Goal: Task Accomplishment & Management: Use online tool/utility

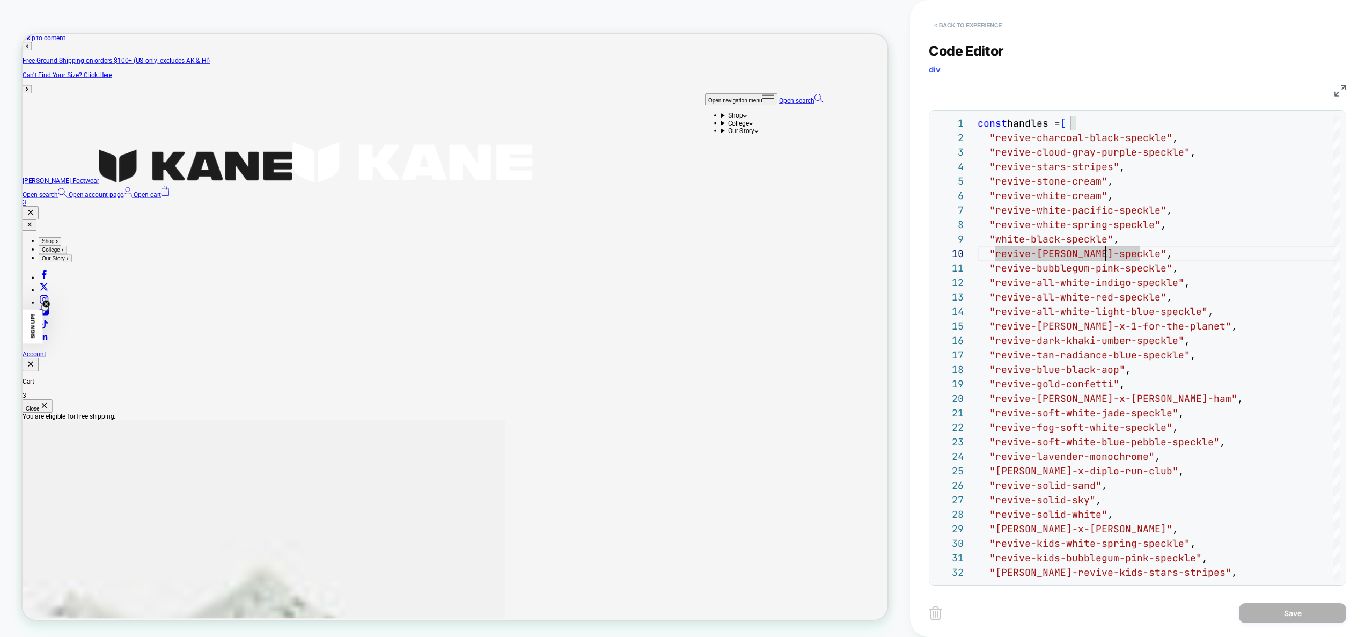
click at [982, 26] on button "< Back to experience" at bounding box center [968, 25] width 78 height 17
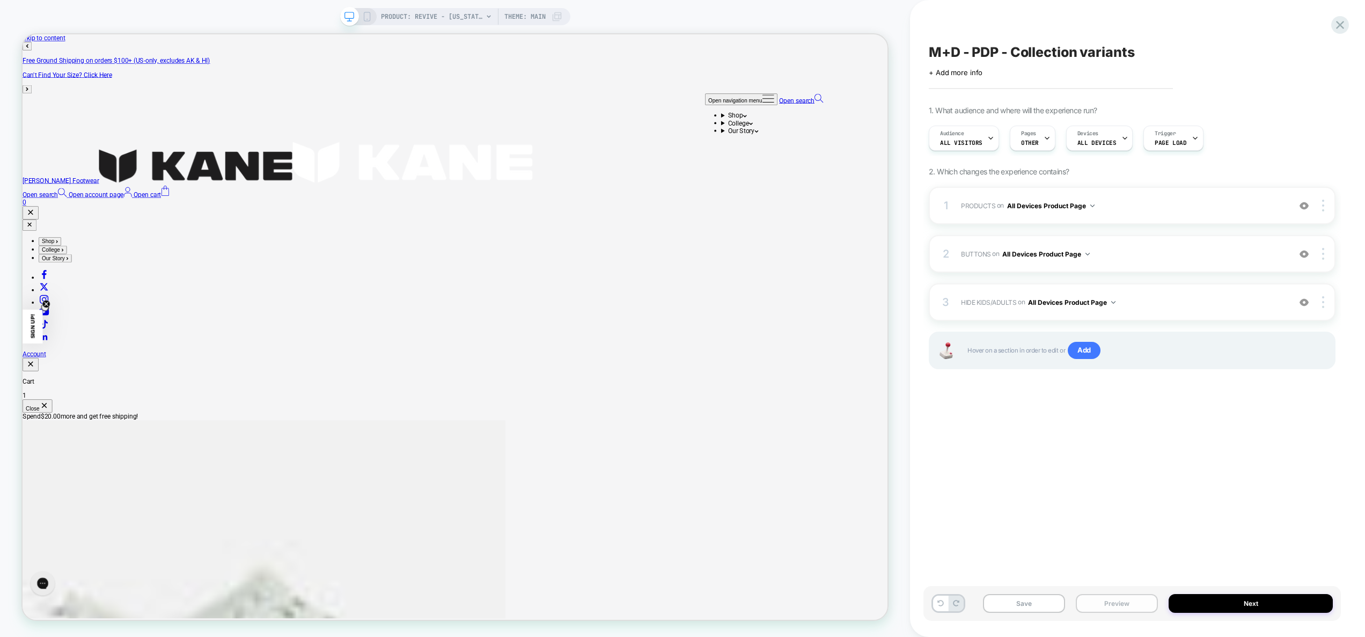
click at [1113, 602] on button "Preview" at bounding box center [1117, 603] width 82 height 19
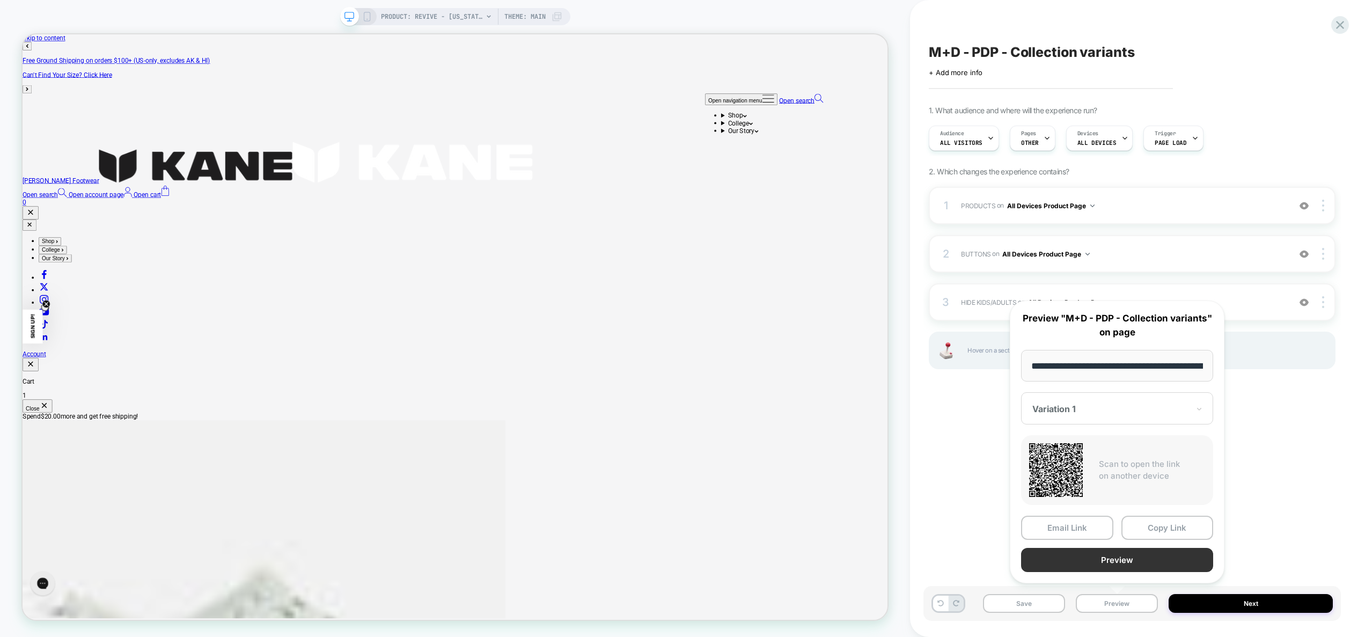
click at [1111, 567] on button "Preview" at bounding box center [1117, 560] width 192 height 24
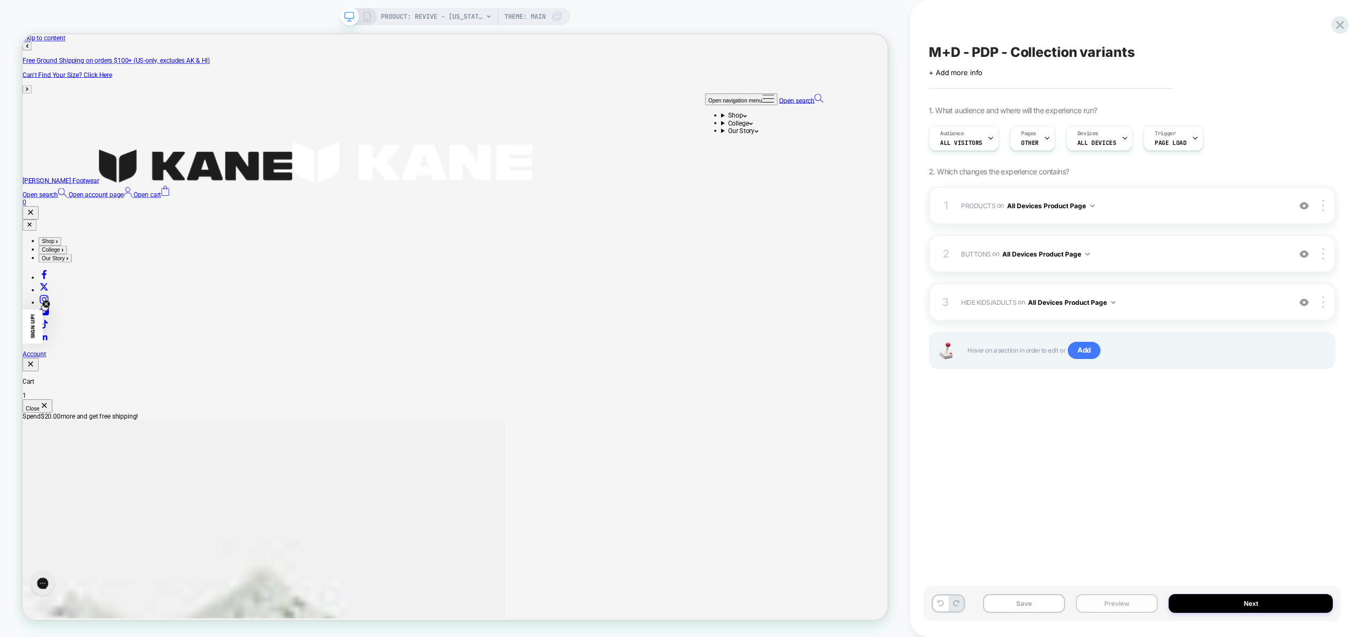
click at [1113, 606] on button "Preview" at bounding box center [1117, 603] width 82 height 19
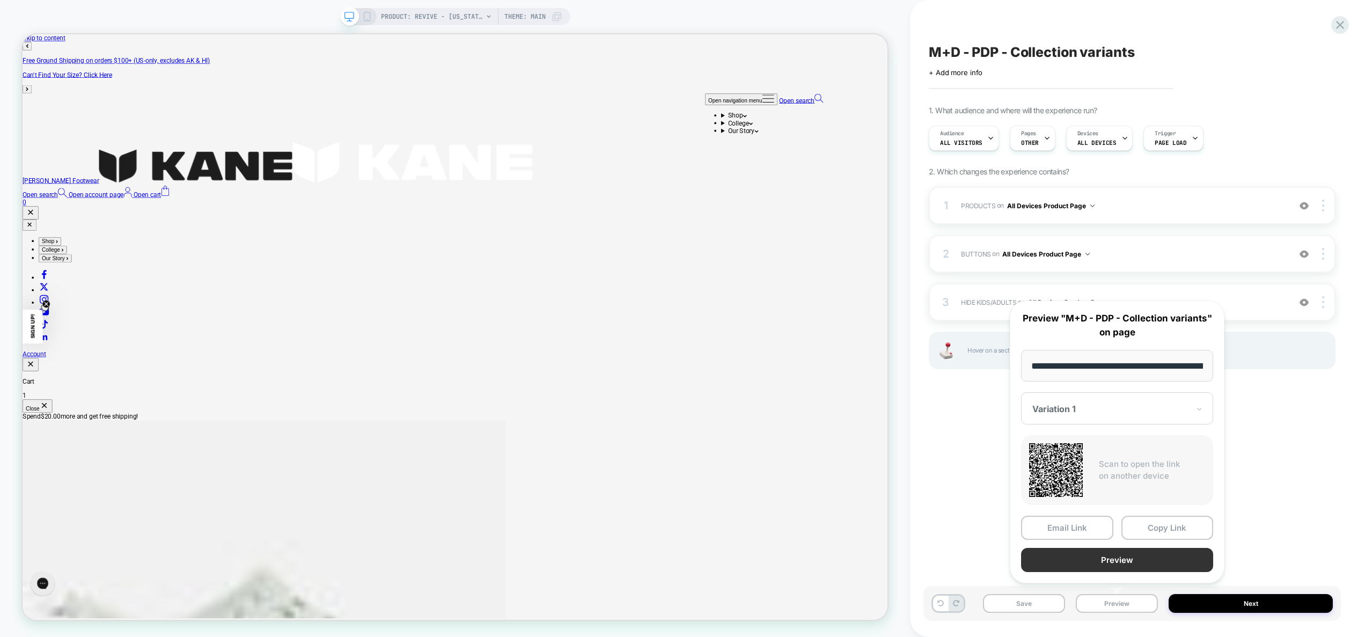
click at [1106, 563] on button "Preview" at bounding box center [1117, 560] width 192 height 24
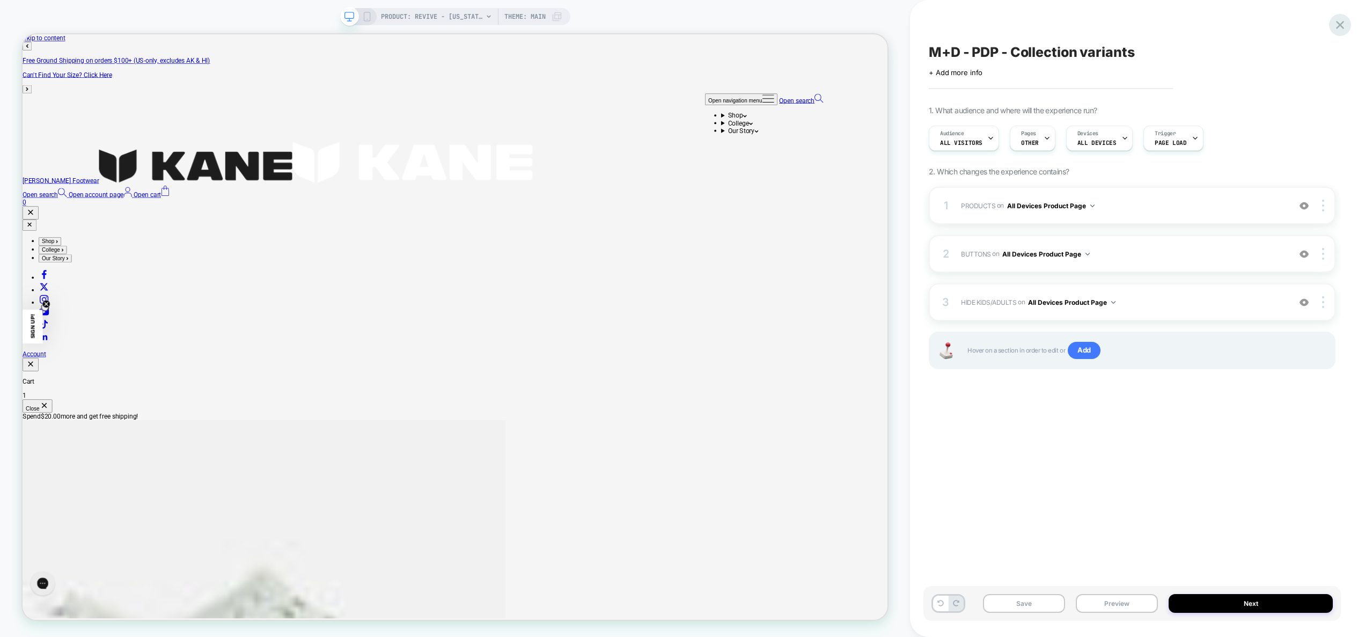
click at [1339, 32] on div at bounding box center [1340, 25] width 22 height 22
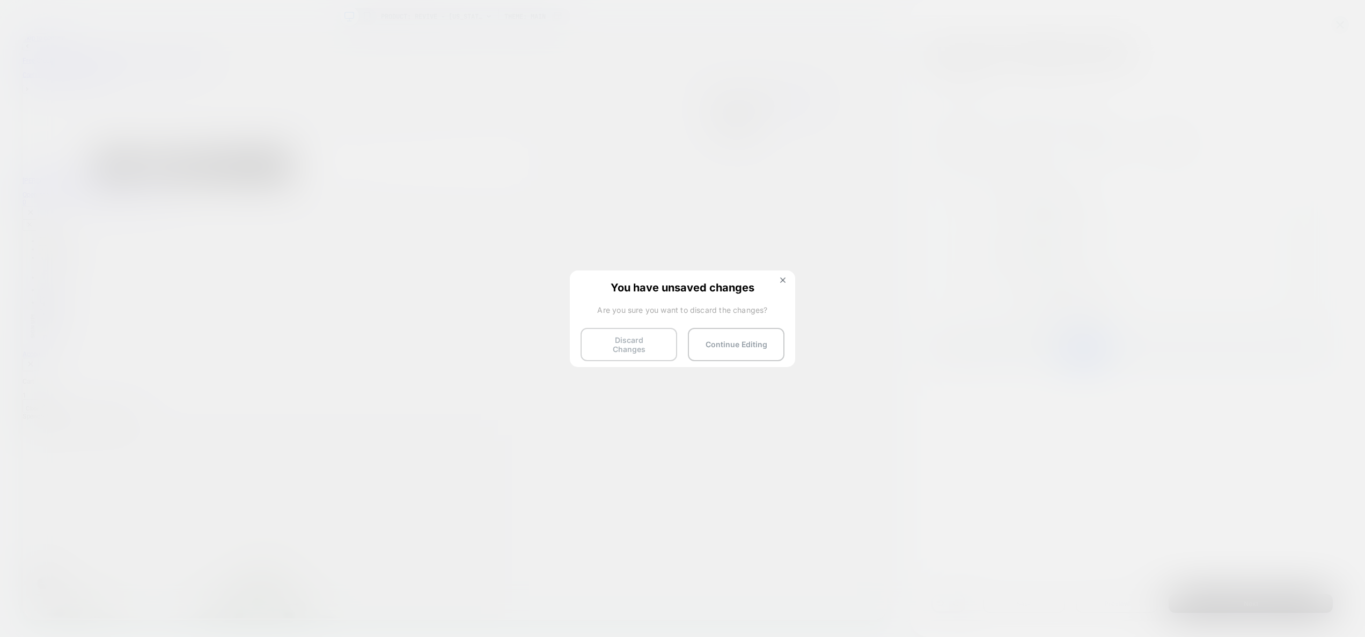
click at [601, 347] on button "Discard Changes" at bounding box center [629, 344] width 97 height 33
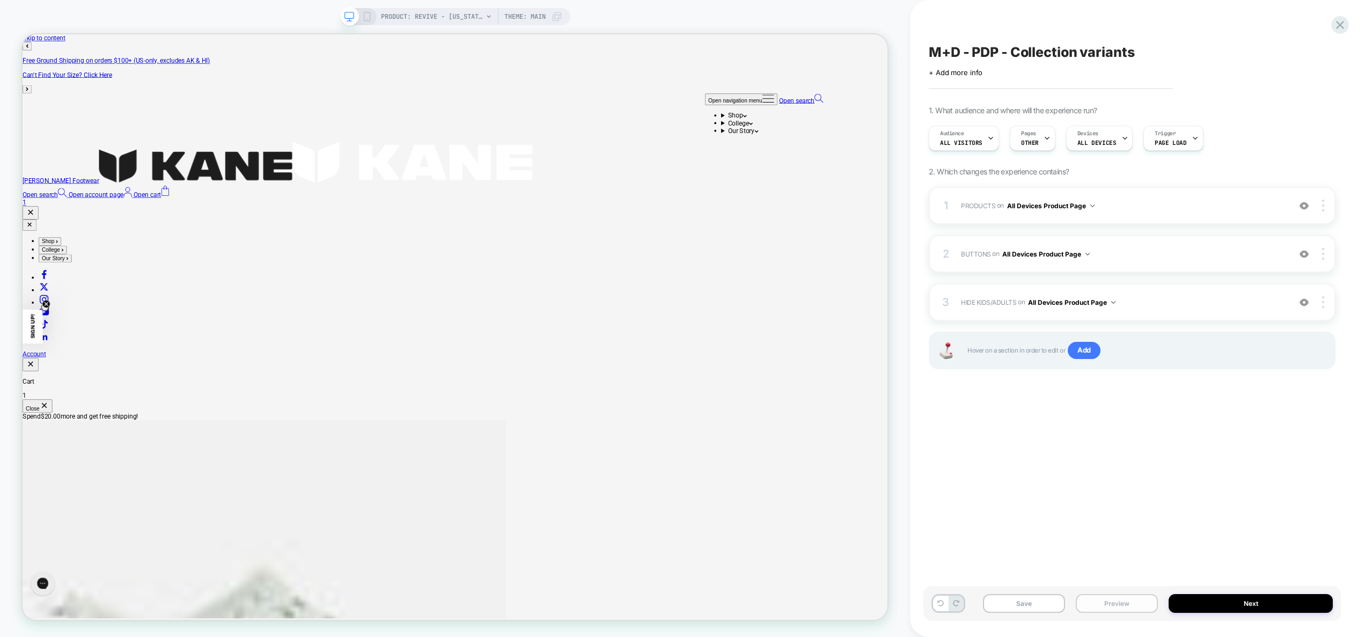
click at [1116, 600] on button "Preview" at bounding box center [1117, 603] width 82 height 19
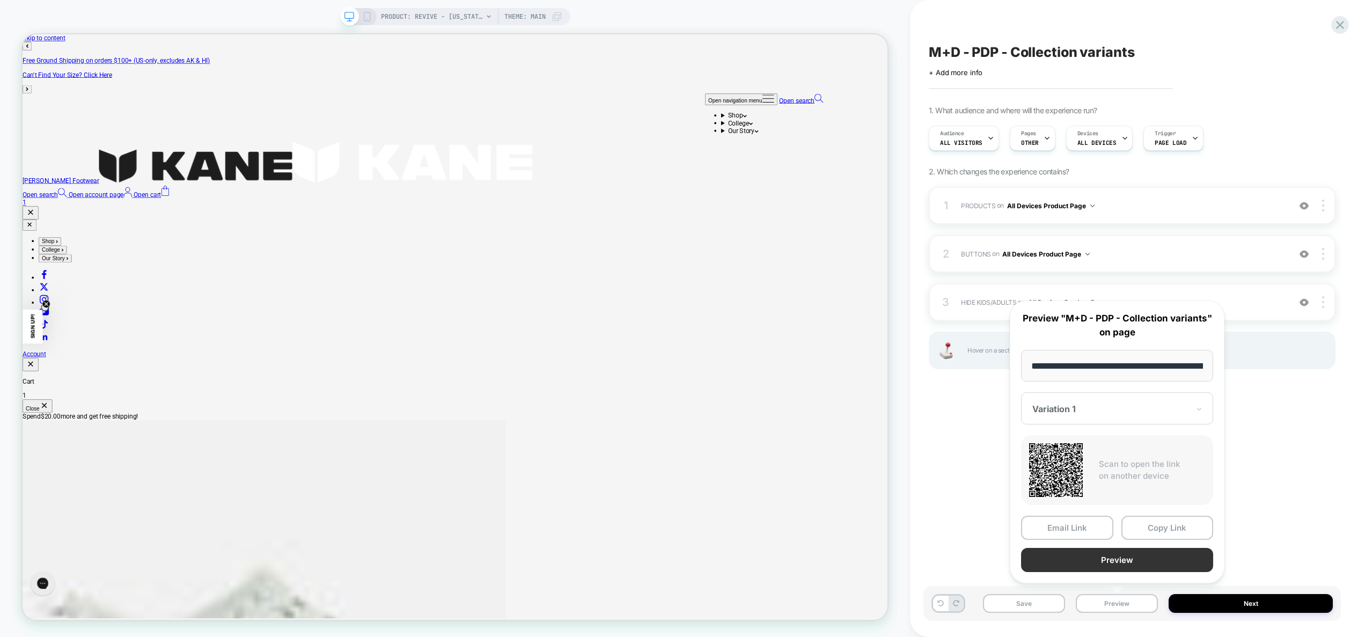
click at [1119, 566] on button "Preview" at bounding box center [1117, 560] width 192 height 24
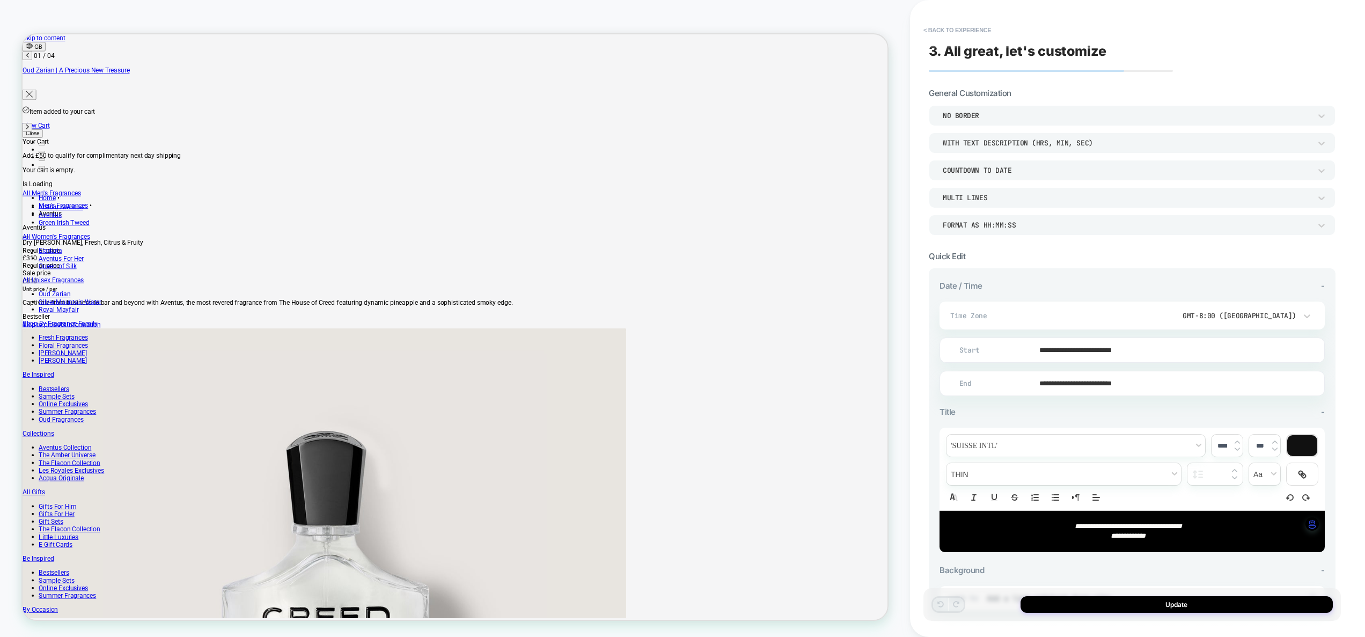
scroll to position [0, 1]
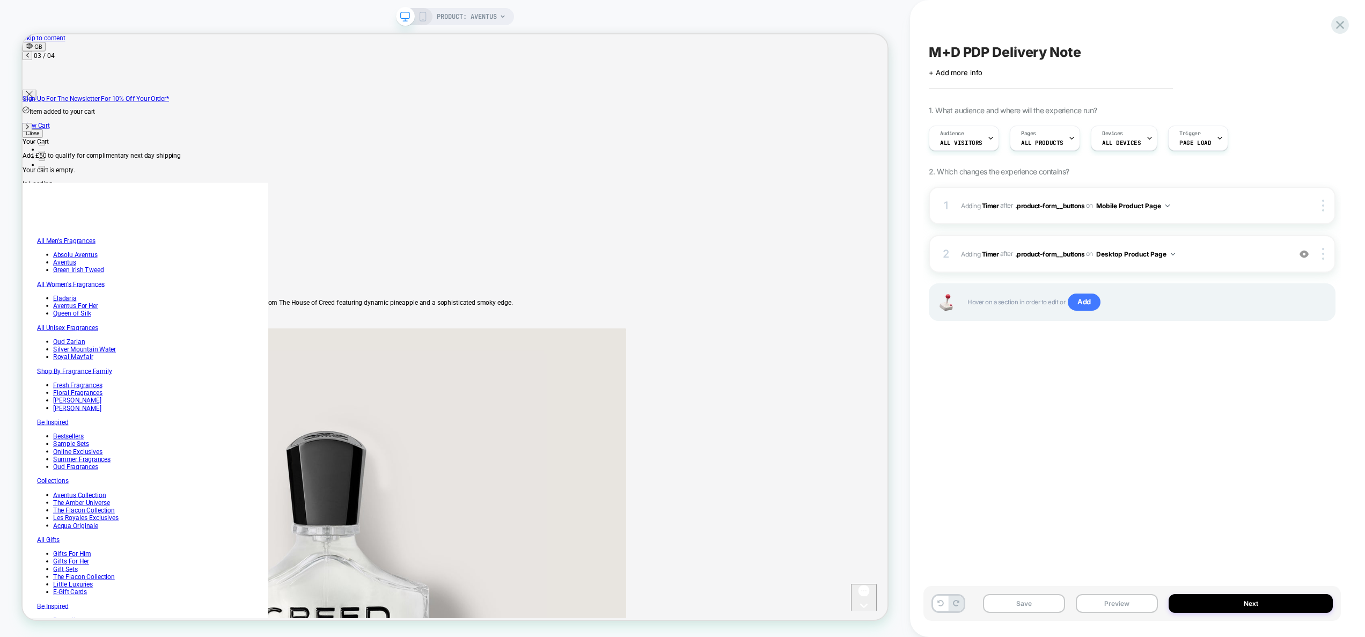
scroll to position [0, 1]
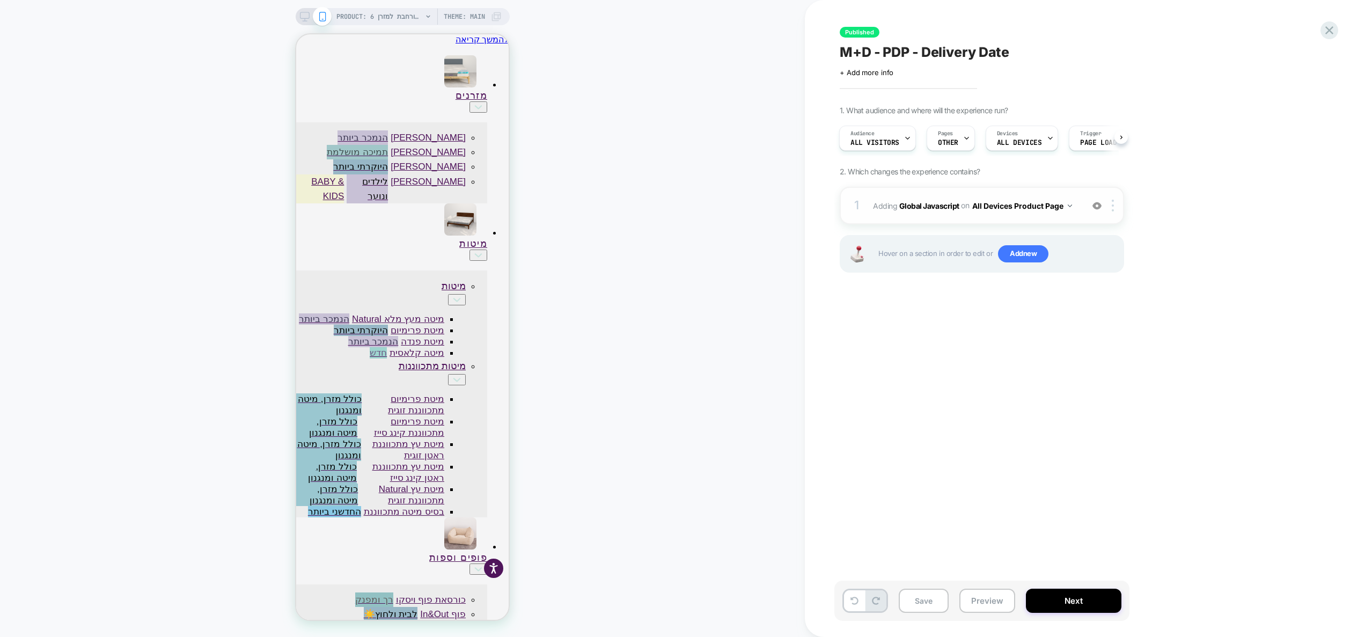
click at [1026, 220] on div "1 Adding Global Javascript on All Devices Product Page Add Before Add After Tar…" at bounding box center [982, 206] width 284 height 38
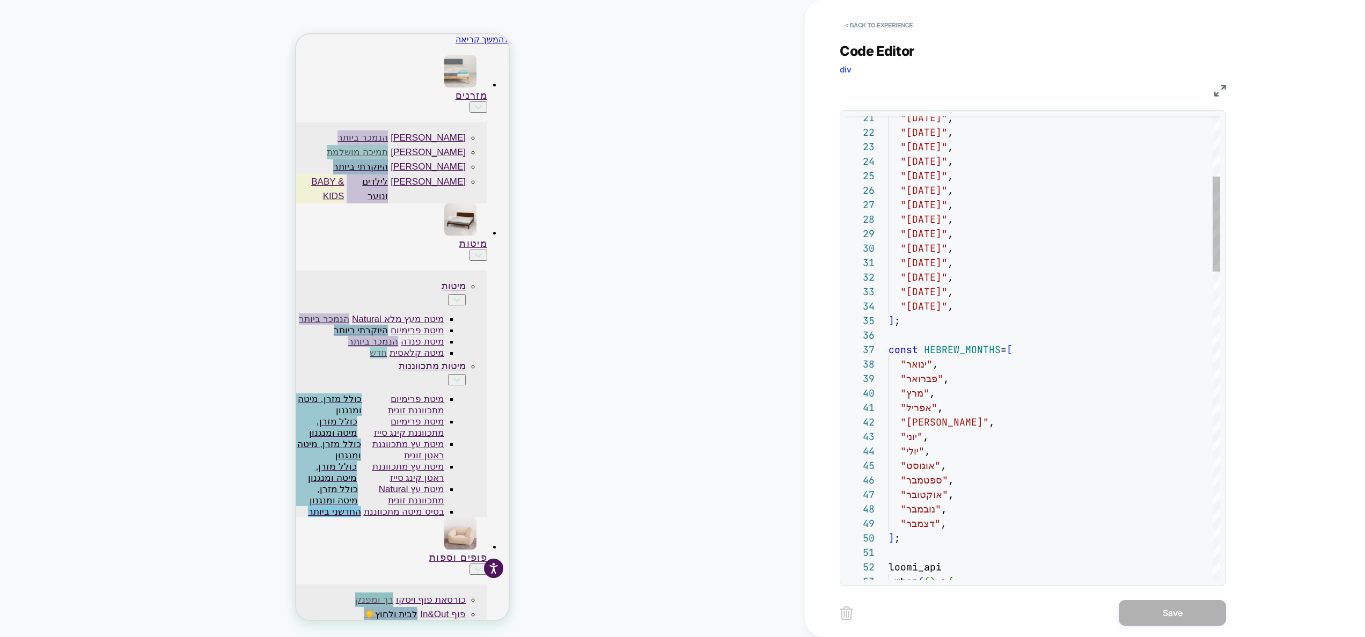
scroll to position [145, 0]
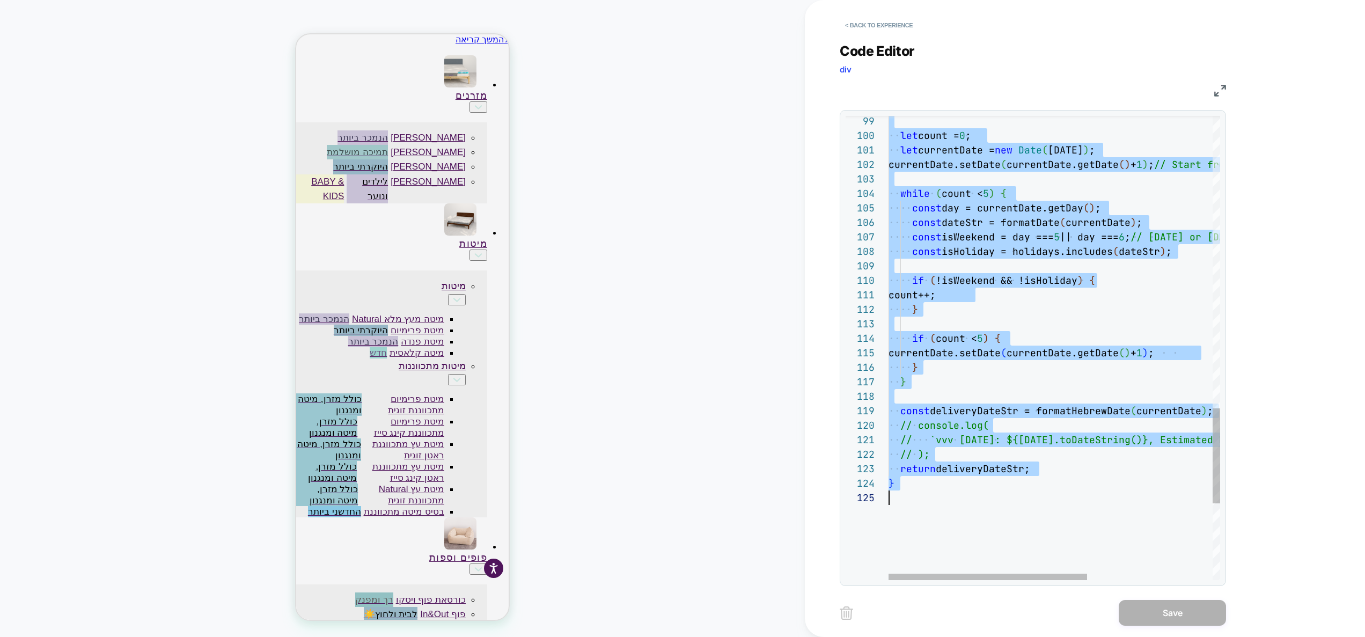
type textarea "**********"
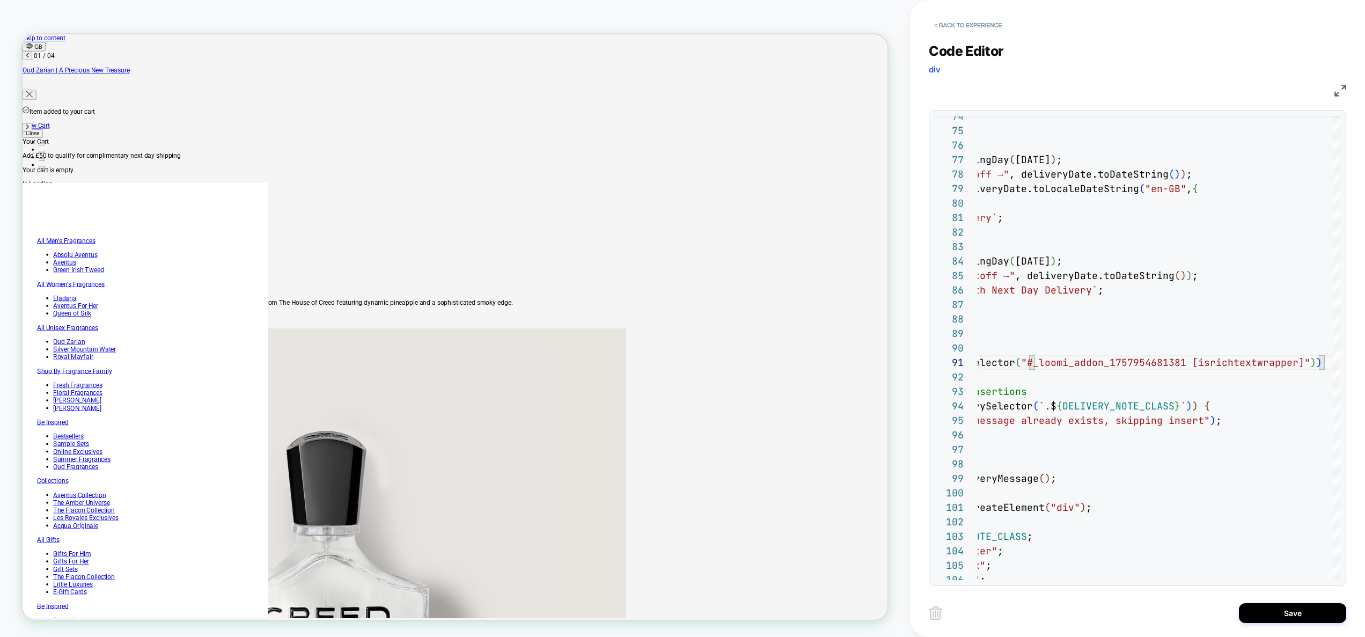
scroll to position [0, 493]
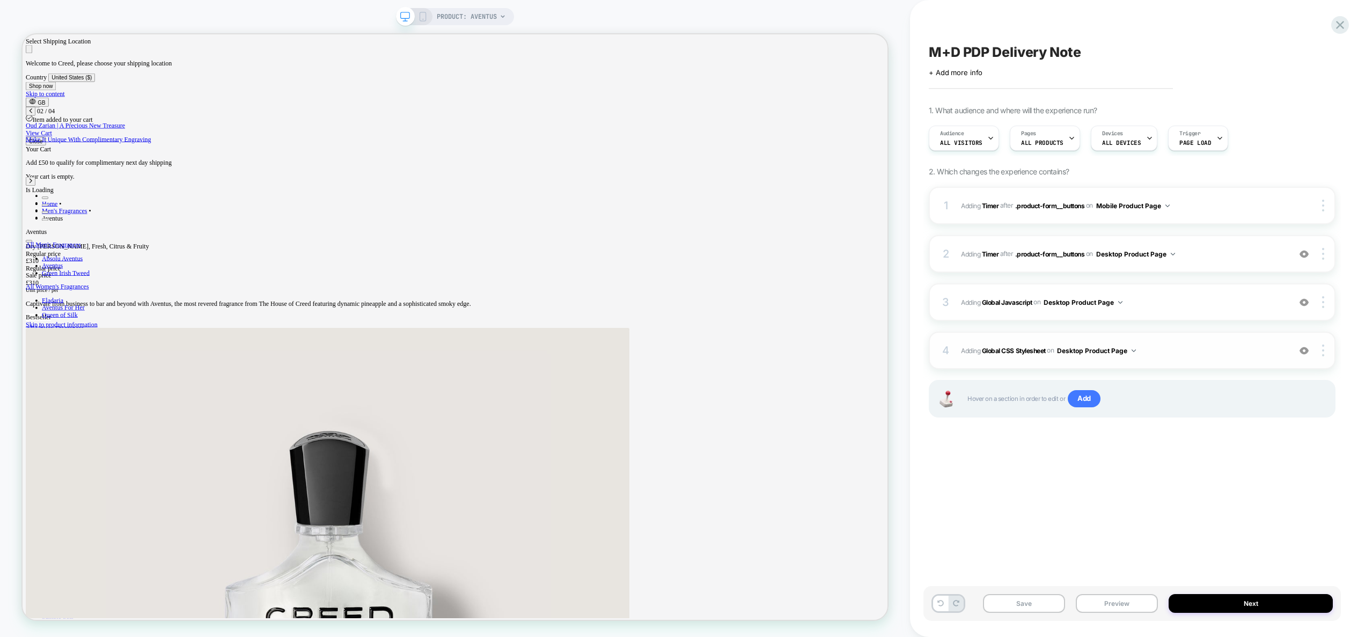
scroll to position [0, 1]
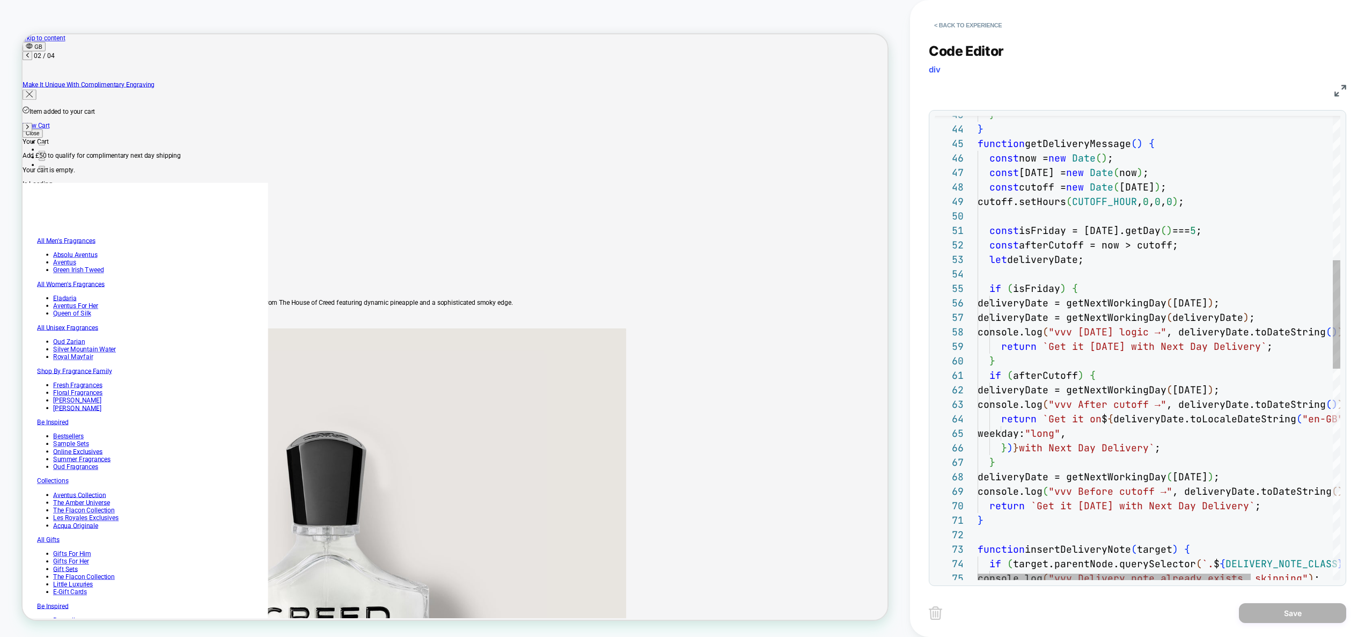
scroll to position [145, 0]
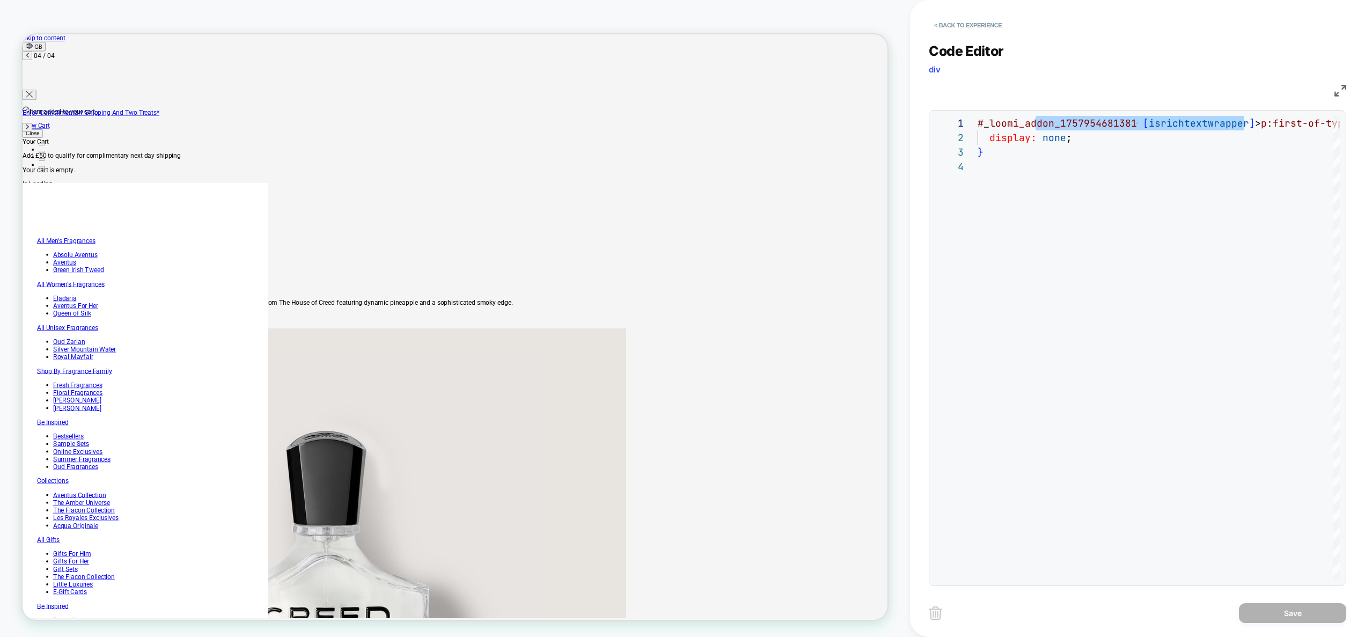
scroll to position [0, 58]
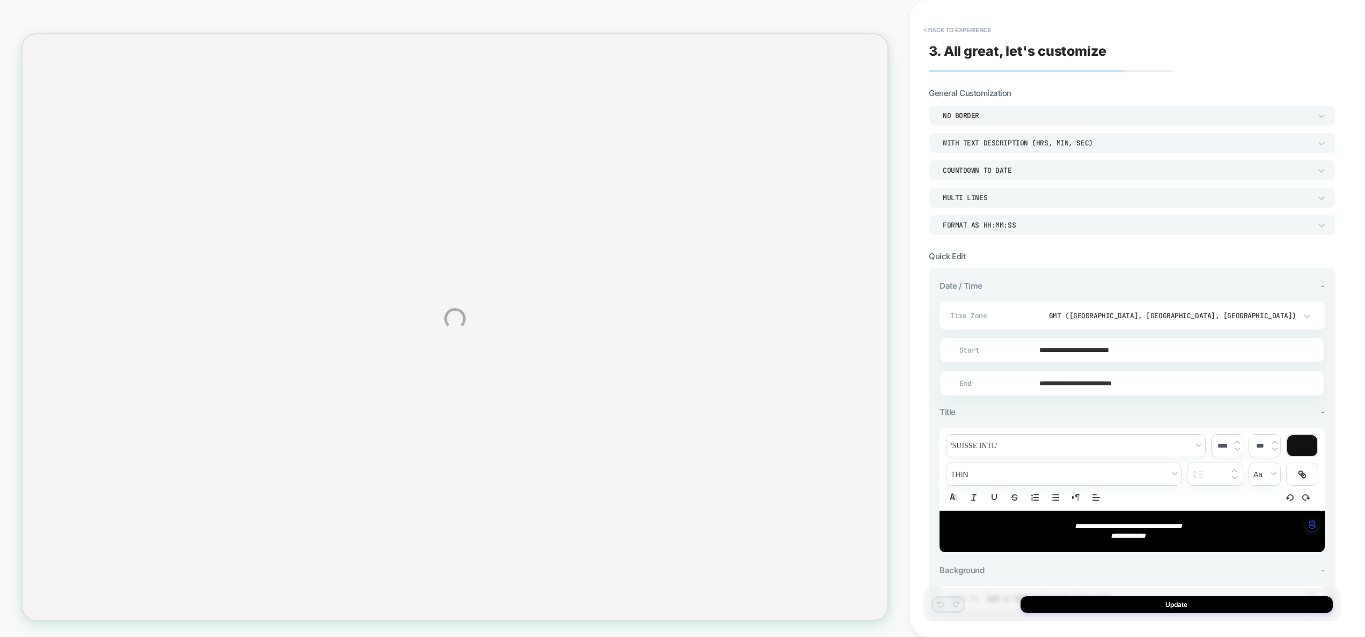
click at [1131, 351] on div "**********" at bounding box center [682, 318] width 1365 height 637
click at [1126, 382] on div "**********" at bounding box center [682, 318] width 1365 height 637
click at [1115, 379] on input "**********" at bounding box center [1130, 383] width 384 height 25
click at [1030, 235] on th "September 2025" at bounding box center [1018, 230] width 90 height 15
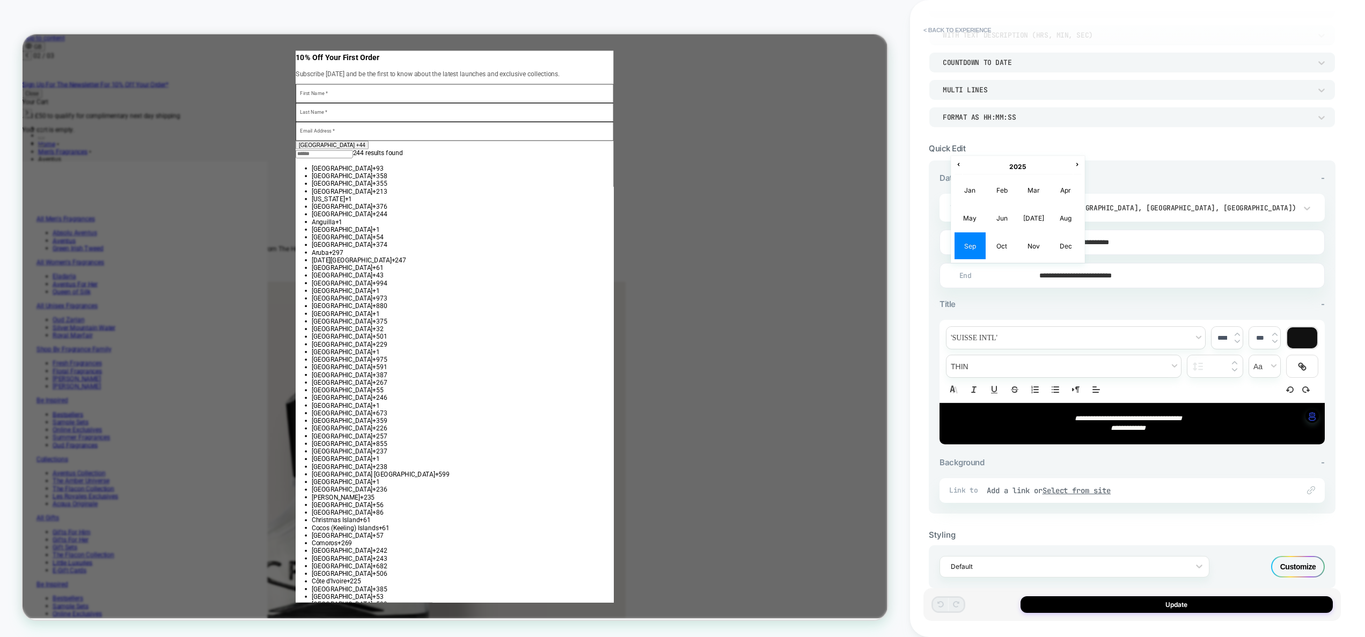
scroll to position [0, 526]
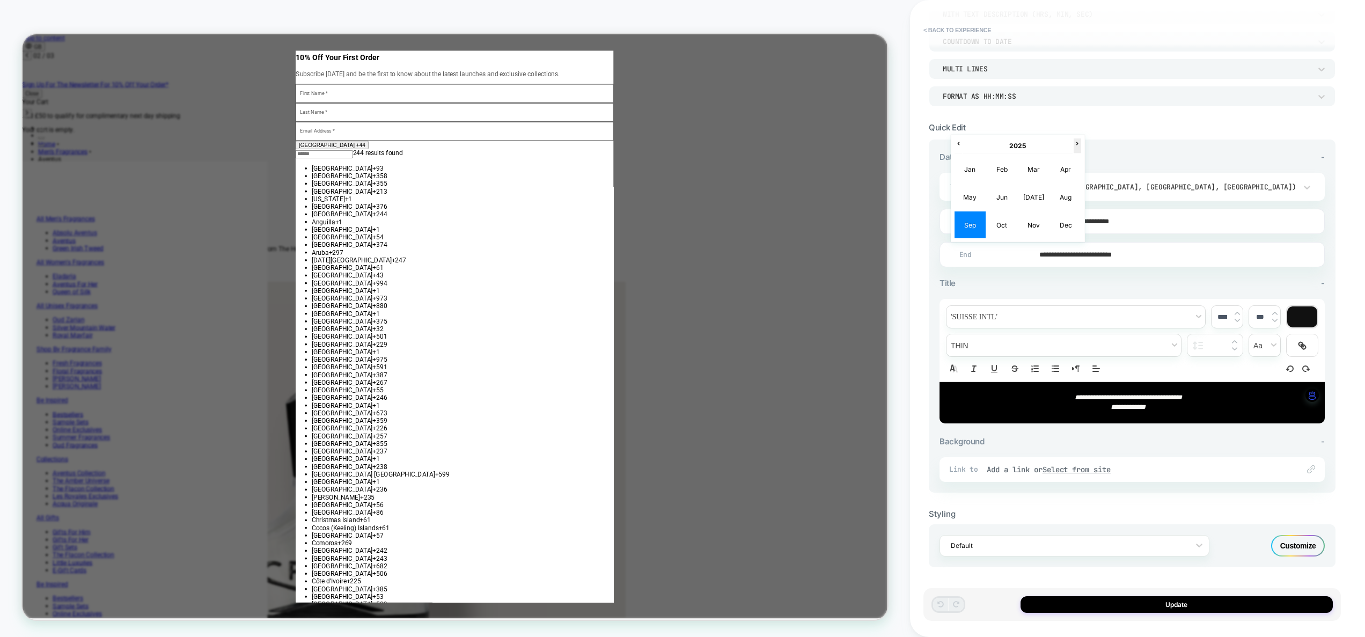
click at [1078, 146] on span "›" at bounding box center [1077, 143] width 6 height 8
click at [976, 229] on td "Sep" at bounding box center [970, 224] width 31 height 27
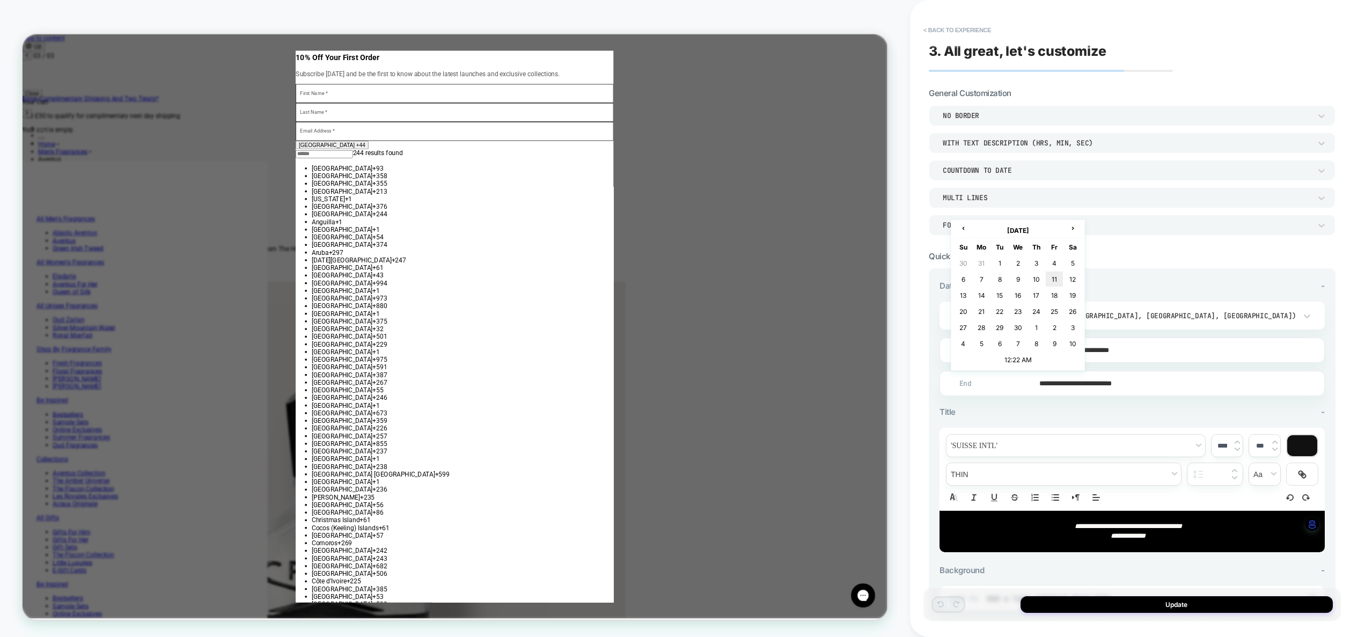
scroll to position [0, 0]
click at [984, 297] on td "14" at bounding box center [981, 295] width 17 height 15
click at [1124, 382] on input "**********" at bounding box center [1130, 383] width 384 height 25
click at [1015, 357] on td "12:22 AM" at bounding box center [1018, 359] width 127 height 15
click at [1020, 357] on span "▼" at bounding box center [1018, 353] width 21 height 21
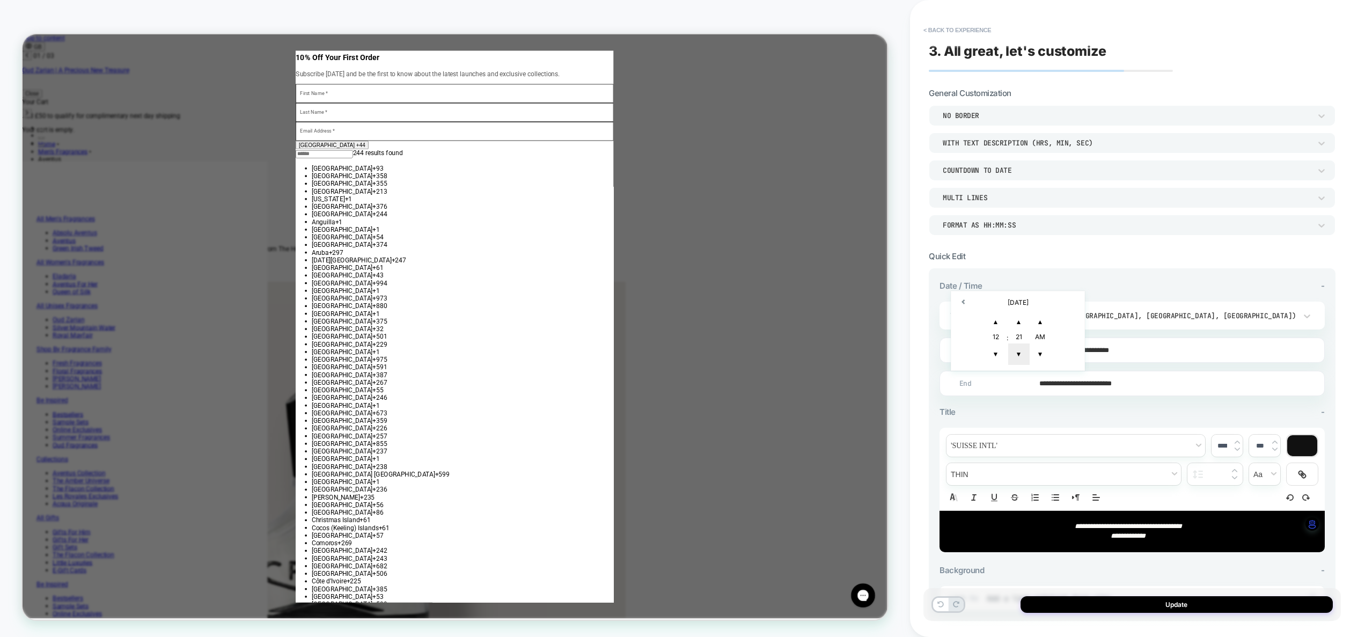
click at [1020, 357] on span "▼" at bounding box center [1018, 353] width 21 height 21
click at [1035, 324] on span "▲" at bounding box center [1040, 321] width 21 height 21
click at [999, 325] on span "▲" at bounding box center [995, 321] width 21 height 21
click at [1018, 351] on span "▼" at bounding box center [1018, 353] width 21 height 21
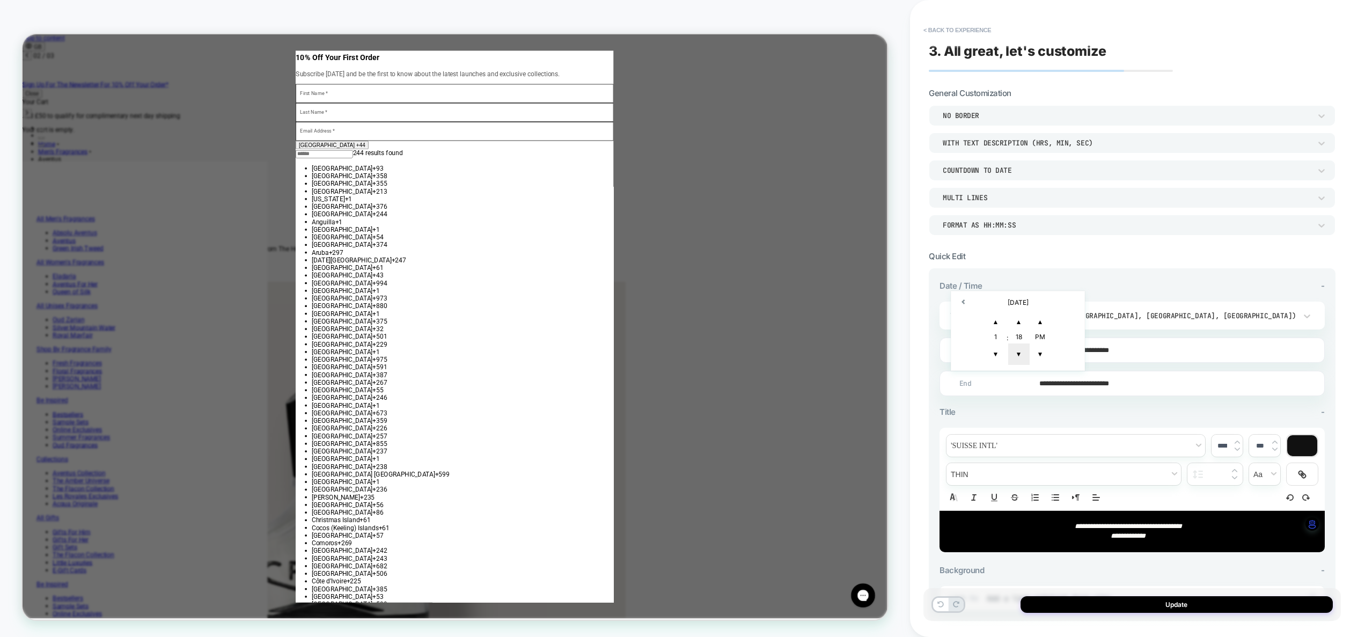
click at [1019, 351] on span "▼" at bounding box center [1018, 353] width 21 height 21
click at [1019, 352] on span "▼" at bounding box center [1018, 353] width 21 height 21
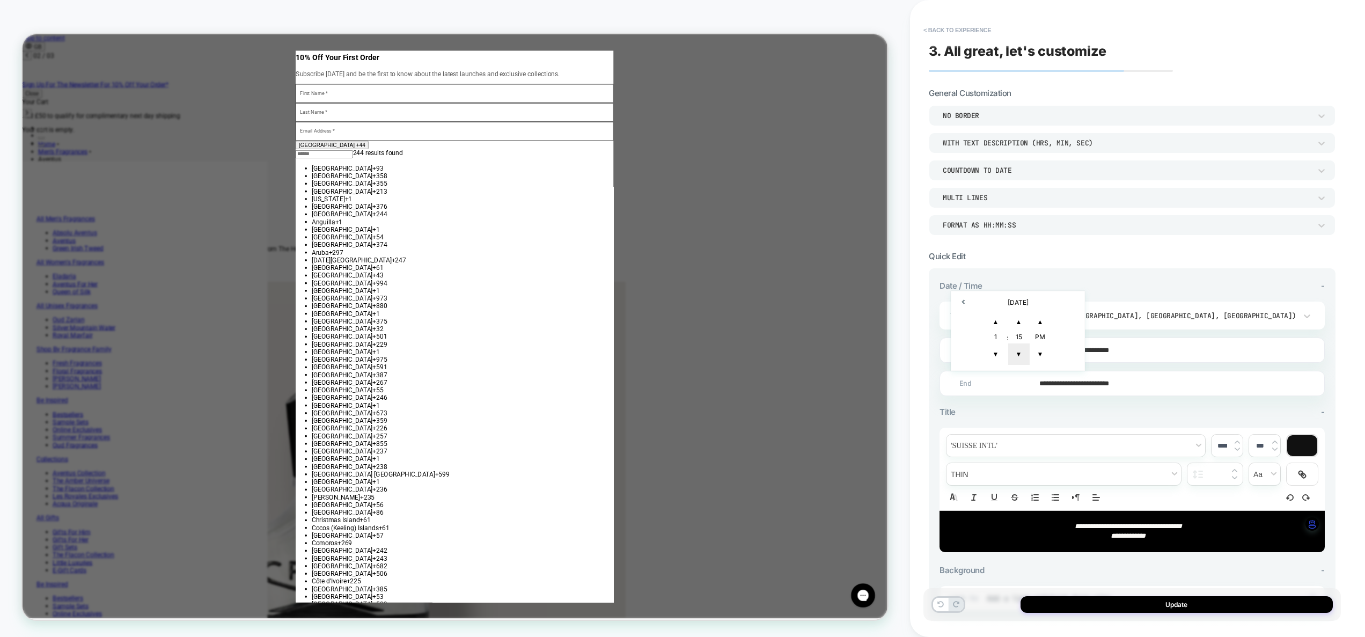
click at [1019, 352] on span "▼" at bounding box center [1018, 353] width 21 height 21
click at [1019, 353] on span "▼" at bounding box center [1018, 353] width 21 height 21
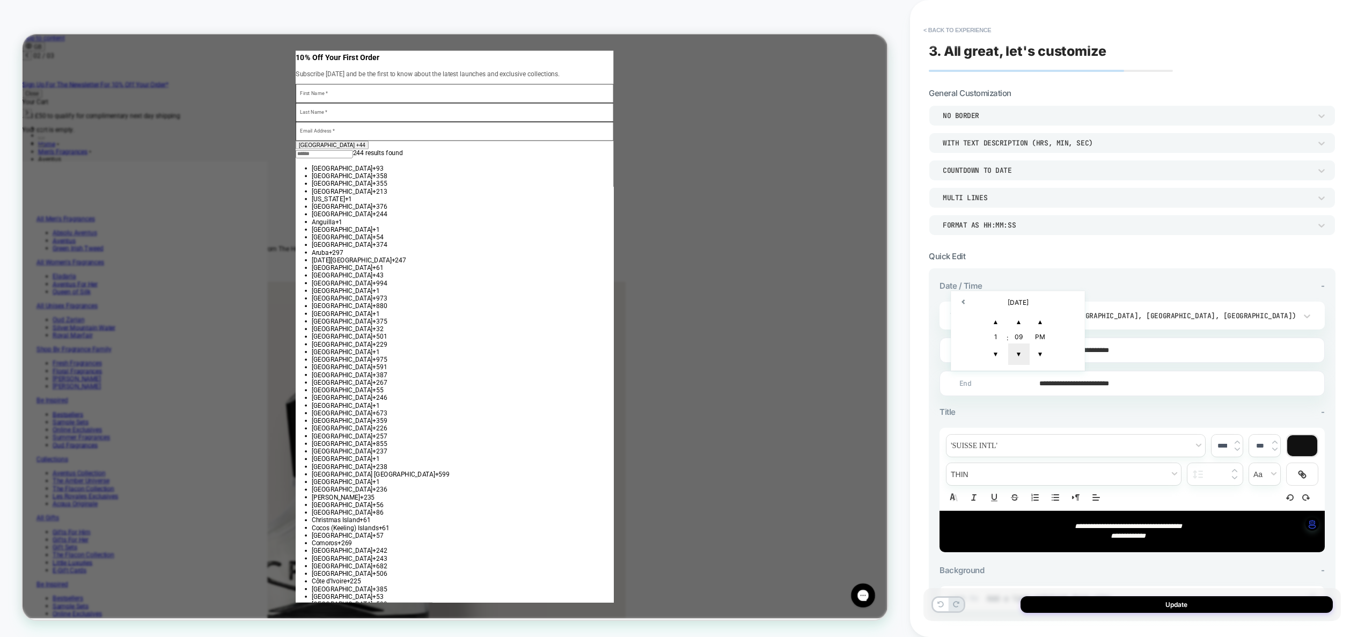
click at [1019, 353] on span "▼" at bounding box center [1018, 353] width 21 height 21
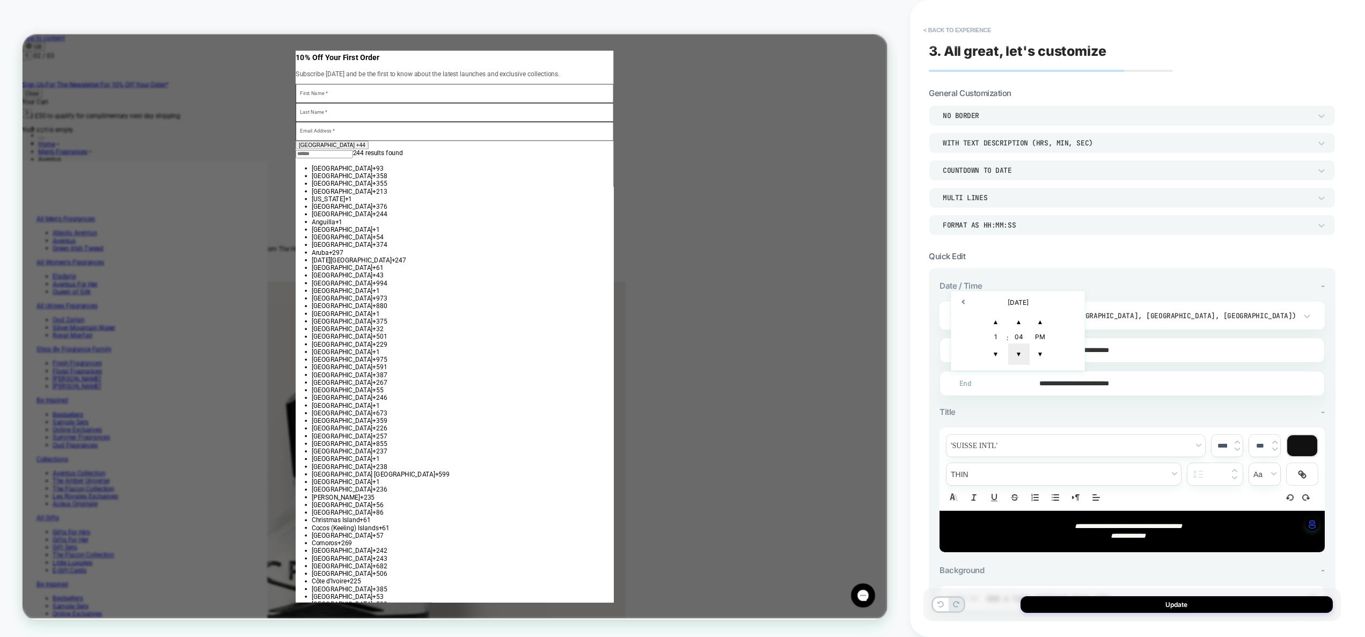
click at [1019, 353] on span "▼" at bounding box center [1018, 353] width 21 height 21
type input "**********"
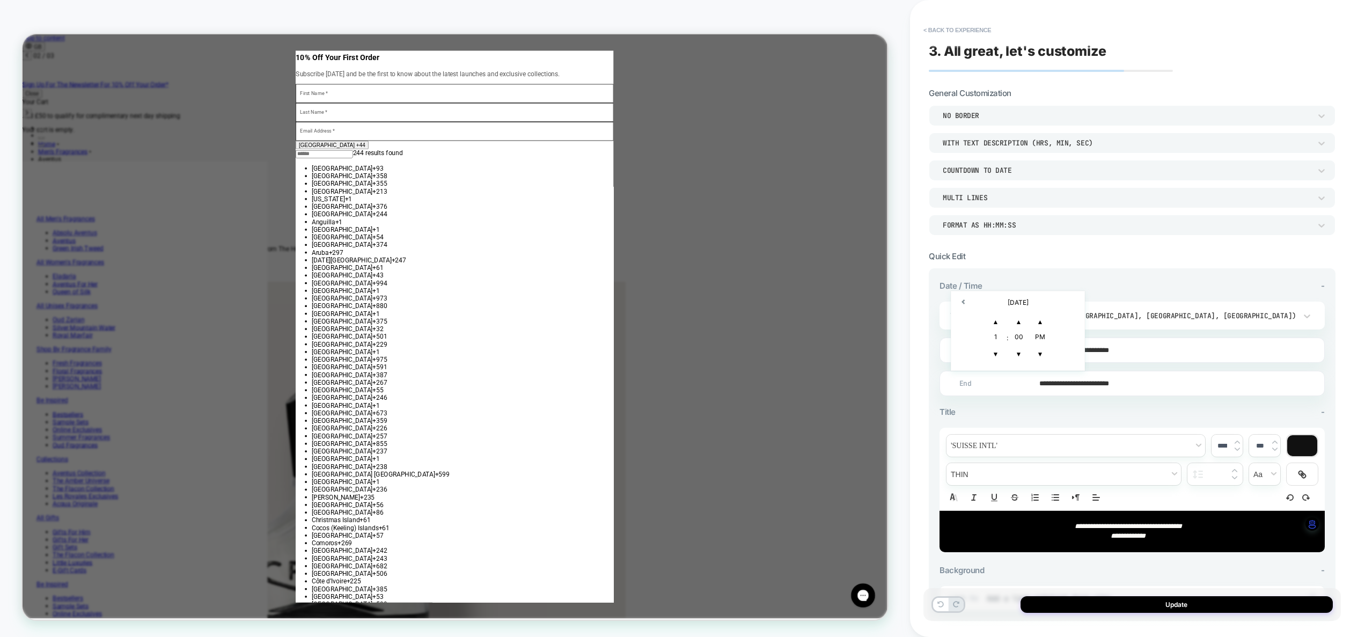
click at [1214, 382] on input "**********" at bounding box center [1130, 383] width 384 height 25
click at [1173, 345] on input "**********" at bounding box center [1130, 350] width 384 height 25
click at [1024, 326] on td "1:22 AM" at bounding box center [1018, 326] width 127 height 15
click at [1036, 323] on span "▼" at bounding box center [1040, 320] width 21 height 21
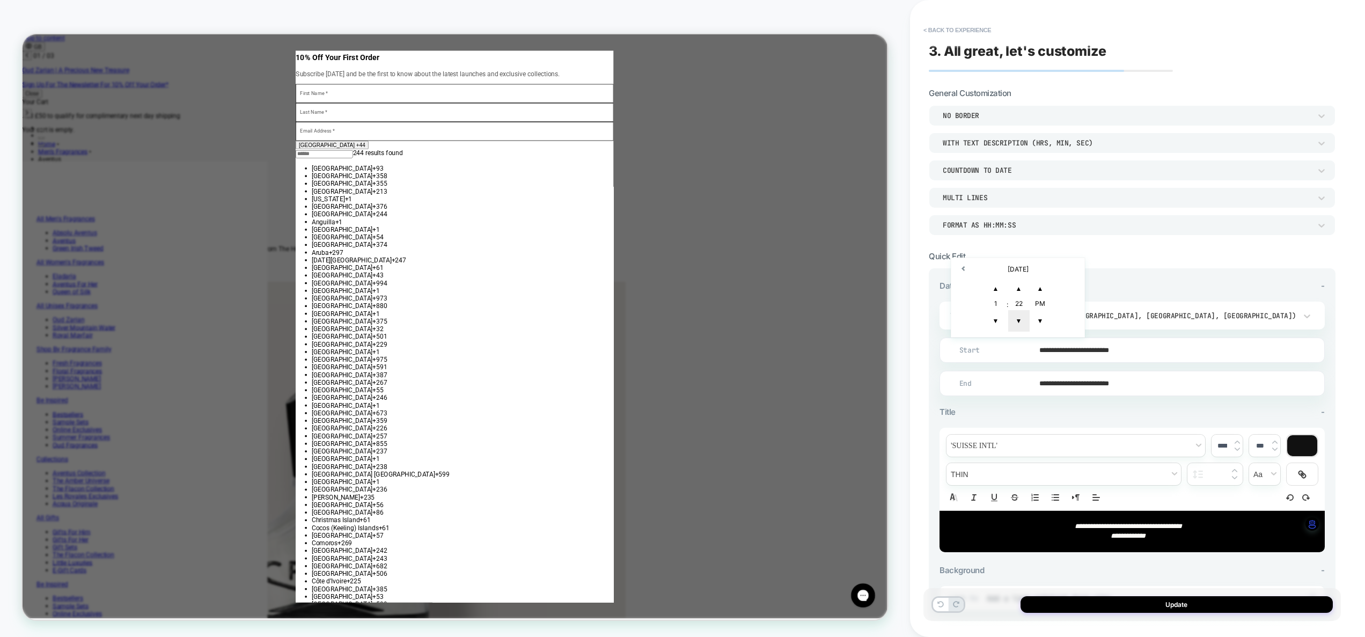
click at [1021, 324] on span "▼" at bounding box center [1018, 320] width 21 height 21
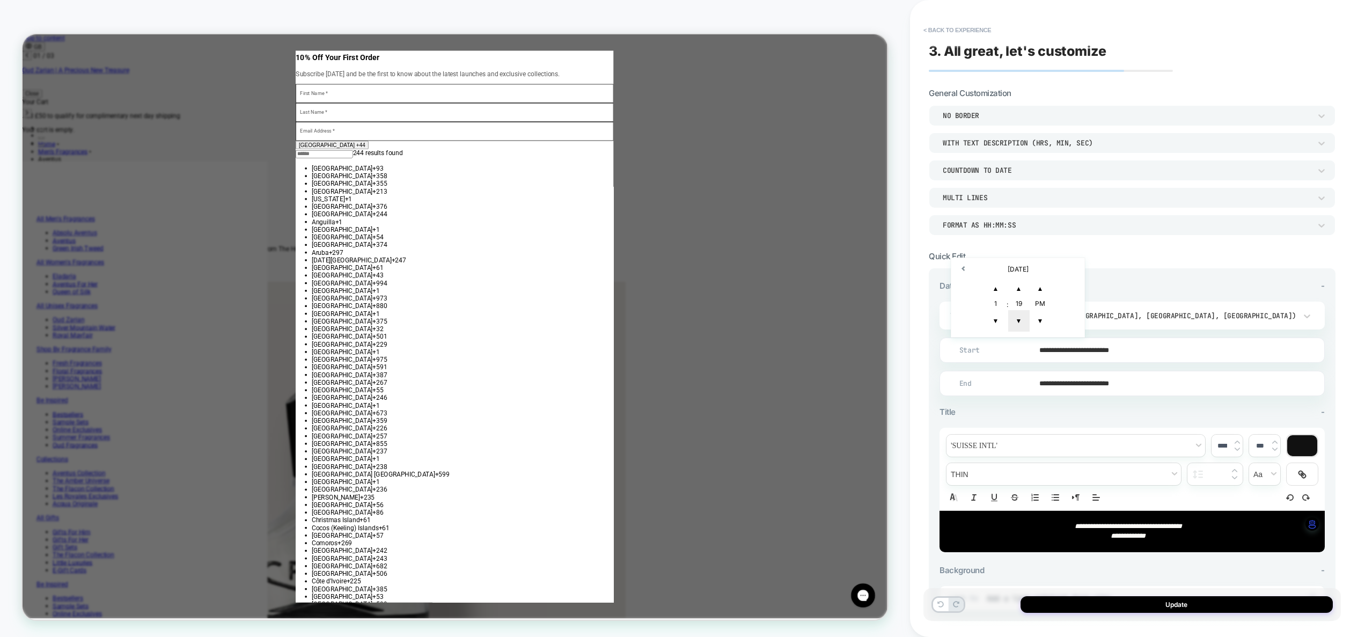
click at [1022, 324] on span "▼" at bounding box center [1018, 320] width 21 height 21
click at [1022, 325] on span "▼" at bounding box center [1018, 320] width 21 height 21
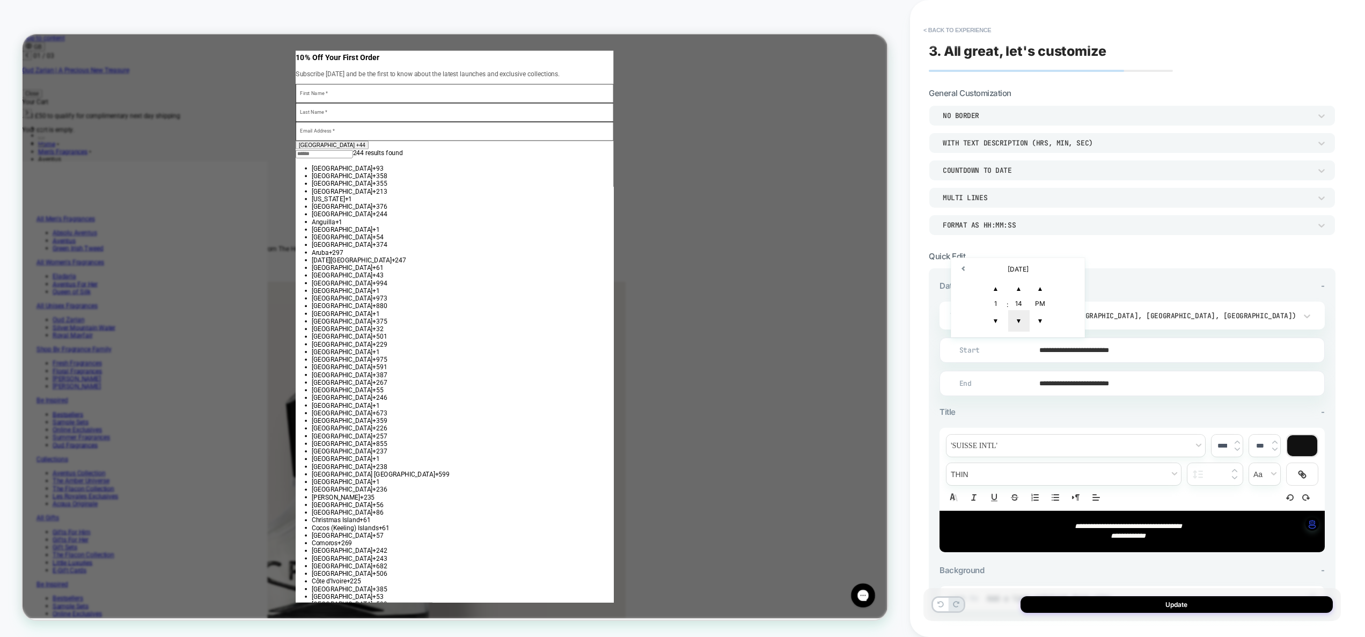
click at [1022, 325] on span "▼" at bounding box center [1018, 320] width 21 height 21
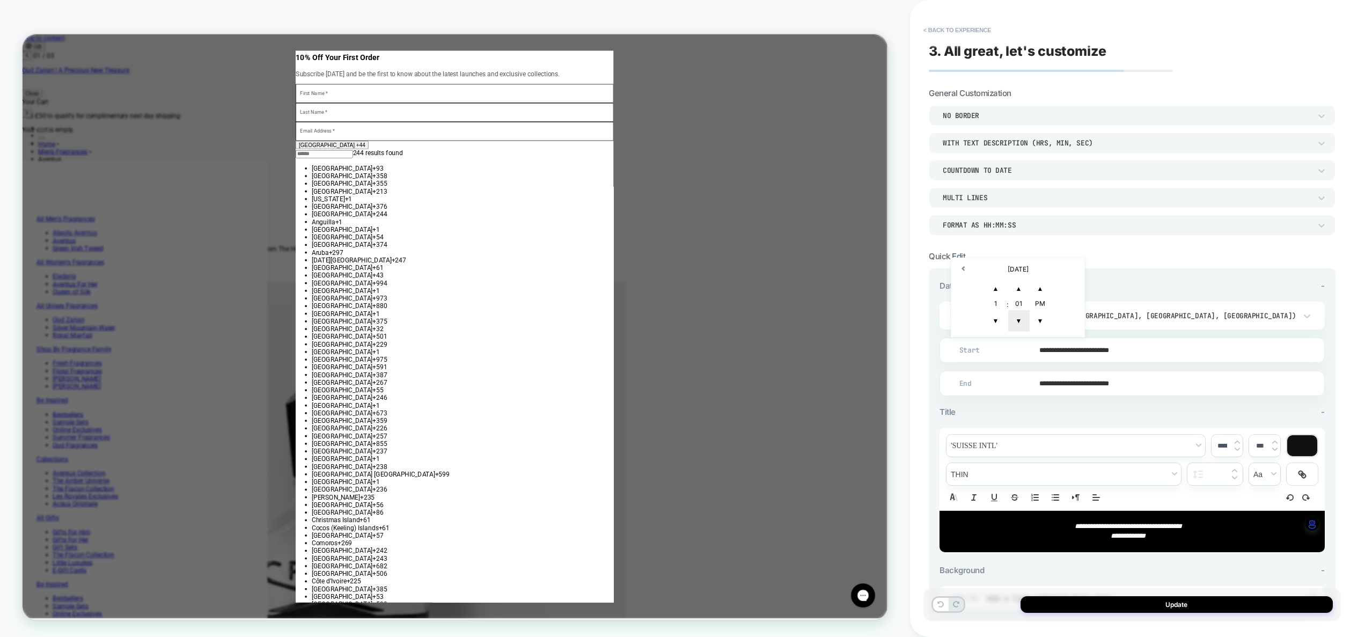
click at [1023, 325] on span "▼" at bounding box center [1018, 320] width 21 height 21
type input "**********"
click at [1178, 331] on div "**********" at bounding box center [1132, 345] width 385 height 103
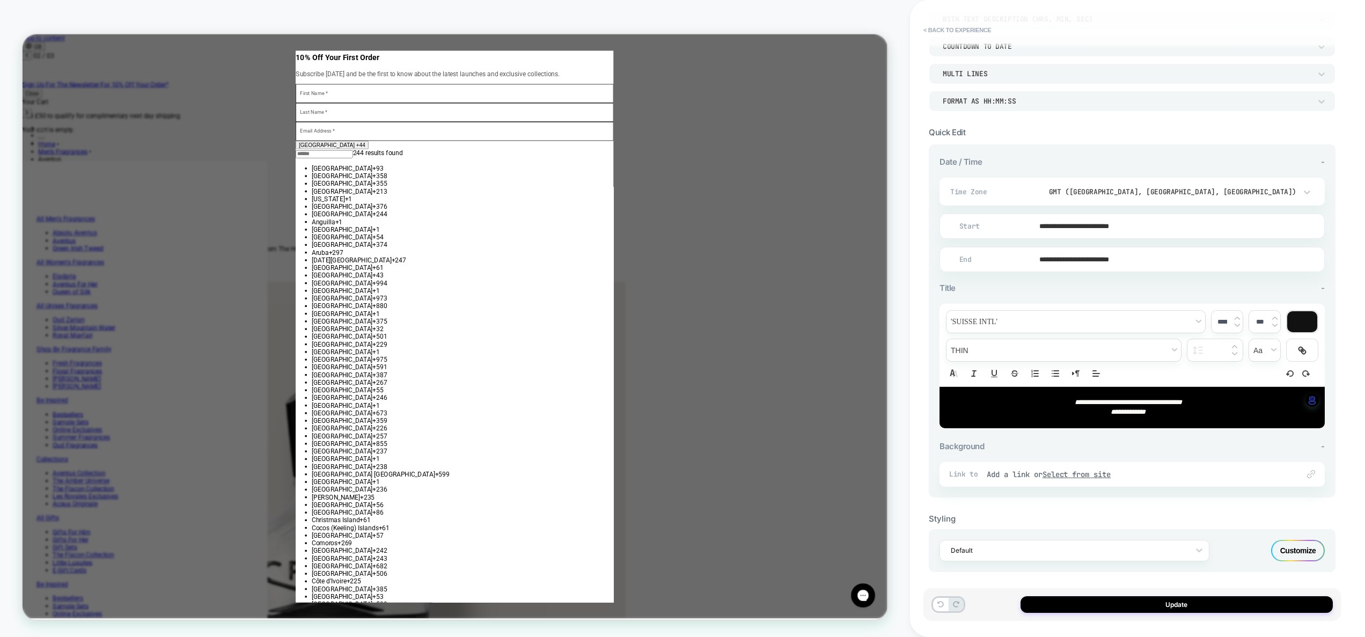
scroll to position [129, 0]
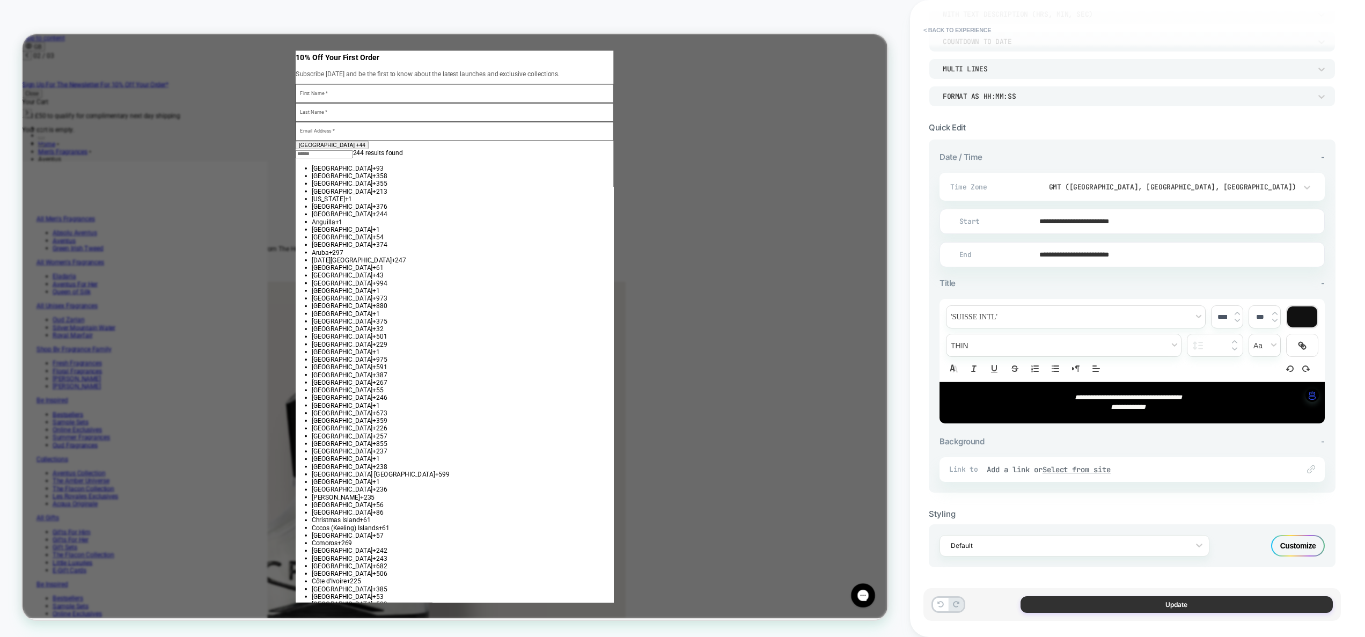
click at [1193, 601] on button "Update" at bounding box center [1177, 604] width 312 height 17
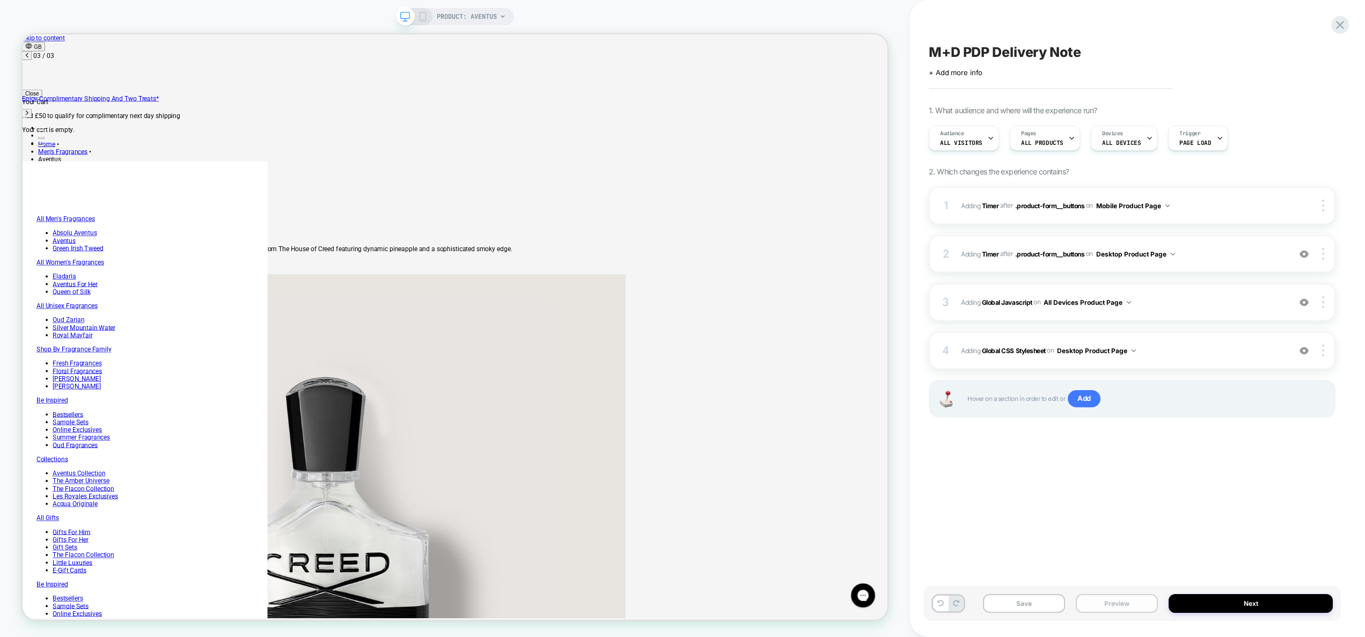
scroll to position [0, 1053]
click at [1116, 605] on button "Preview" at bounding box center [1117, 603] width 82 height 19
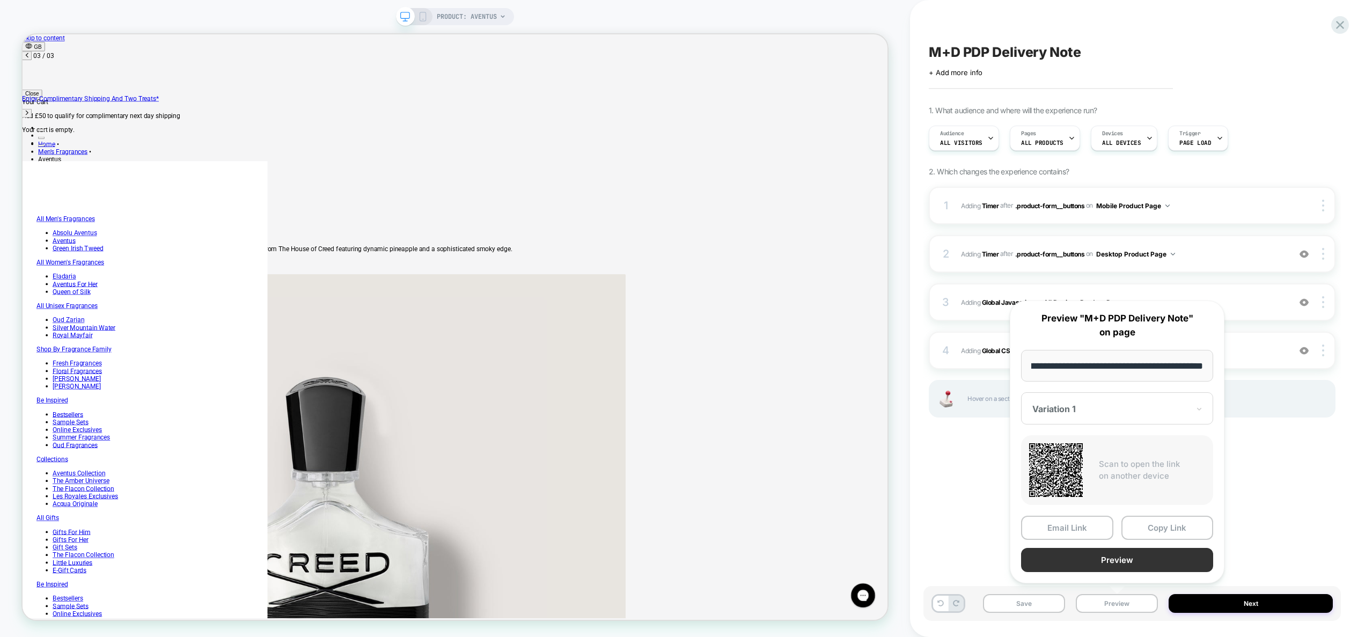
scroll to position [0, 0]
click at [1115, 559] on button "Preview" at bounding box center [1117, 560] width 192 height 24
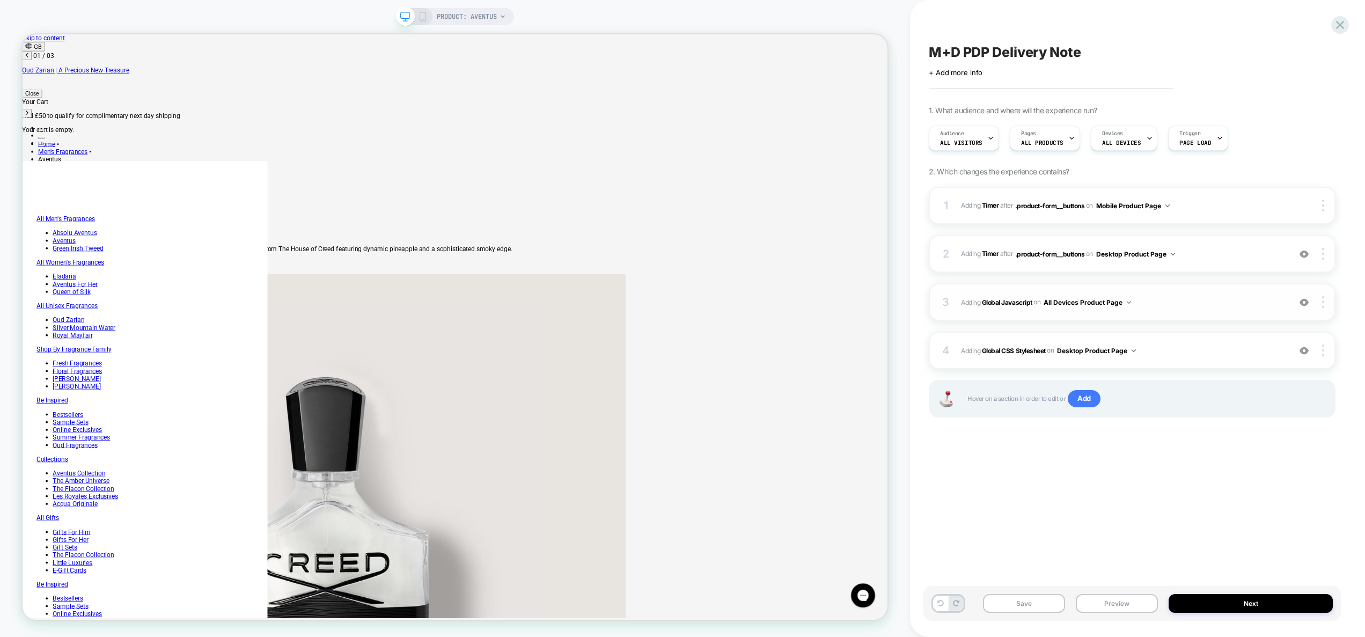
click at [1176, 306] on span "Adding Global Javascript on All Devices Product Page" at bounding box center [1123, 302] width 324 height 13
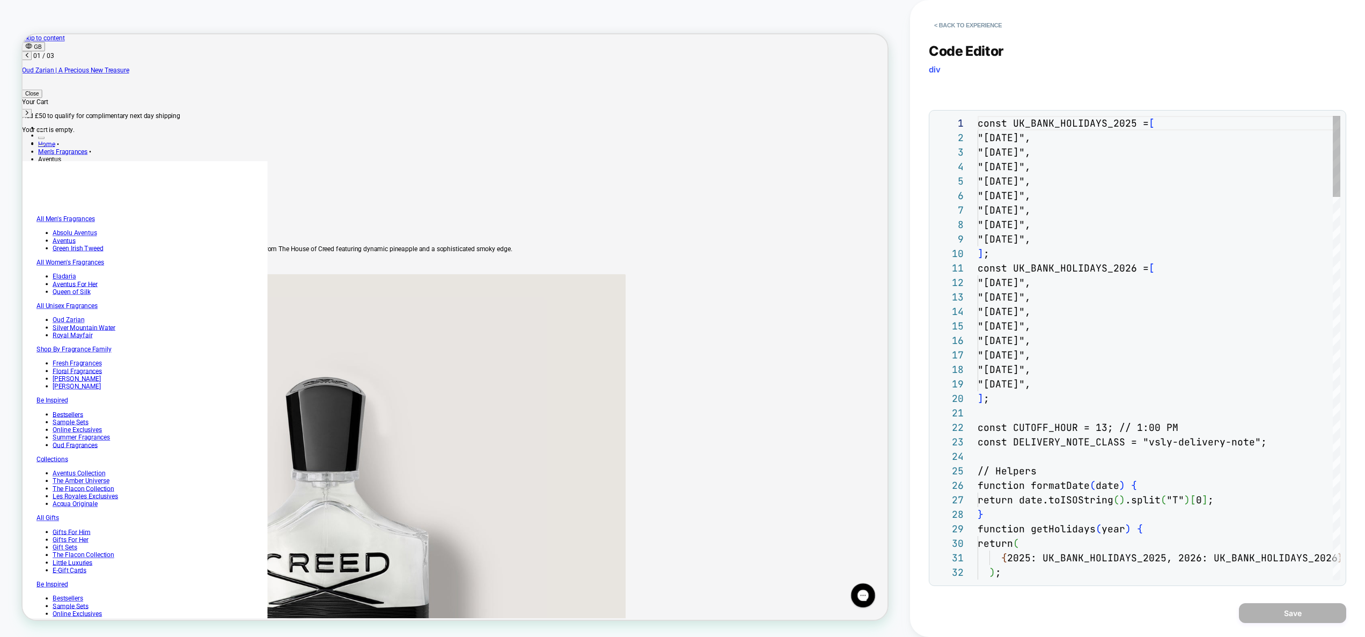
scroll to position [145, 0]
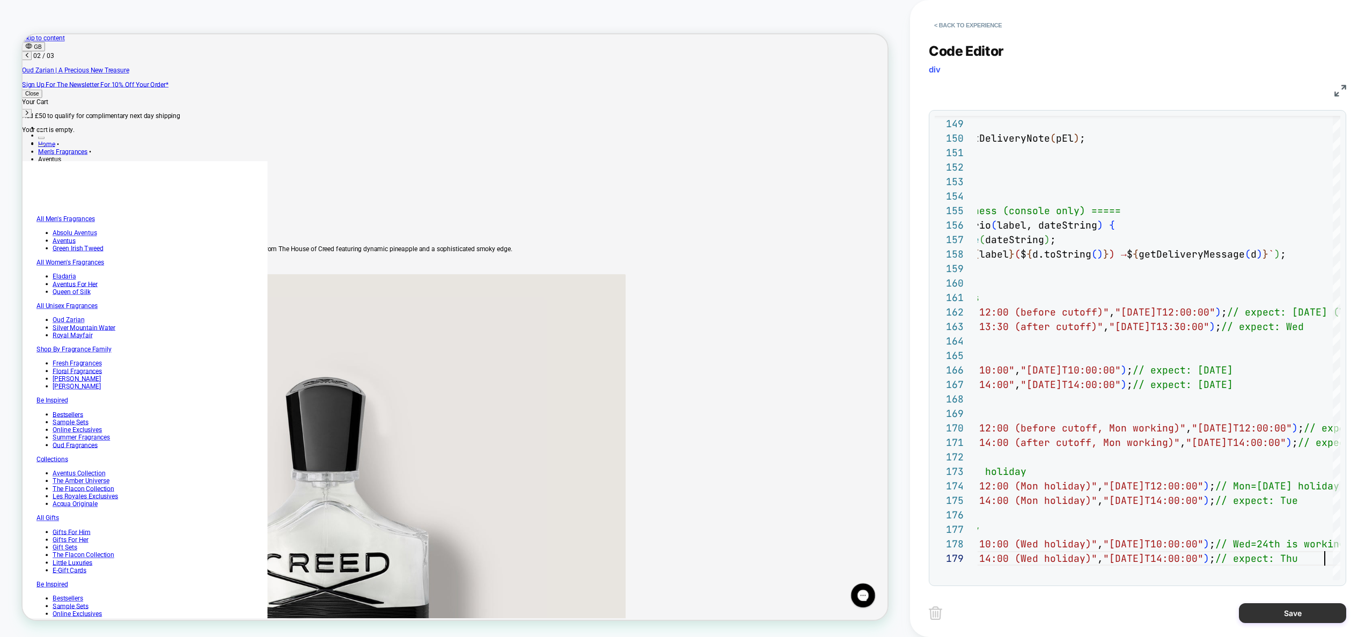
scroll to position [0, 526]
type textarea "**********"
click at [1283, 618] on button "Save" at bounding box center [1292, 613] width 107 height 20
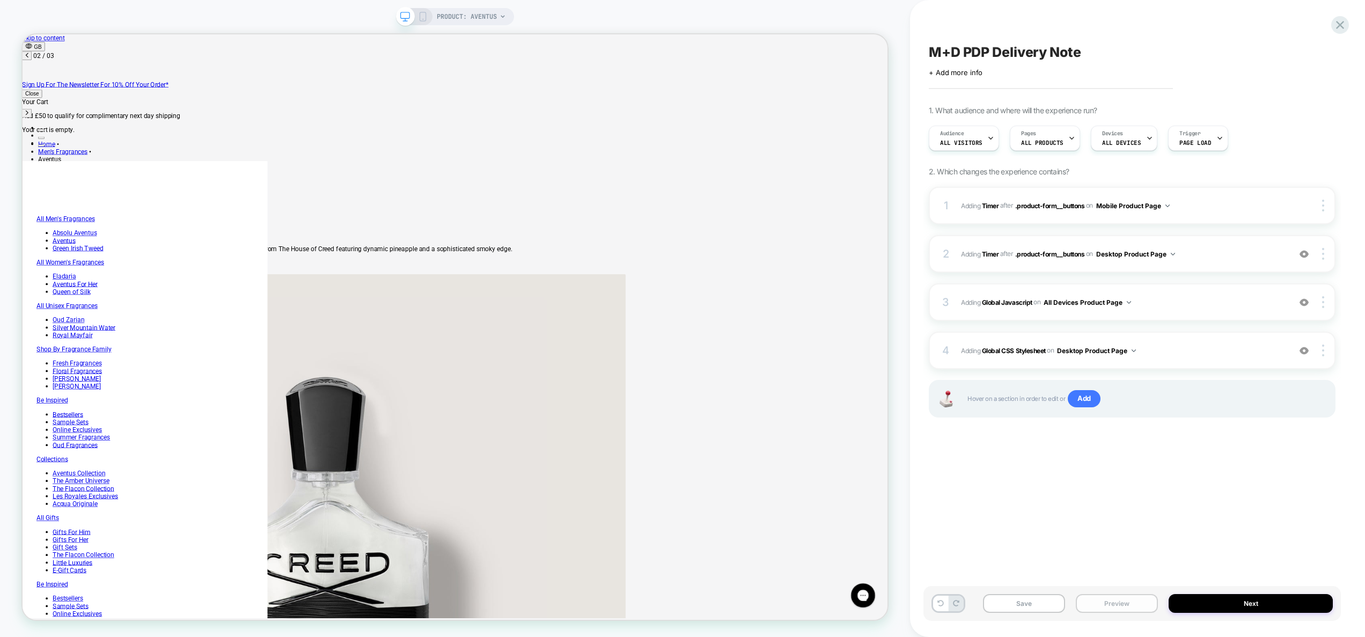
click at [1141, 609] on button "Preview" at bounding box center [1117, 603] width 82 height 19
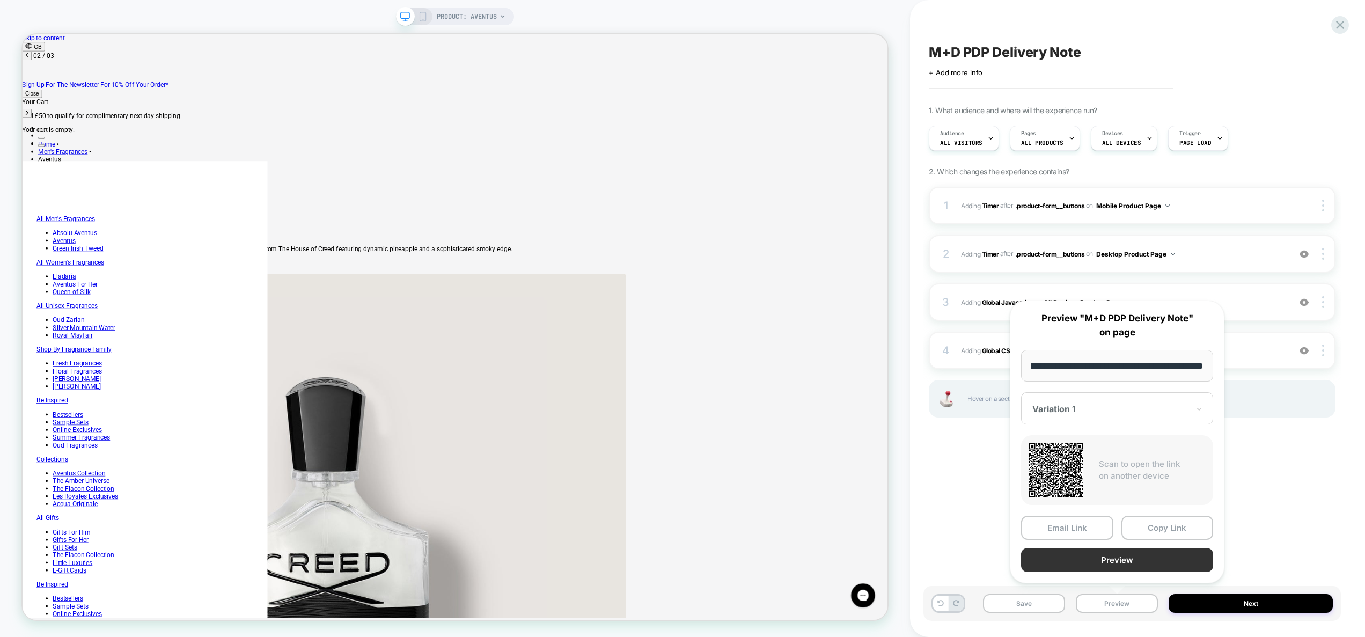
scroll to position [0, 0]
click at [1145, 557] on button "Preview" at bounding box center [1117, 560] width 192 height 24
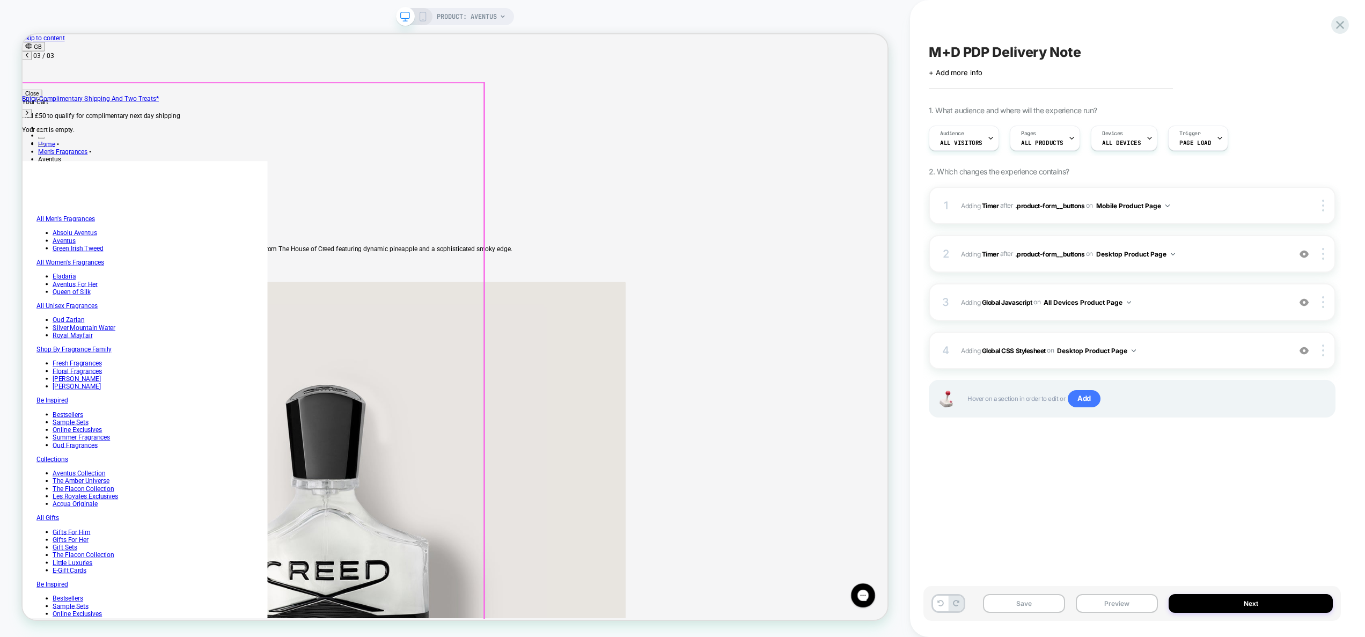
scroll to position [0, 1053]
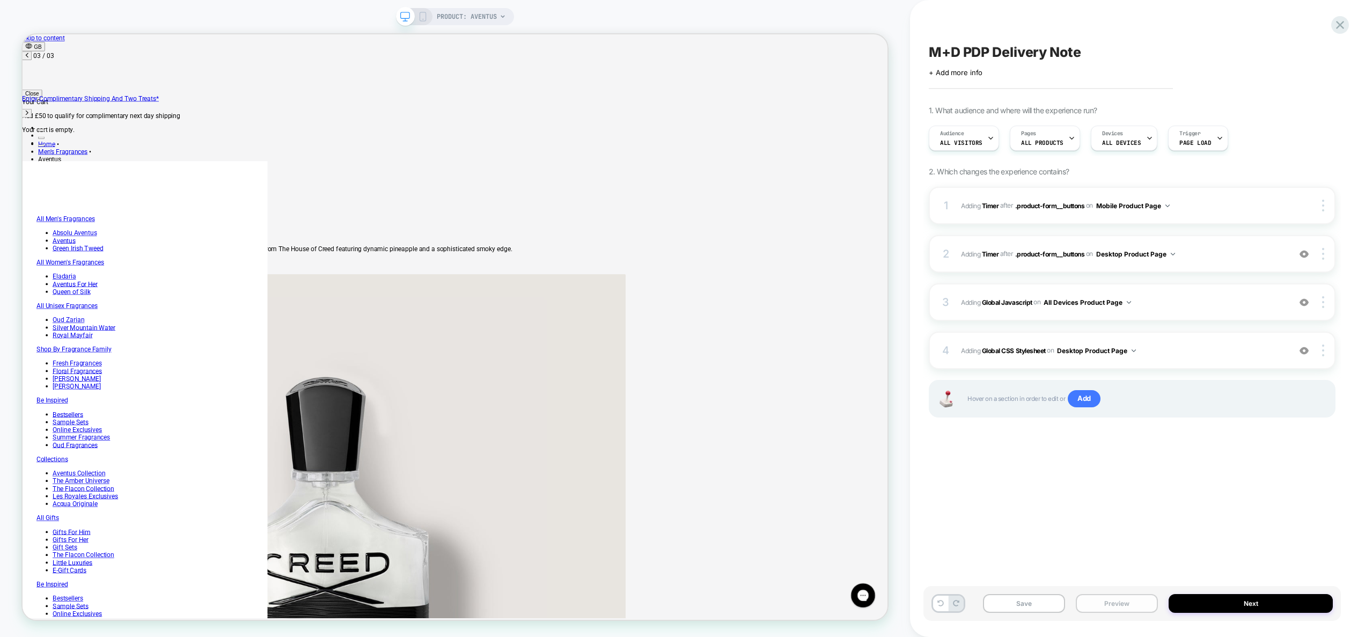
click at [1129, 599] on button "Preview" at bounding box center [1117, 603] width 82 height 19
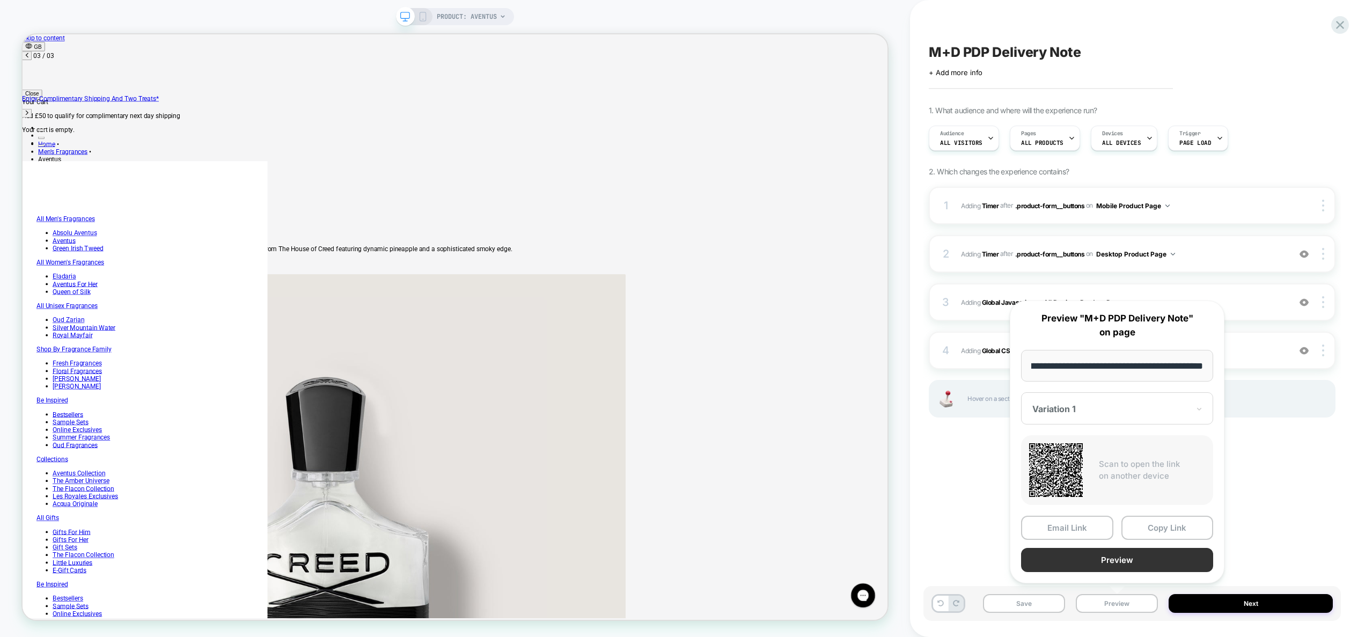
scroll to position [0, 0]
click at [1117, 555] on button "Preview" at bounding box center [1117, 560] width 192 height 24
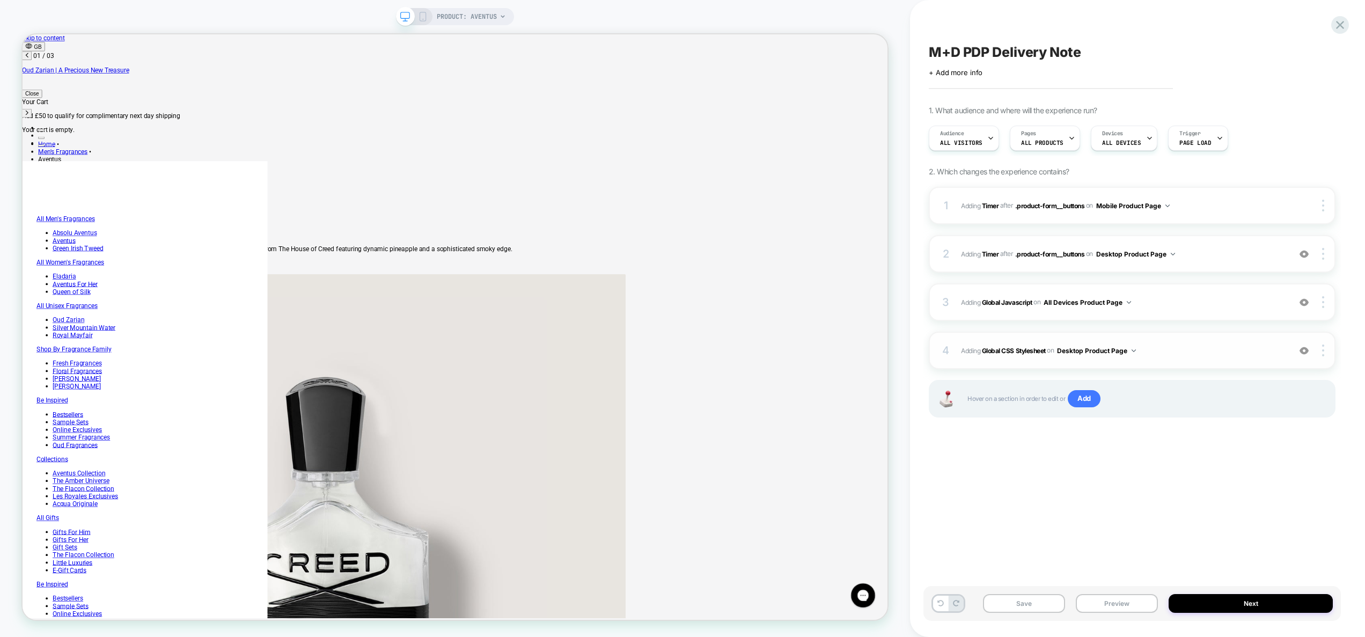
click at [1160, 345] on span "Adding Global CSS Stylesheet on Desktop Product Page" at bounding box center [1123, 350] width 324 height 13
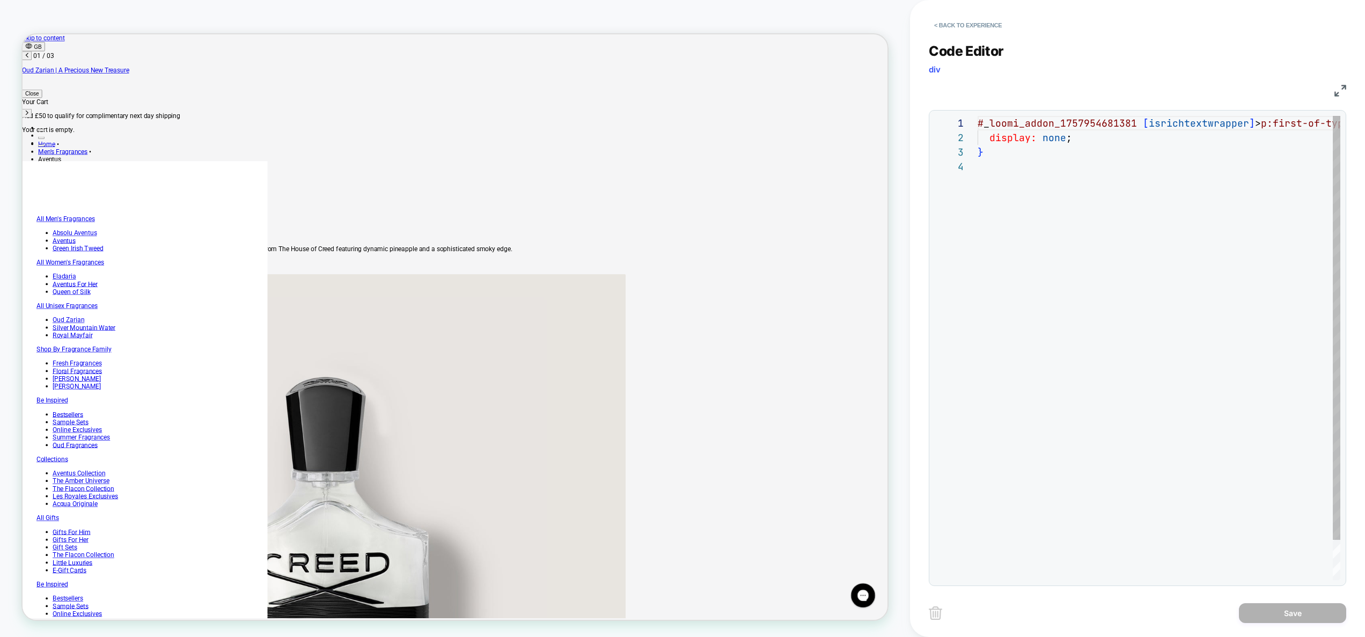
scroll to position [43, 0]
click at [1182, 303] on div "# _ loomi_addon_1757954681381 [ isrichtextwrapper ] > p:first-of-type { display…" at bounding box center [1159, 370] width 363 height 508
click at [978, 18] on button "< Back to experience" at bounding box center [968, 25] width 78 height 17
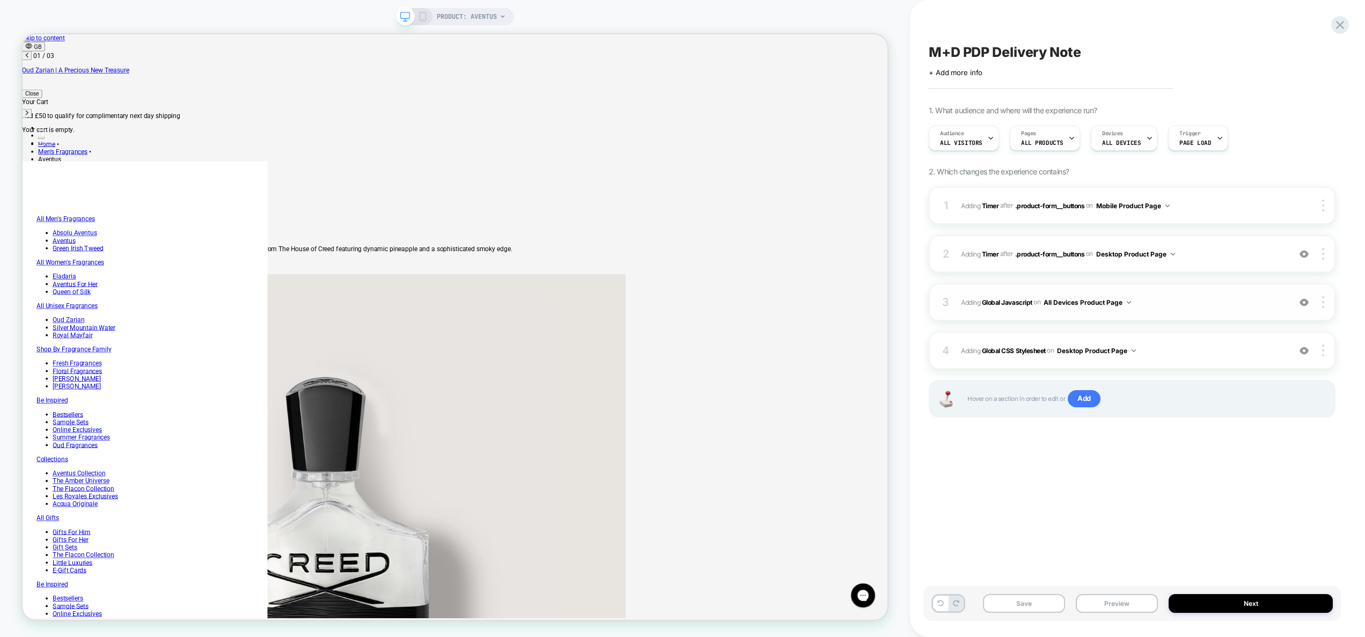
click at [1195, 294] on div "3 Adding Global Javascript on All Devices Product Page Add Before Add After Tar…" at bounding box center [1132, 302] width 407 height 38
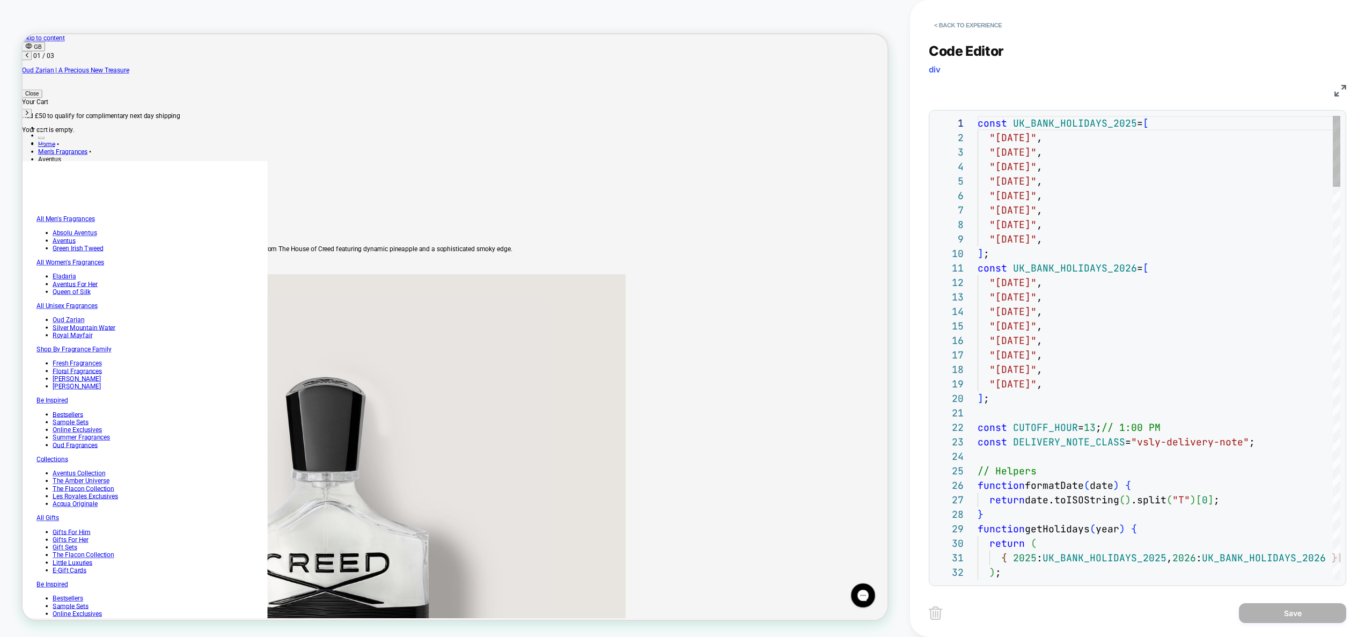
type textarea "**********"
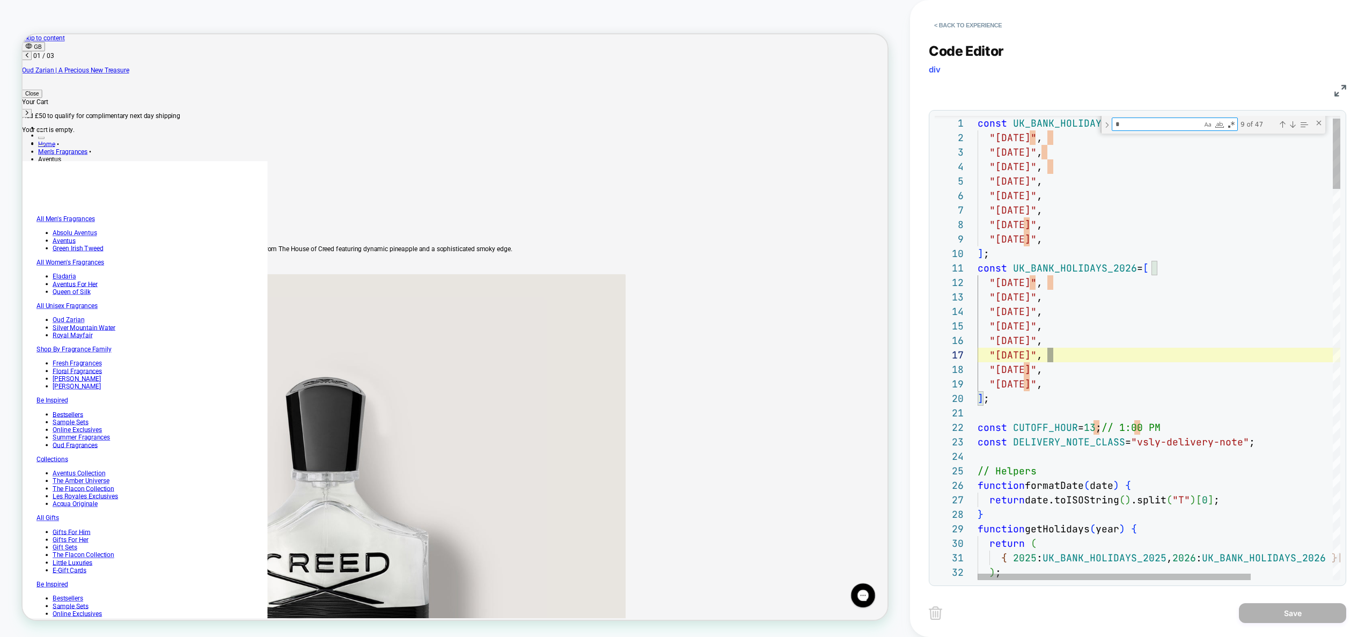
scroll to position [29, 75]
type textarea "*"
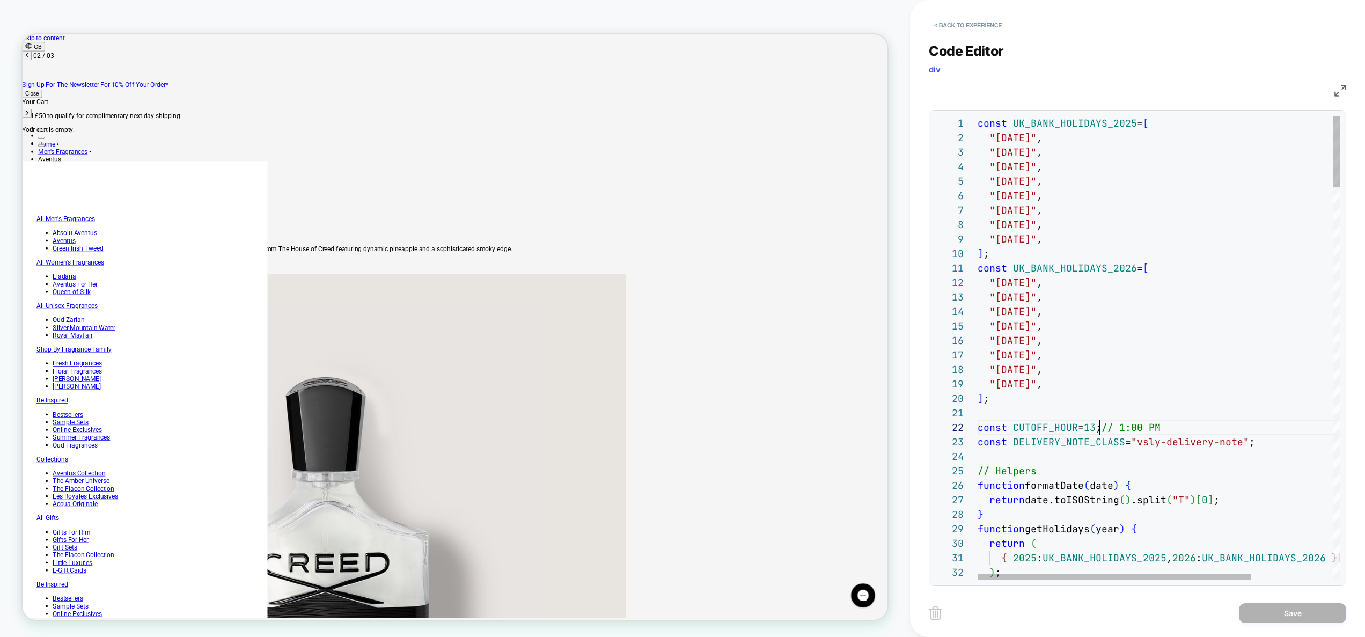
scroll to position [14, 128]
type textarea "**********"
click at [1284, 617] on button "Save" at bounding box center [1292, 613] width 107 height 20
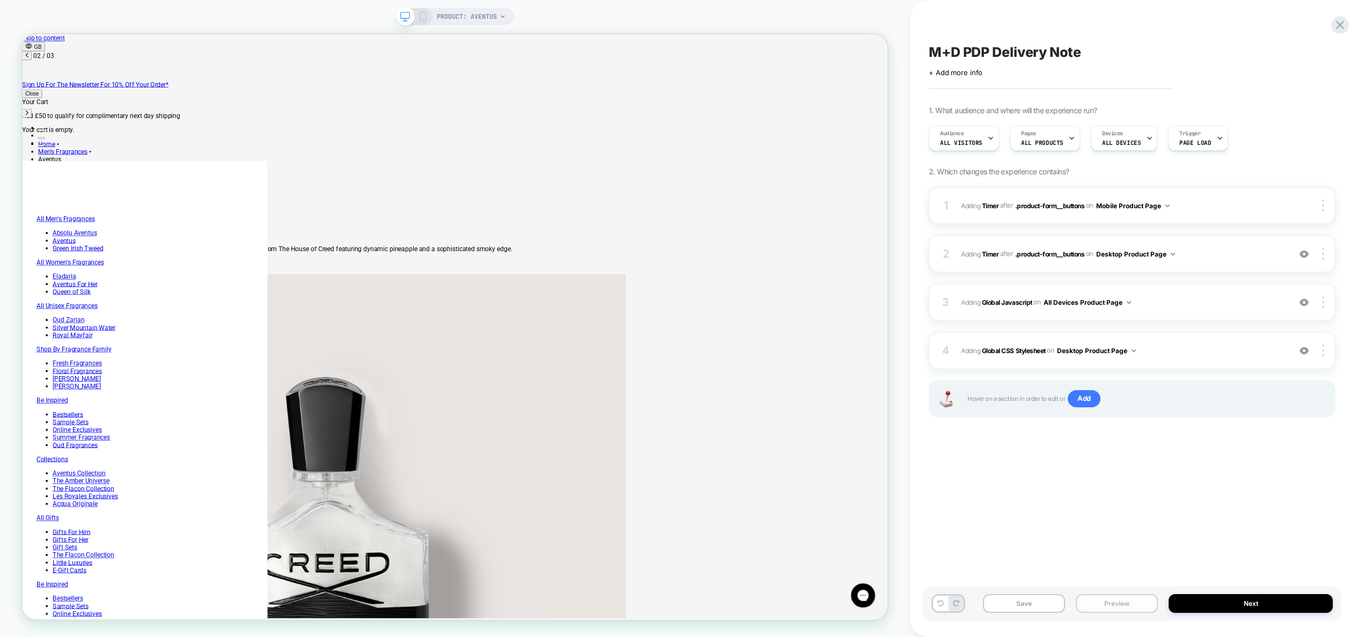
click at [1132, 605] on button "Preview" at bounding box center [1117, 603] width 82 height 19
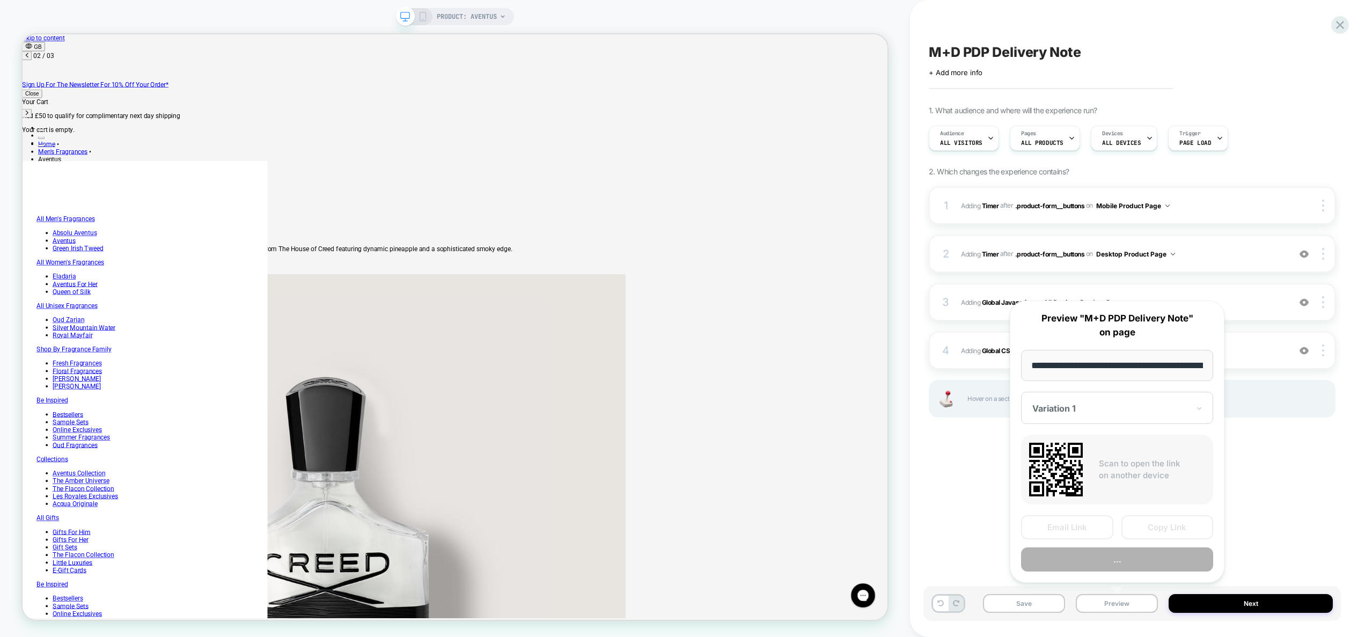
scroll to position [0, 142]
click at [1128, 565] on button "Preview" at bounding box center [1117, 560] width 192 height 24
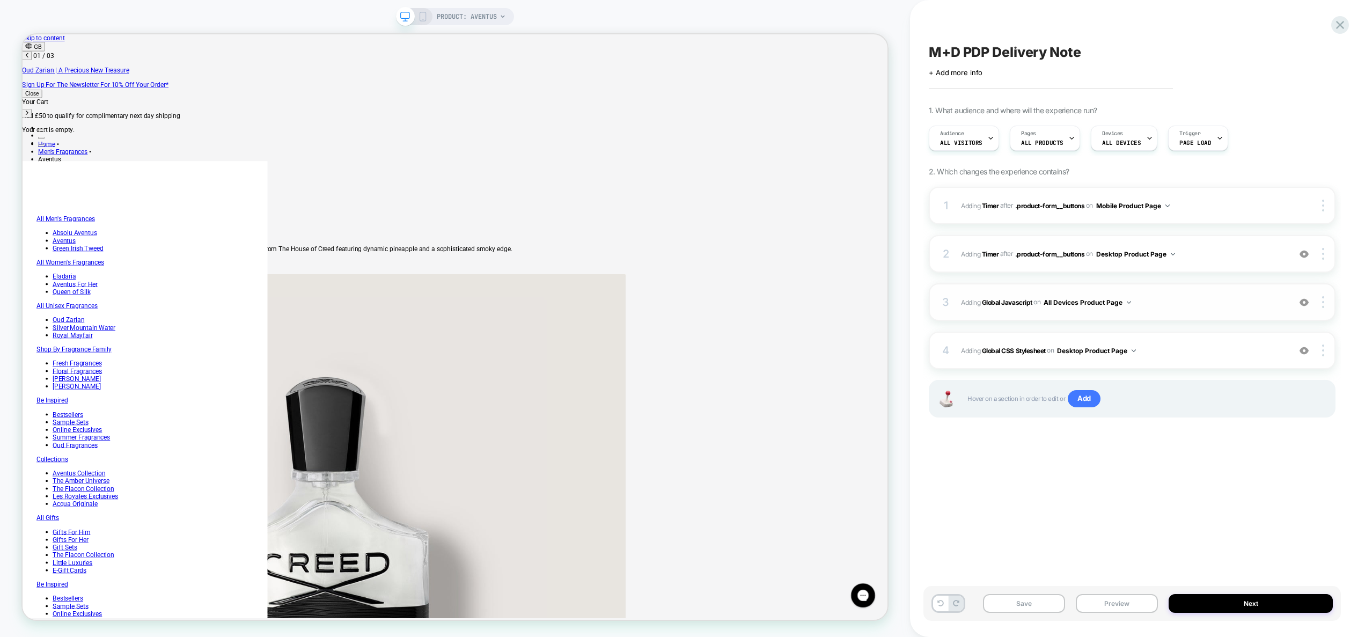
scroll to position [0, 4]
click at [1202, 301] on span "Adding Global Javascript on All Devices Product Page" at bounding box center [1123, 302] width 324 height 13
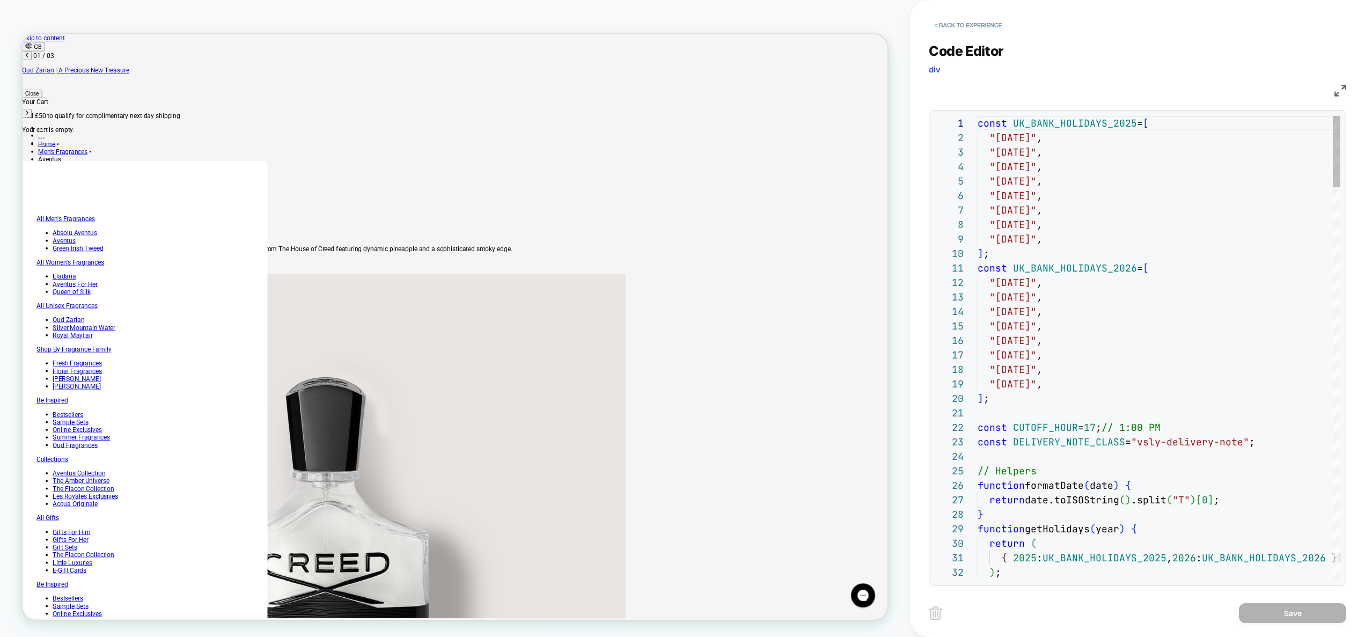
scroll to position [145, 0]
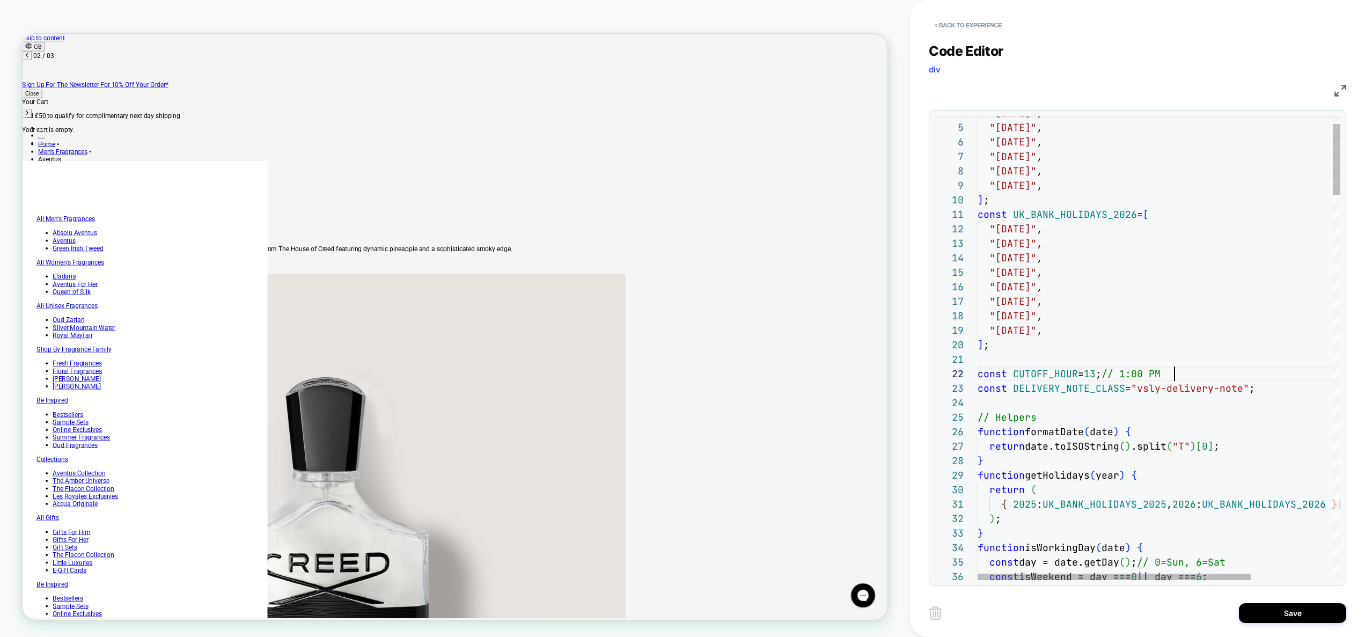
type textarea "**********"
type textarea "**"
type textarea "**********"
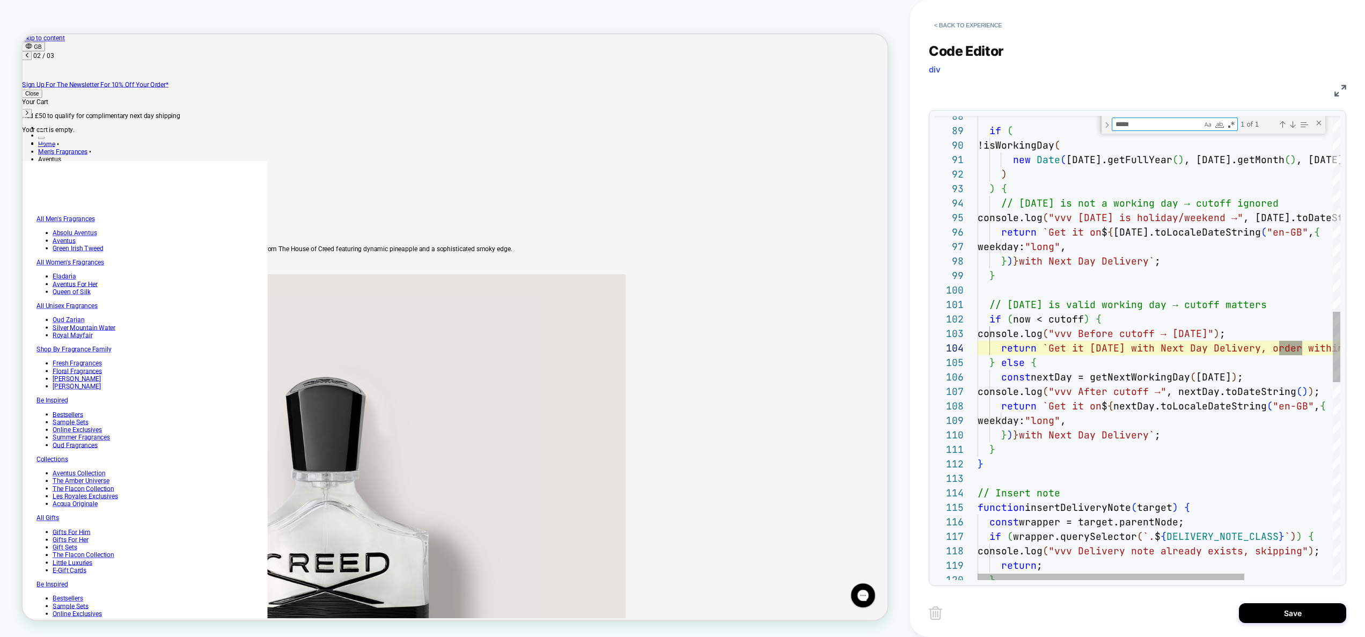
scroll to position [145, 331]
type textarea "*****"
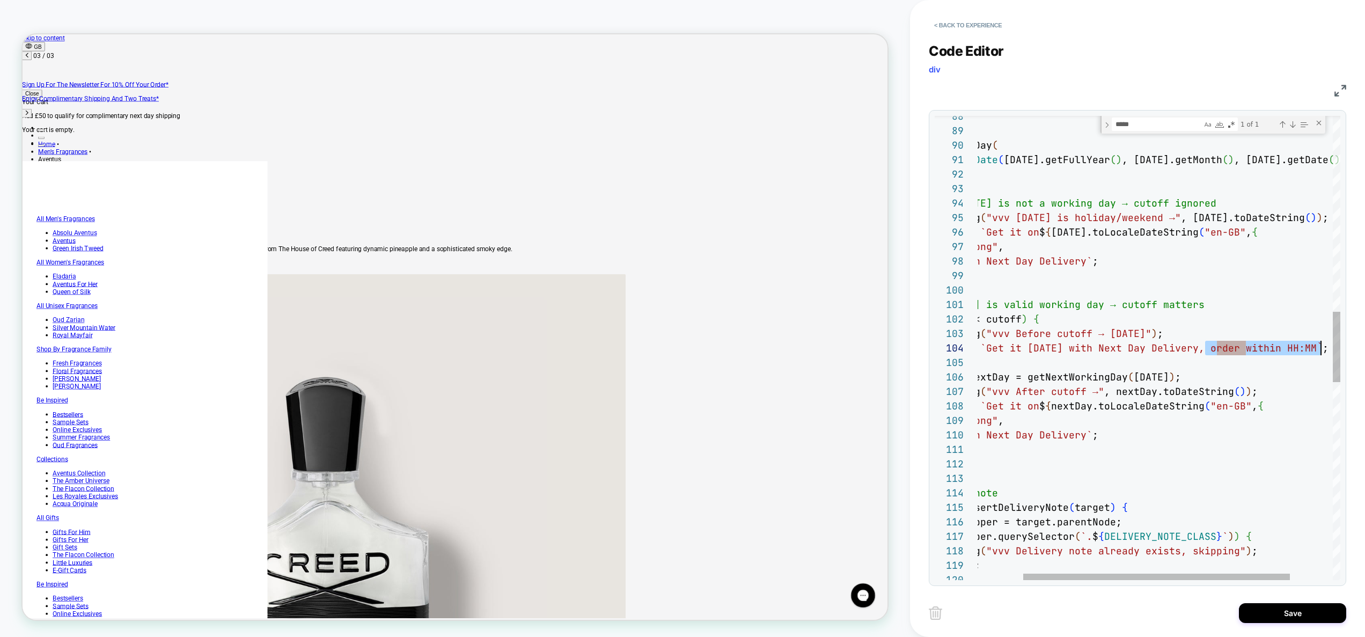
scroll to position [0, 1053]
drag, startPoint x: 1269, startPoint y: 352, endPoint x: 1321, endPoint y: 349, distance: 52.7
click at [1321, 349] on div "if ( !isWorkingDay ( new Date ( today.getFullYear ( ) , today.getMonth ( ) , to…" at bounding box center [1157, 354] width 483 height 3047
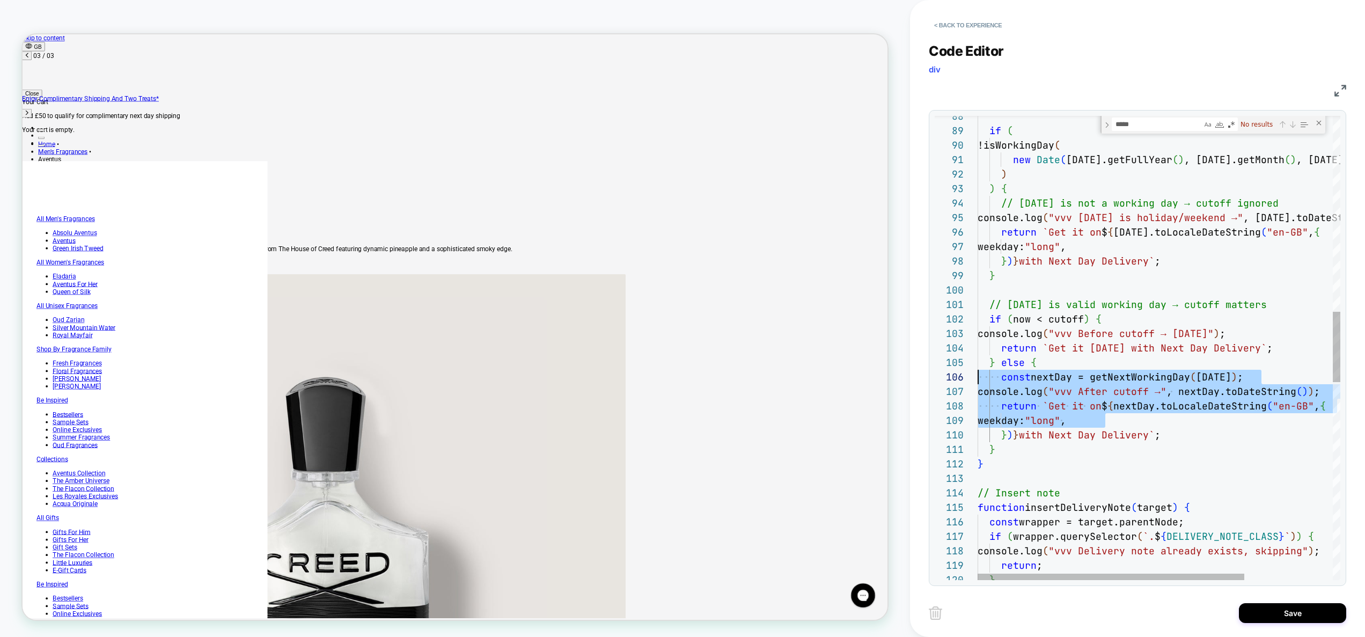
scroll to position [72, 0]
drag, startPoint x: 1203, startPoint y: 422, endPoint x: 950, endPoint y: 383, distance: 255.3
click at [978, 383] on div "if ( !isWorkingDay ( new Date ( today.getFullYear ( ) , today.getMonth ( ) , to…" at bounding box center [1219, 354] width 483 height 3047
click at [1157, 408] on div "if ( !isWorkingDay ( new Date ( today.getFullYear ( ) , today.getMonth ( ) , to…" at bounding box center [1219, 354] width 483 height 3047
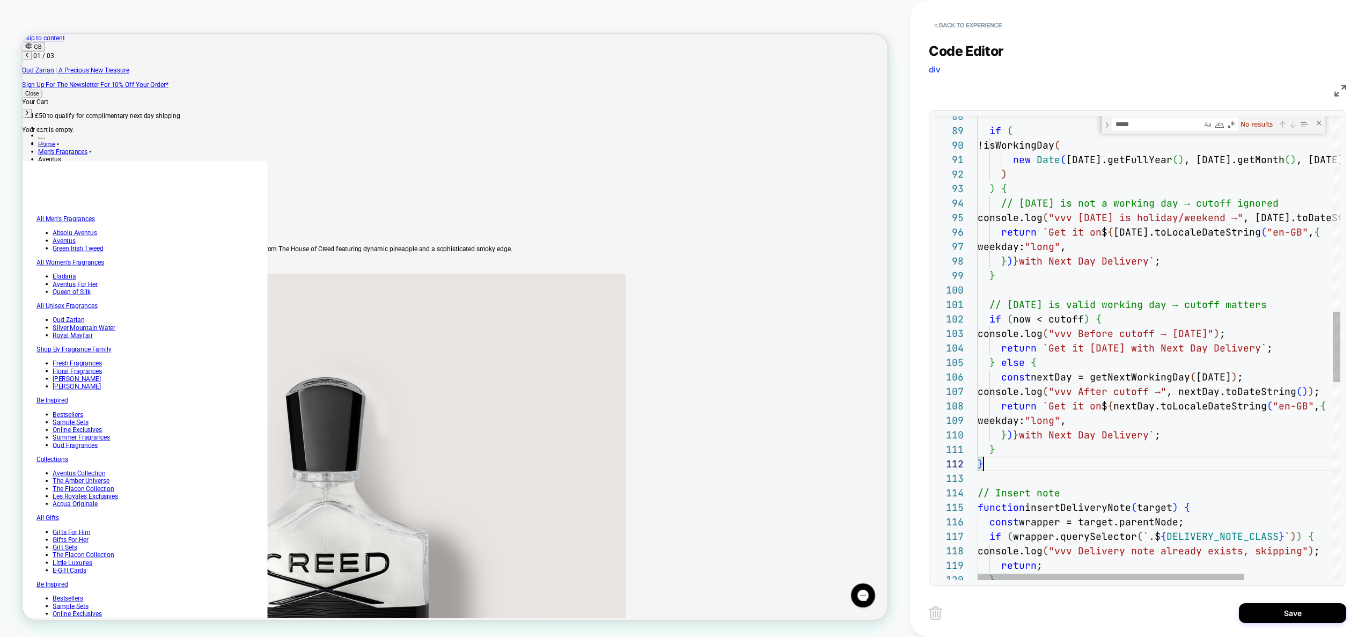
scroll to position [0, 2]
click at [1271, 464] on div "if ( !isWorkingDay ( new Date ( today.getFullYear ( ) , today.getMonth ( ) , to…" at bounding box center [1219, 354] width 483 height 3047
type textarea "**********"
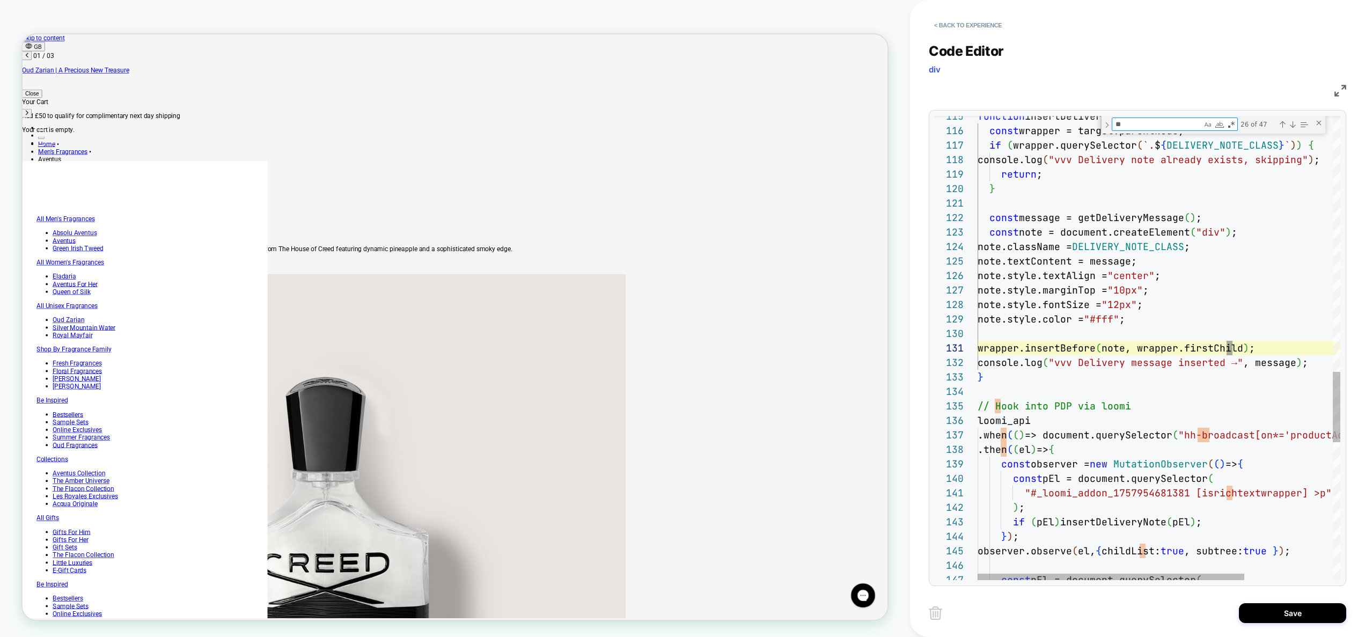
scroll to position [145, 232]
type textarea "*****"
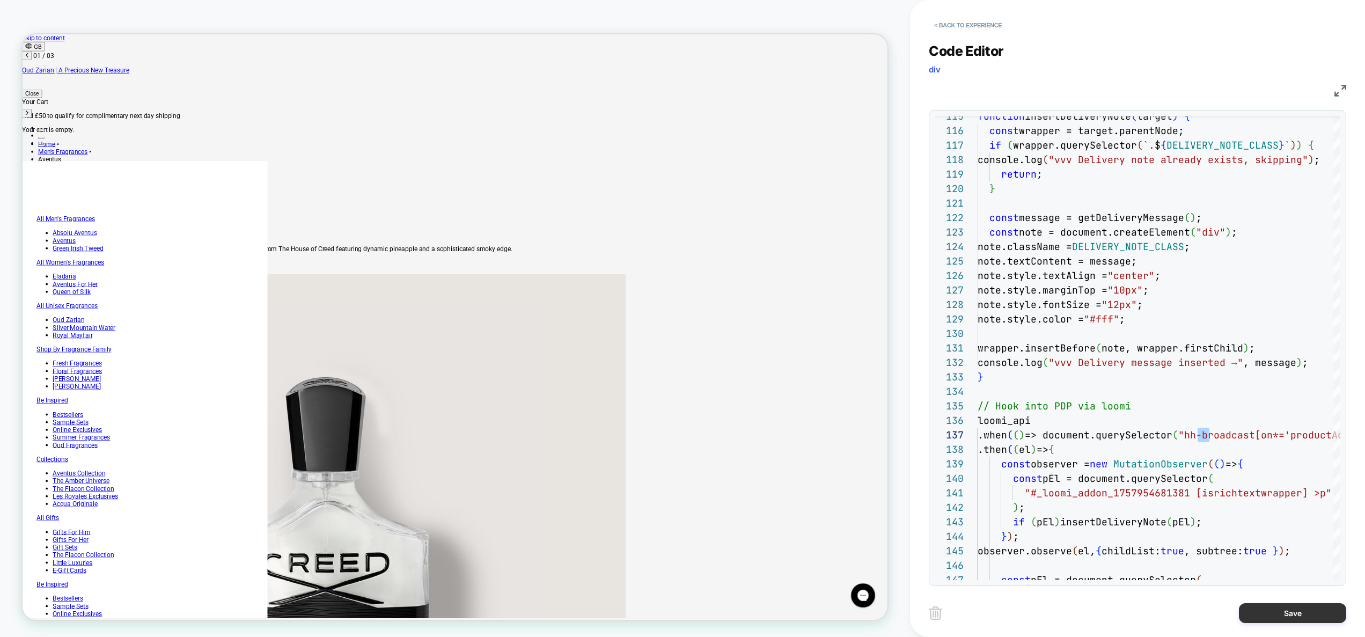
click at [1287, 611] on button "Save" at bounding box center [1292, 613] width 107 height 20
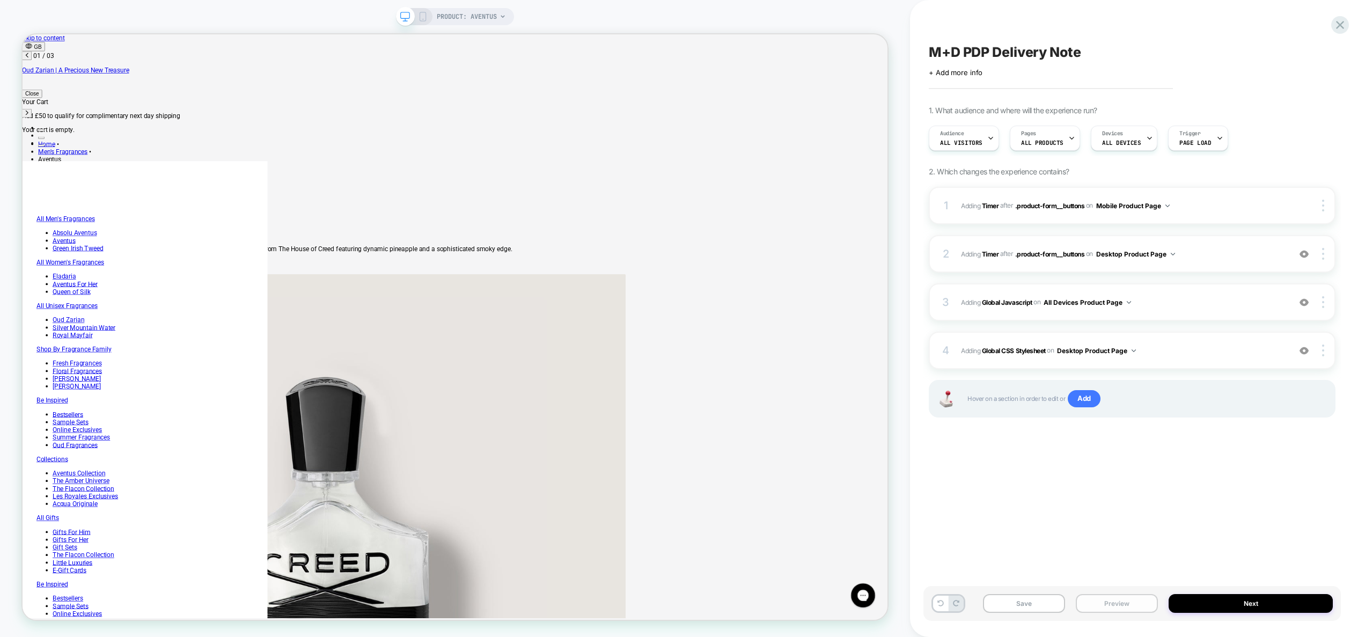
click at [1139, 604] on button "Preview" at bounding box center [1117, 603] width 82 height 19
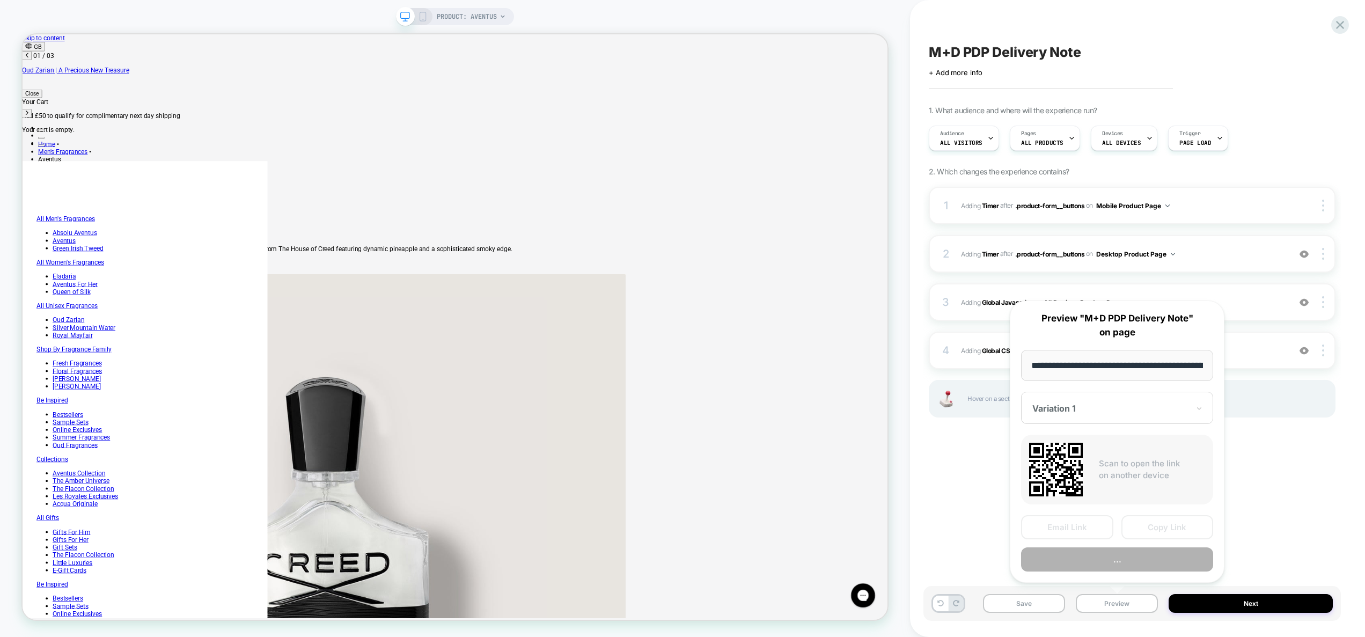
scroll to position [0, 142]
click at [1133, 564] on button "Preview" at bounding box center [1117, 560] width 192 height 24
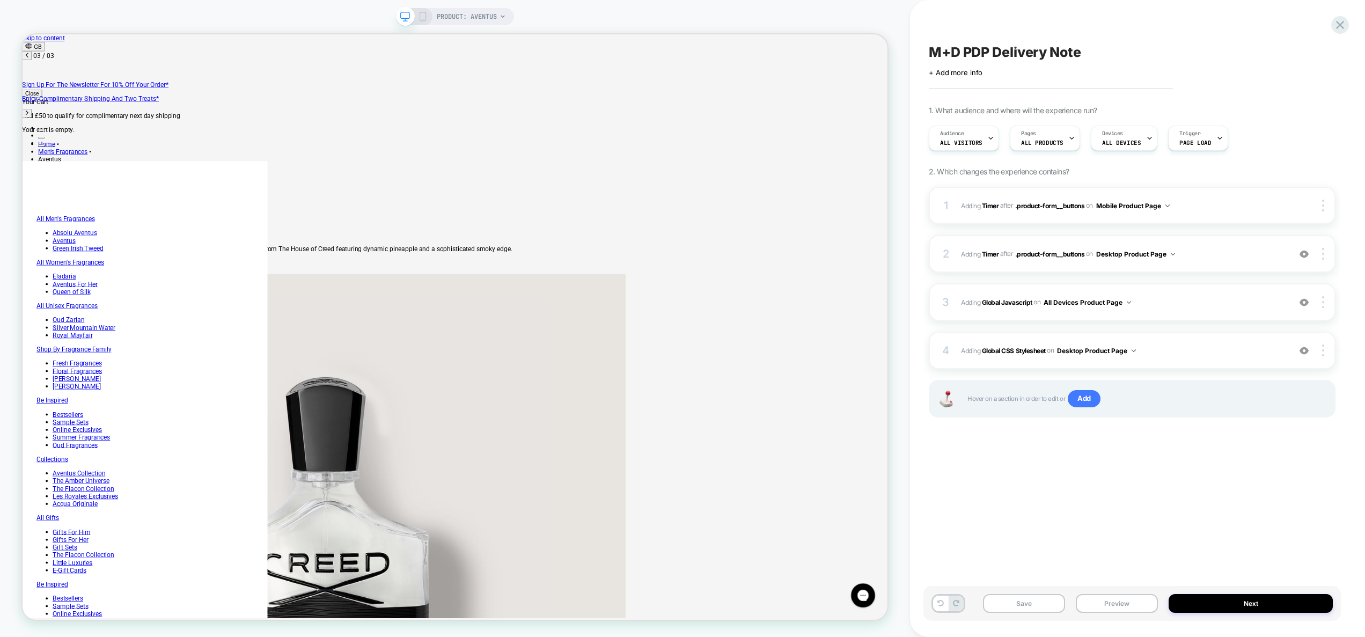
scroll to position [0, 0]
click at [1227, 251] on span "#_loomi_addon_1757954681381 Adding Timer AFTER .product-form__buttons .product-…" at bounding box center [1123, 253] width 324 height 13
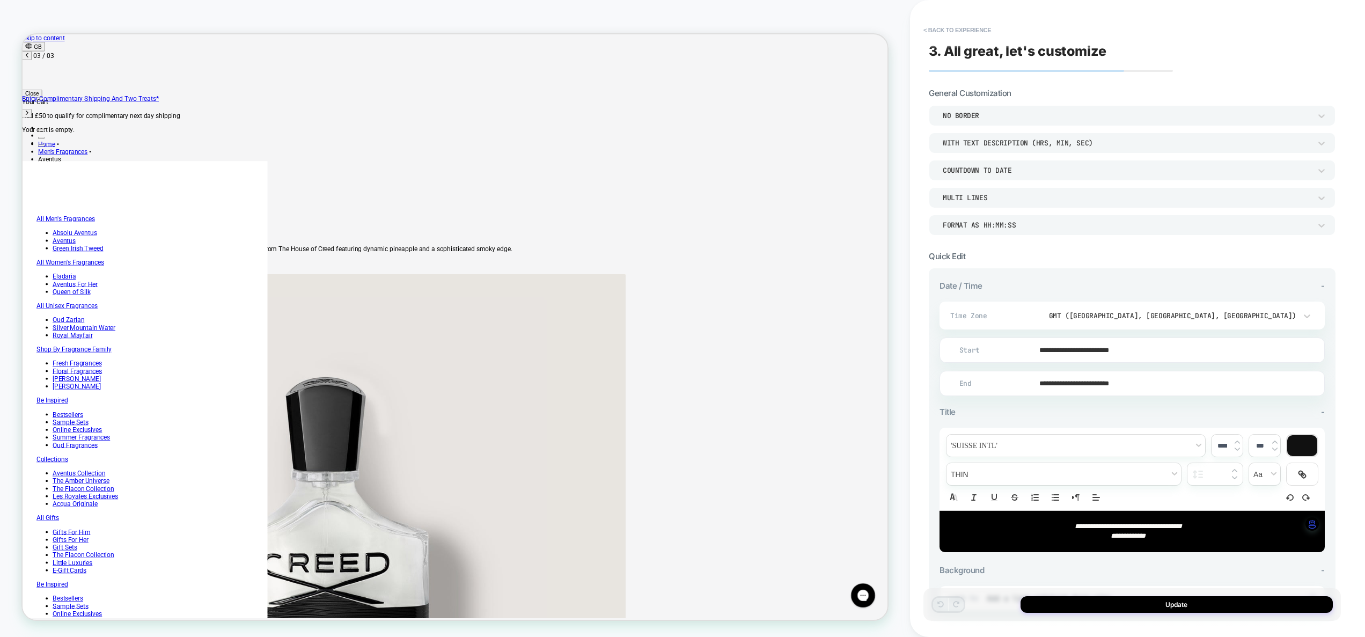
click at [982, 199] on div "MULTI LINES" at bounding box center [1127, 197] width 368 height 9
click at [977, 221] on div "ONE LINE" at bounding box center [1132, 225] width 398 height 23
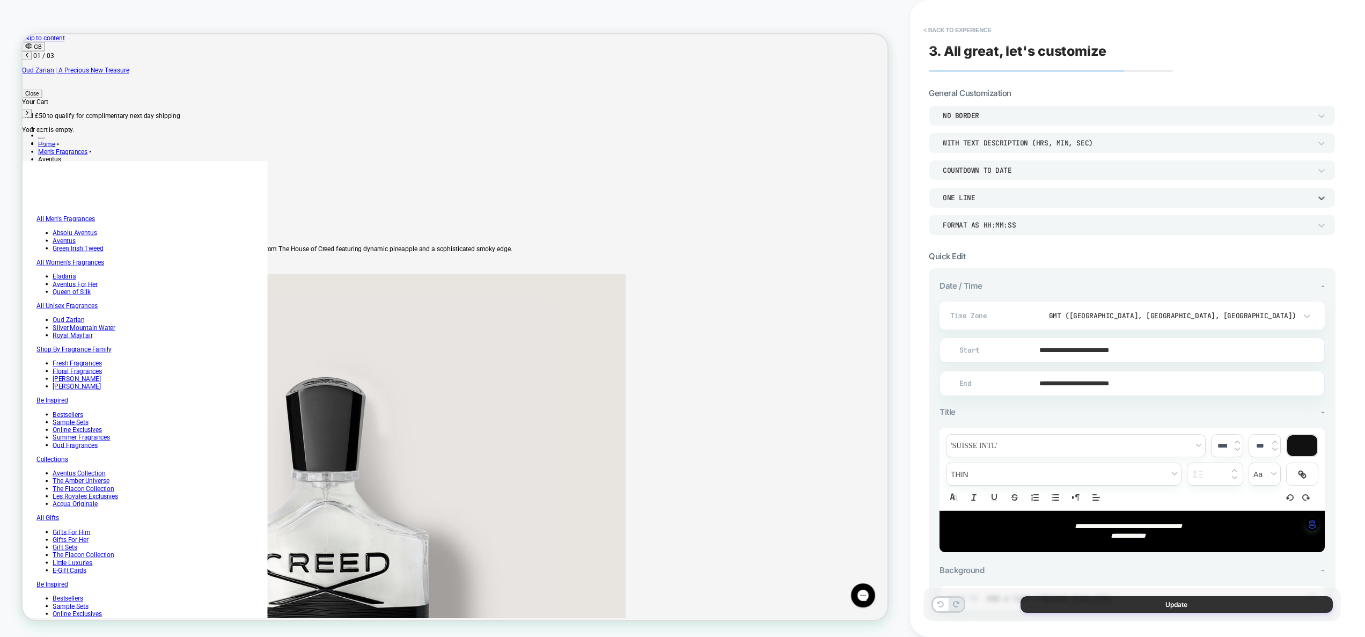
click at [1188, 606] on button "Update" at bounding box center [1177, 604] width 312 height 17
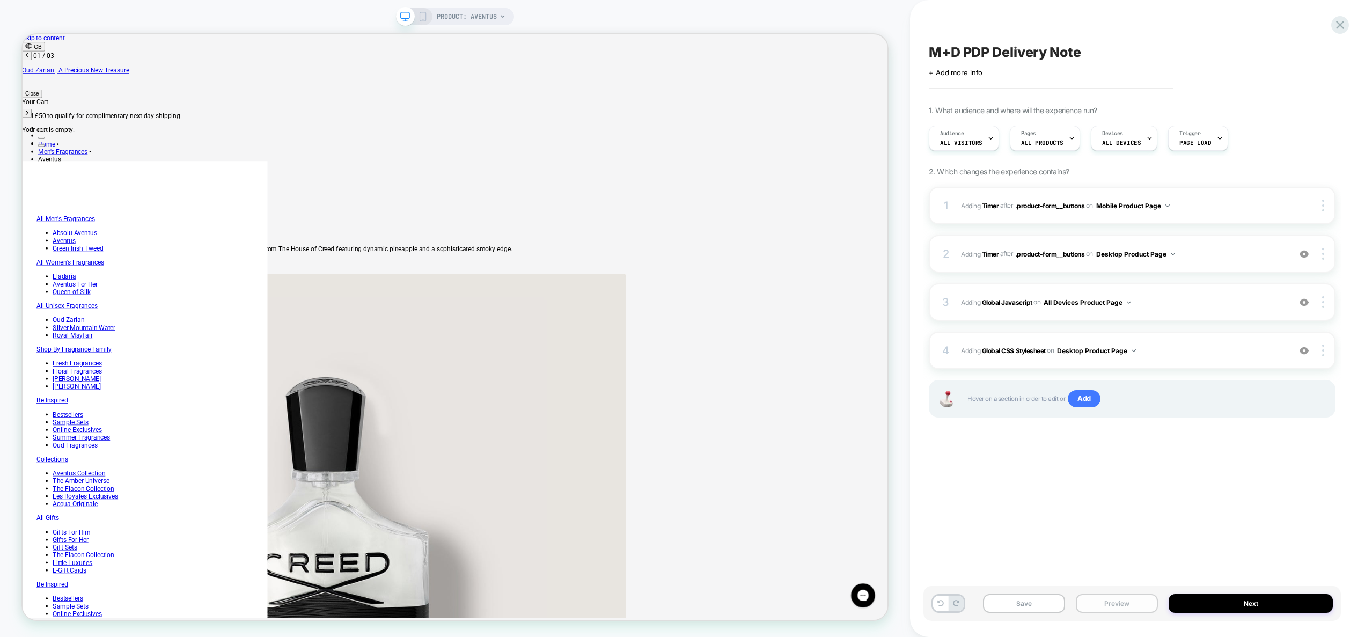
click at [1118, 608] on button "Preview" at bounding box center [1117, 603] width 82 height 19
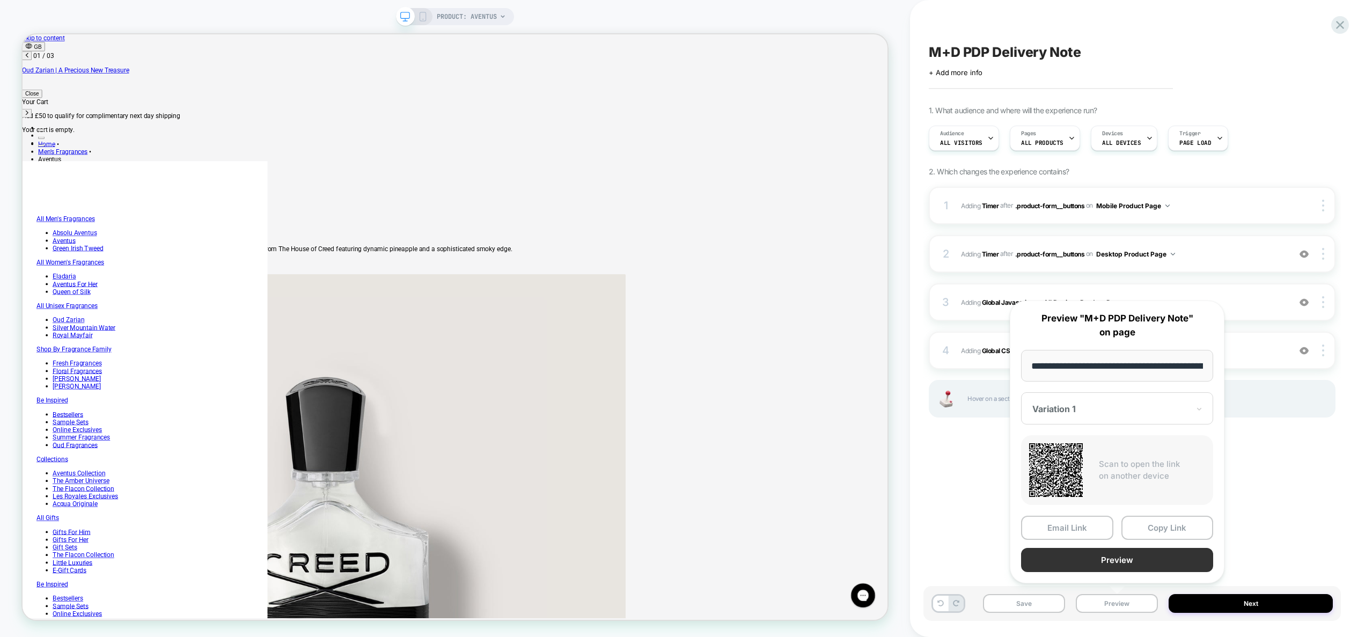
click at [1128, 561] on button "Preview" at bounding box center [1117, 560] width 192 height 24
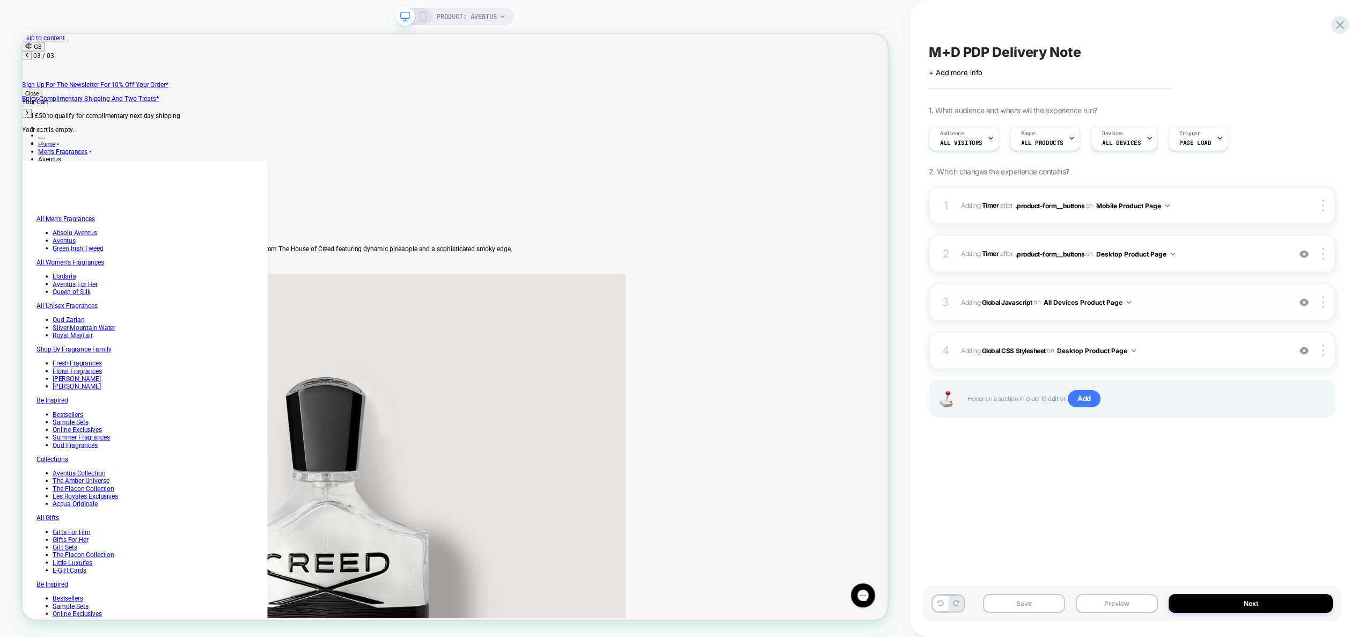
scroll to position [0, 1053]
click at [1159, 301] on span "Adding Global Javascript on All Devices Product Page" at bounding box center [1123, 302] width 324 height 13
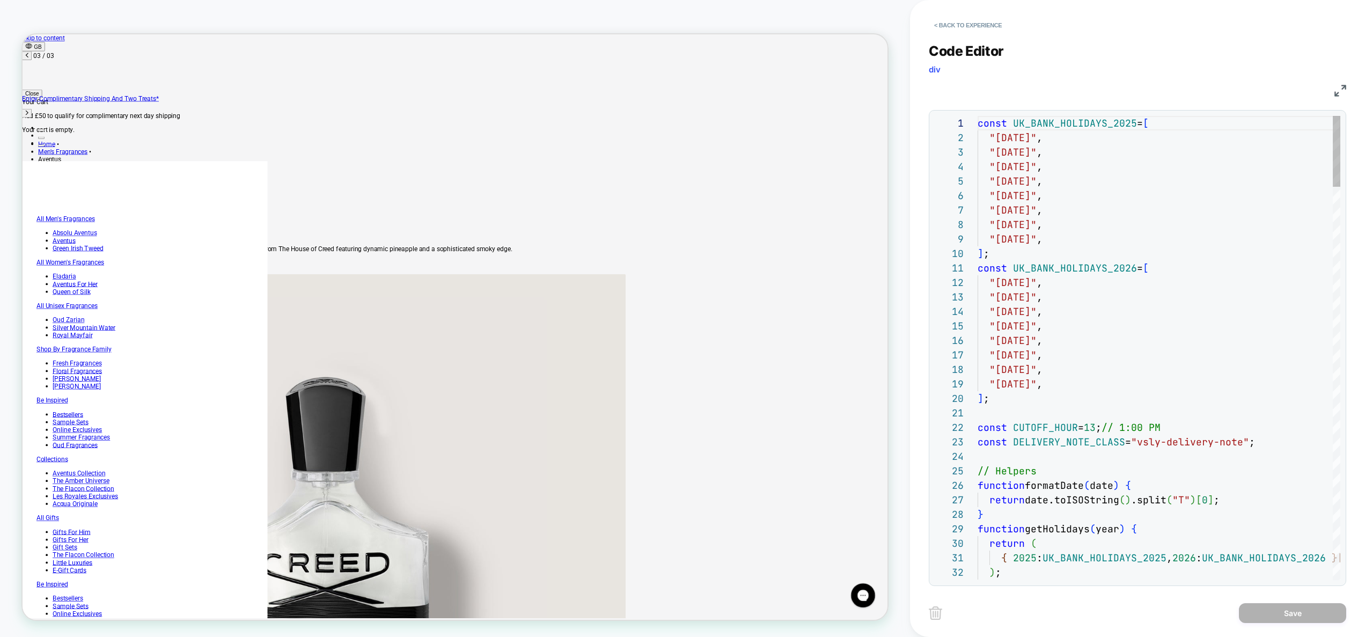
scroll to position [29, 87]
type textarea "**********"
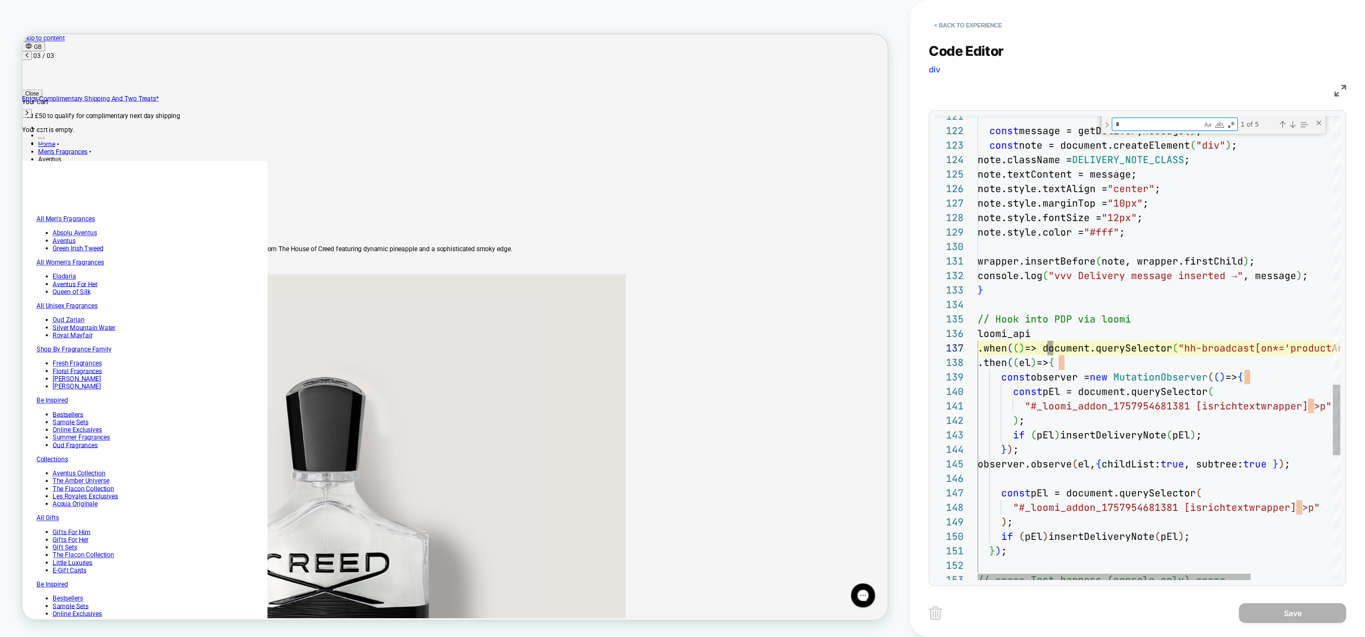
scroll to position [145, 75]
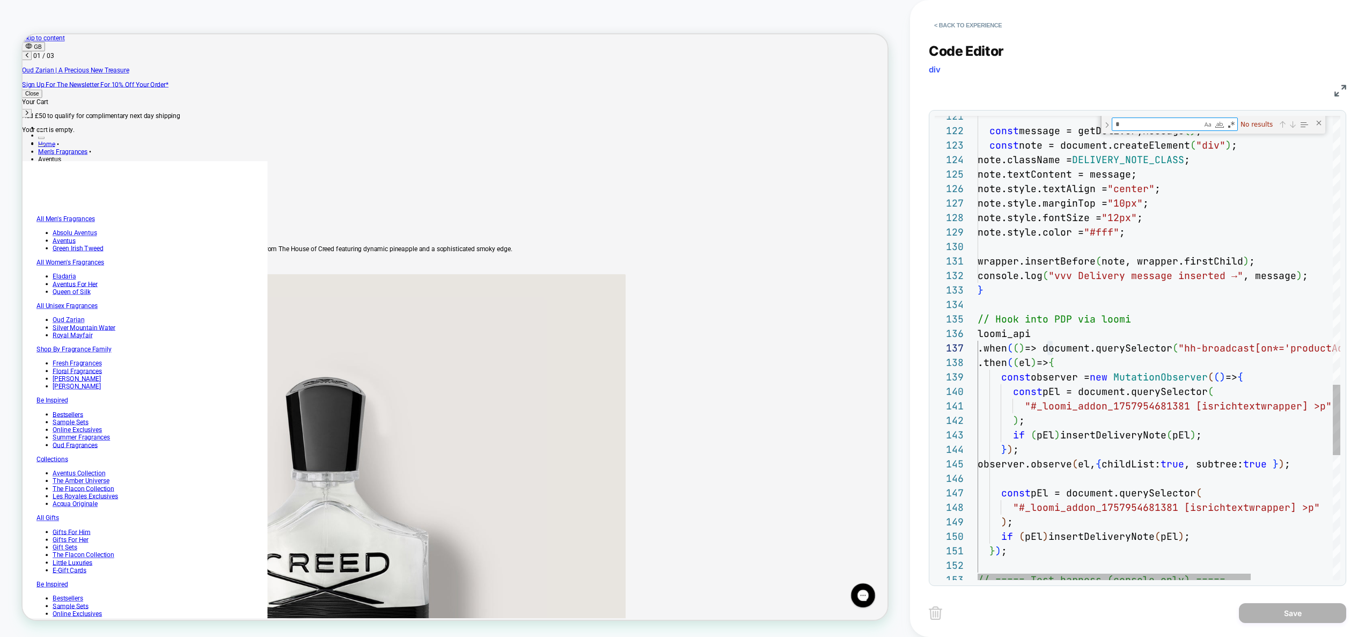
type textarea "*"
type textarea "**********"
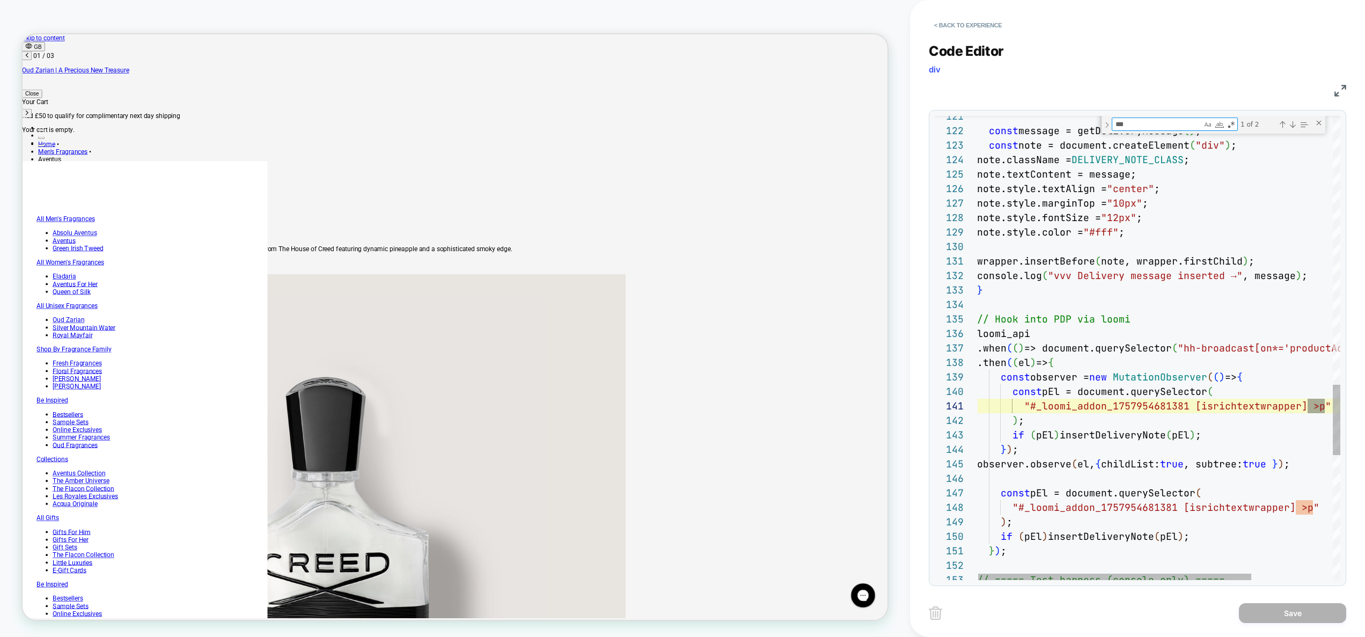
scroll to position [0, 0]
type textarea "***"
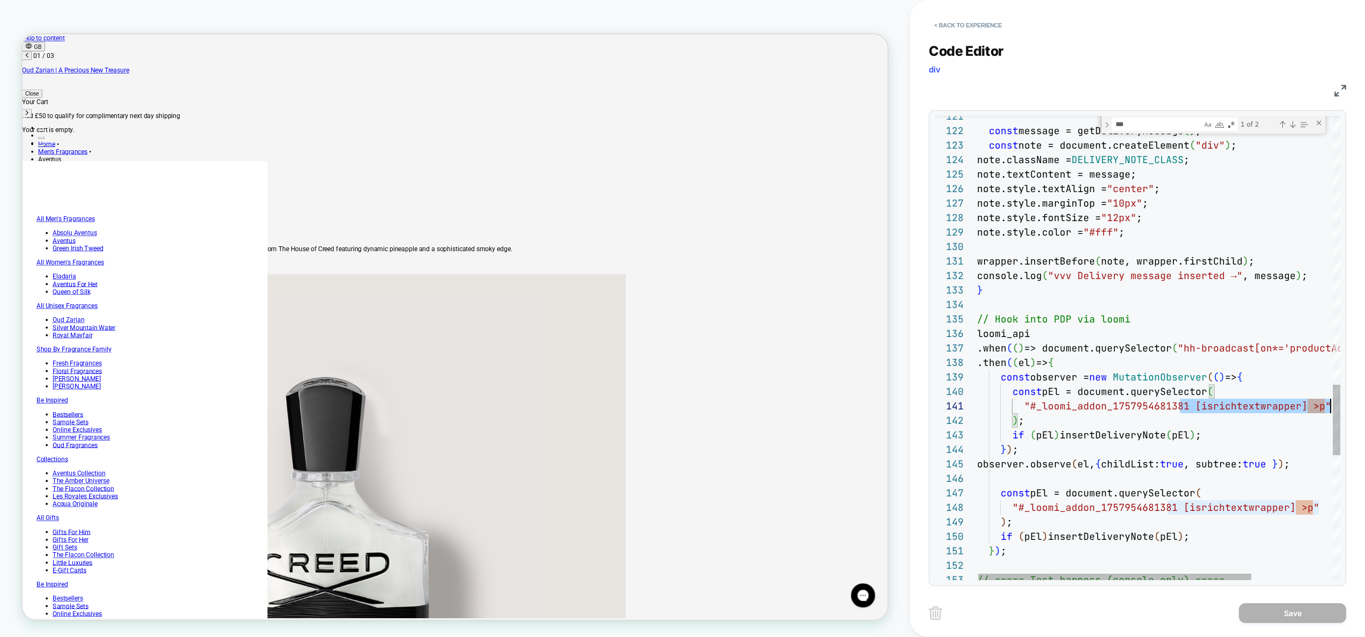
scroll to position [0, 353]
drag, startPoint x: 1181, startPoint y: 408, endPoint x: 1351, endPoint y: 404, distance: 170.2
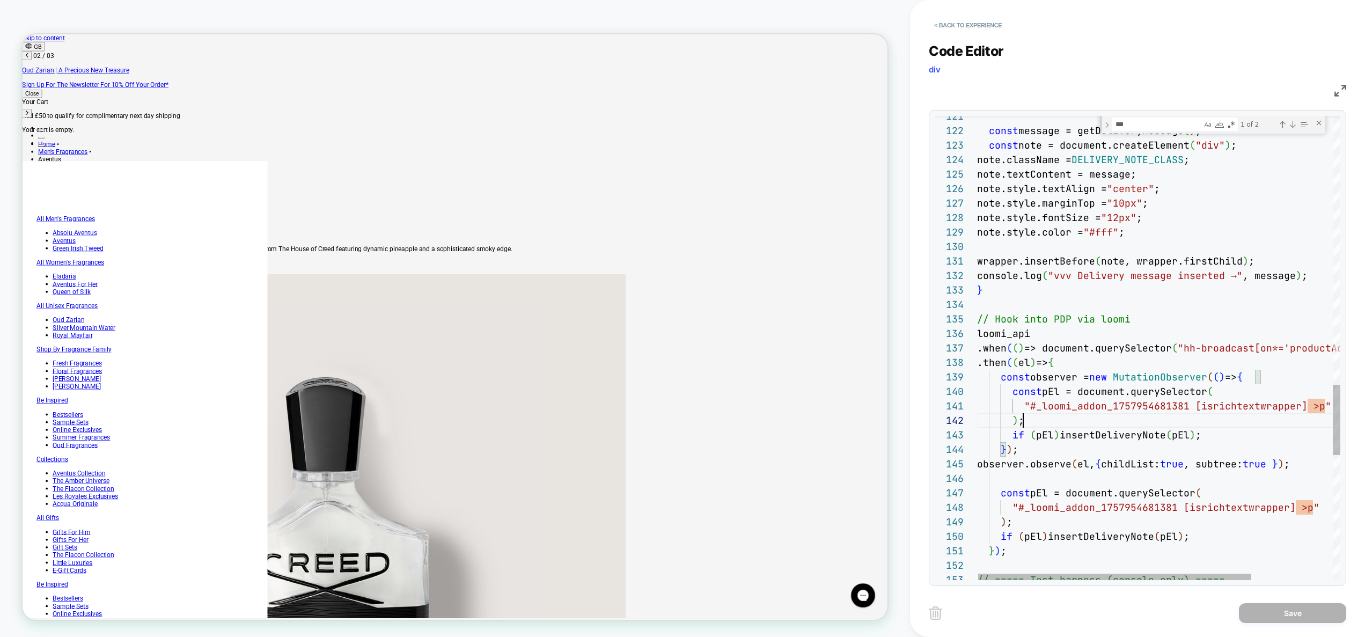
scroll to position [0, 526]
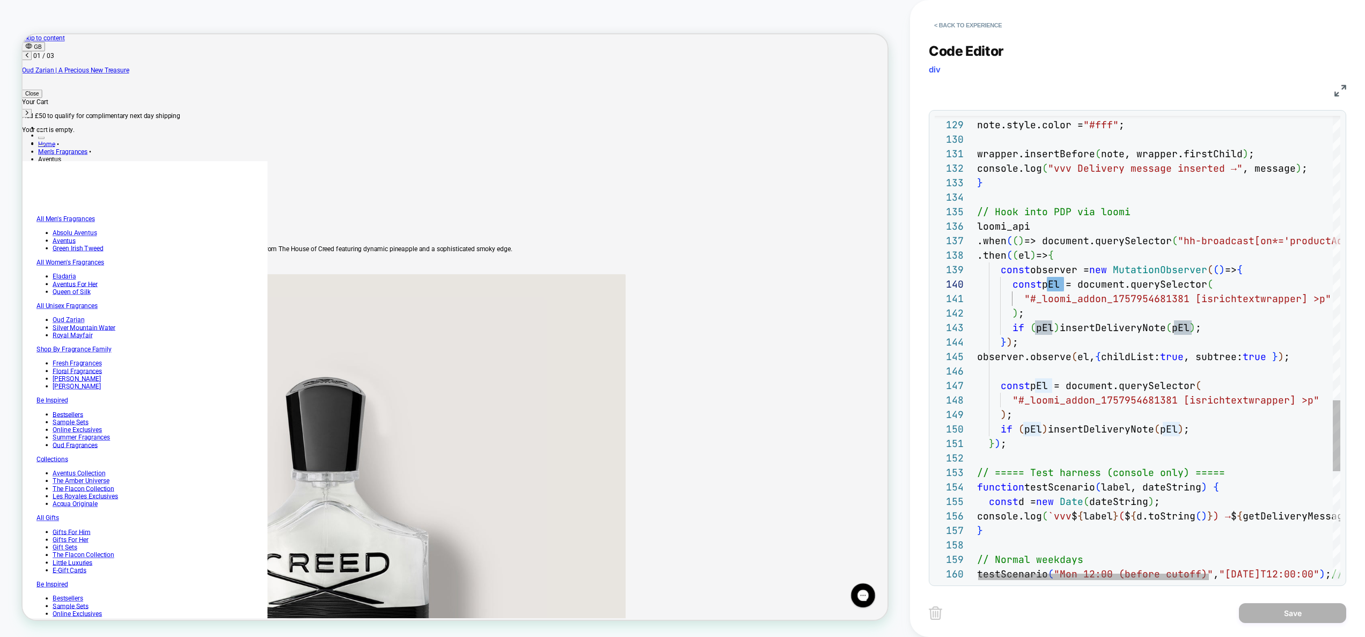
scroll to position [0, 0]
type textarea "**********"
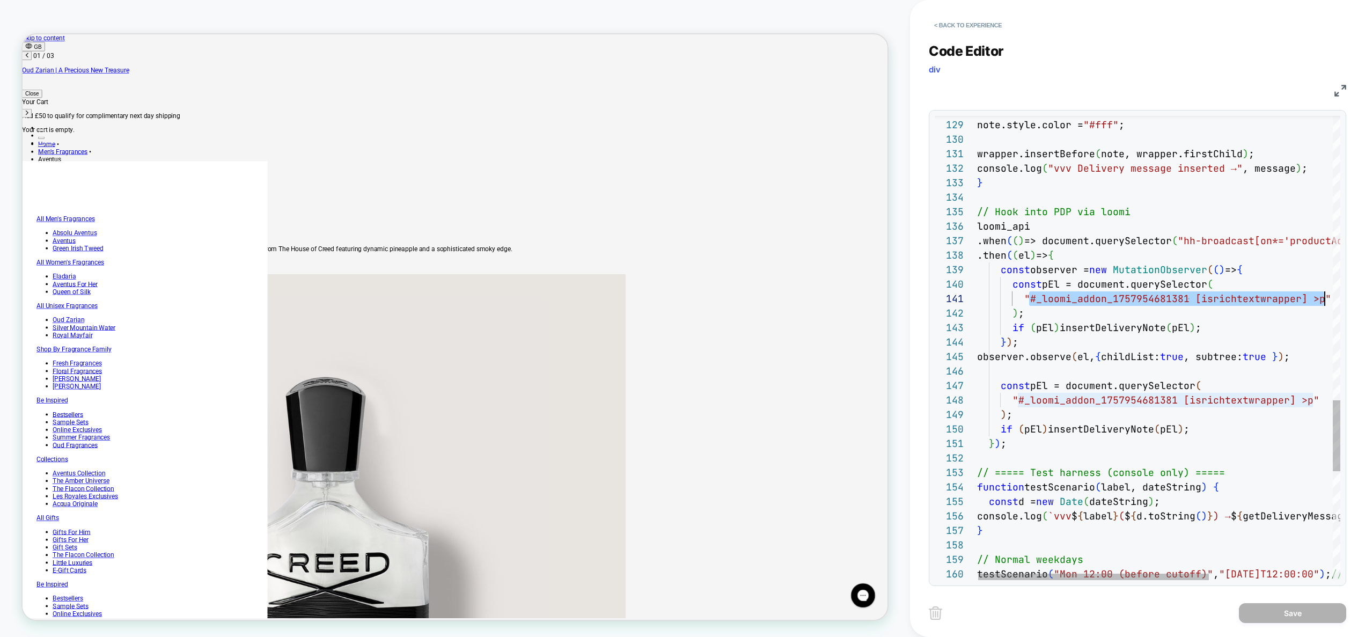
scroll to position [0, 348]
drag, startPoint x: 1032, startPoint y: 298, endPoint x: 1322, endPoint y: 307, distance: 289.9
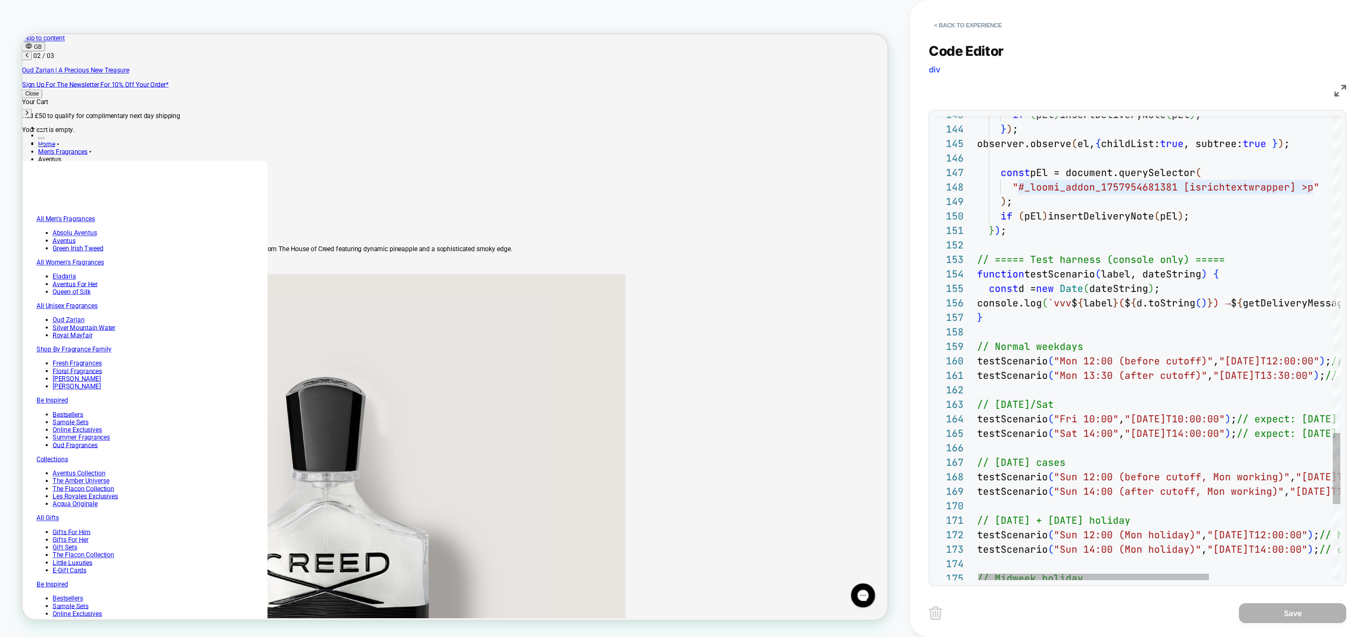
scroll to position [0, 526]
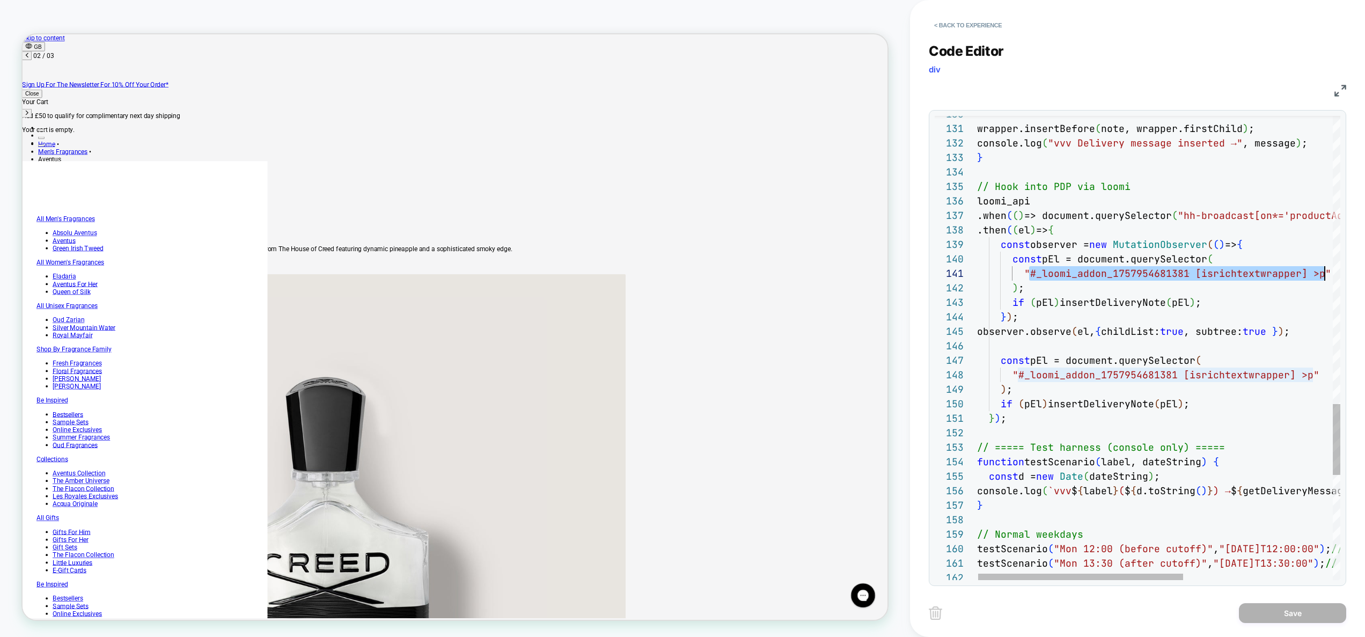
type textarea "**********"
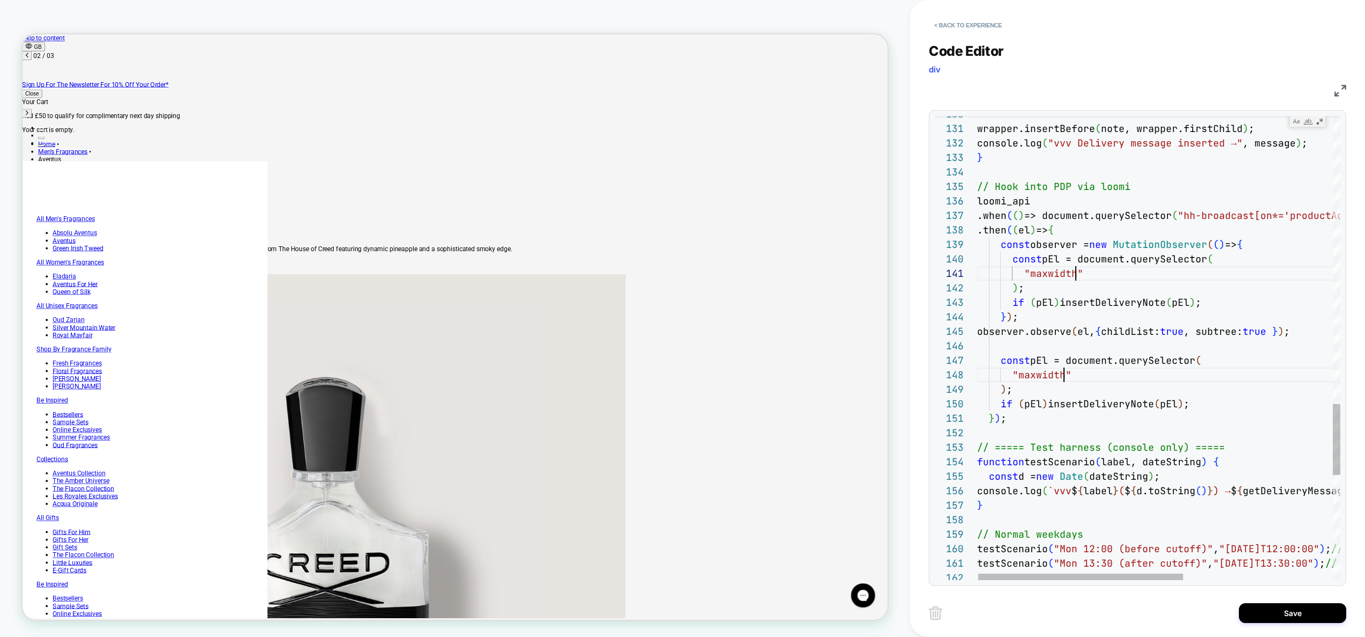
scroll to position [0, 99]
type textarea "**********"
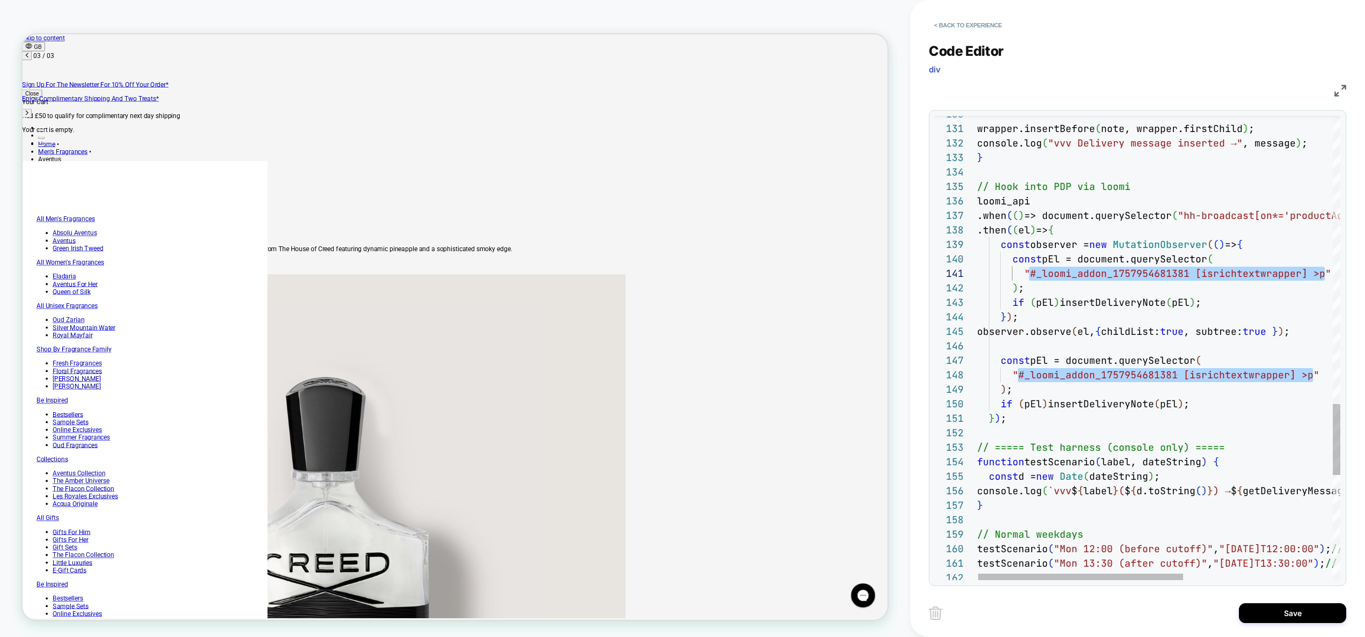
scroll to position [0, 1053]
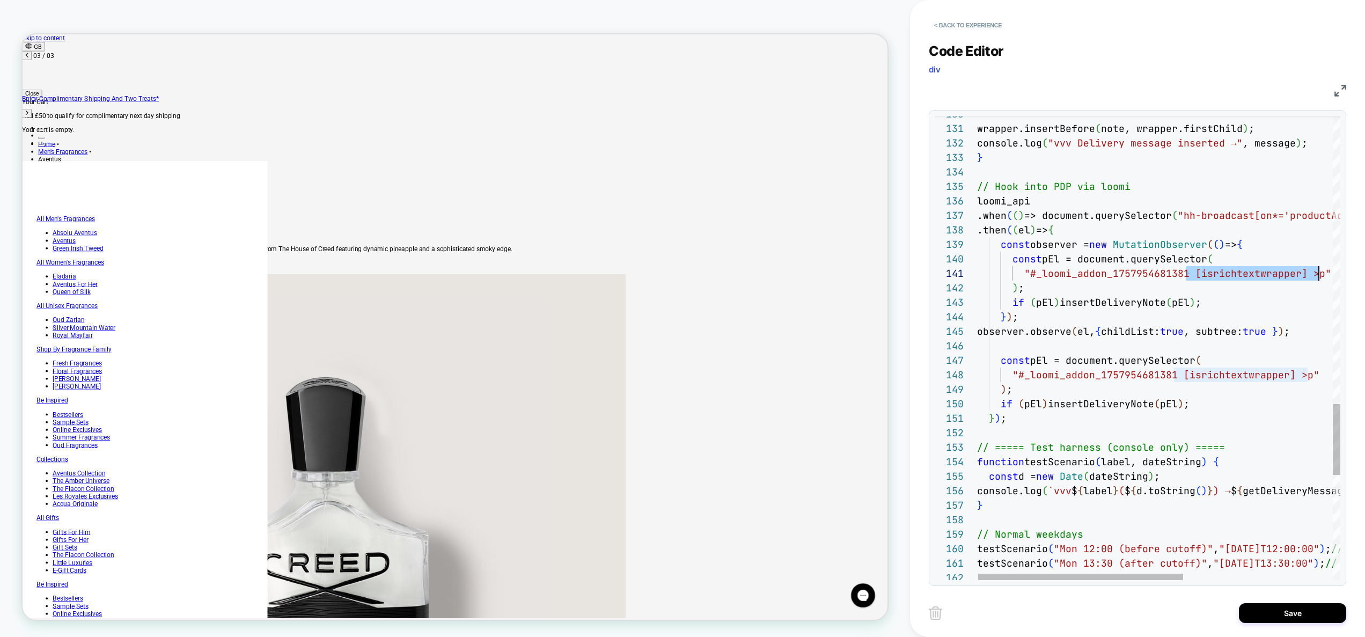
scroll to position [0, 348]
drag, startPoint x: 1190, startPoint y: 274, endPoint x: 1324, endPoint y: 272, distance: 133.6
type textarea "**********"
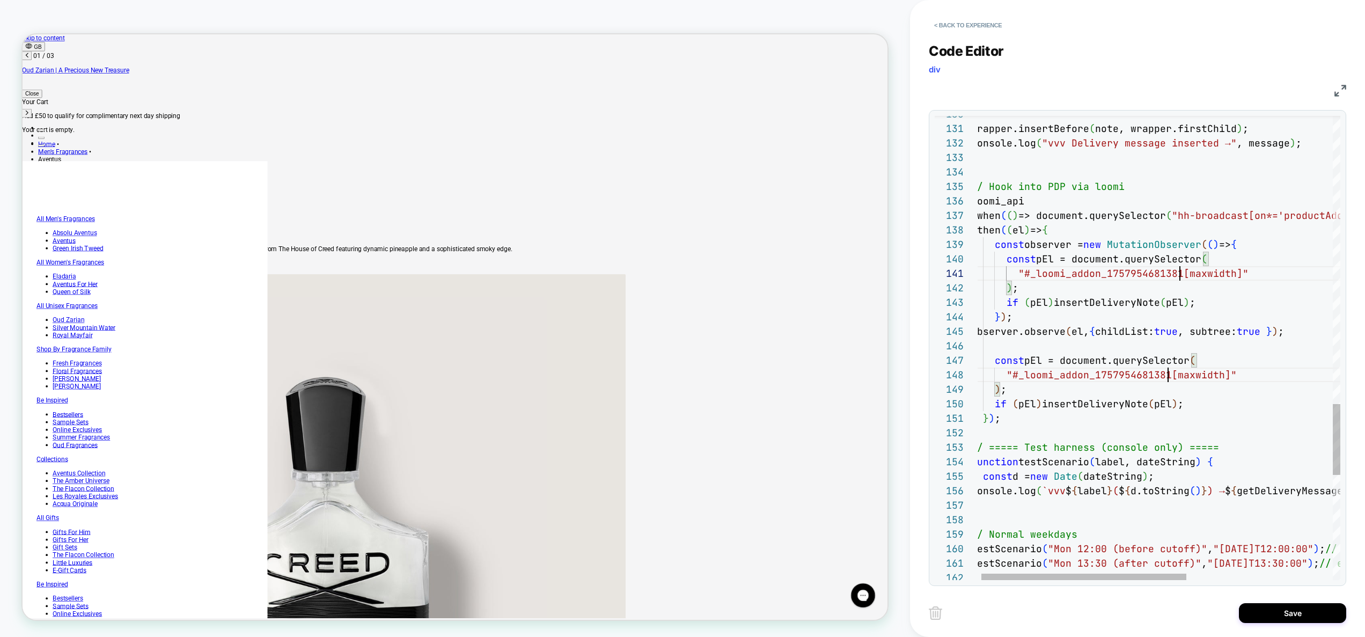
scroll to position [0, 215]
type textarea "**********"
click at [1282, 614] on button "Save" at bounding box center [1292, 613] width 107 height 20
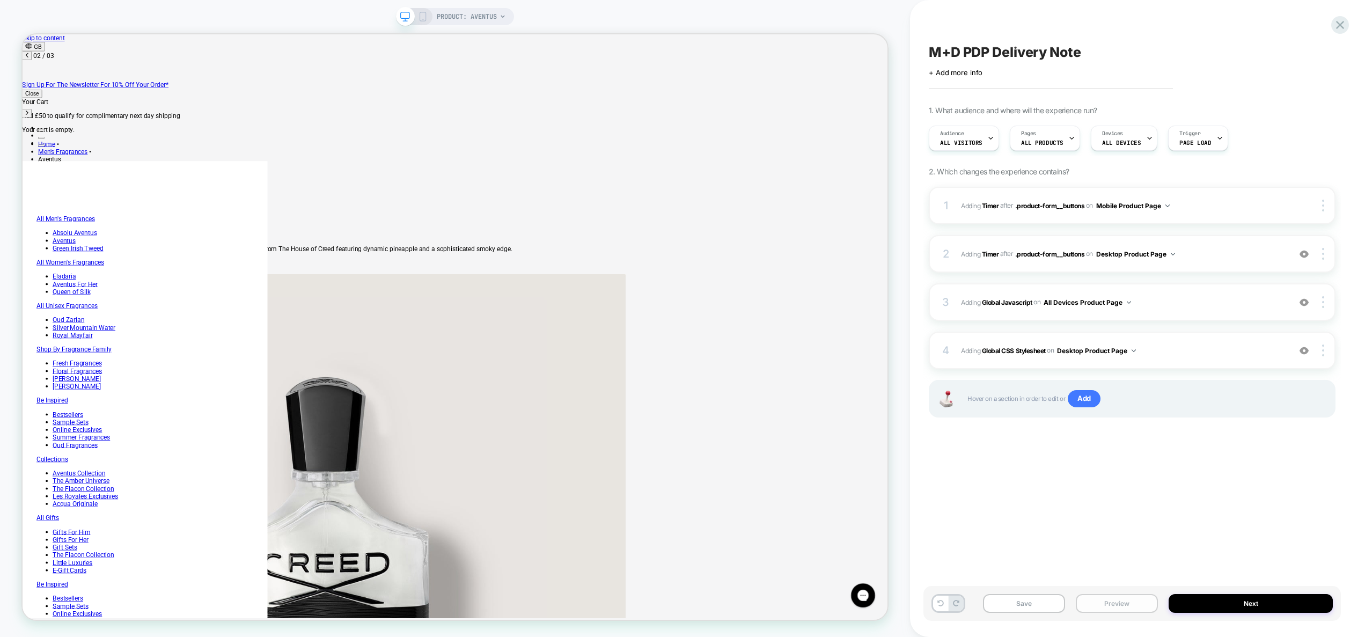
click at [1139, 601] on button "Preview" at bounding box center [1117, 603] width 82 height 19
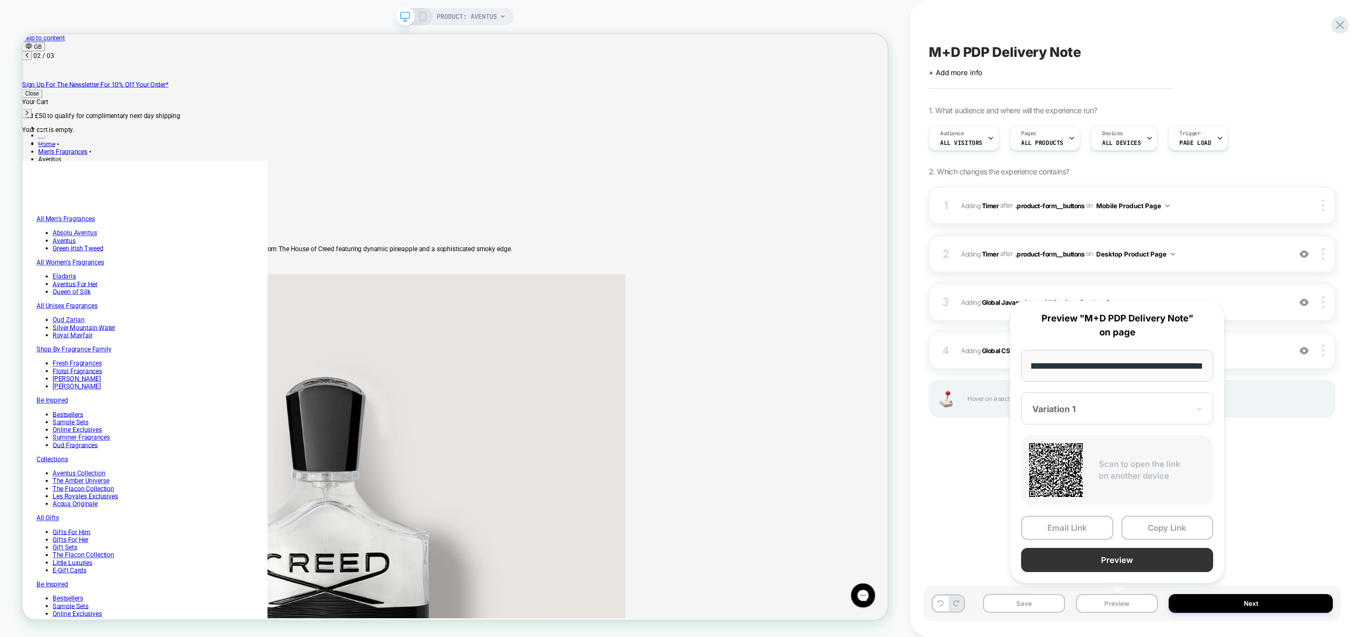
scroll to position [0, 0]
click at [1137, 563] on button "Preview" at bounding box center [1117, 560] width 192 height 24
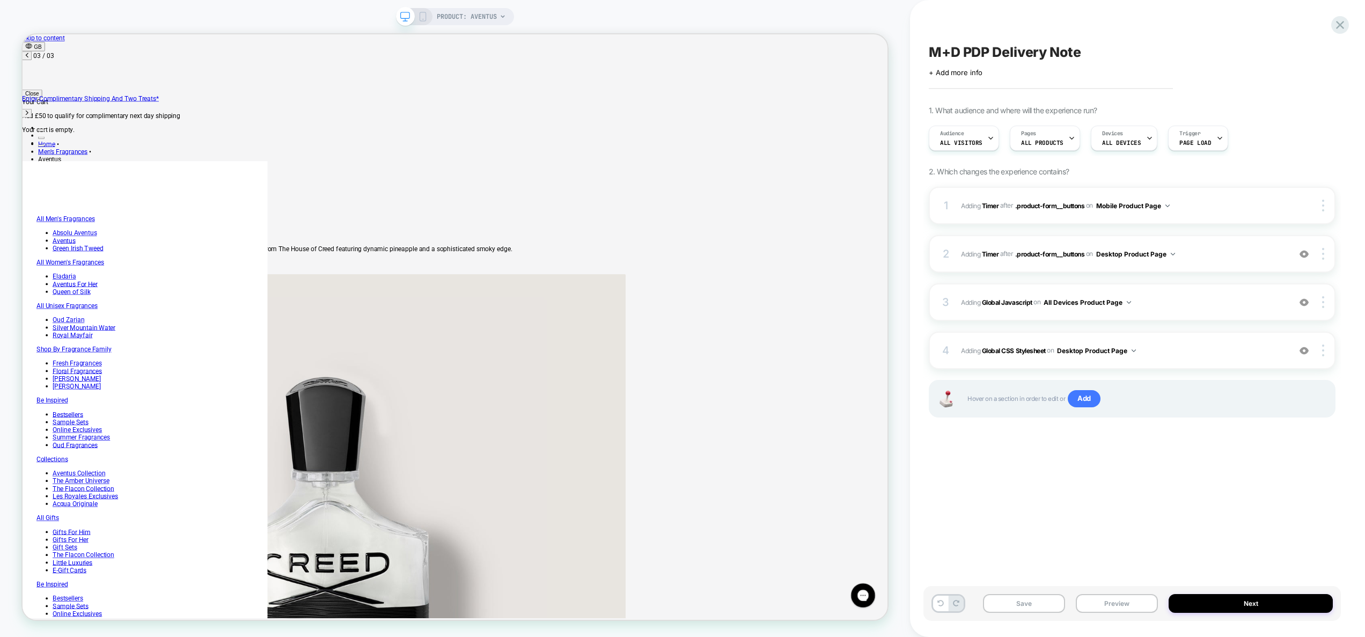
scroll to position [0, 1053]
click at [1162, 351] on span "Adding Global CSS Stylesheet on Desktop Product Page" at bounding box center [1123, 350] width 324 height 13
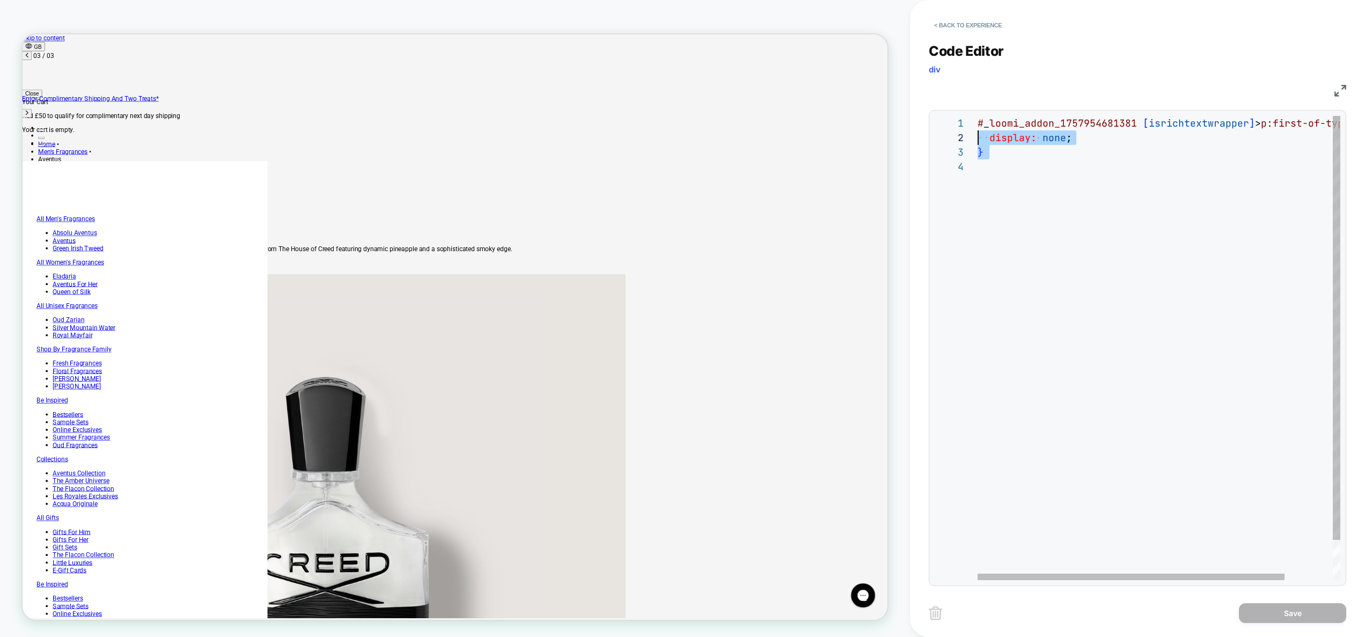
scroll to position [0, 0]
drag, startPoint x: 1028, startPoint y: 178, endPoint x: 957, endPoint y: 108, distance: 99.0
click at [978, 116] on div "# _ loomi_addon_1757954681381 [ isrichtextwrapper ] > p:first-of-type { display…" at bounding box center [1187, 370] width 419 height 508
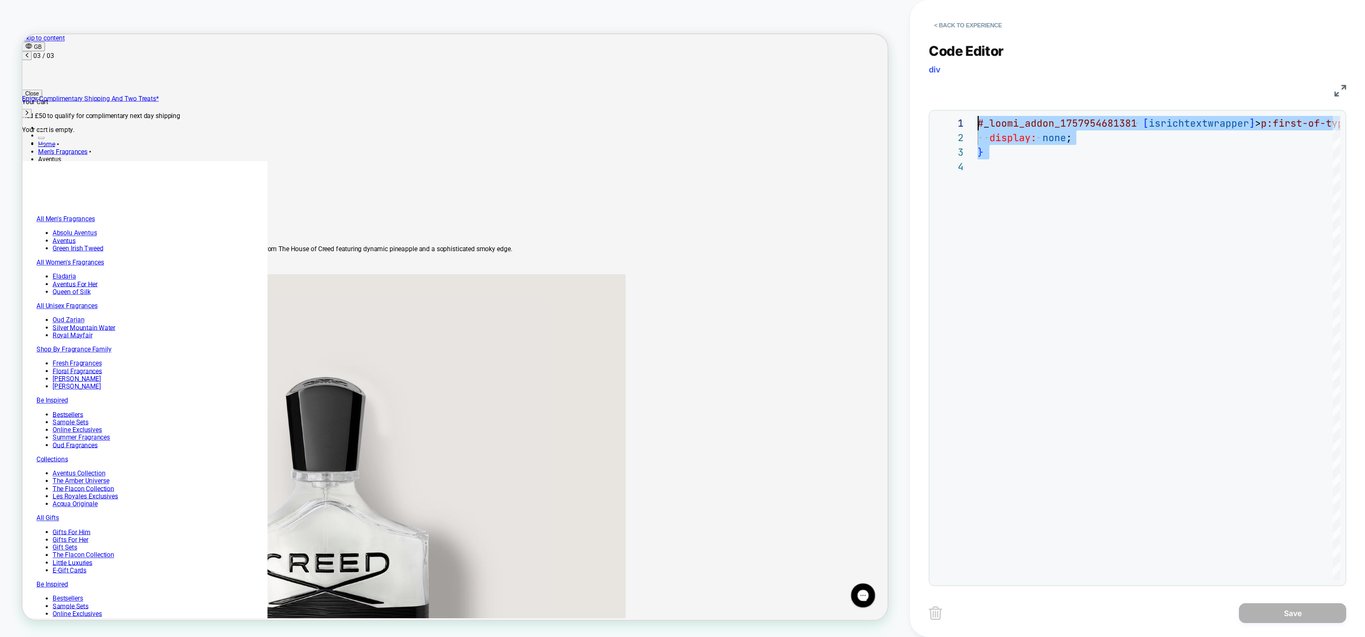
scroll to position [43, 0]
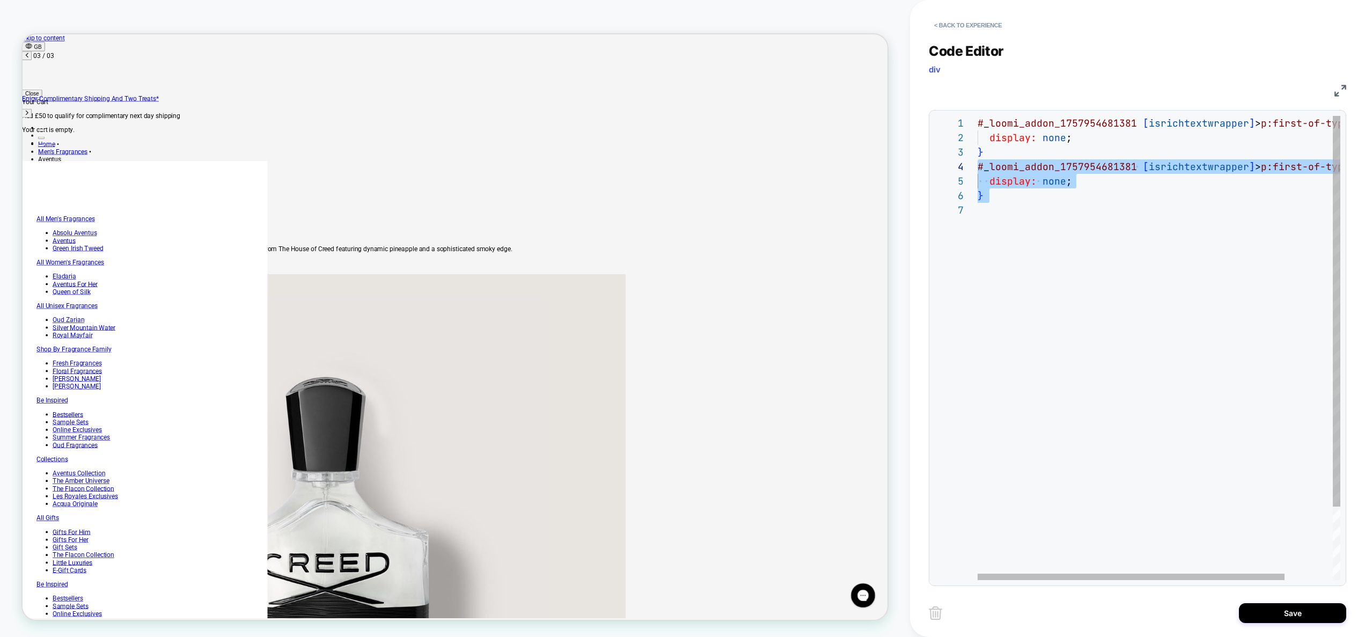
click at [1106, 162] on div "# _ loomi_addon_1757954681381 [ isrichtextwrapper ] > p:first-of-type { display…" at bounding box center [1187, 391] width 419 height 551
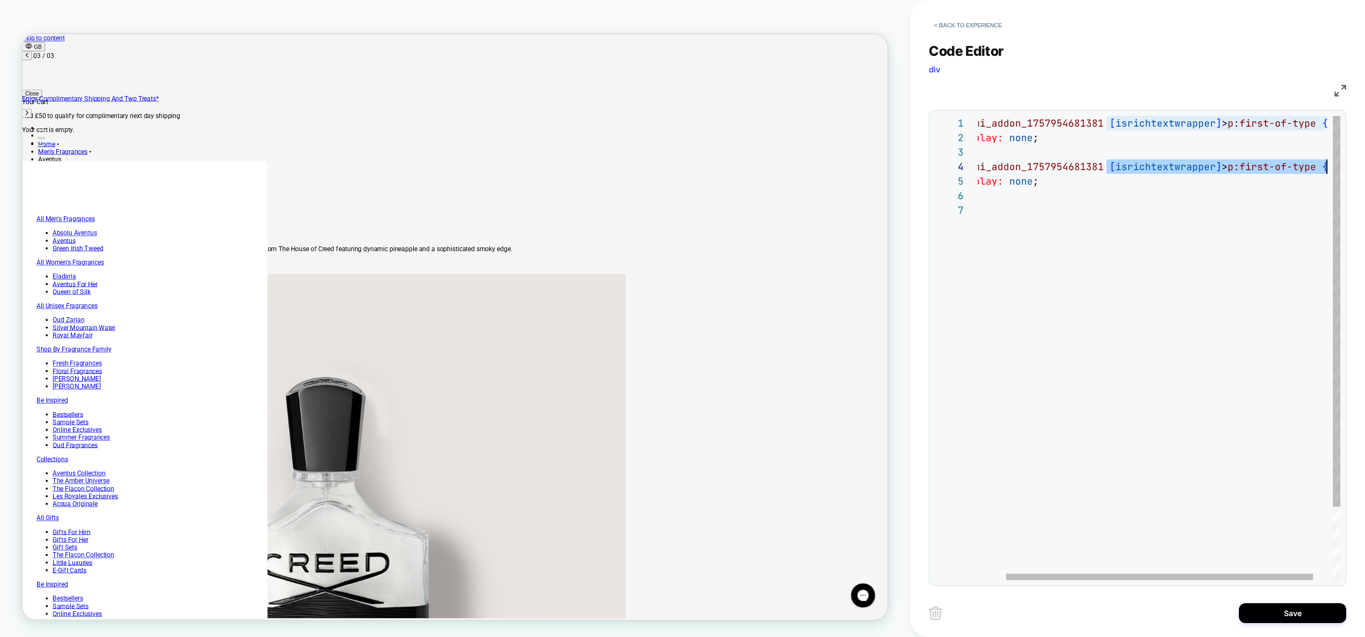
scroll to position [43, 377]
drag, startPoint x: 1140, startPoint y: 166, endPoint x: 1319, endPoint y: 168, distance: 178.7
click at [1319, 168] on div "# _ loomi_addon_1757954681381 [ isrichtextwrapper ] > p:first-of-type { display…" at bounding box center [1154, 391] width 419 height 551
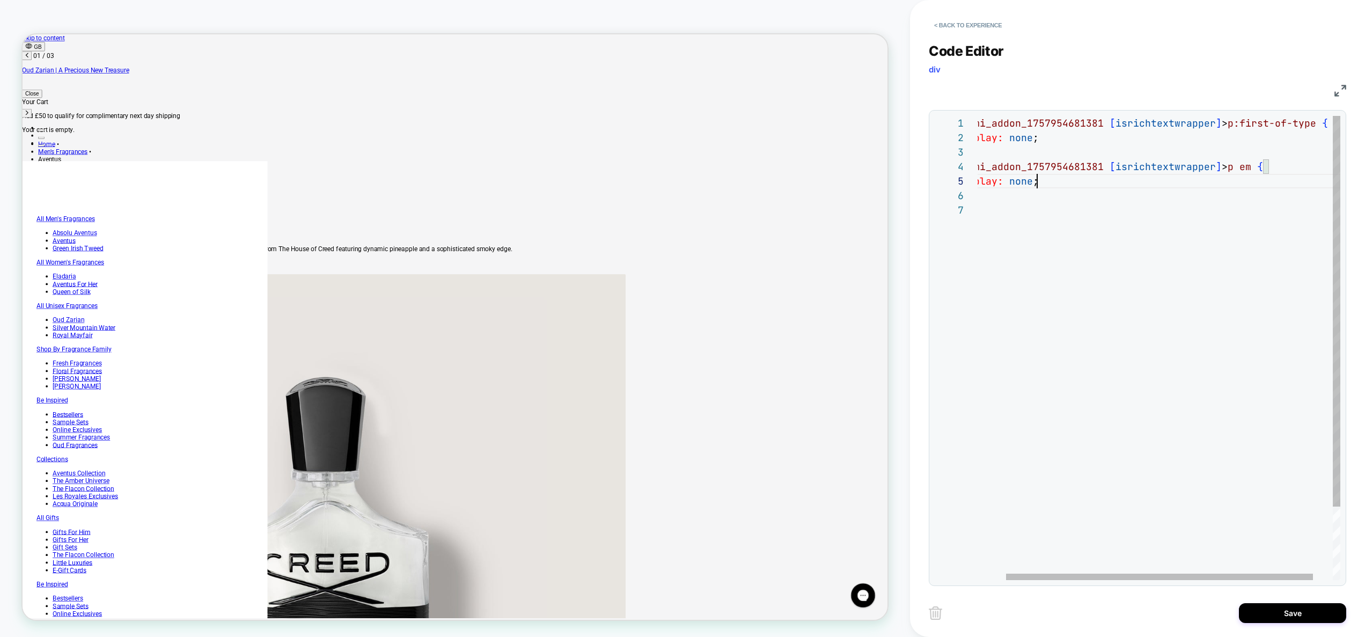
scroll to position [58, 0]
drag, startPoint x: 1087, startPoint y: 178, endPoint x: 992, endPoint y: 182, distance: 95.6
click at [992, 182] on div "# _ loomi_addon_1757954681381 [ isrichtextwrapper ] > p:first-of-type { display…" at bounding box center [1187, 391] width 419 height 551
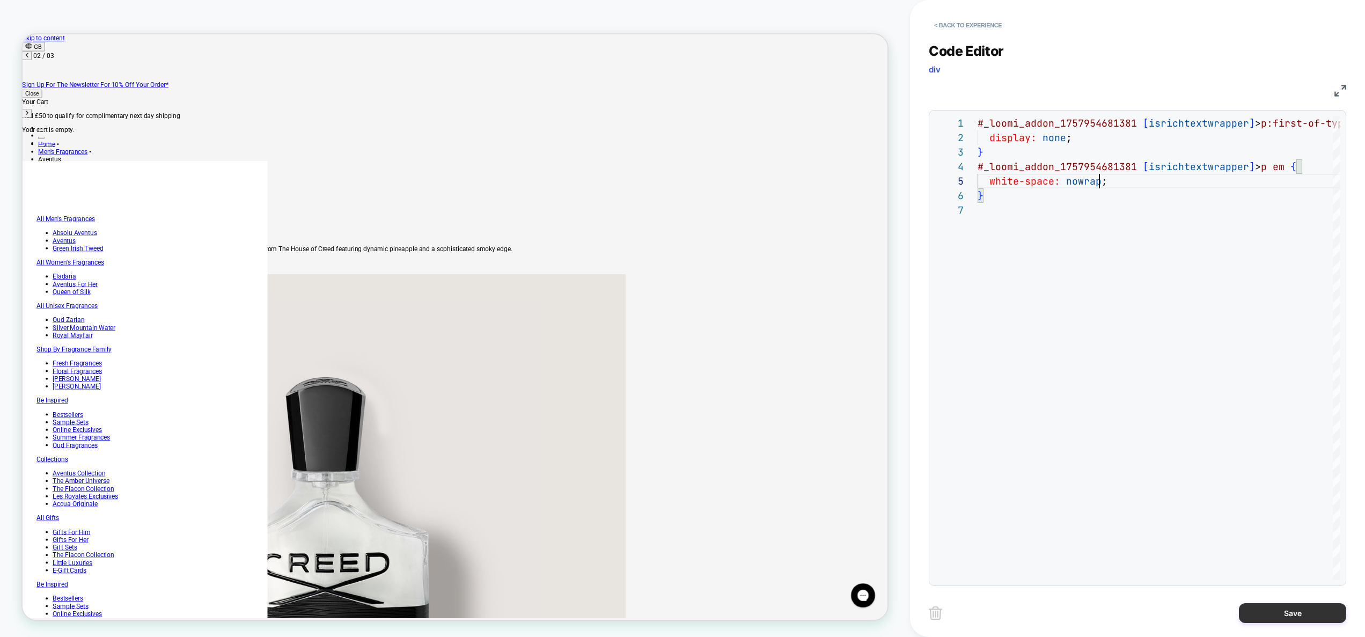
type textarea "**********"
click at [1279, 618] on button "Save" at bounding box center [1292, 613] width 107 height 20
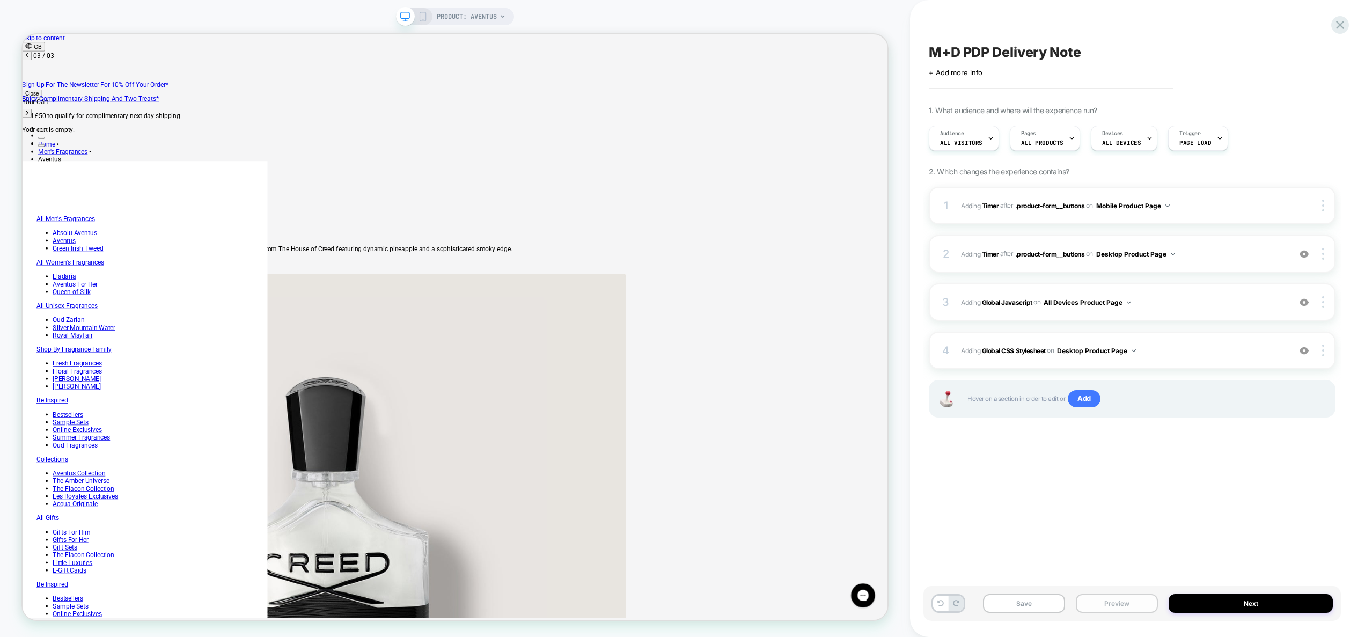
scroll to position [0, 1053]
click at [1204, 257] on span "#_loomi_addon_1757954681381 Adding Timer AFTER .product-form__buttons .product-…" at bounding box center [1123, 253] width 324 height 13
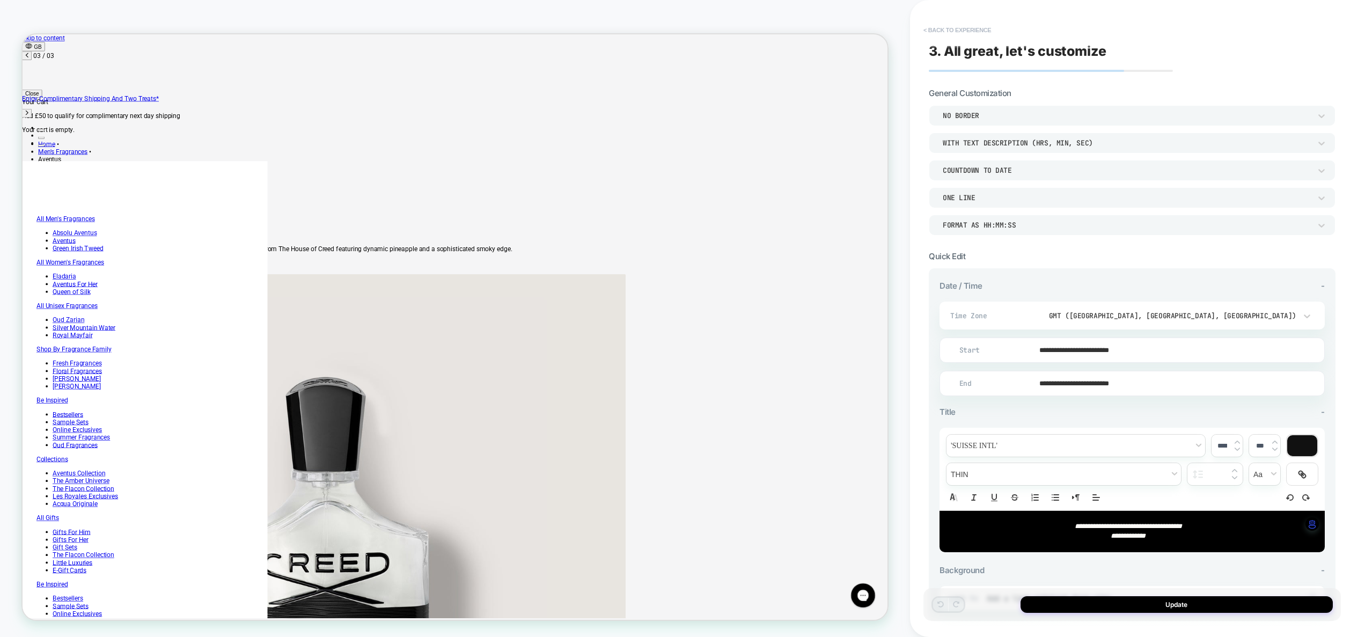
click at [969, 31] on button "< Back to experience" at bounding box center [957, 29] width 78 height 17
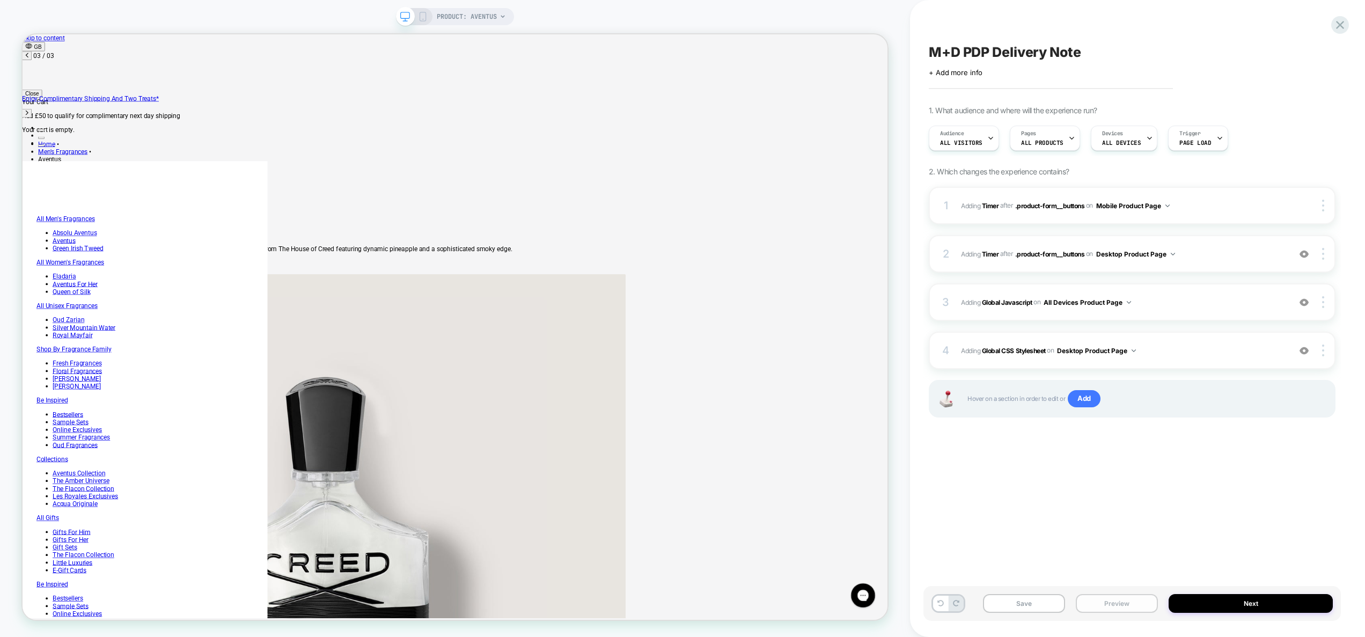
click at [1124, 598] on button "Preview" at bounding box center [1117, 603] width 82 height 19
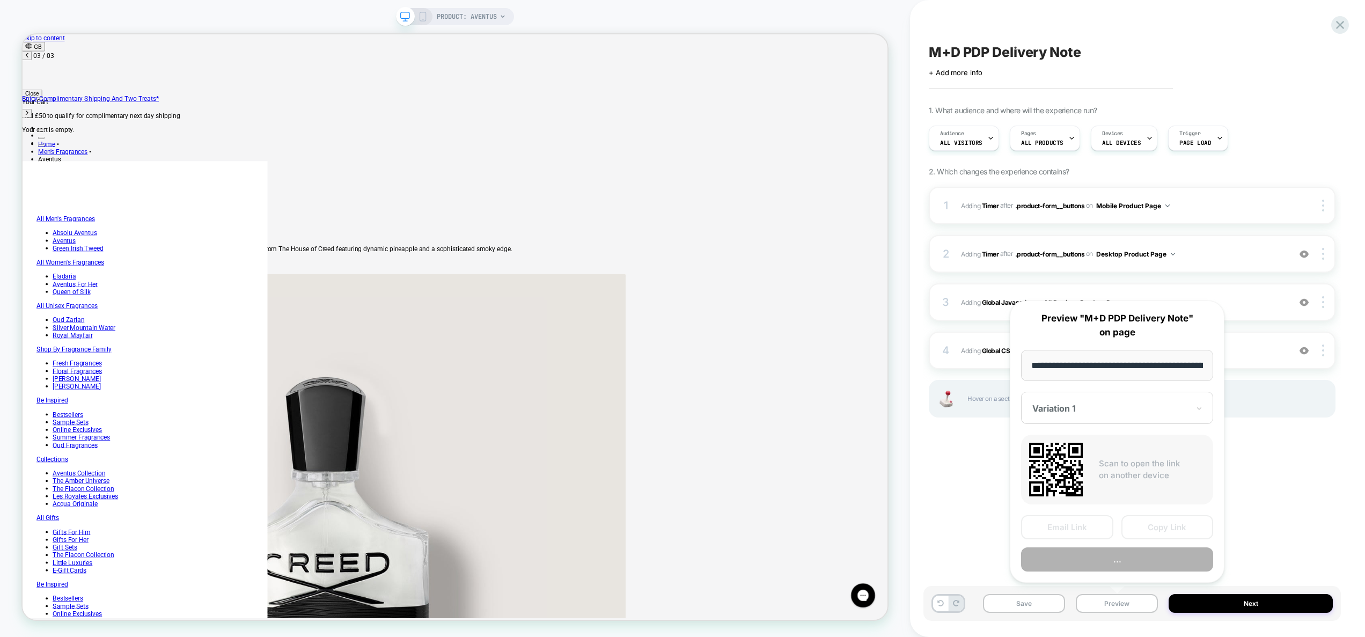
scroll to position [0, 142]
click at [1119, 560] on button "..." at bounding box center [1117, 560] width 192 height 24
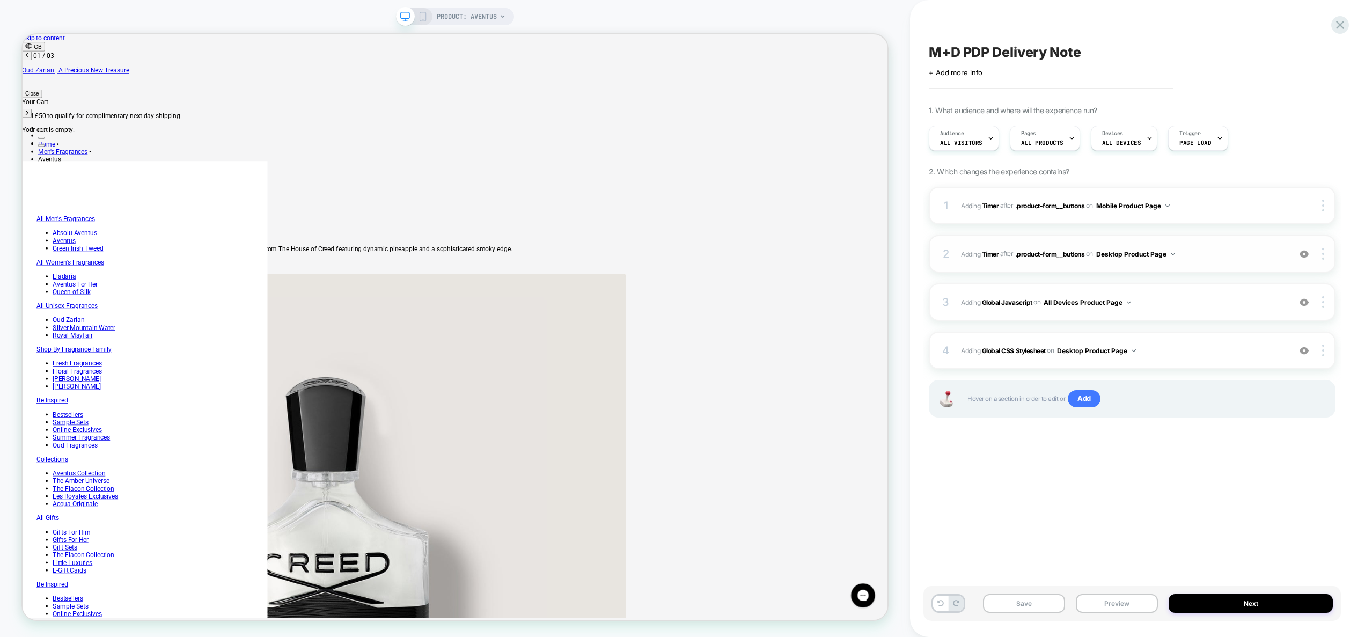
scroll to position [0, 0]
click at [1167, 365] on div "4 Adding Global CSS Stylesheet on Desktop Product Page Add Before Add After Cop…" at bounding box center [1132, 351] width 407 height 38
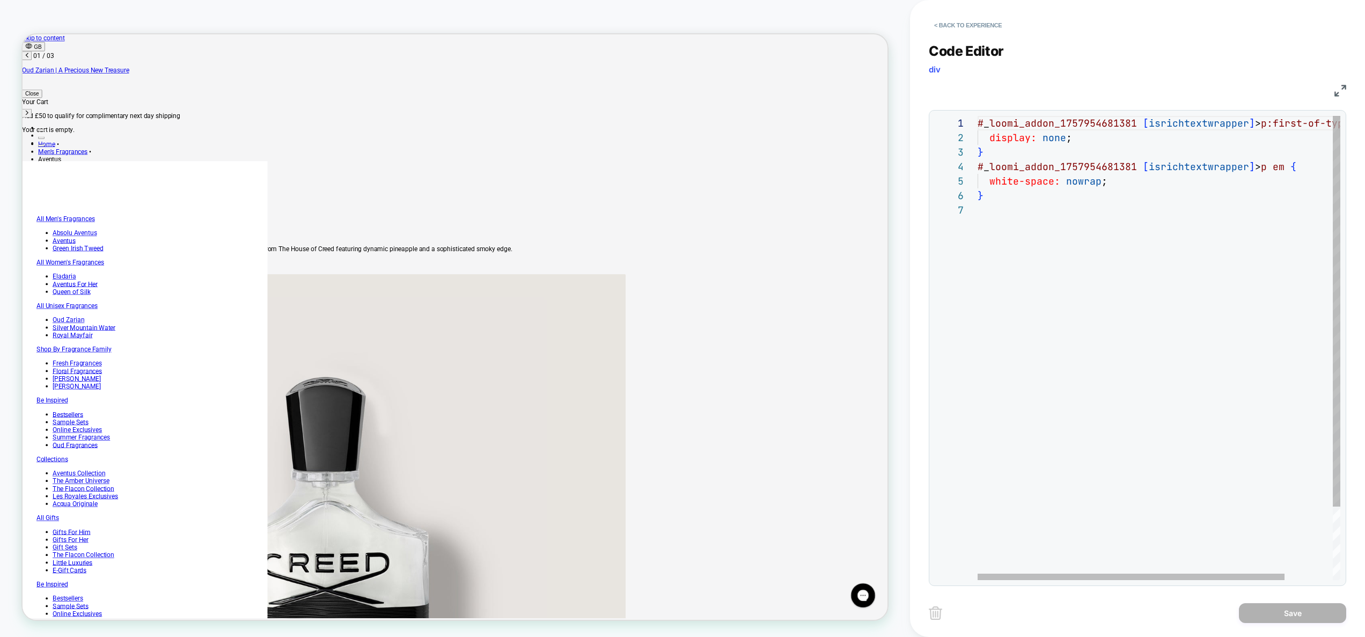
click at [1114, 189] on div "# _ loomi_addon_1757954681381 [ isrichtextwrapper ] > p:first-of-type { display…" at bounding box center [1187, 391] width 419 height 551
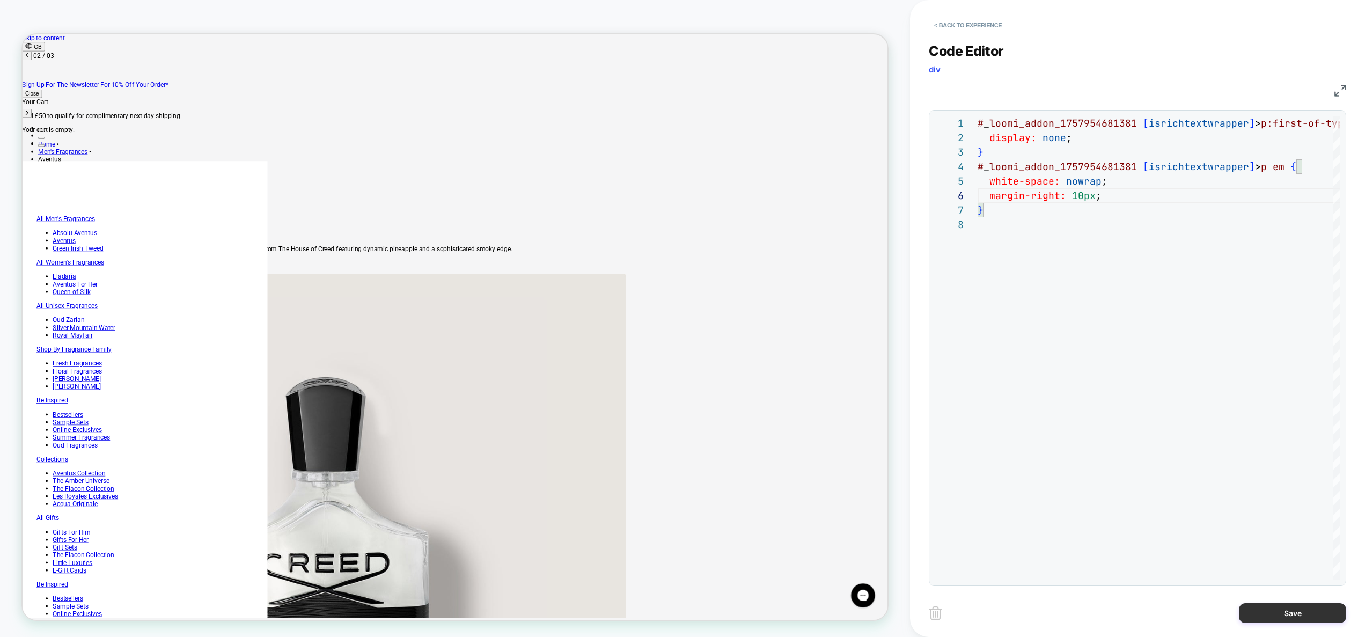
type textarea "**********"
click at [1270, 608] on button "Save" at bounding box center [1292, 613] width 107 height 20
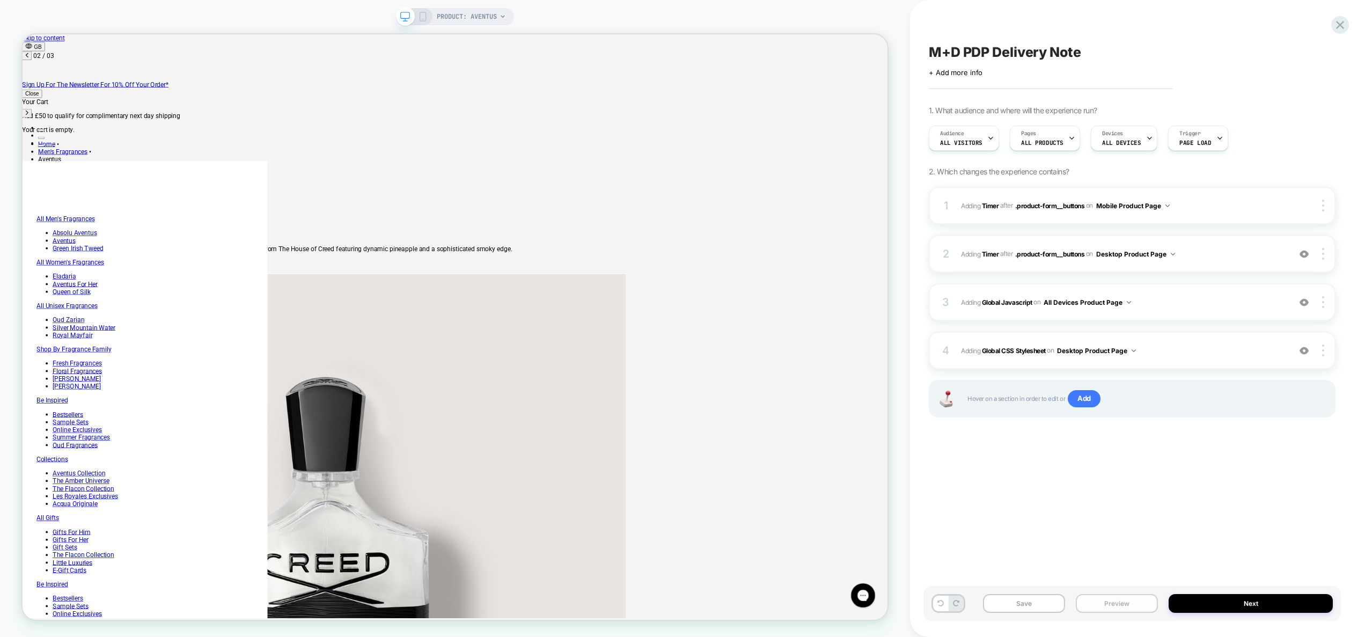
click at [1131, 599] on button "Preview" at bounding box center [1117, 603] width 82 height 19
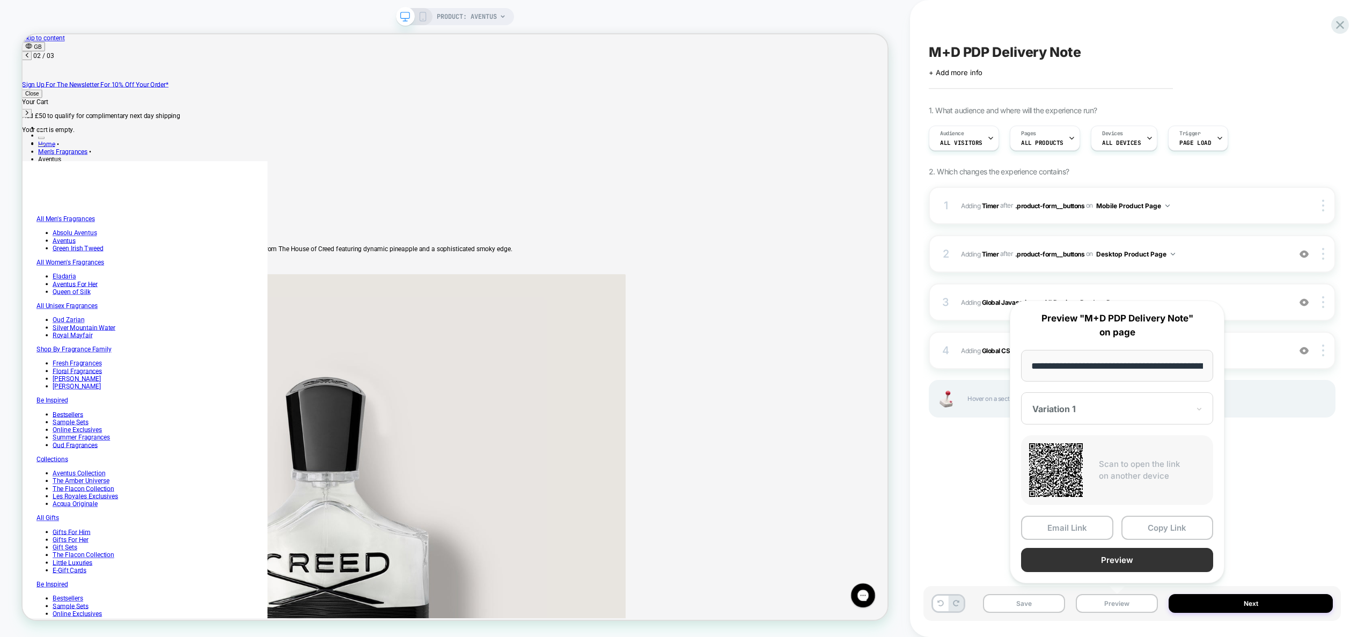
click at [1126, 560] on button "Preview" at bounding box center [1117, 560] width 192 height 24
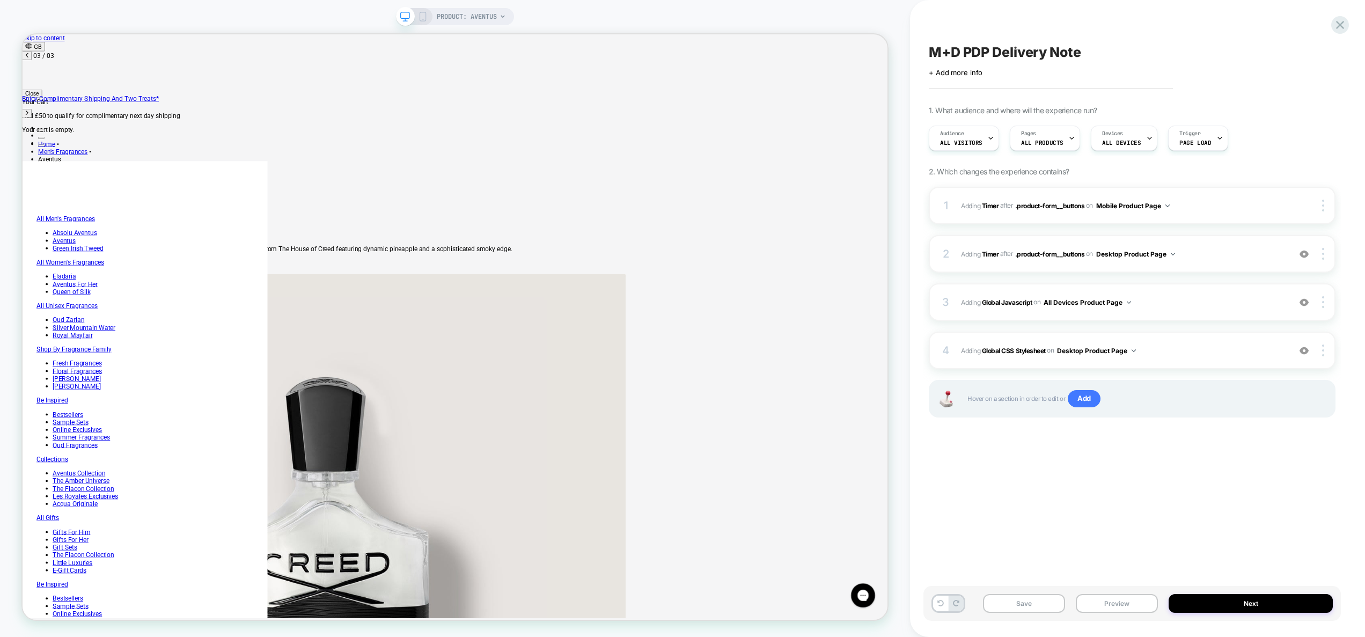
scroll to position [0, 1053]
click at [1156, 306] on span "Adding Global Javascript on All Devices Product Page" at bounding box center [1123, 302] width 324 height 13
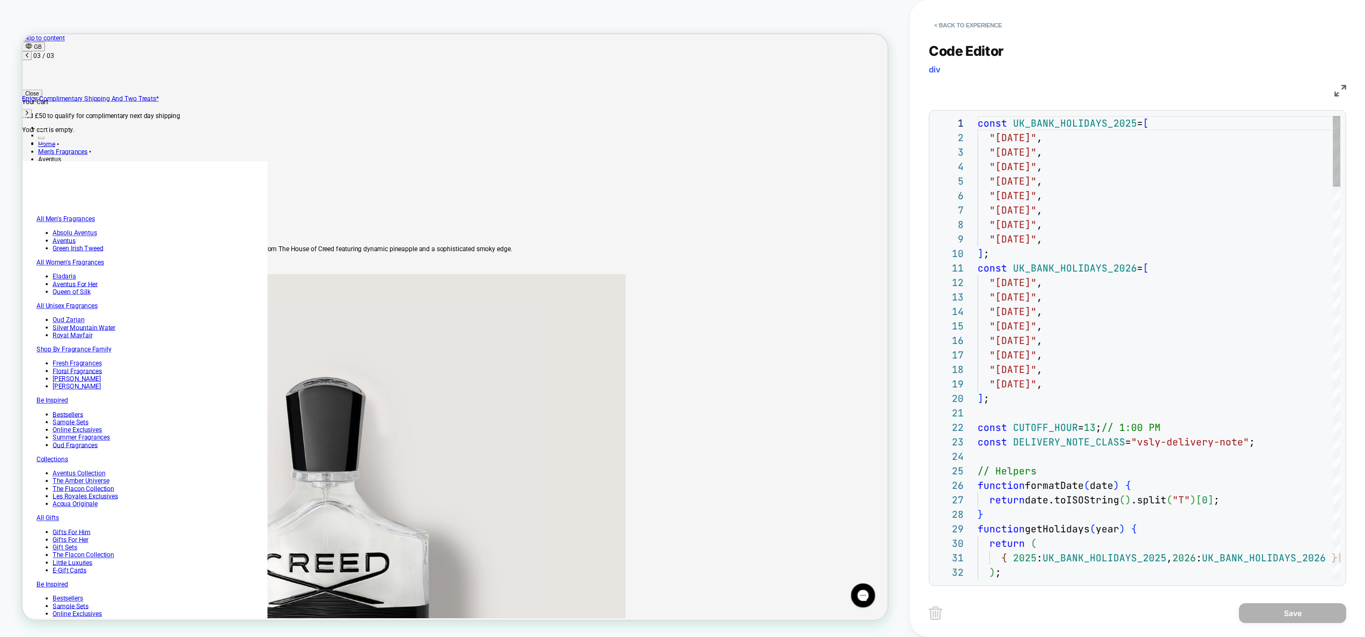
scroll to position [43, 87]
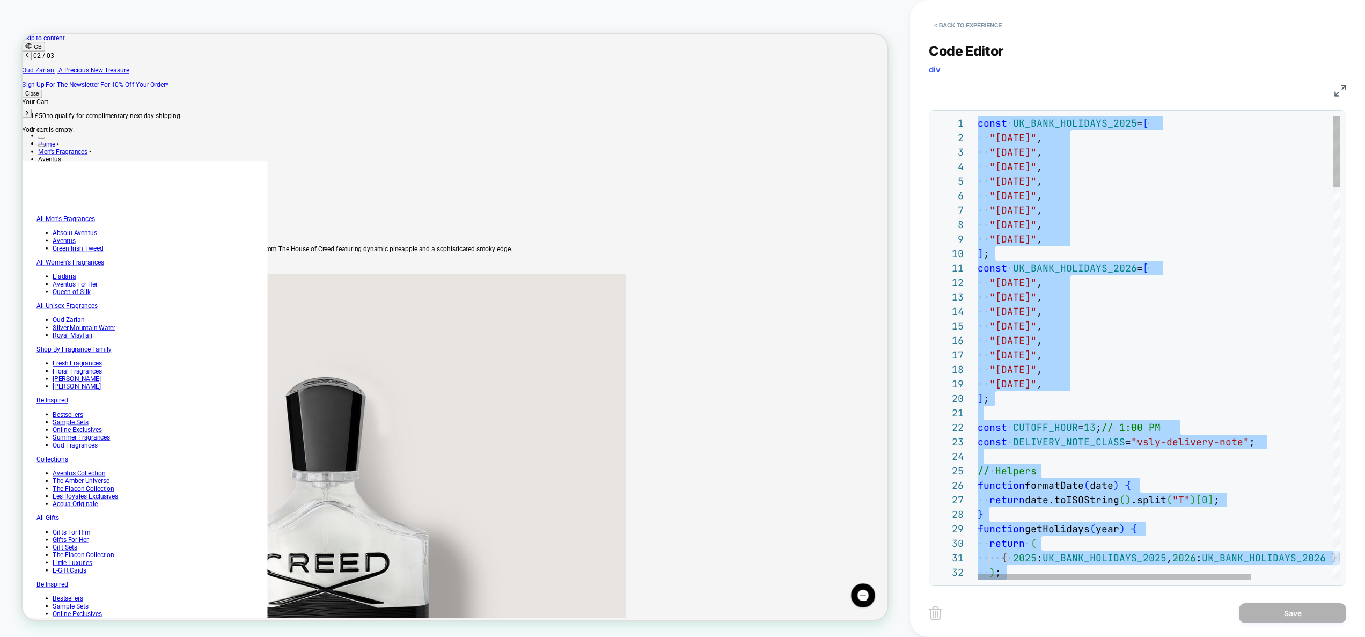
scroll to position [0, 522]
type textarea "**********"
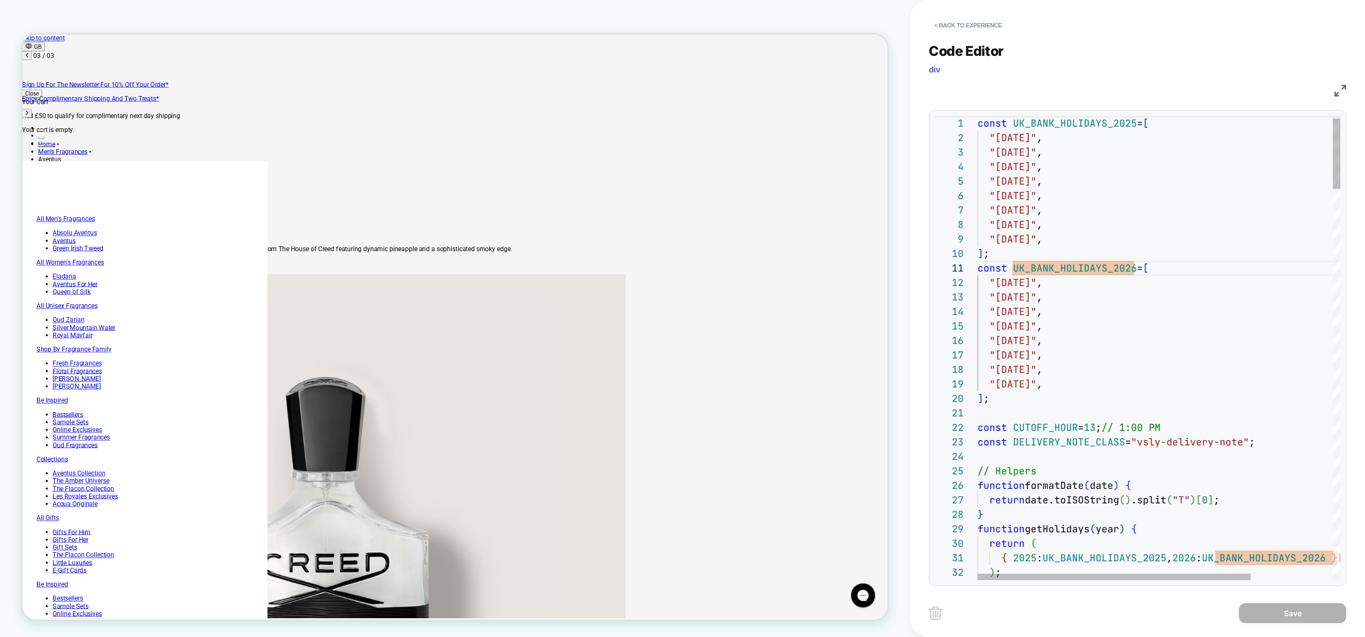
type textarea "*"
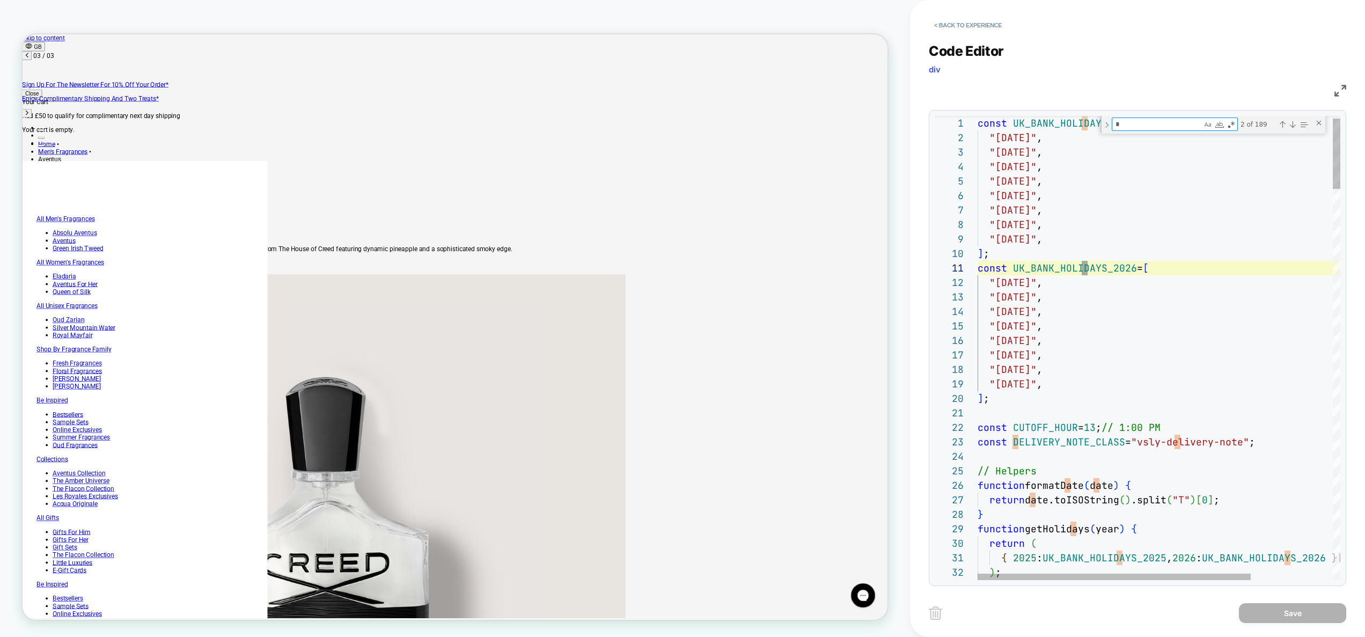
scroll to position [0, 1047]
type textarea "**********"
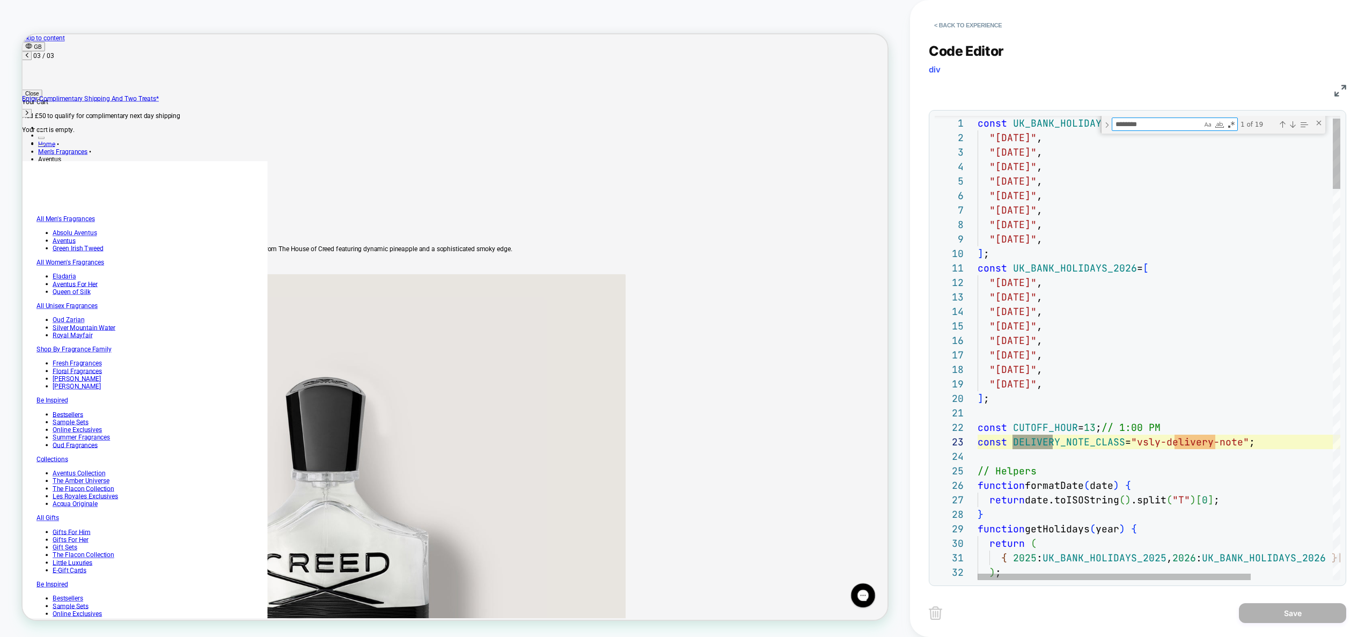
scroll to position [145, 81]
type textarea "********"
click at [1293, 125] on div "Next Match (Enter)" at bounding box center [1293, 124] width 9 height 9
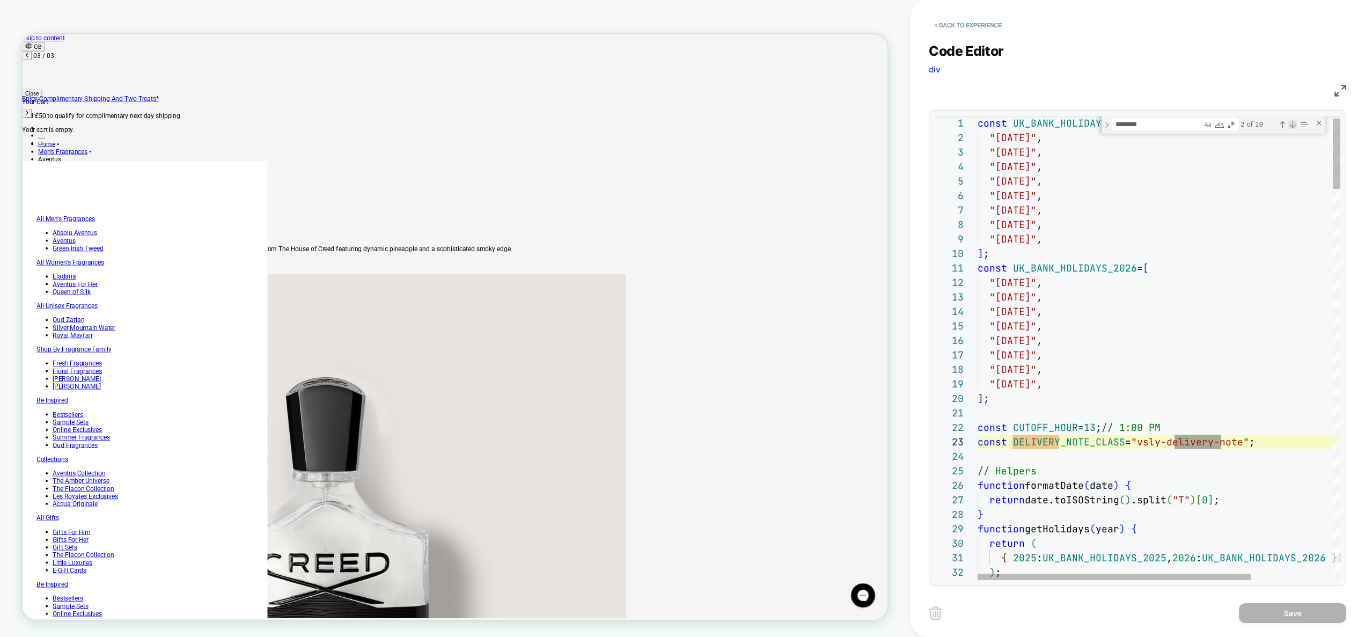
type textarea "**********"
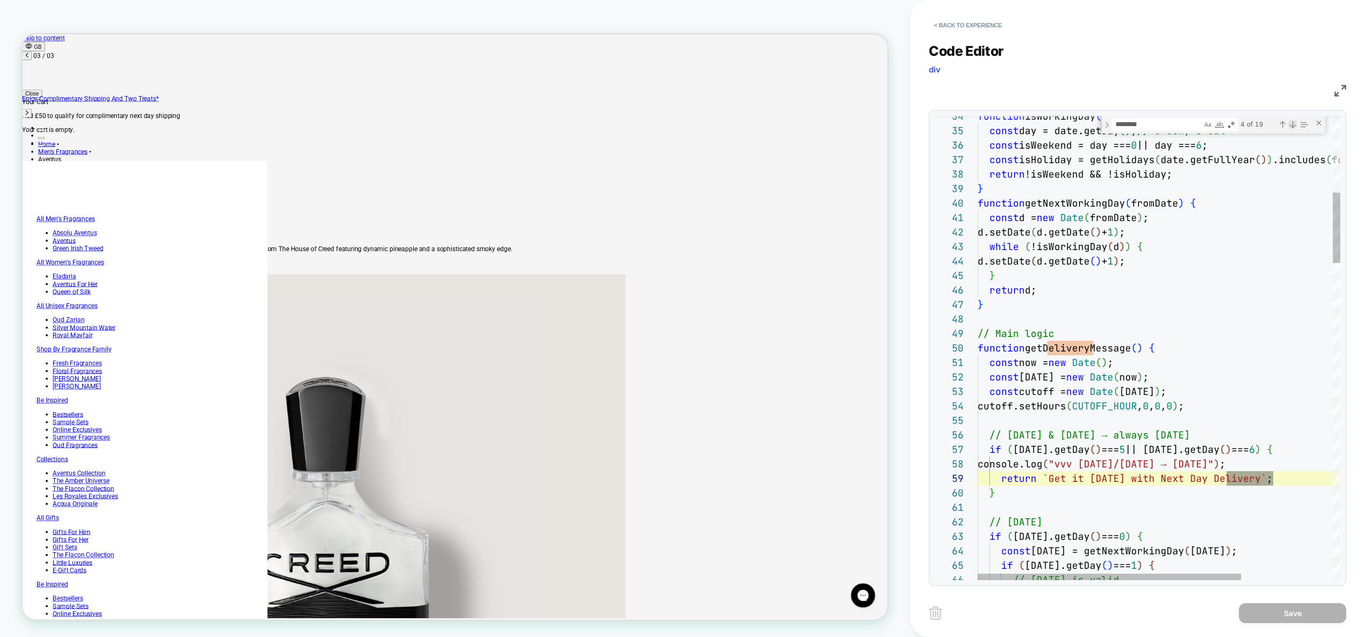
scroll to position [145, 296]
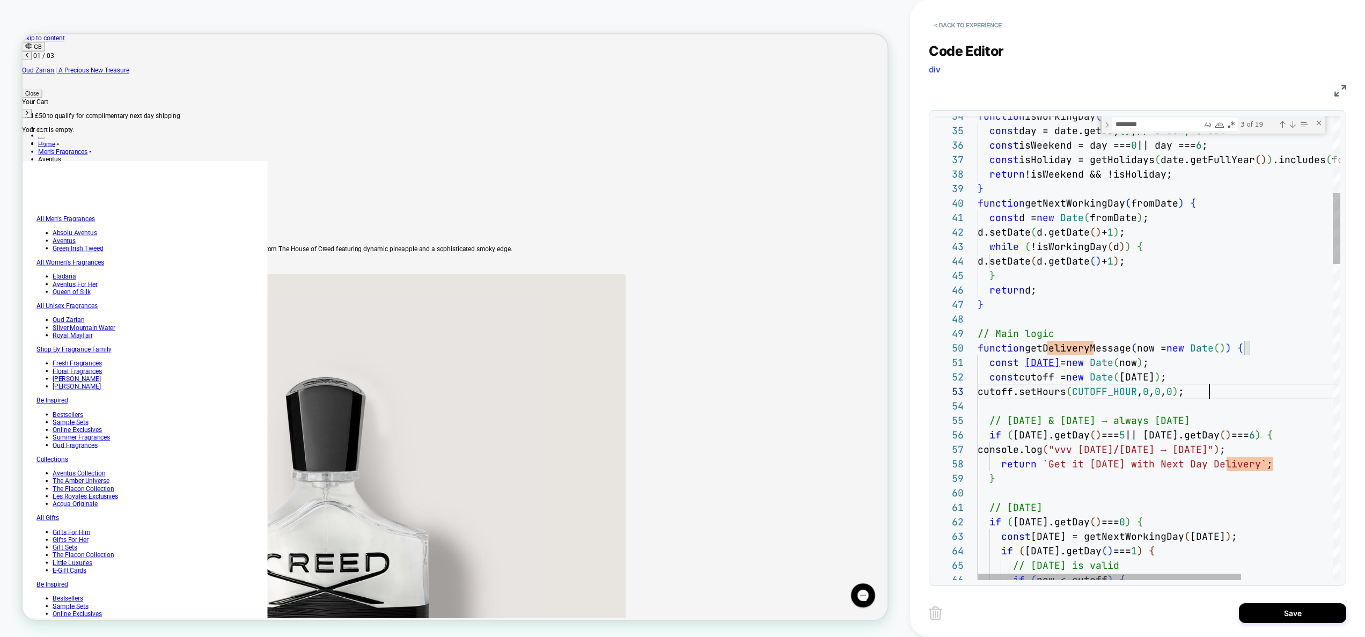
scroll to position [130, 0]
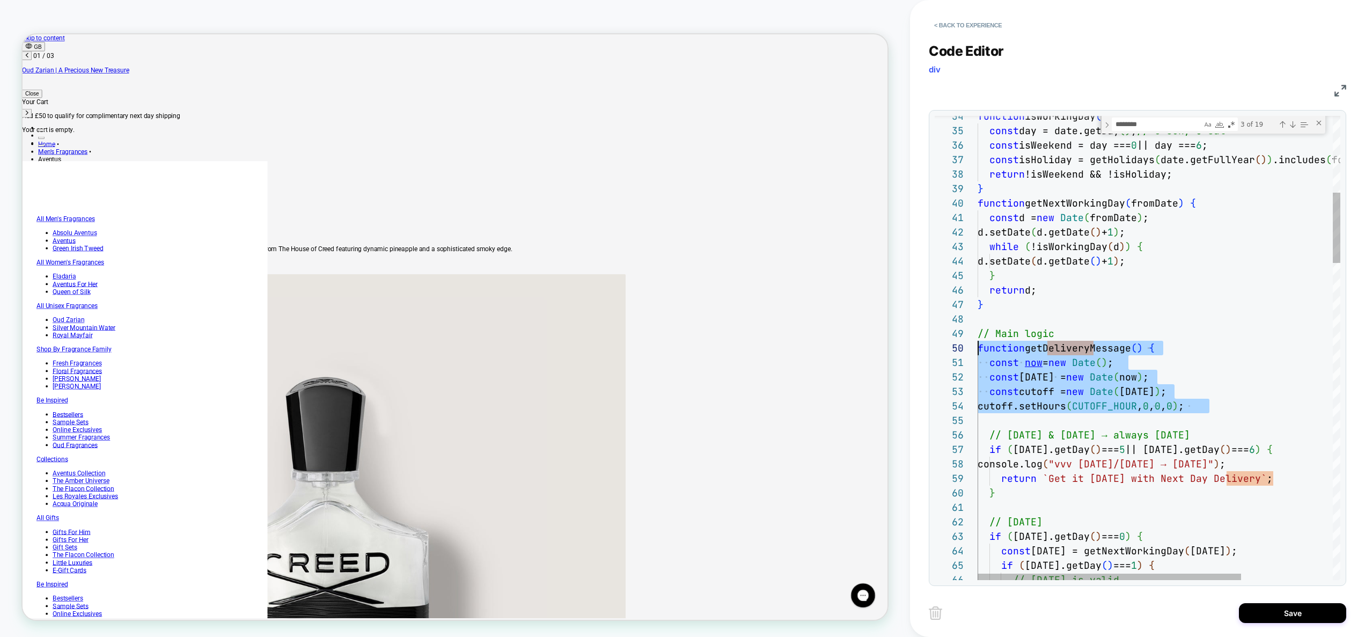
type textarea "**********"
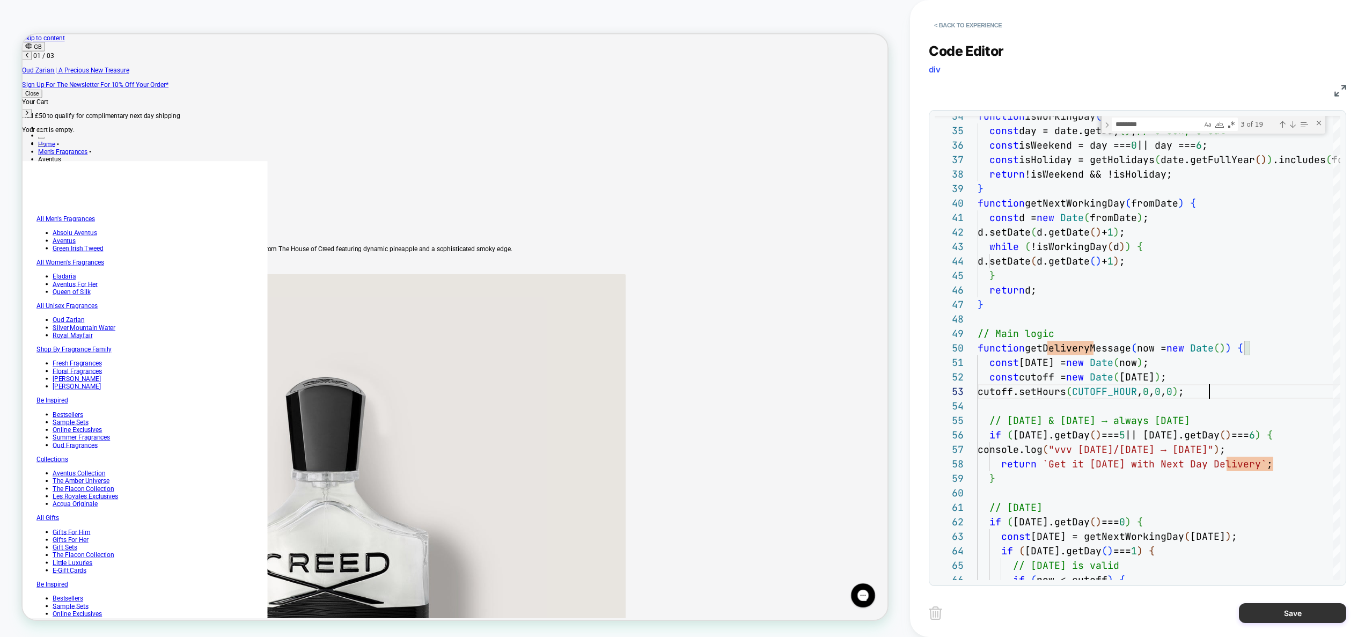
click at [1270, 608] on button "Save" at bounding box center [1292, 613] width 107 height 20
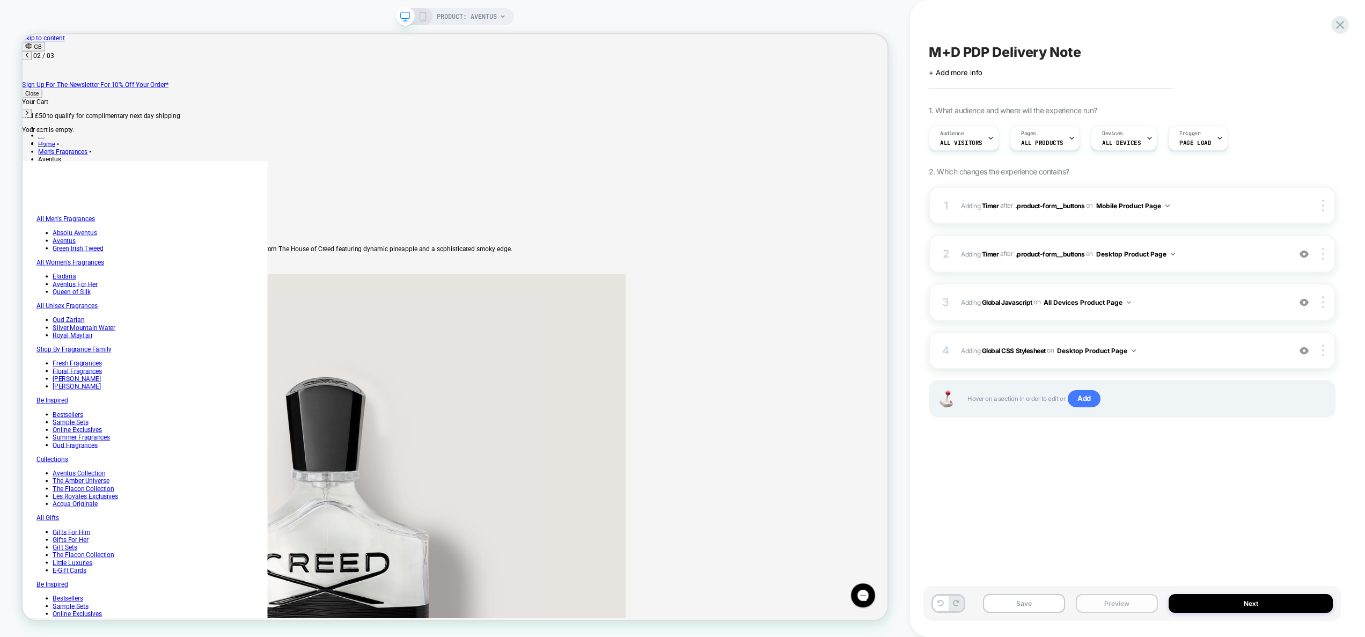
click at [1128, 598] on button "Preview" at bounding box center [1117, 603] width 82 height 19
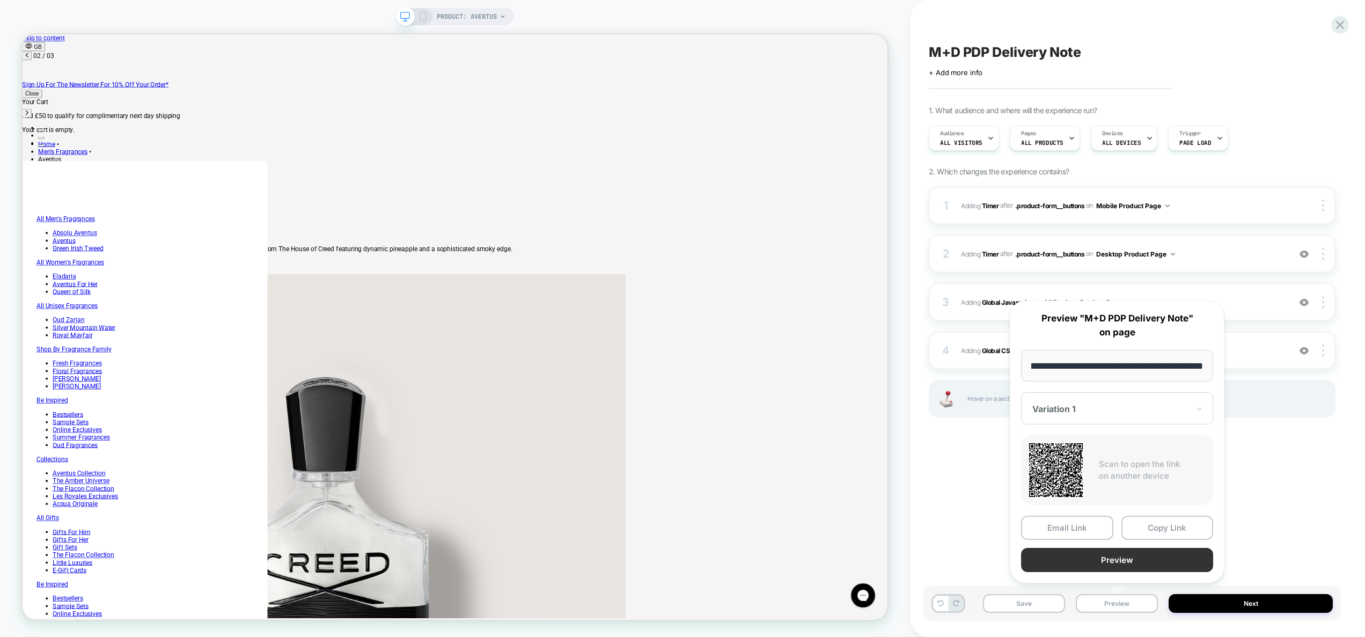
scroll to position [0, 0]
click at [1116, 565] on button "Preview" at bounding box center [1117, 560] width 192 height 24
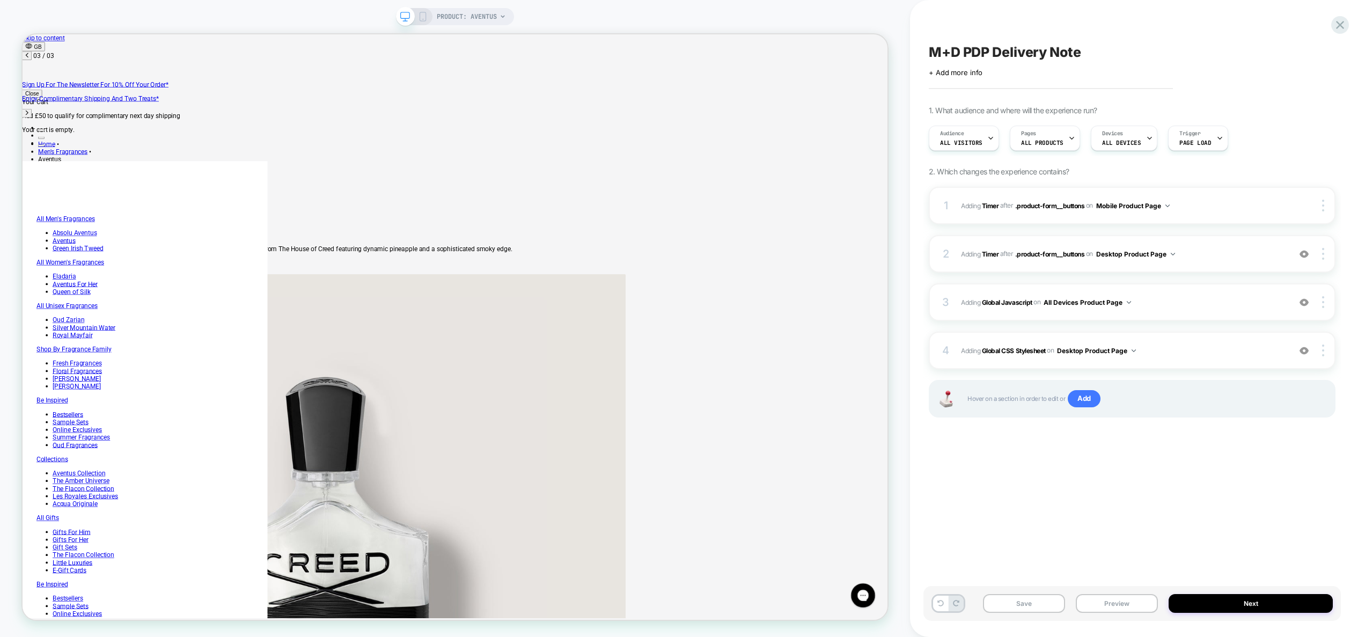
scroll to position [0, 1053]
click at [1213, 260] on div "2 #_loomi_addon_1757954681381 Adding Timer AFTER .product-form__buttons .produc…" at bounding box center [1132, 254] width 407 height 38
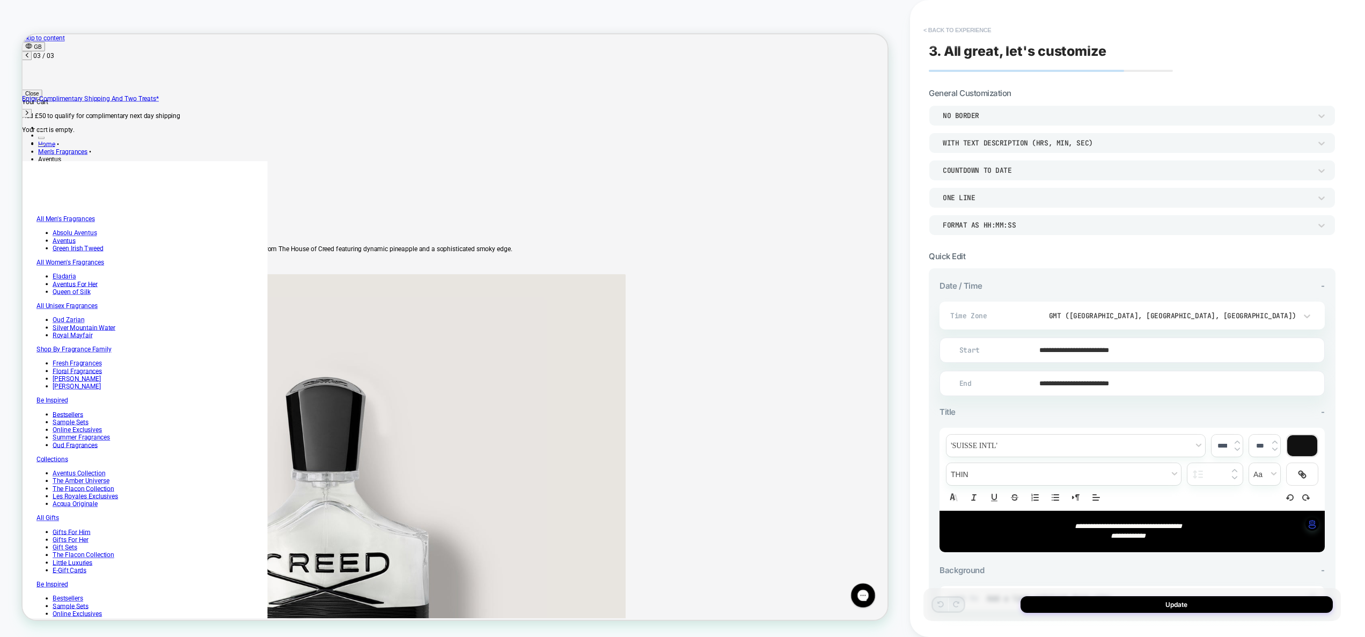
click at [969, 25] on button "< Back to experience" at bounding box center [957, 29] width 78 height 17
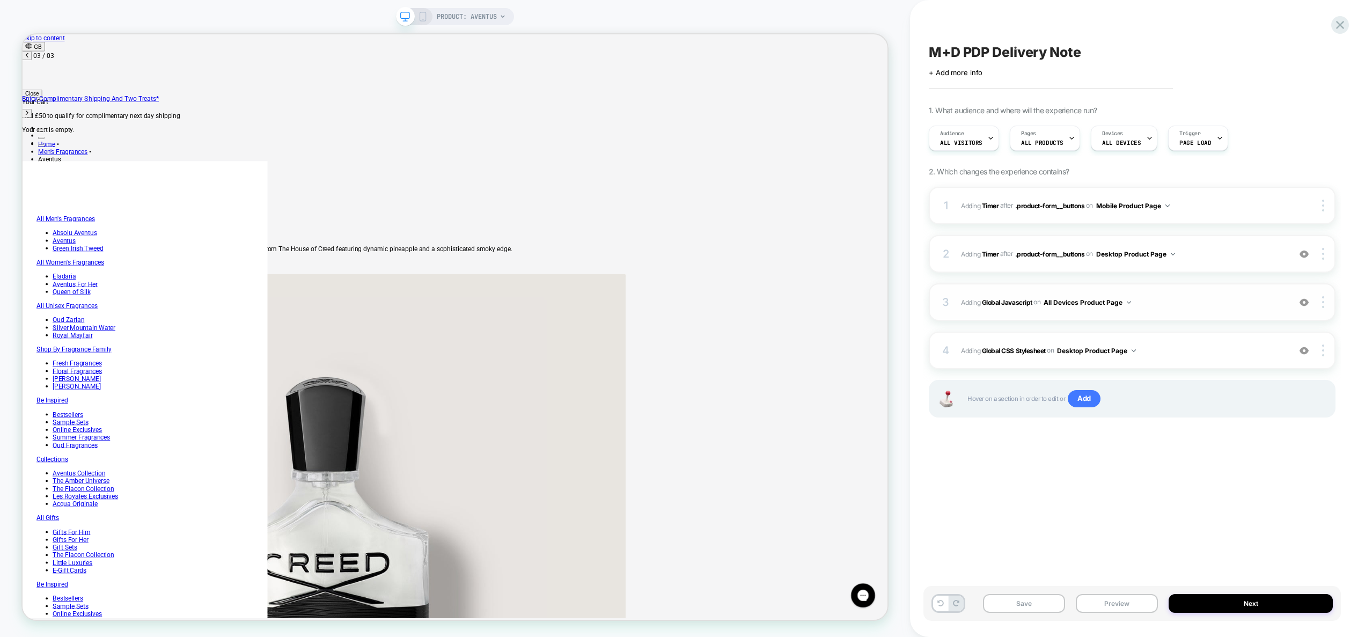
click at [1167, 300] on span "Adding Global Javascript on All Devices Product Page" at bounding box center [1123, 302] width 324 height 13
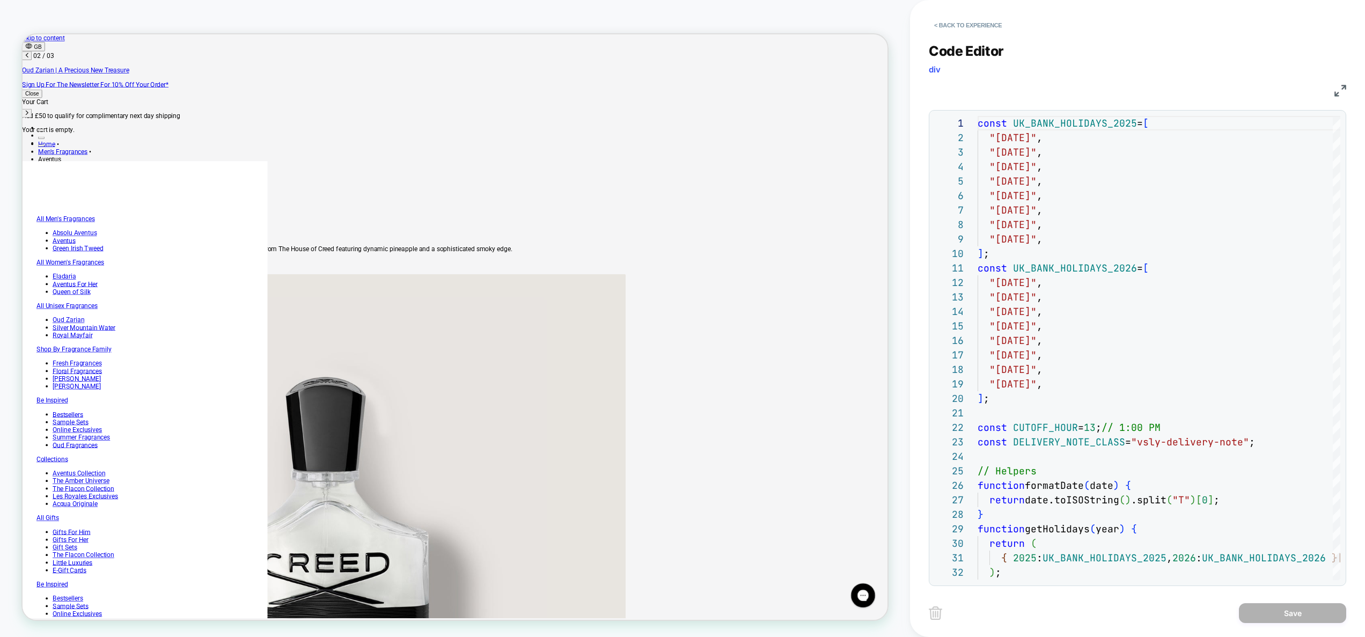
scroll to position [0, 526]
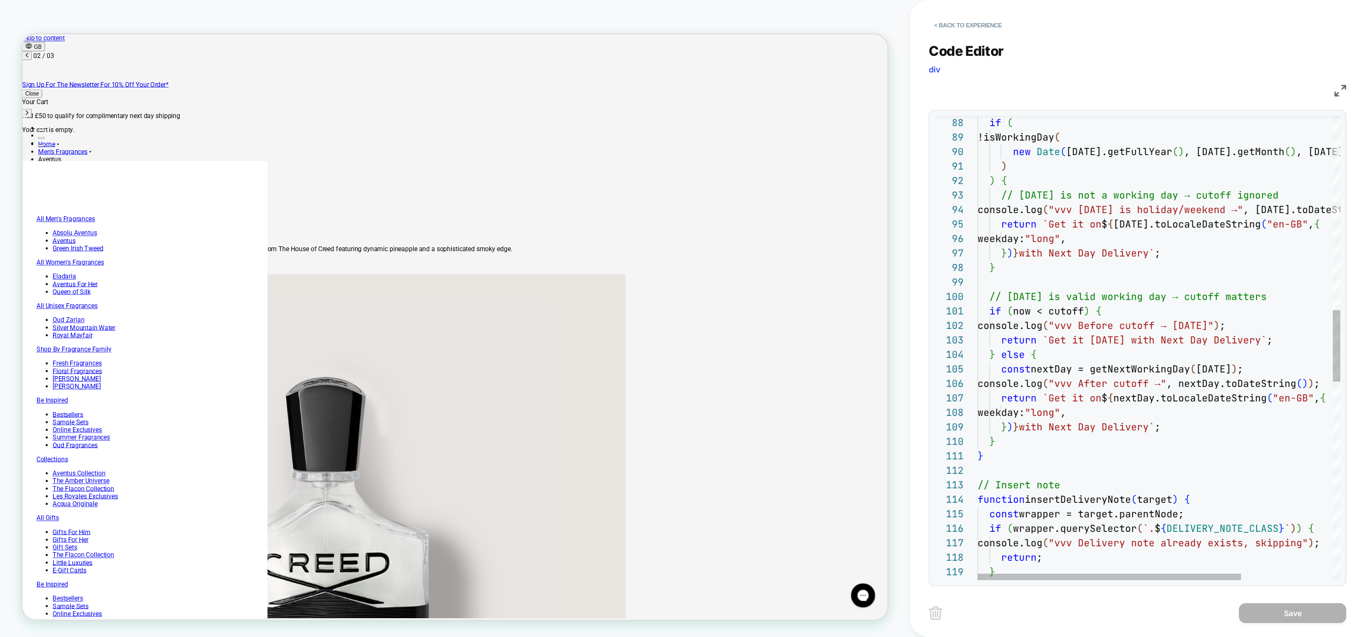
scroll to position [130, 145]
click at [1122, 297] on div "if ( !isWorkingDay ( new Date ( today.getFullYear ( ) , today.getMonth ( ) , to…" at bounding box center [1222, 362] width 488 height 3014
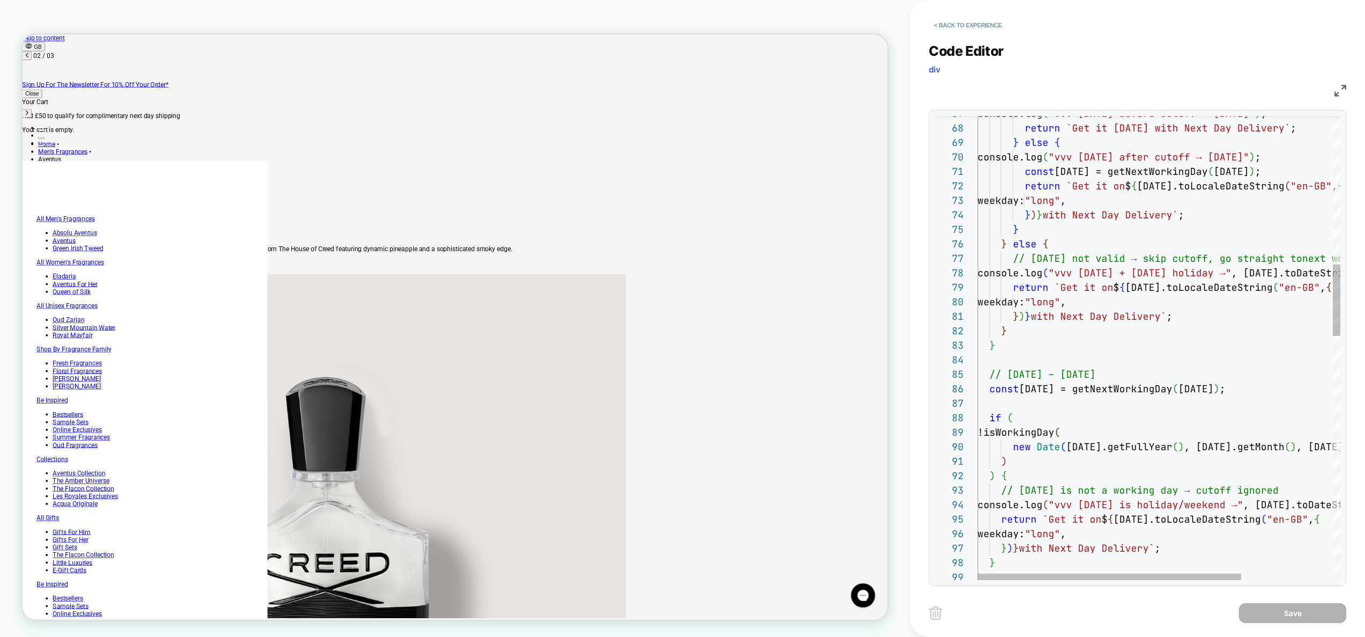
scroll to position [58, 128]
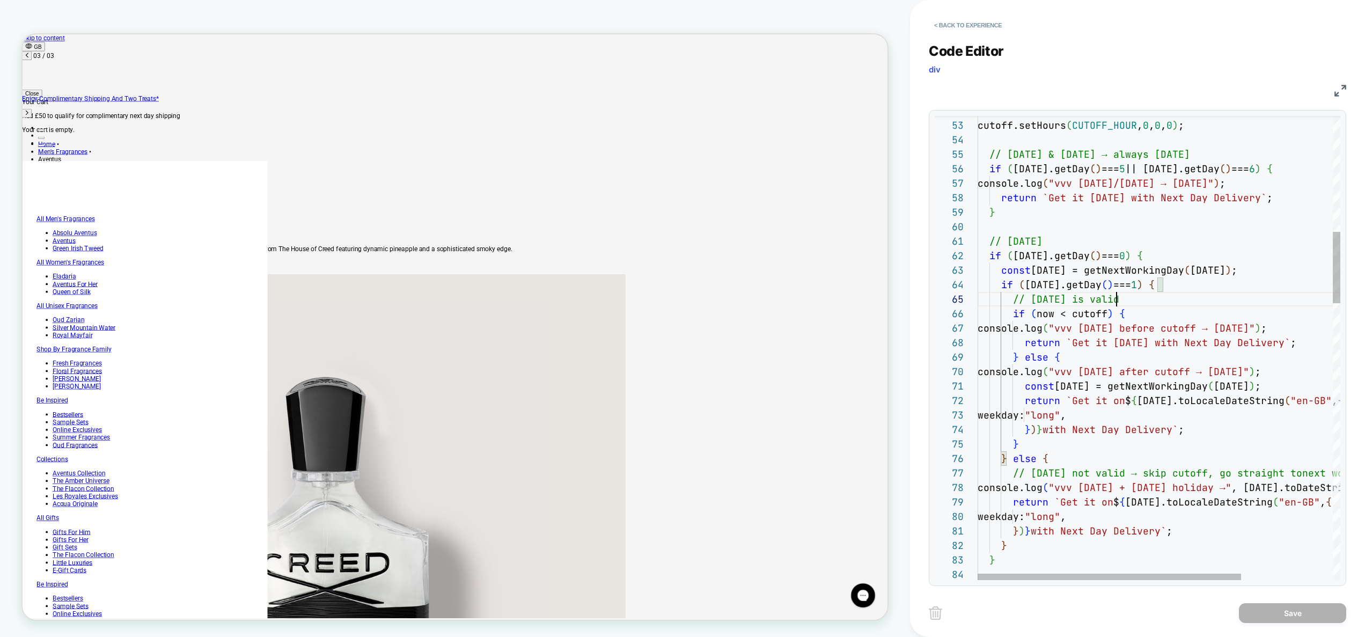
scroll to position [58, 139]
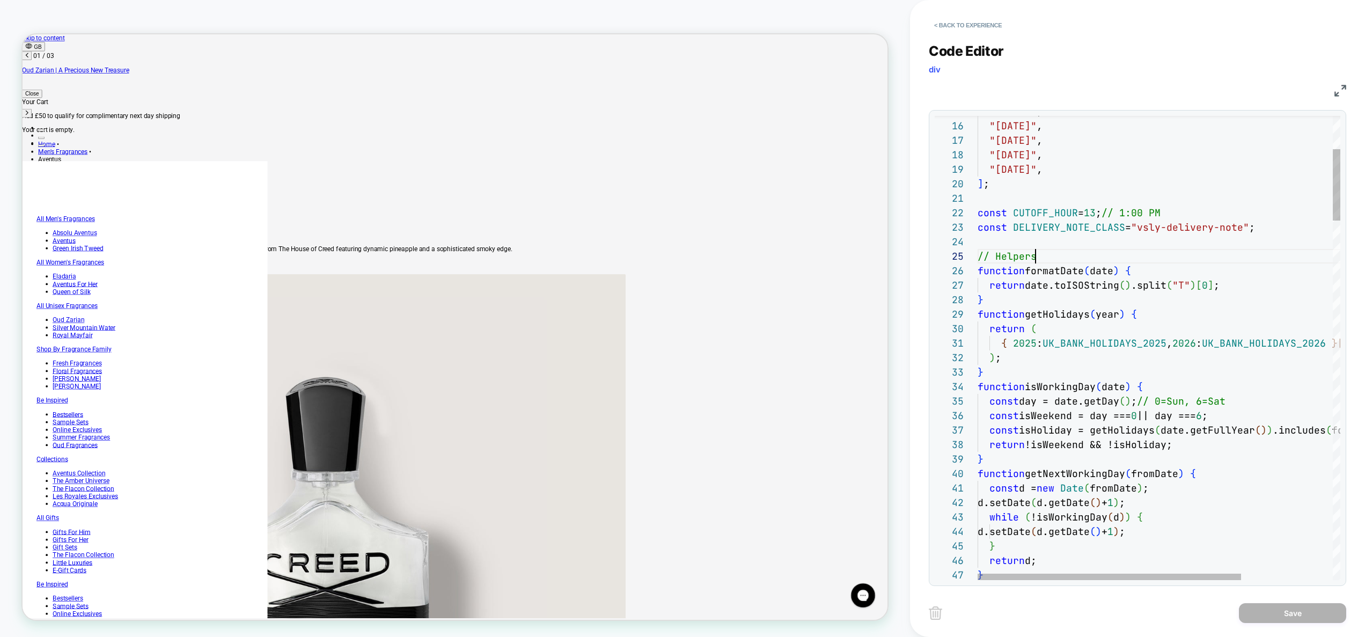
scroll to position [58, 58]
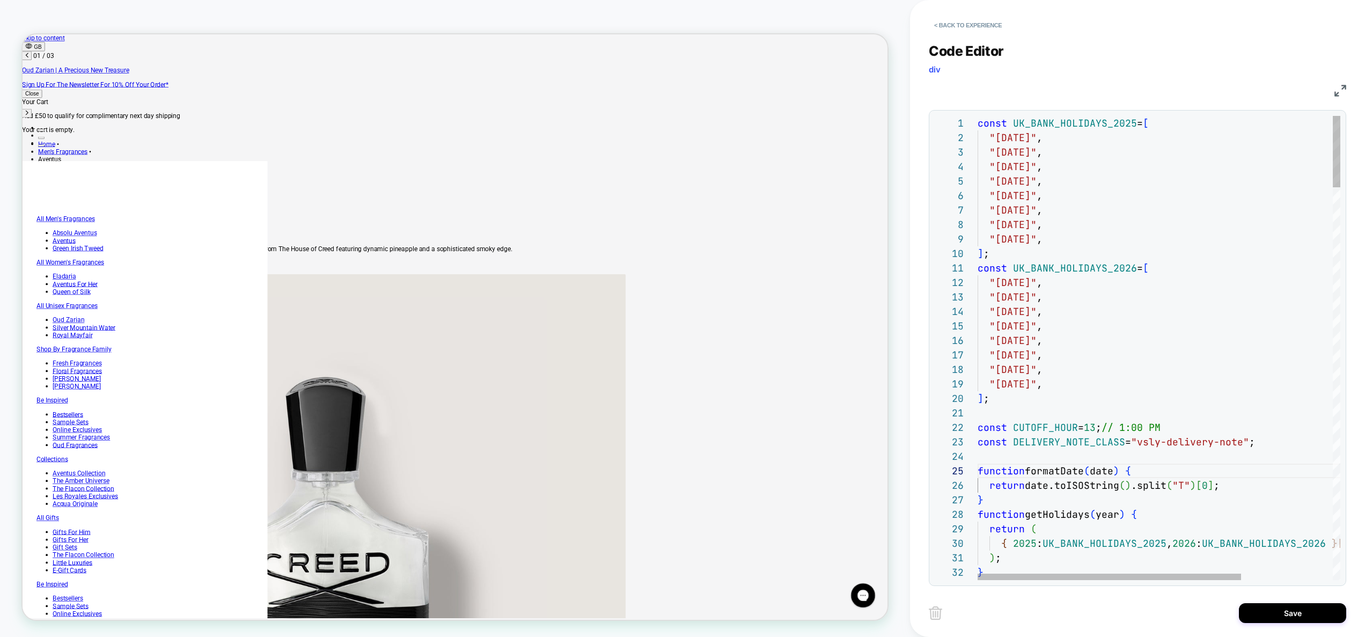
scroll to position [0, 0]
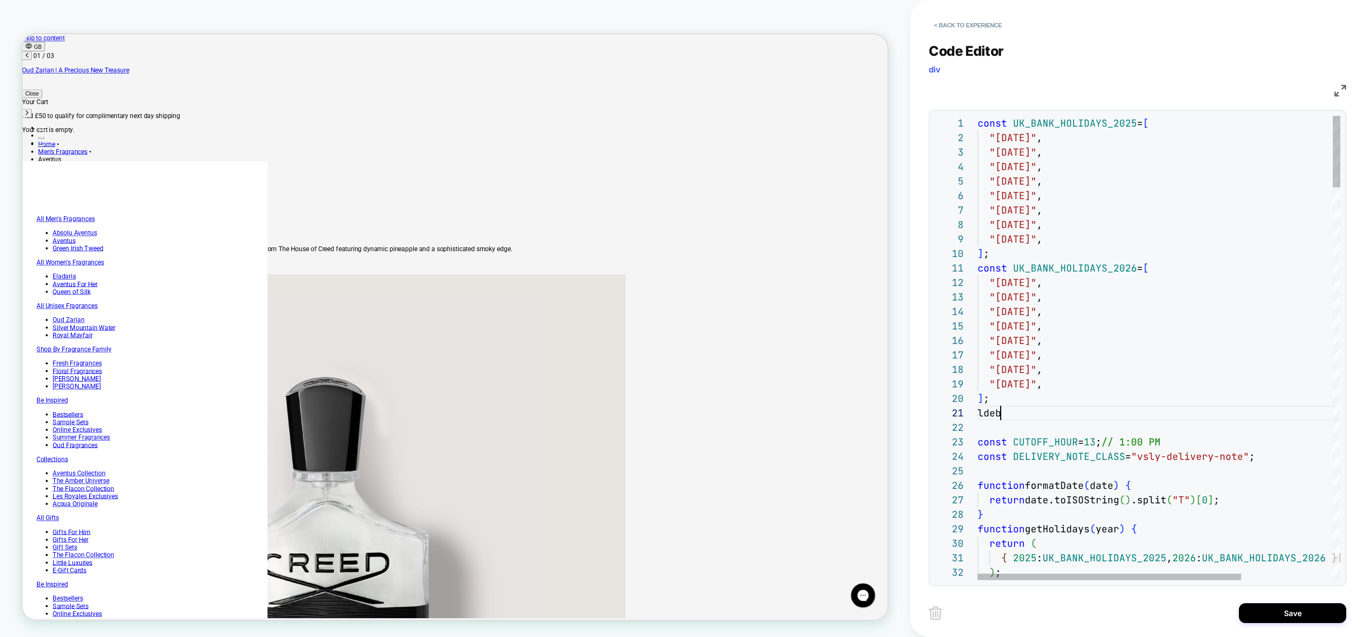
scroll to position [72, 12]
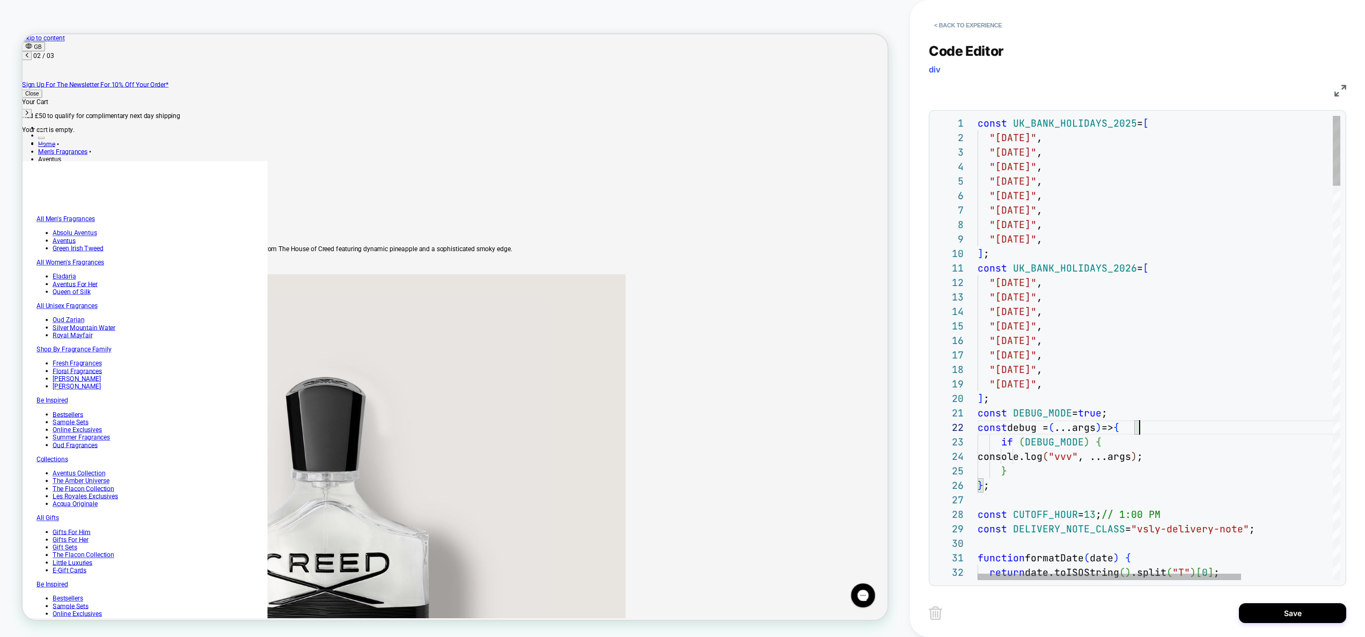
type textarea "**********"
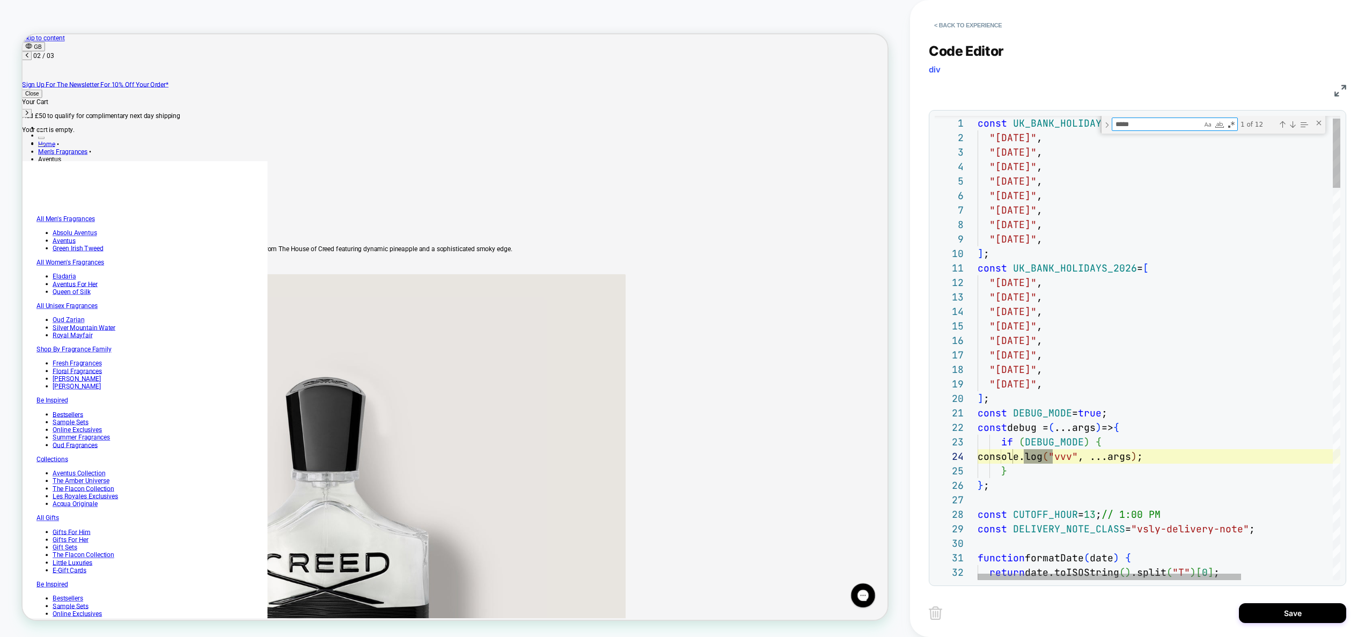
type textarea "*****"
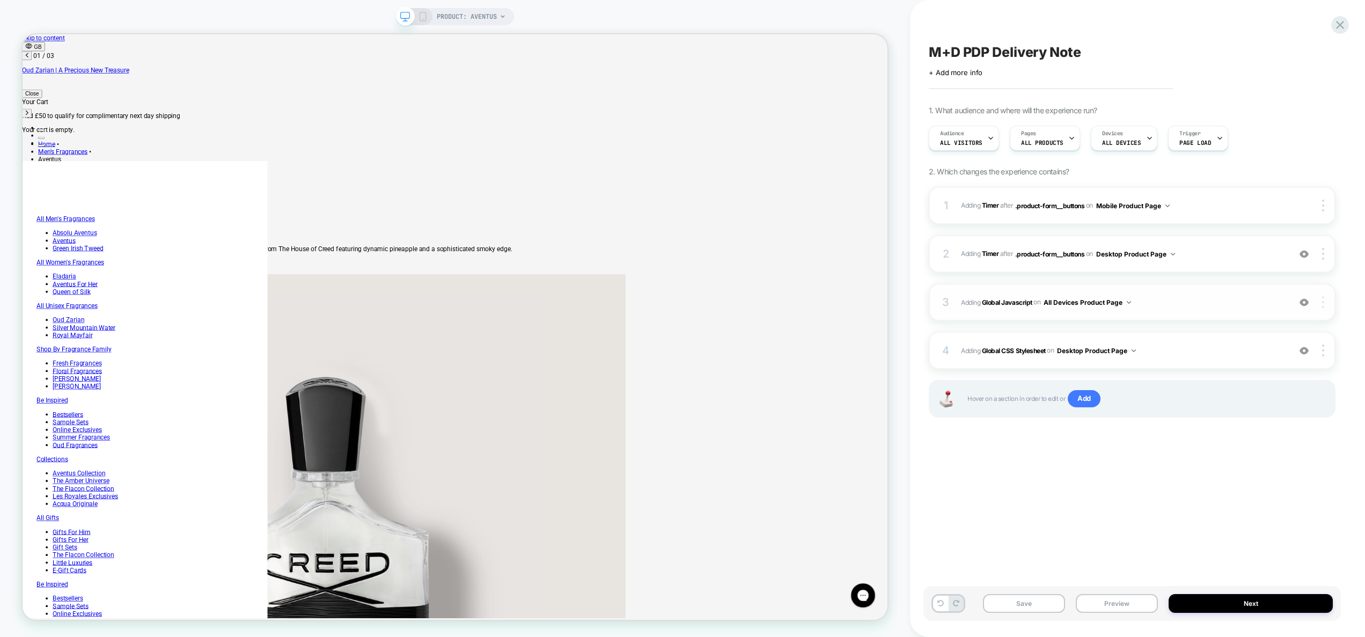
click at [1324, 305] on img at bounding box center [1323, 302] width 2 height 12
click at [1207, 502] on div "M+D PDP Delivery Note Click to edit experience details + Add more info 1. What …" at bounding box center [1133, 319] width 418 height 616
click at [1178, 308] on span "Adding Global Javascript on All Devices Product Page" at bounding box center [1123, 302] width 324 height 13
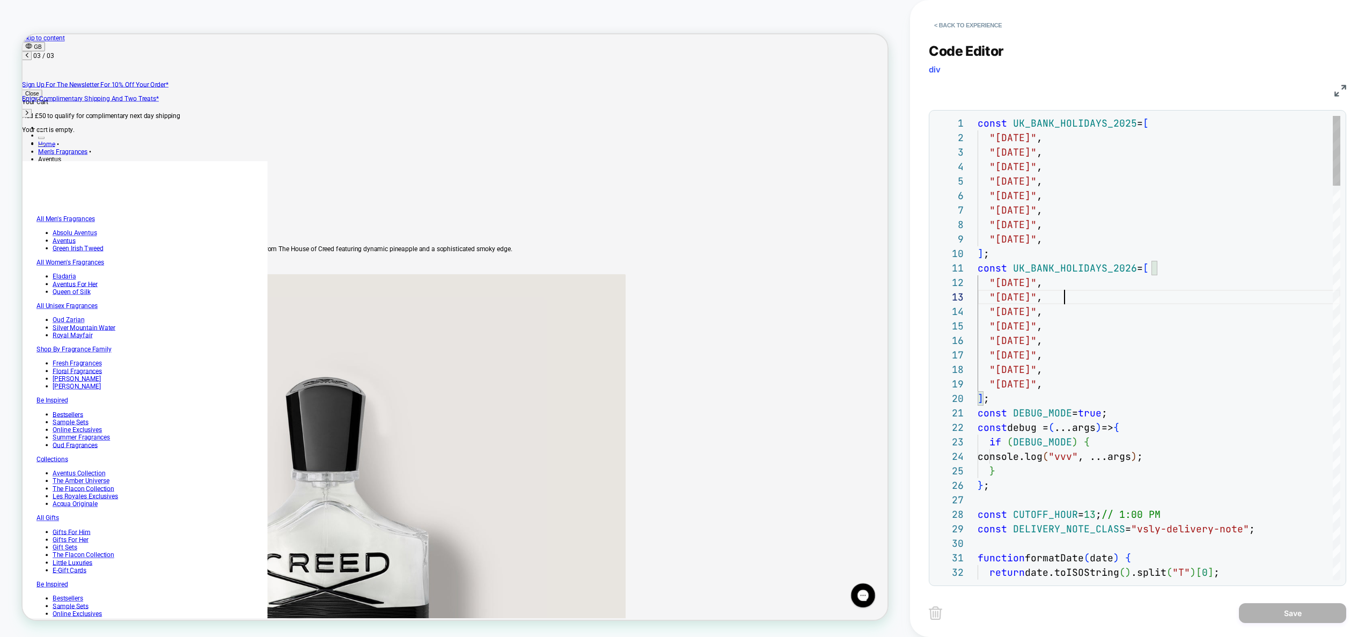
scroll to position [0, 1053]
type textarea "**********"
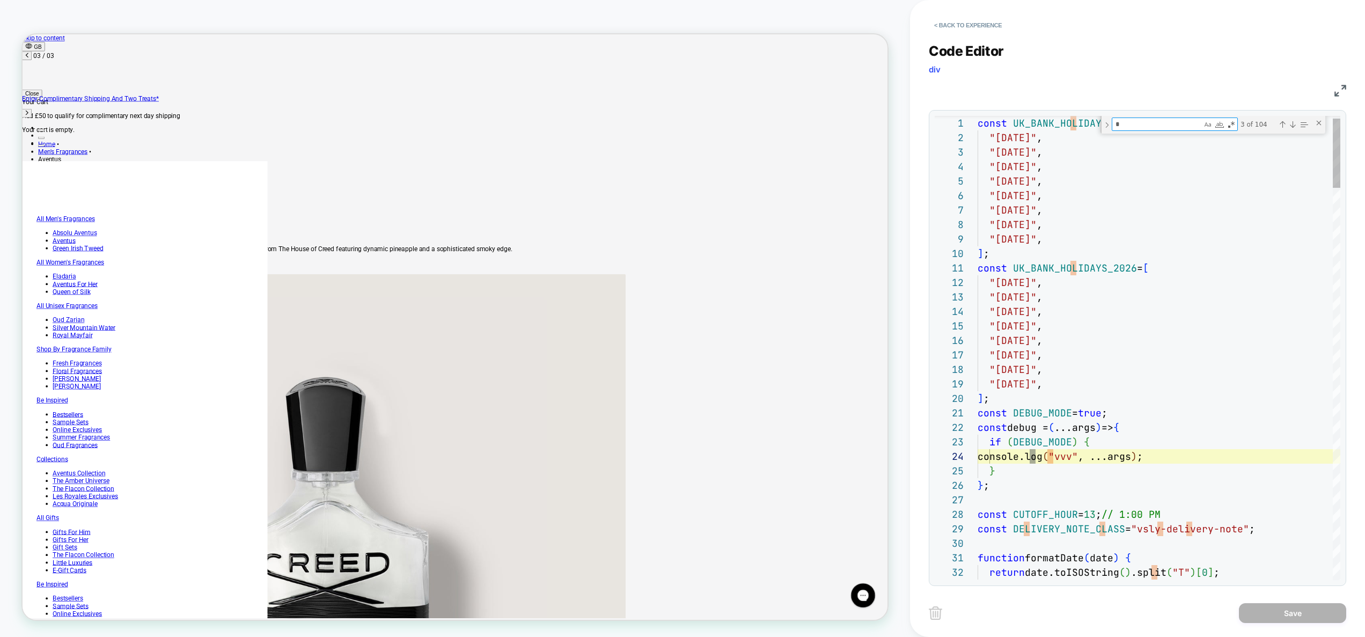
type textarea "**"
type textarea "**********"
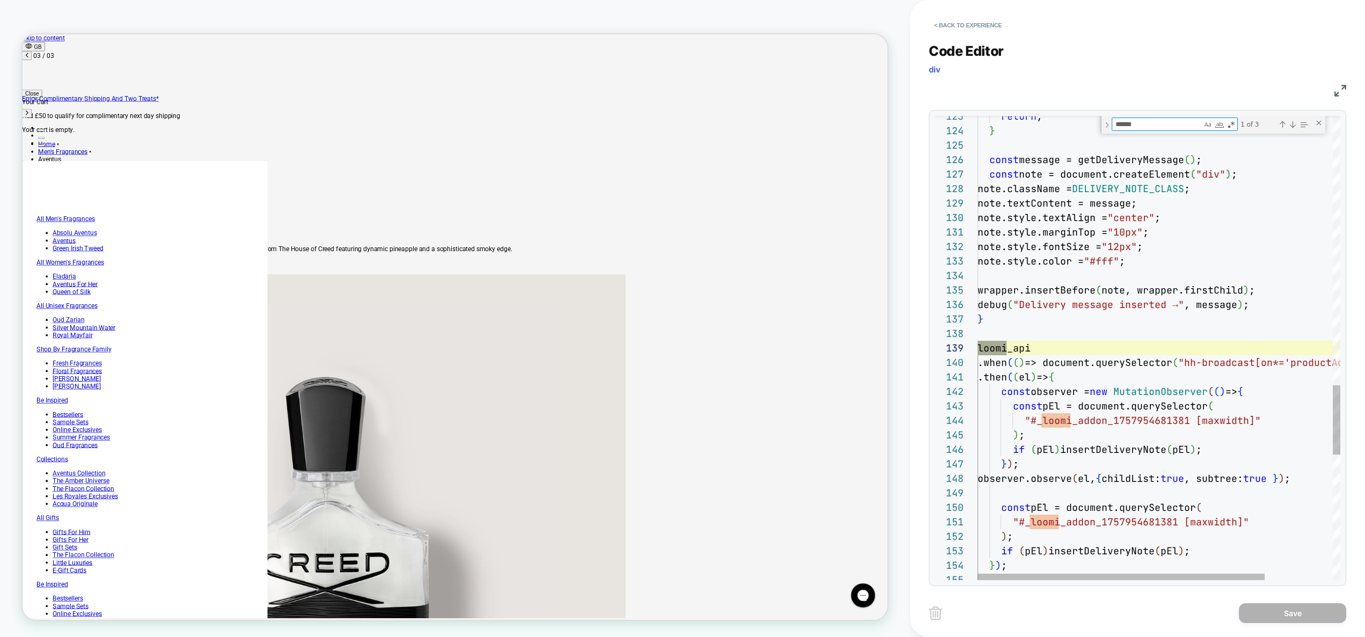
scroll to position [145, 35]
type textarea "******"
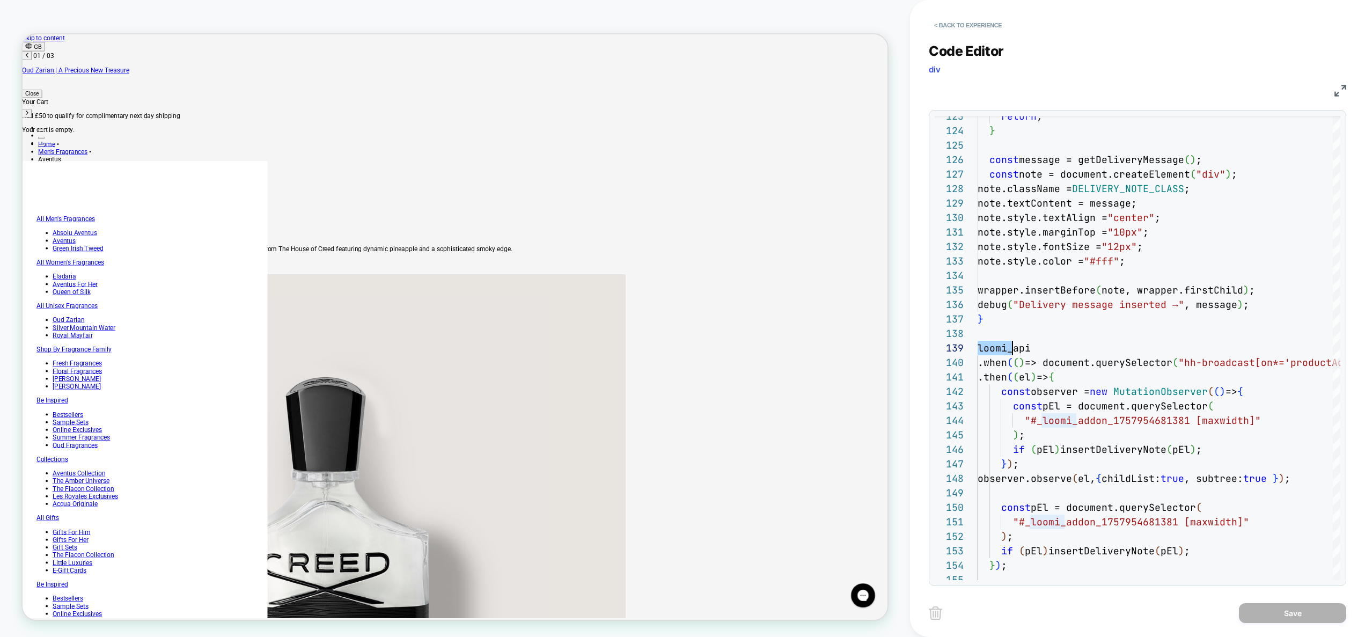
scroll to position [0, 0]
click at [954, 24] on button "< Back to experience" at bounding box center [968, 25] width 78 height 17
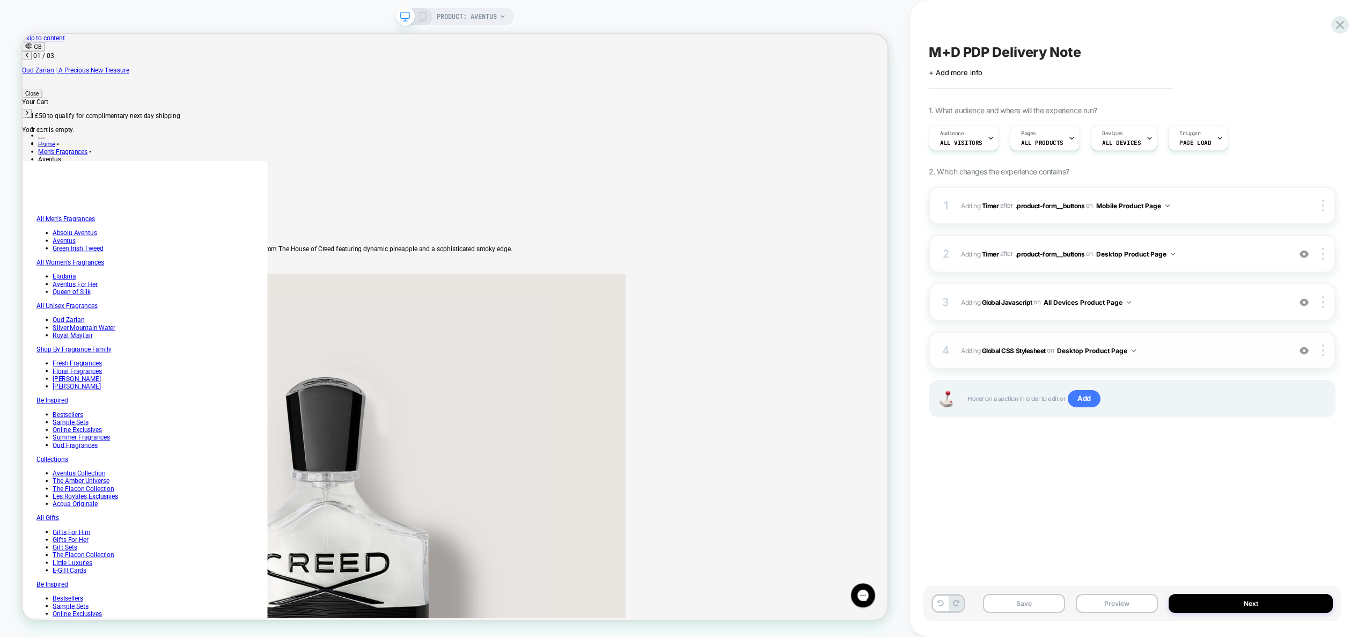
click at [1165, 340] on div "4 Adding Global CSS Stylesheet on Desktop Product Page Add Before Add After Cop…" at bounding box center [1132, 351] width 407 height 38
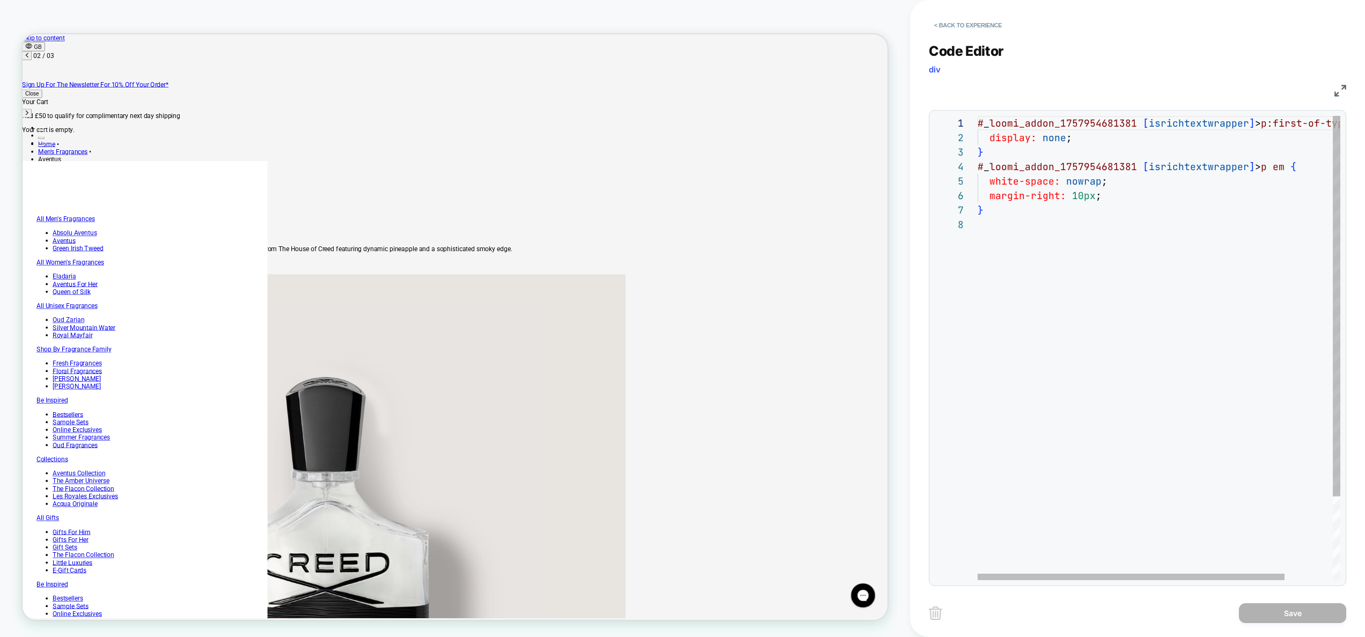
scroll to position [0, 526]
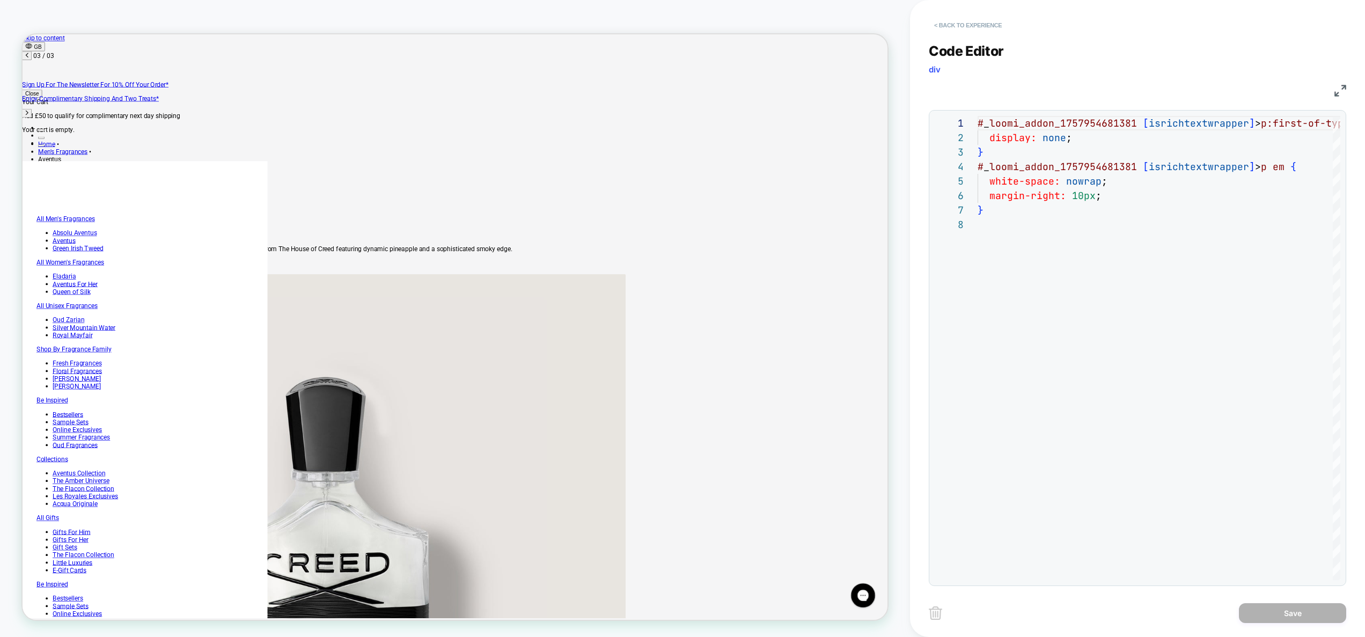
click at [963, 26] on button "< Back to experience" at bounding box center [968, 25] width 78 height 17
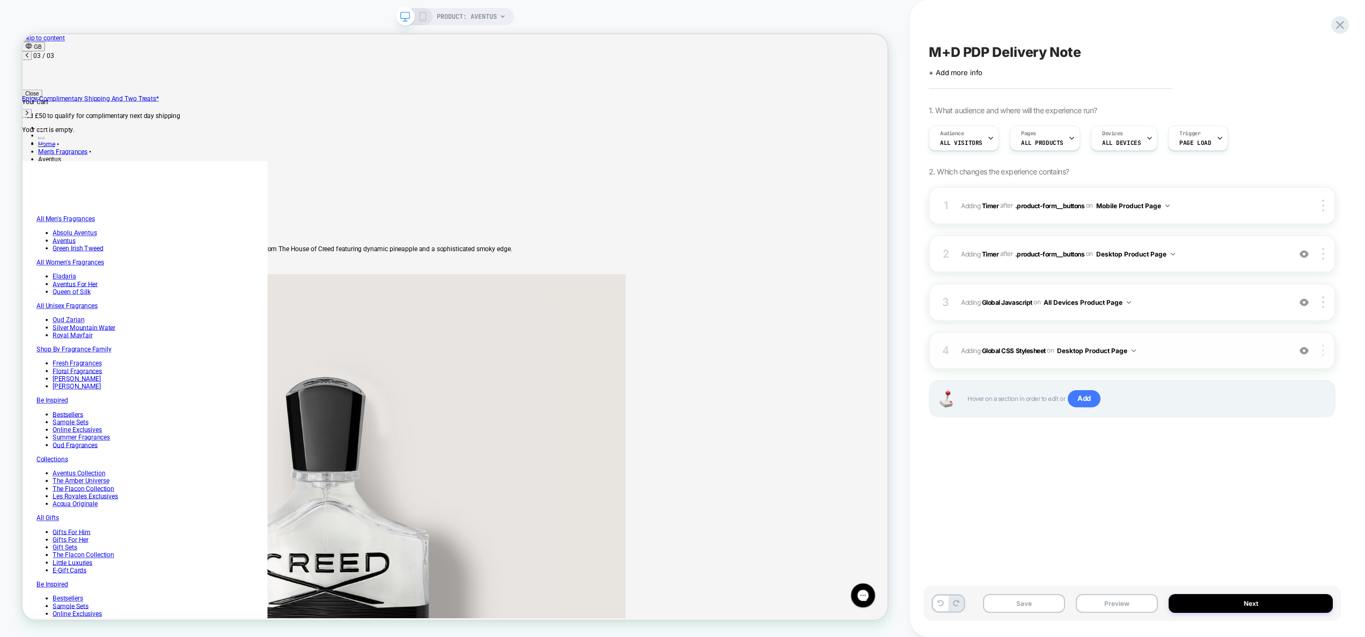
click at [1323, 349] on img at bounding box center [1323, 351] width 2 height 12
click at [1263, 353] on div "Copy to Mobile" at bounding box center [1260, 351] width 96 height 30
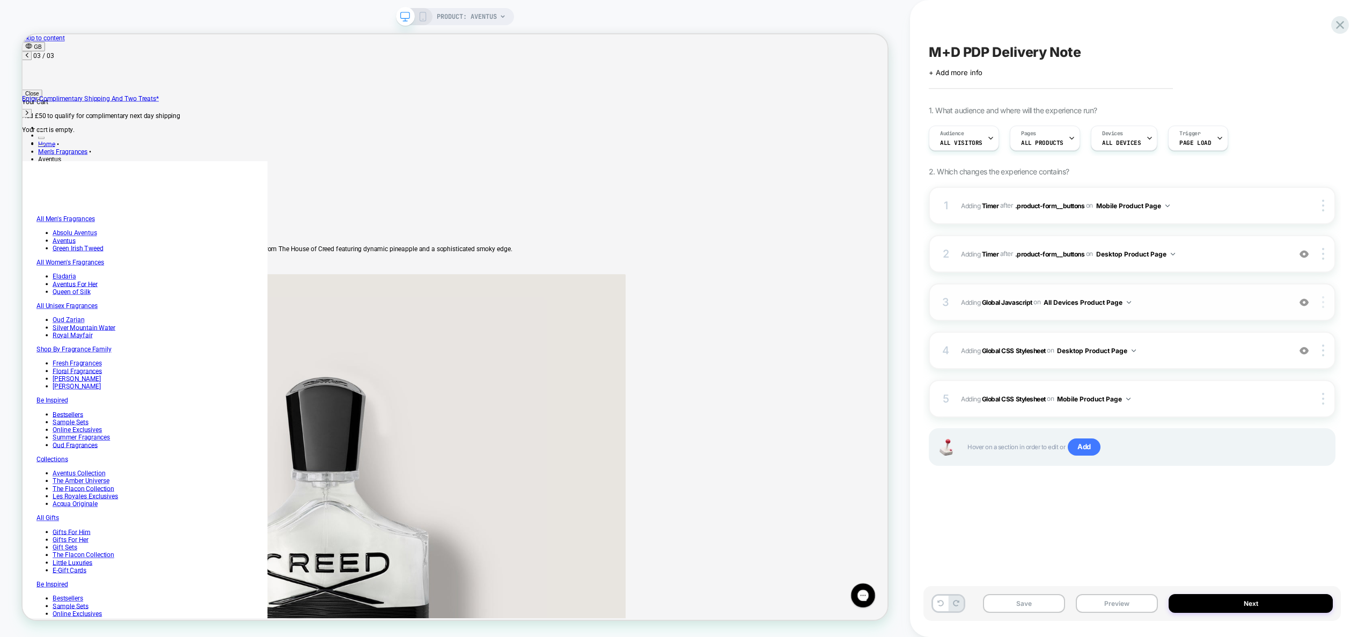
click at [1323, 304] on img at bounding box center [1323, 302] width 2 height 12
click at [1326, 303] on div at bounding box center [1325, 302] width 20 height 12
click at [1254, 321] on div "Target Desktop" at bounding box center [1260, 318] width 96 height 30
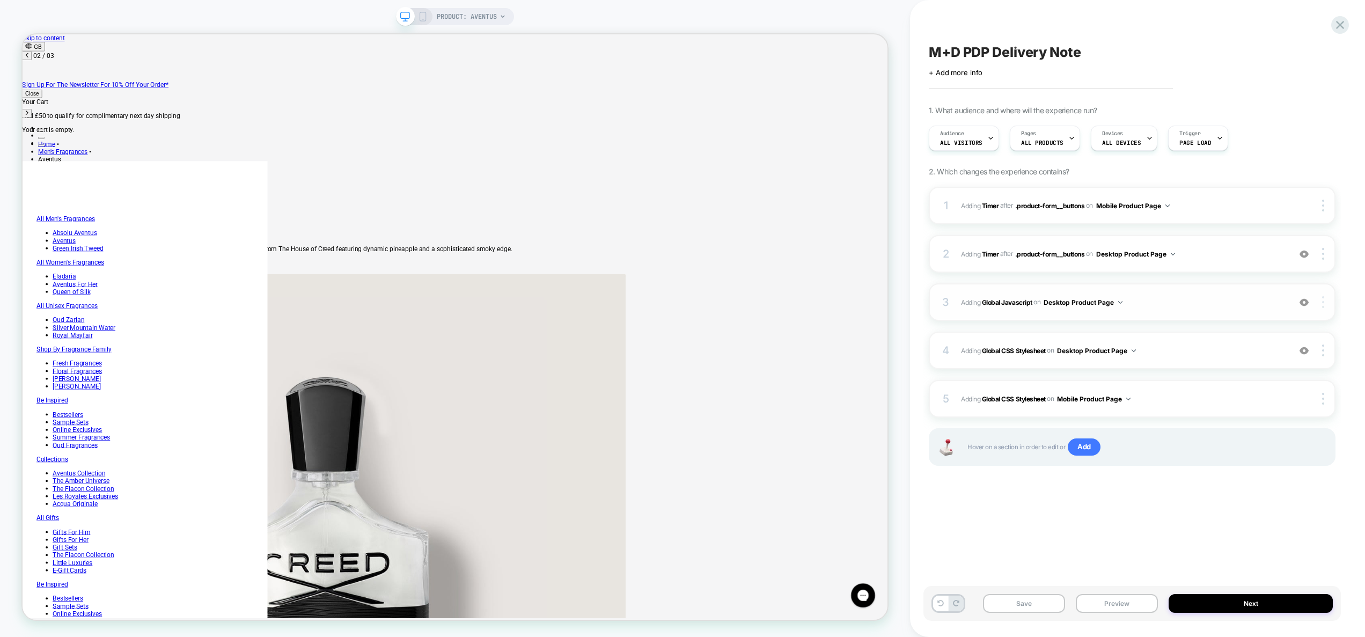
click at [1322, 303] on img at bounding box center [1323, 302] width 2 height 12
click at [1273, 303] on div "Copy to Mobile" at bounding box center [1260, 303] width 96 height 30
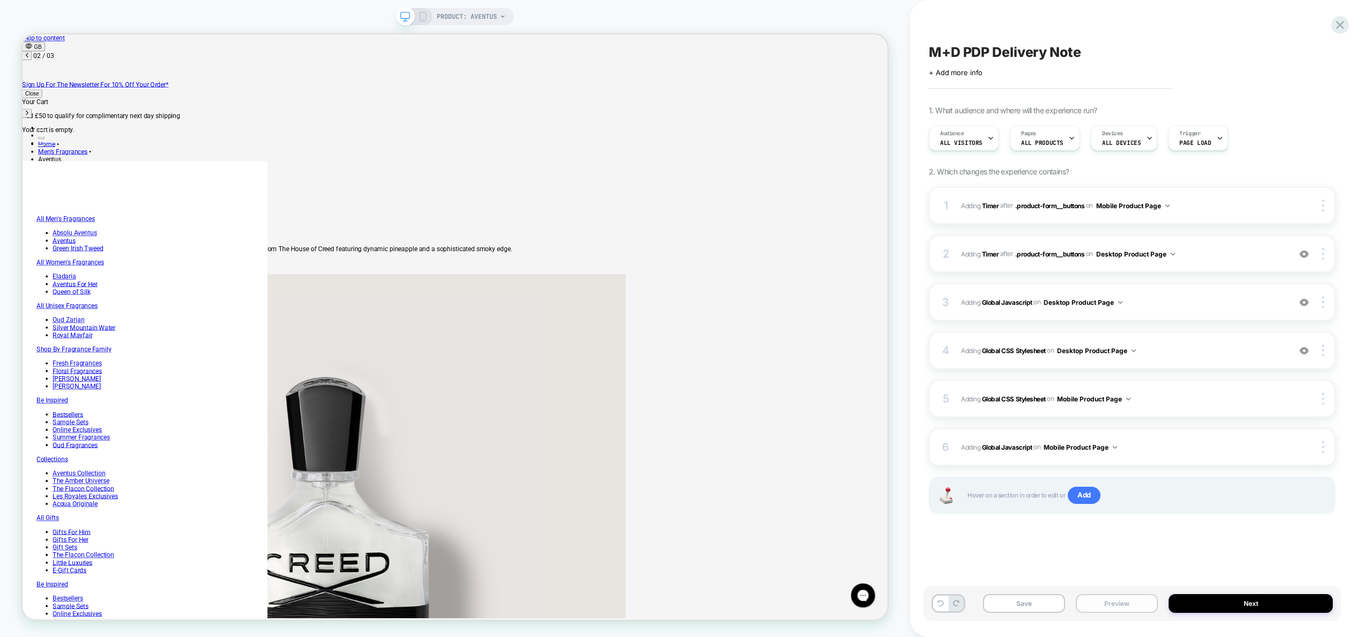
click at [1131, 603] on button "Preview" at bounding box center [1117, 603] width 82 height 19
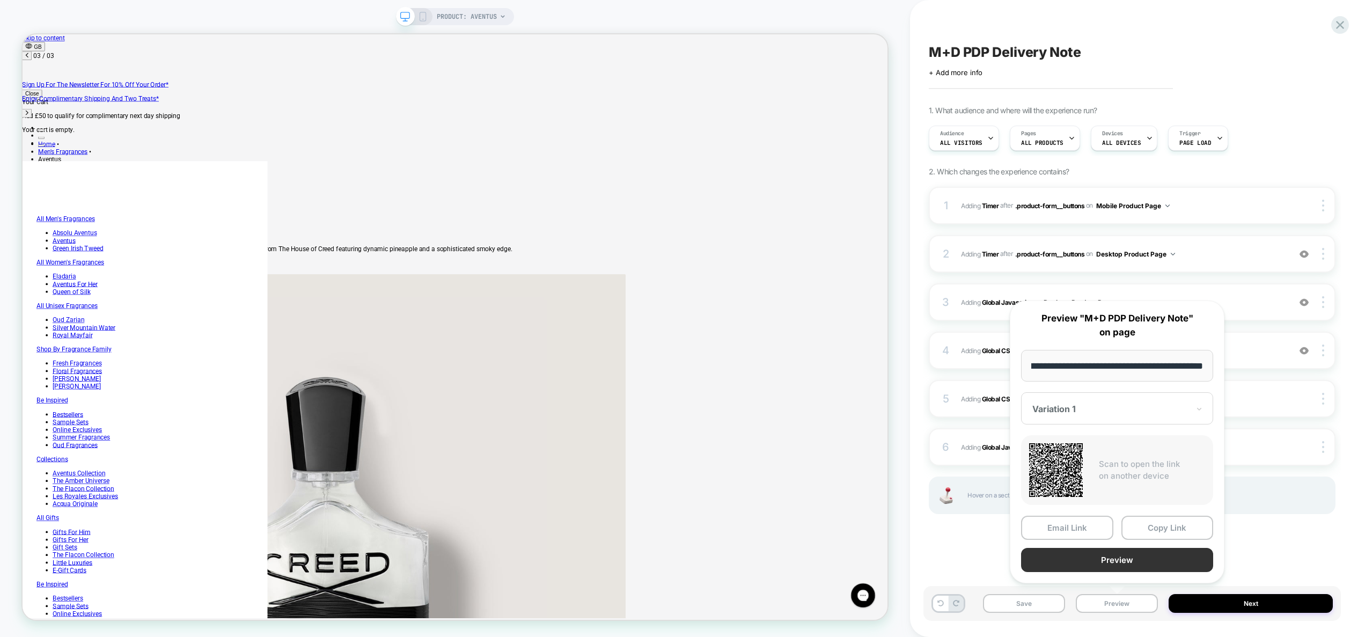
scroll to position [0, 0]
click at [1126, 564] on button "Preview" at bounding box center [1117, 560] width 192 height 24
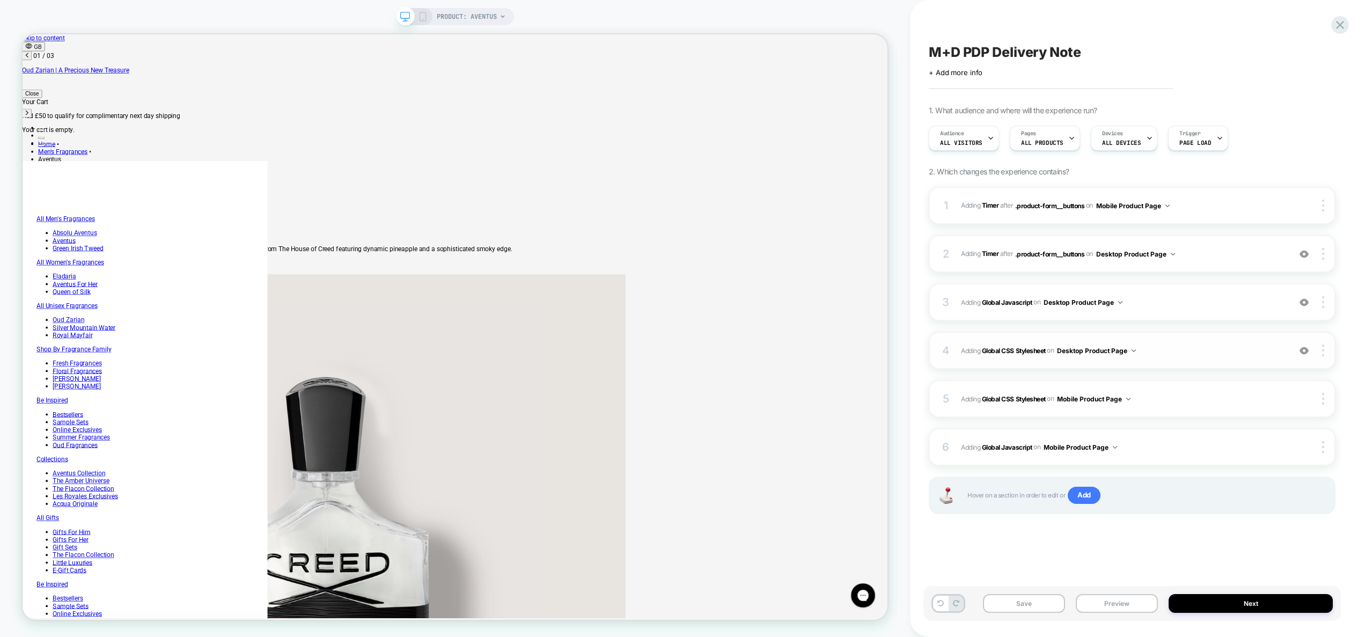
click at [1159, 352] on span "Adding Global CSS Stylesheet on Desktop Product Page" at bounding box center [1123, 350] width 324 height 13
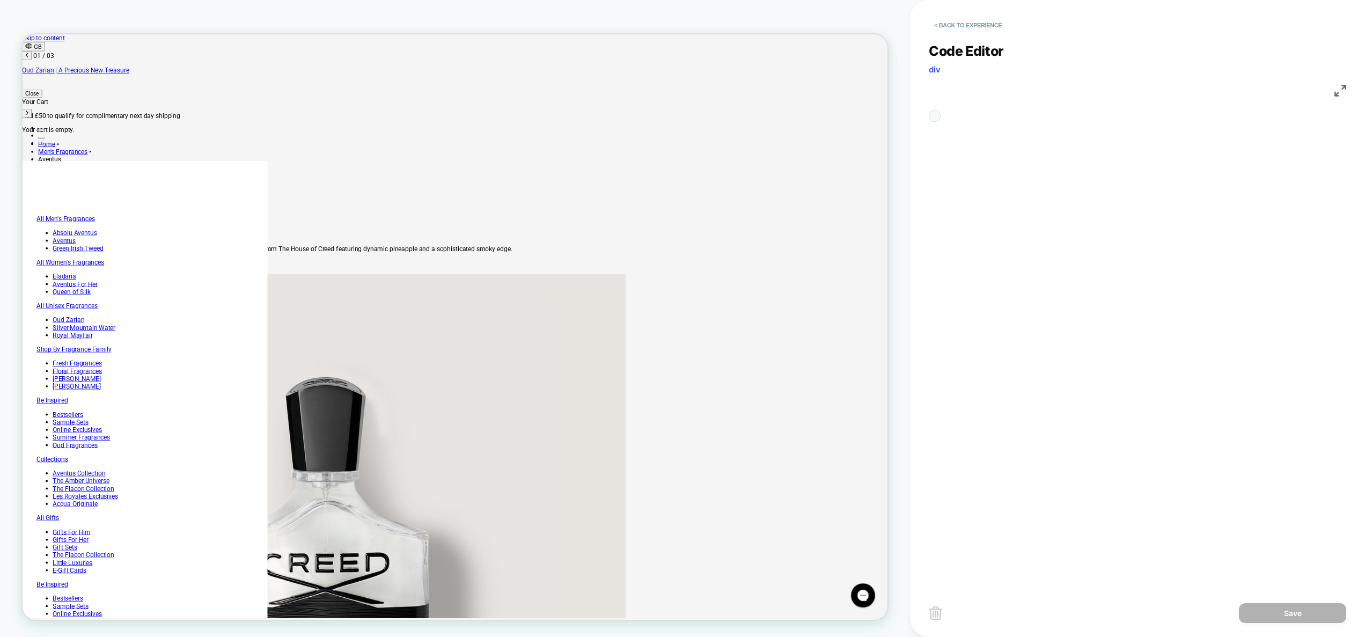
scroll to position [101, 0]
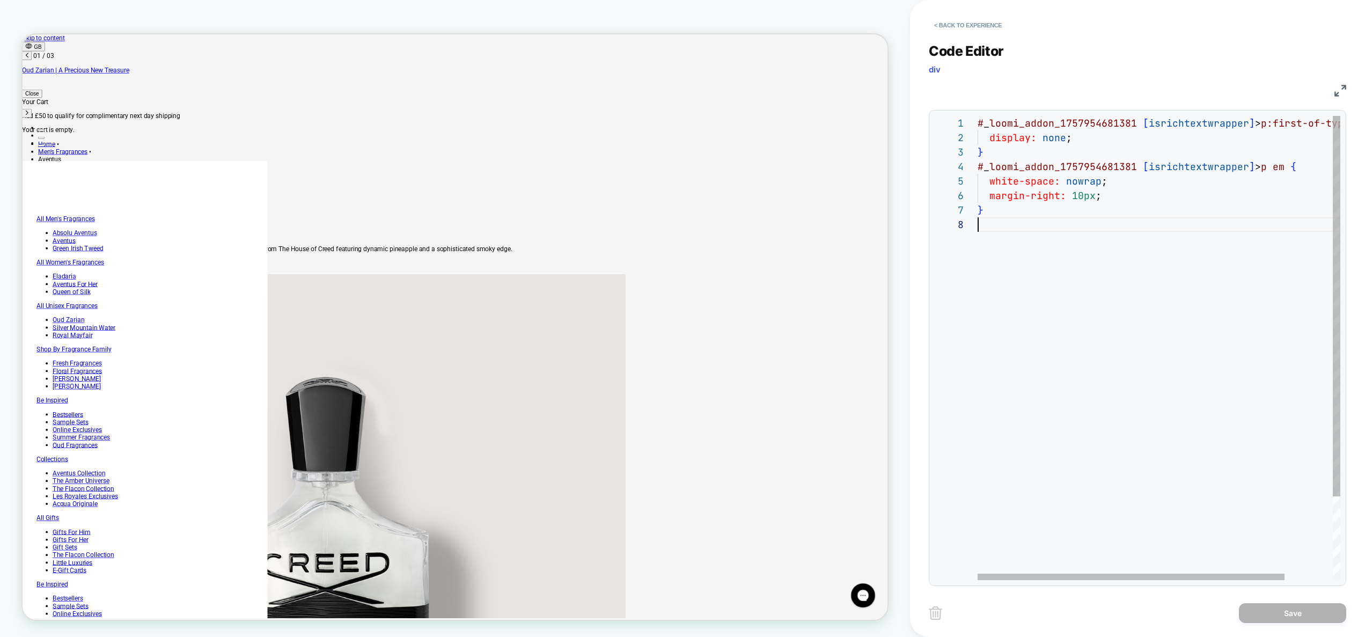
drag, startPoint x: 1068, startPoint y: 266, endPoint x: 1093, endPoint y: 305, distance: 46.1
click at [1068, 267] on div "# _ loomi_addon_1757954681381 [ isrichtextwrapper ] > p:first-of-type { display…" at bounding box center [1187, 399] width 419 height 566
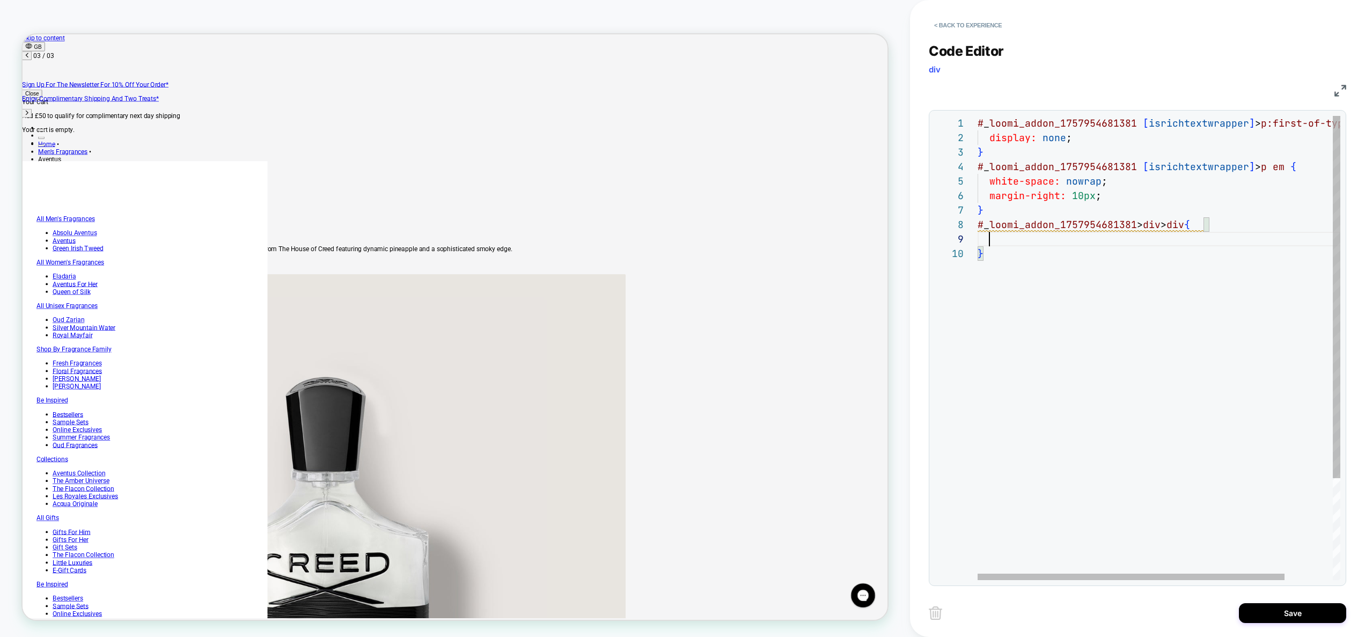
scroll to position [0, 1053]
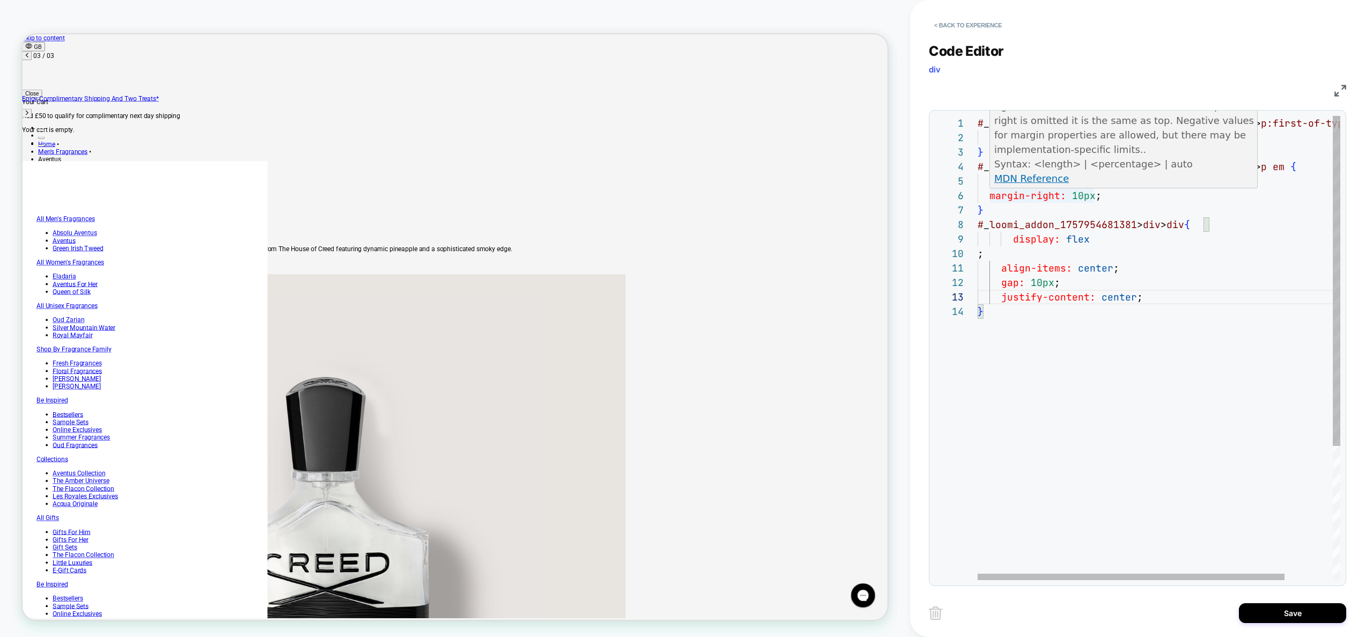
type textarea "**********"
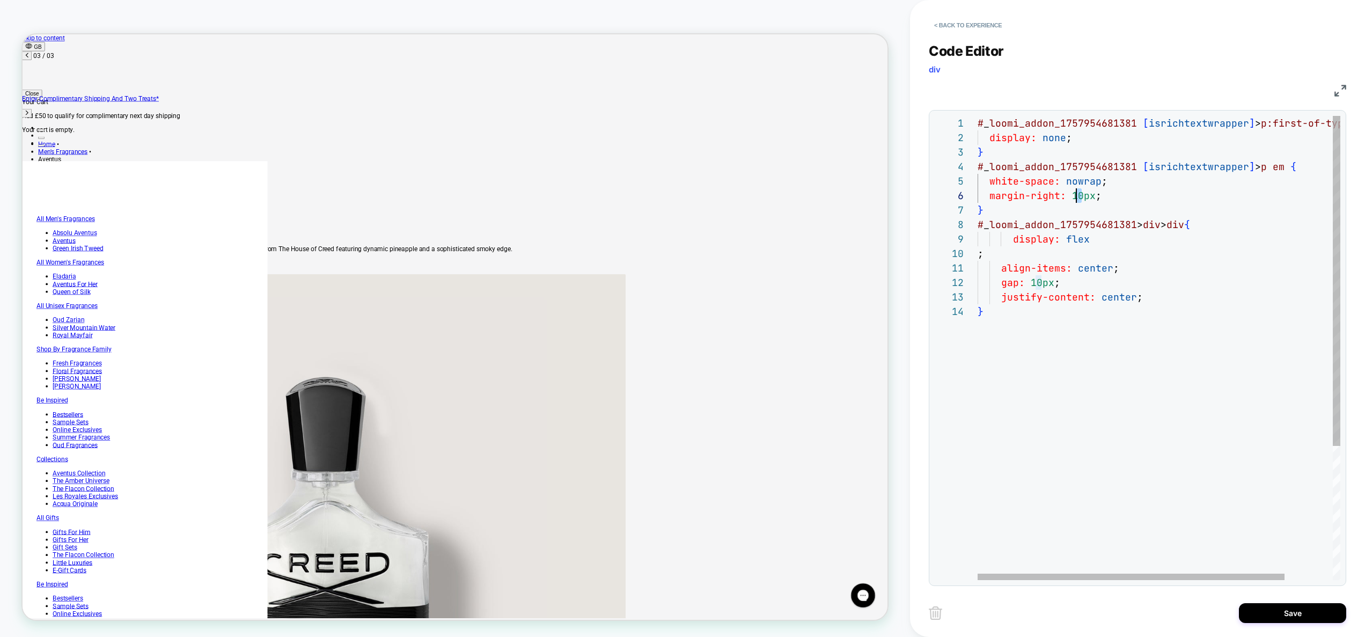
scroll to position [72, 93]
drag, startPoint x: 1084, startPoint y: 196, endPoint x: 1072, endPoint y: 195, distance: 11.3
click at [1072, 195] on div "# _ loomi_addon_1757954681381 [ isrichtextwrapper ] > p:first-of-type { display…" at bounding box center [1187, 442] width 419 height 653
click at [1146, 200] on div "# _ loomi_addon_1757954681381 [ isrichtextwrapper ] > p:first-of-type { display…" at bounding box center [1187, 442] width 419 height 653
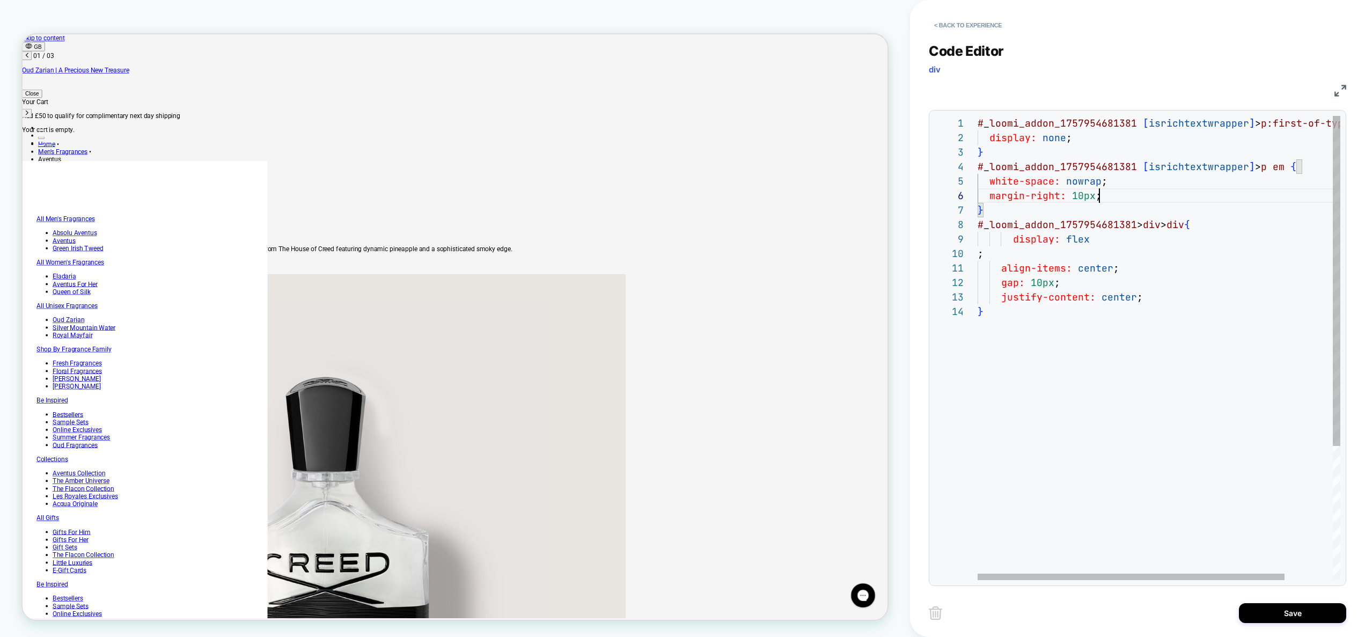
scroll to position [0, 0]
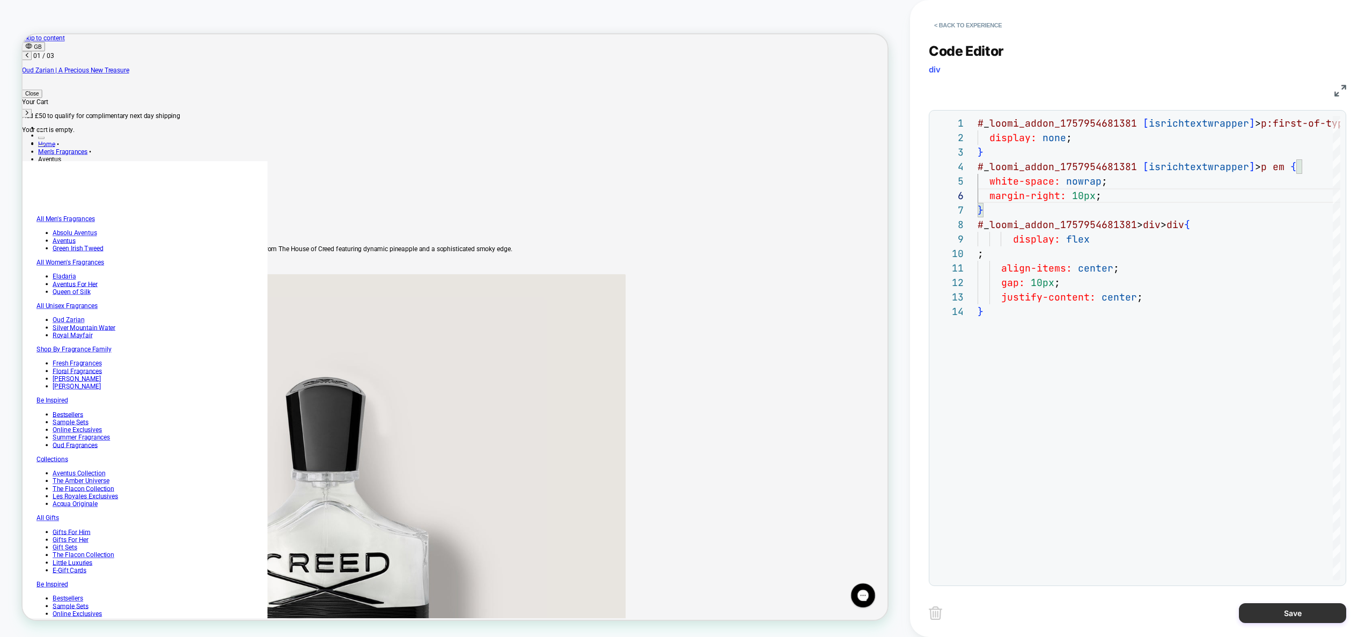
click at [1291, 611] on button "Save" at bounding box center [1292, 613] width 107 height 20
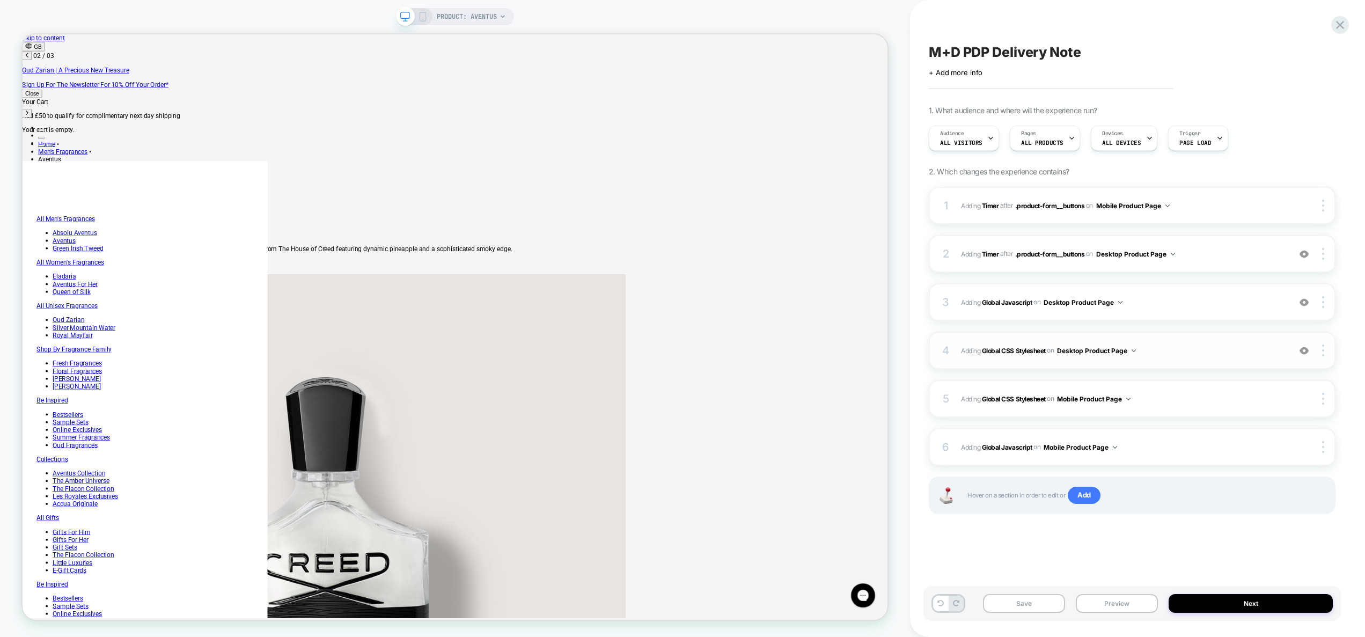
click at [1173, 346] on span "Adding Global CSS Stylesheet on Desktop Product Page" at bounding box center [1123, 350] width 324 height 13
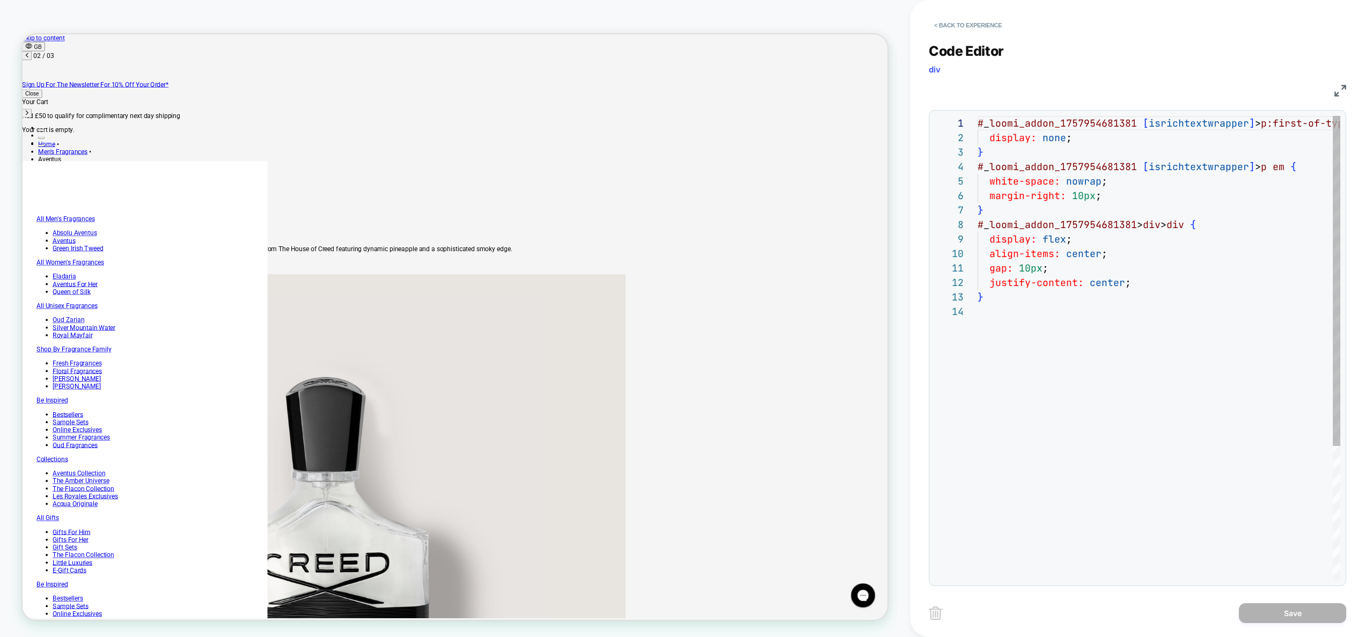
scroll to position [145, 0]
click at [977, 31] on button "< Back to experience" at bounding box center [968, 25] width 78 height 17
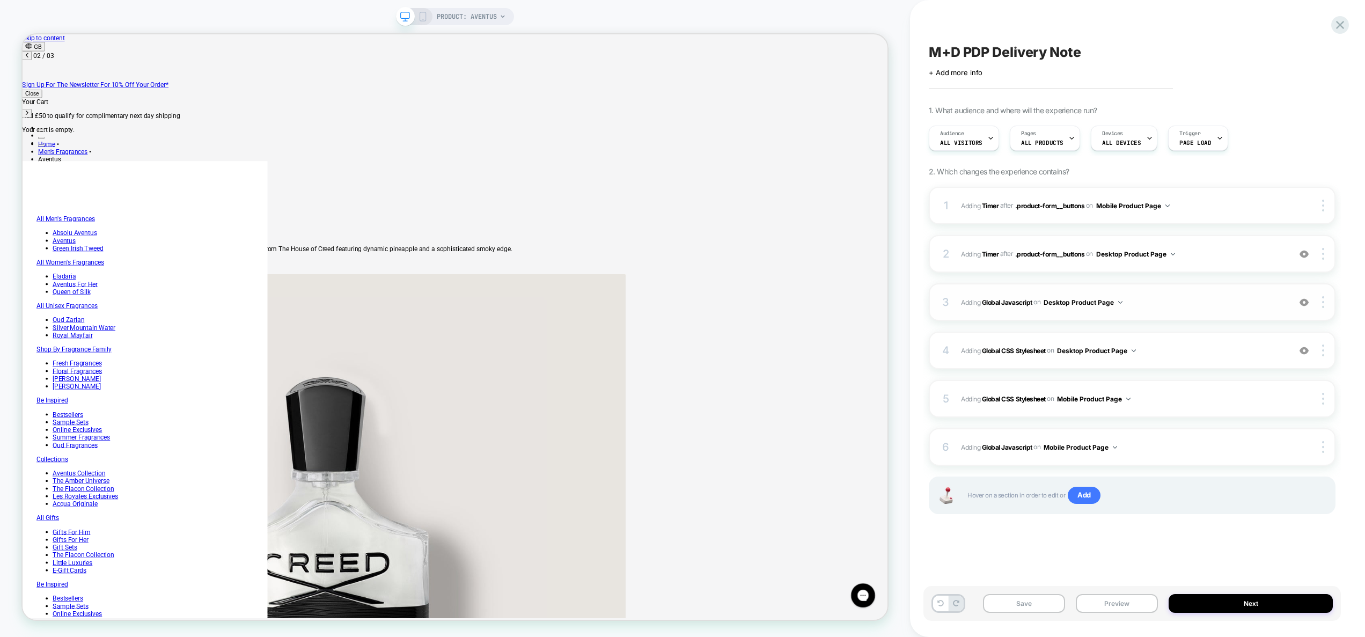
click at [1145, 296] on span "Adding Global Javascript on Desktop Product Page" at bounding box center [1123, 302] width 324 height 13
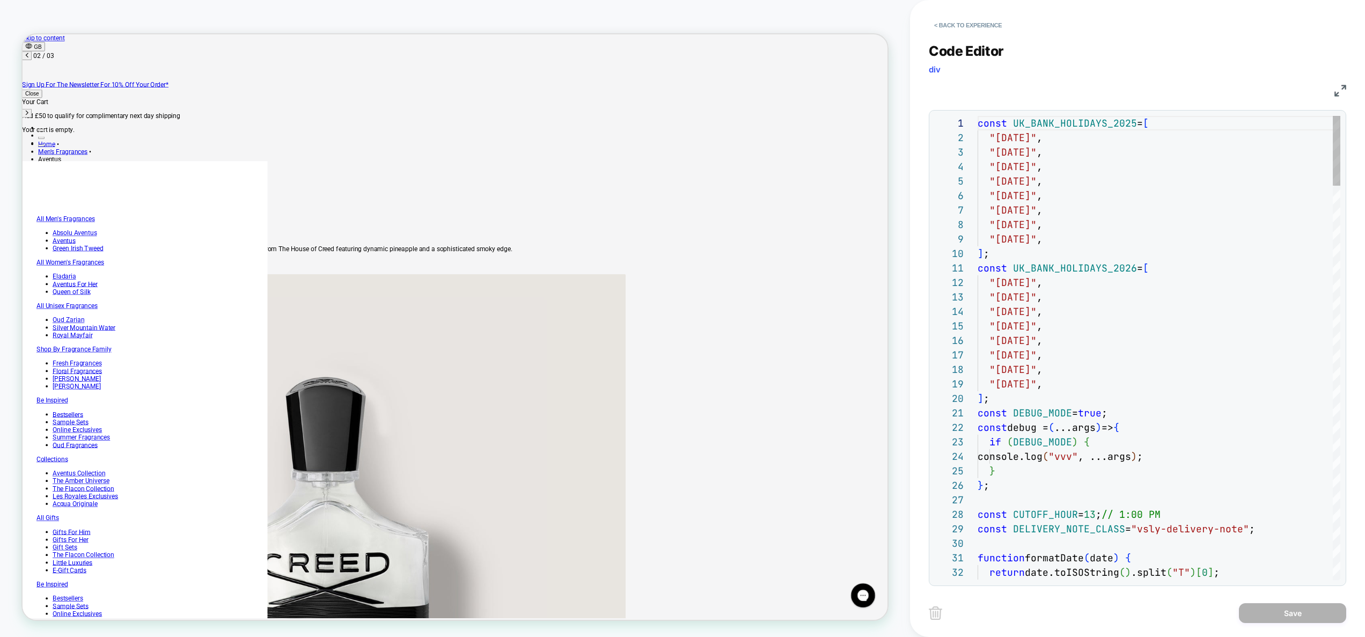
type textarea "**********"
type textarea "*"
type textarea "**********"
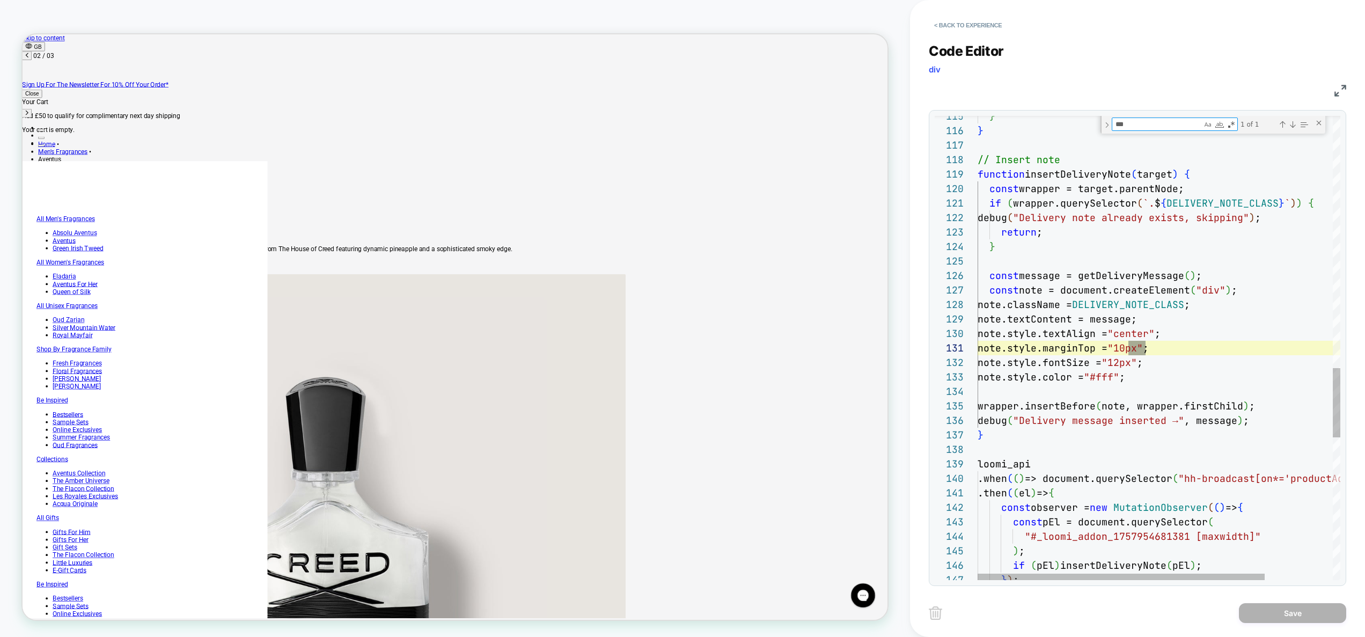
scroll to position [145, 174]
type textarea "****"
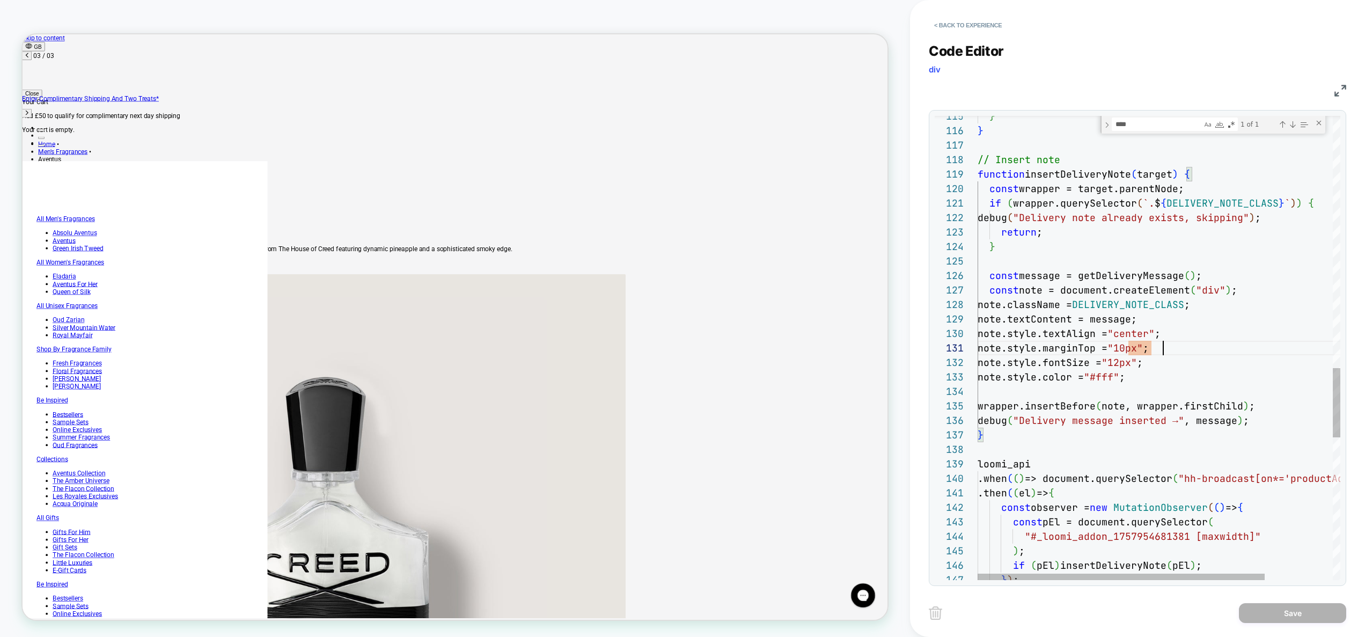
type textarea "**********"
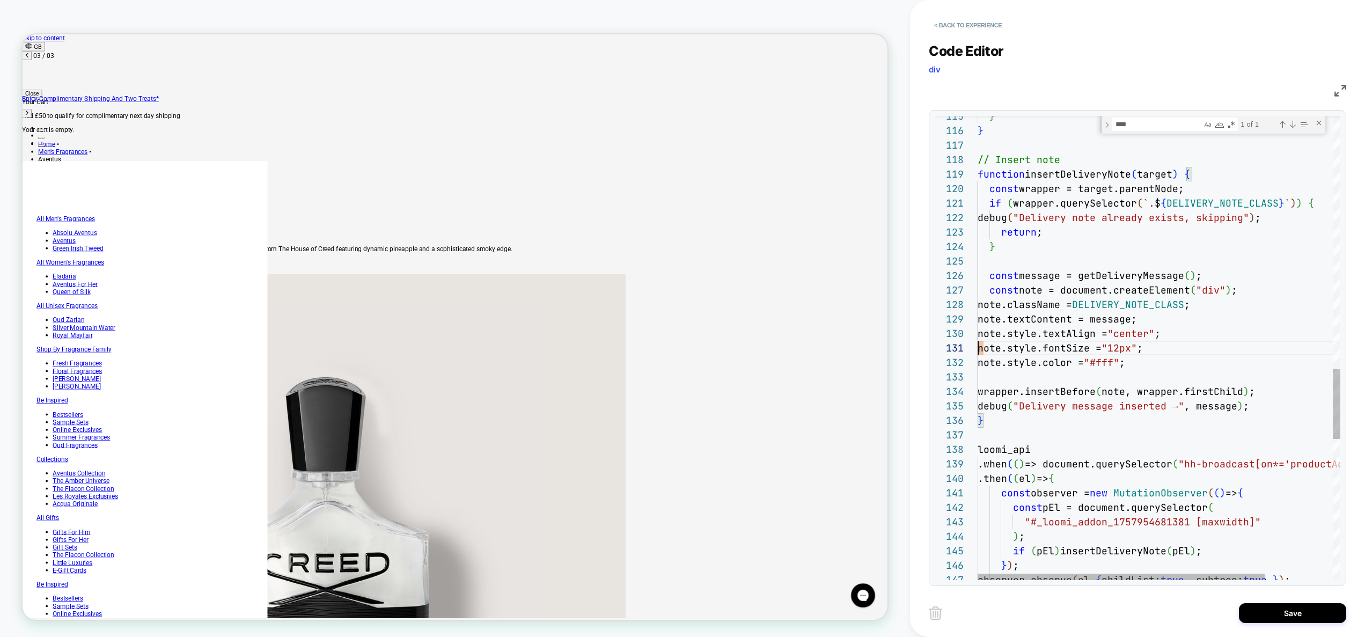
scroll to position [0, 0]
click at [1315, 614] on button "Save" at bounding box center [1292, 613] width 107 height 20
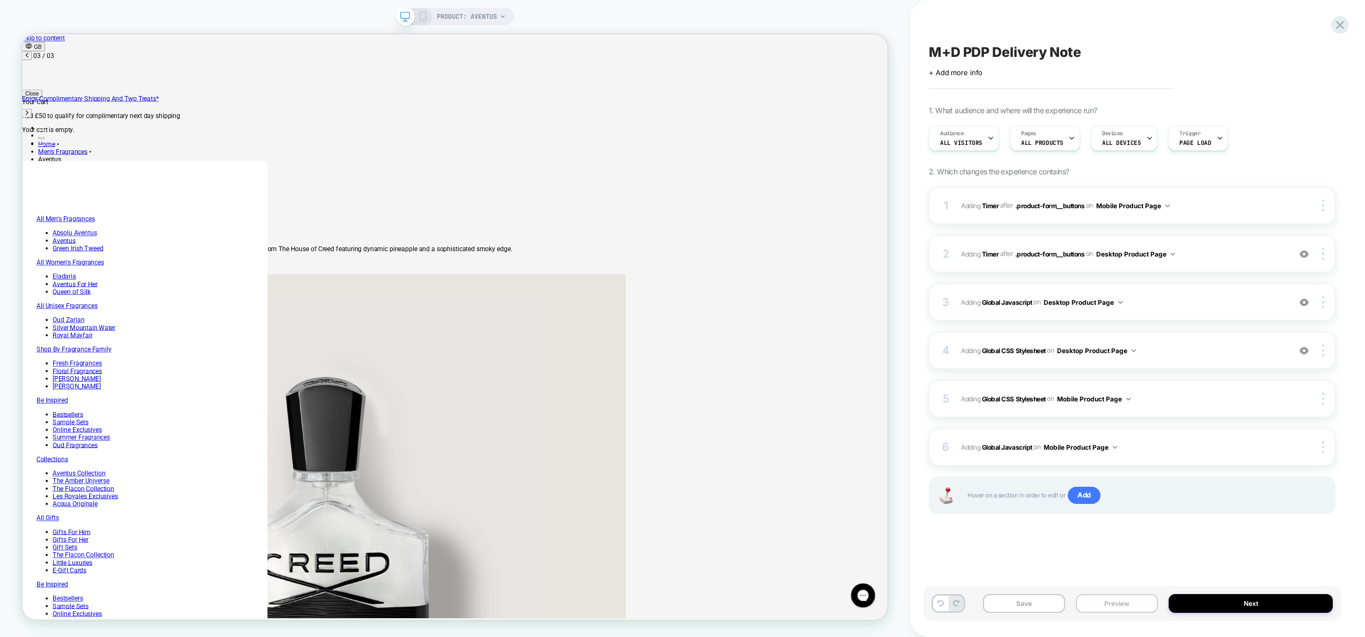
click at [1127, 604] on button "Preview" at bounding box center [1117, 603] width 82 height 19
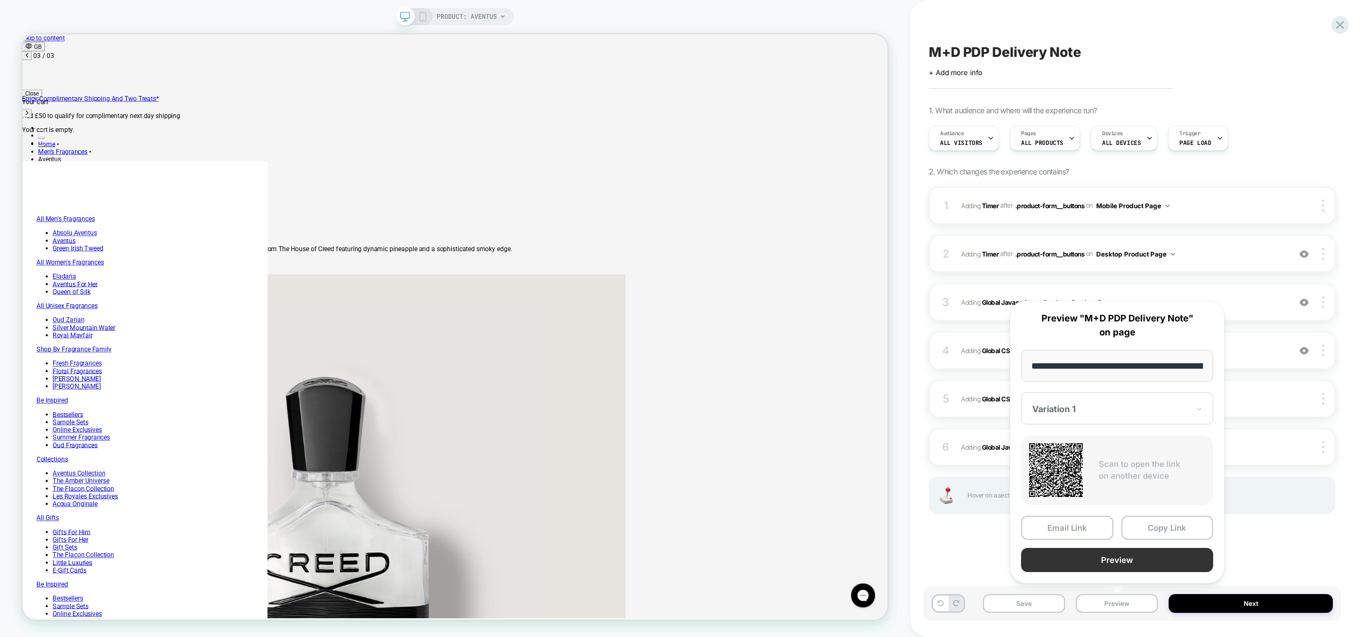
click at [1130, 566] on button "Preview" at bounding box center [1117, 560] width 192 height 24
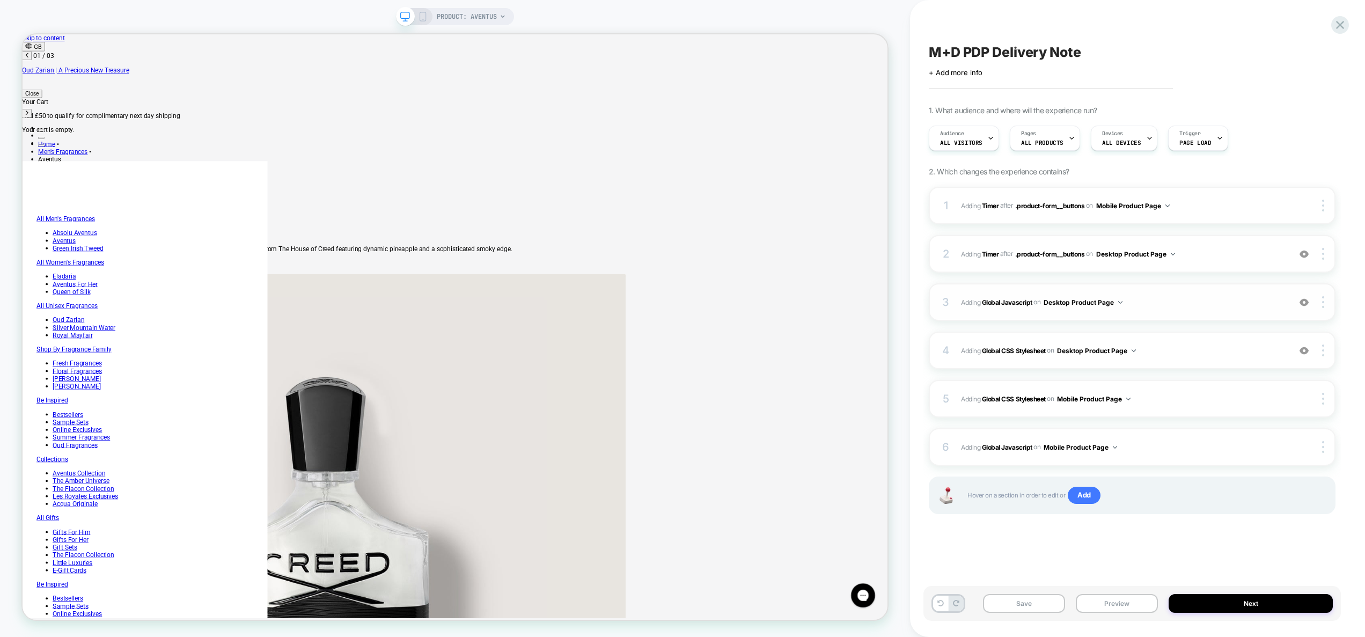
click at [1152, 297] on span "Adding Global Javascript on Desktop Product Page" at bounding box center [1123, 302] width 324 height 13
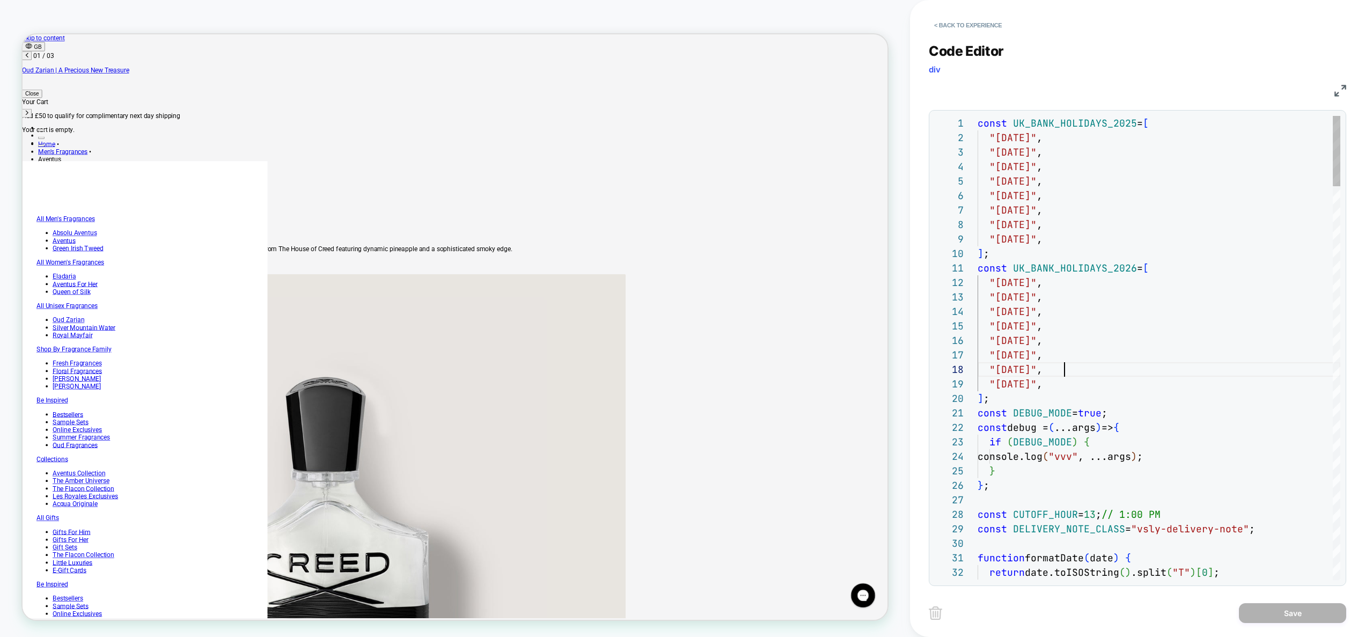
scroll to position [101, 87]
type textarea "**********"
type textarea "*"
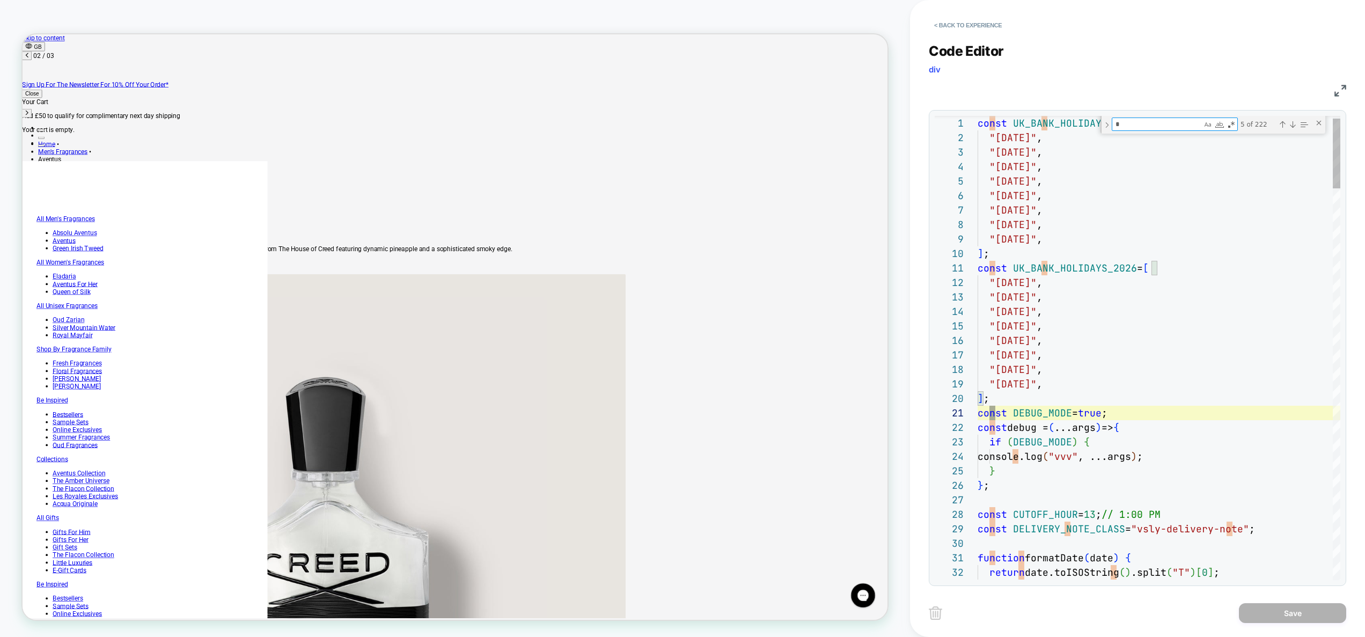
type textarea "**********"
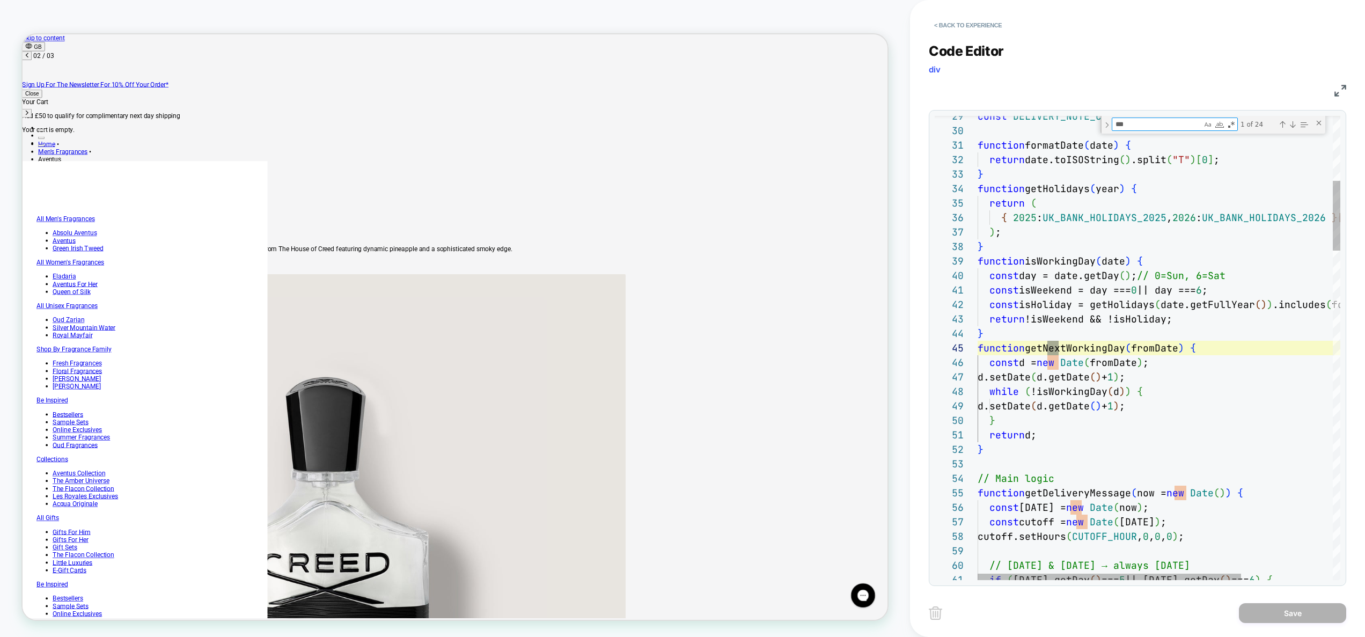
type textarea "****"
type textarea "**********"
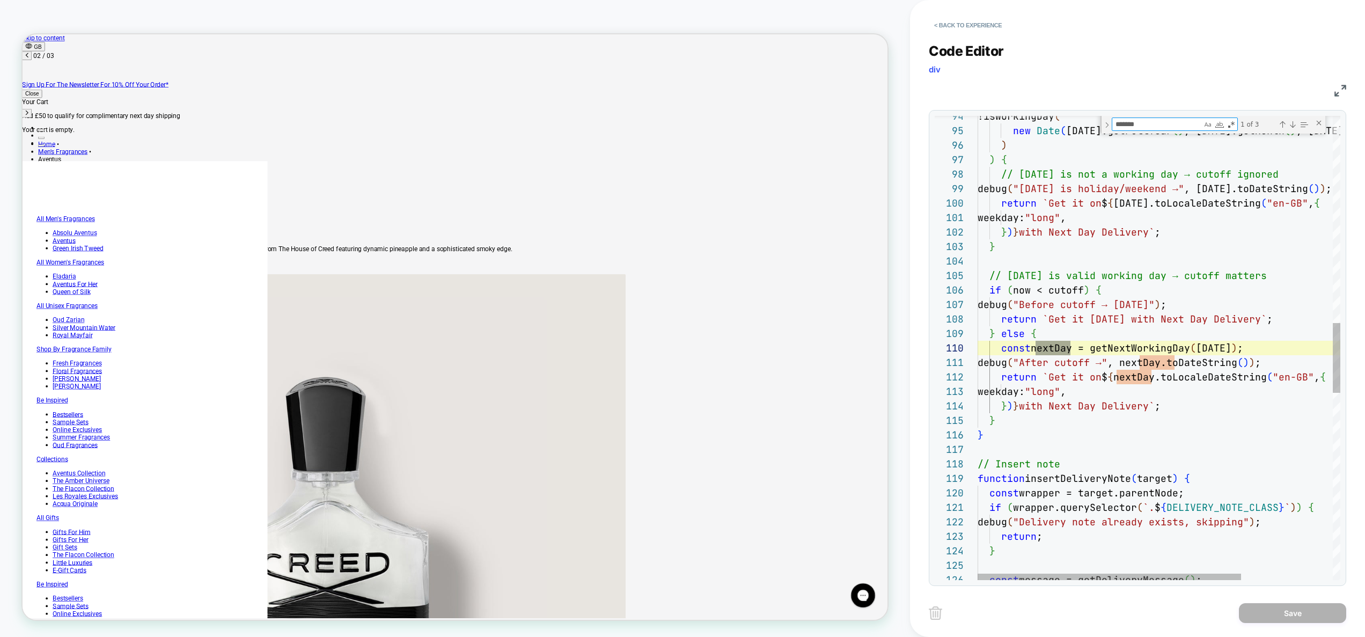
scroll to position [145, 99]
type textarea "*******"
click at [1151, 408] on div "!isWorkingDay ( new Date ( today.getFullYear ( ) , today.getMonth ( ) , today.g…" at bounding box center [1222, 282] width 488 height 3076
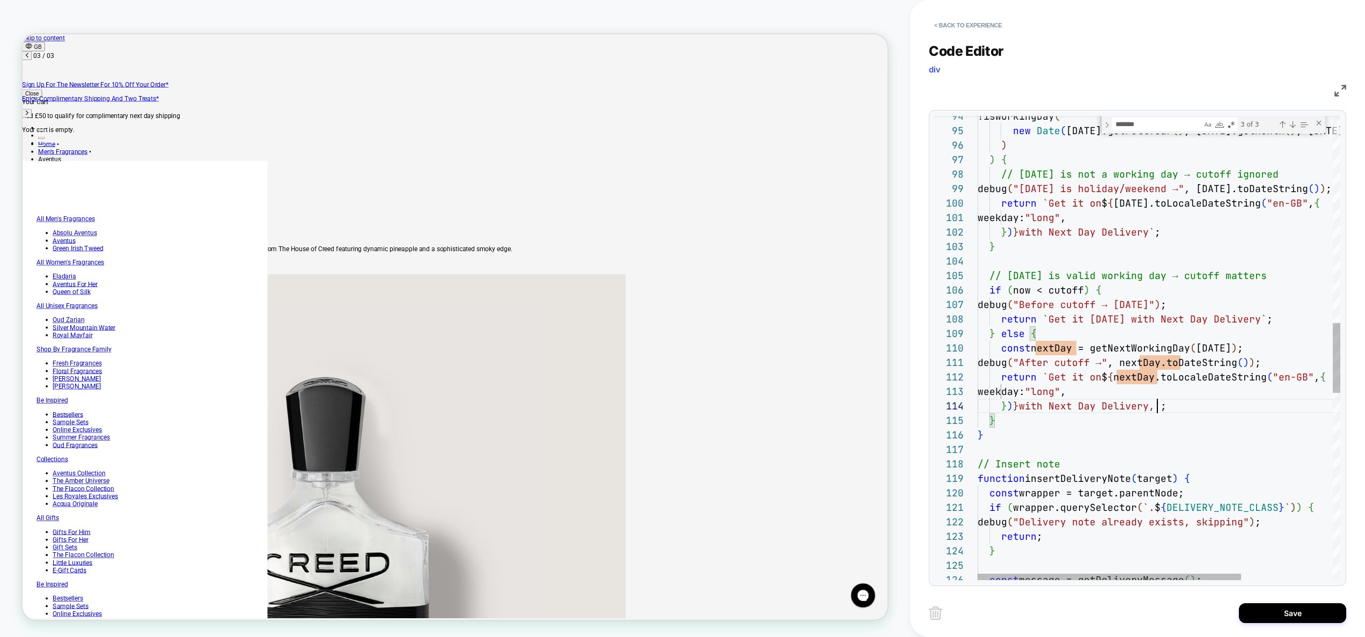
scroll to position [0, 1053]
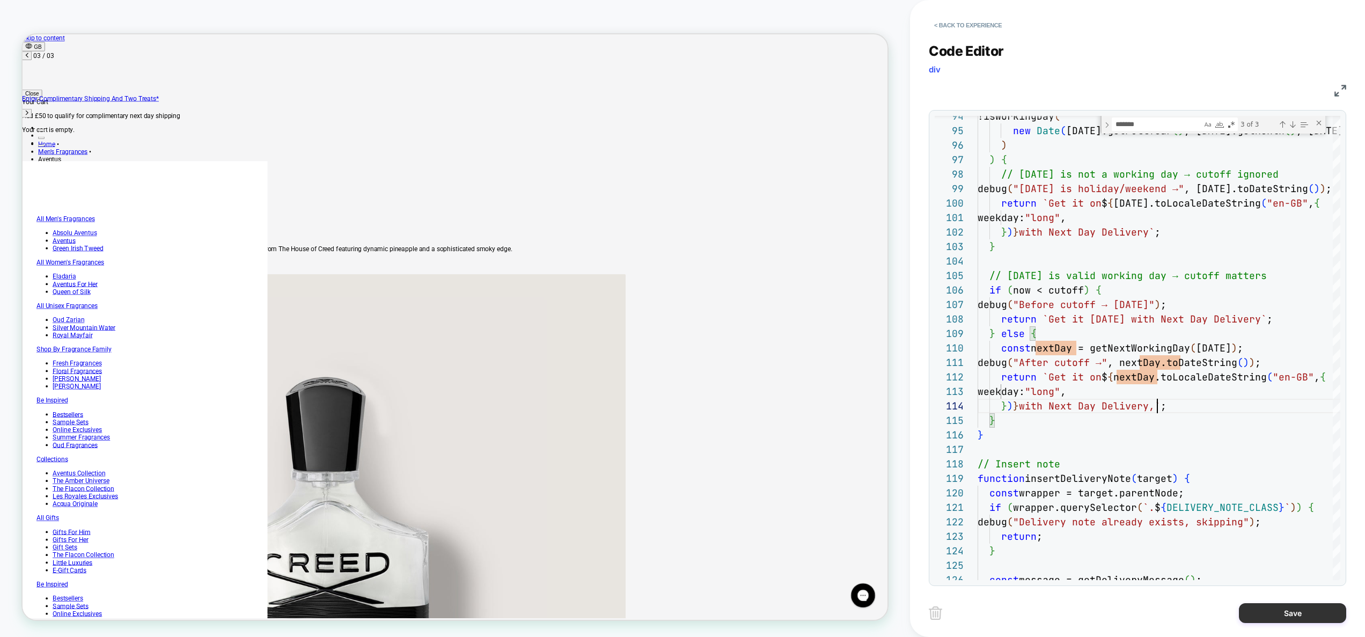
type textarea "**********"
click at [1292, 614] on button "Save" at bounding box center [1292, 613] width 107 height 20
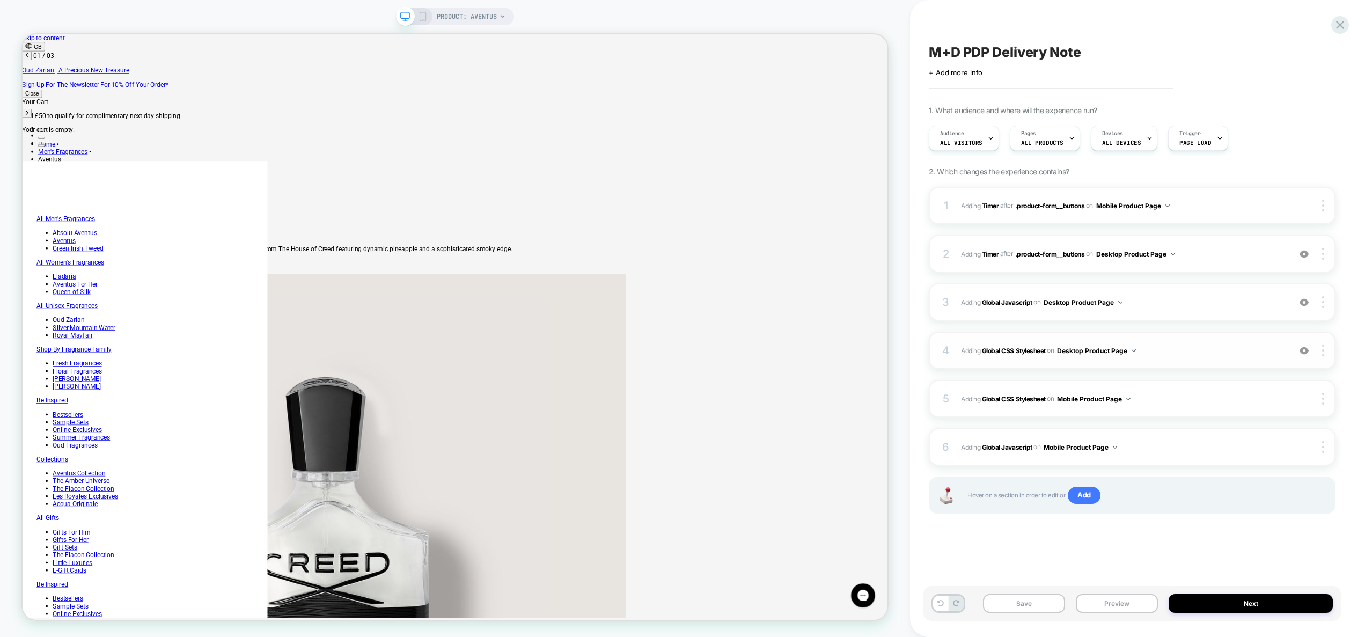
scroll to position [0, 48]
click at [1166, 344] on span "Adding Global CSS Stylesheet on Desktop Product Page" at bounding box center [1123, 350] width 324 height 13
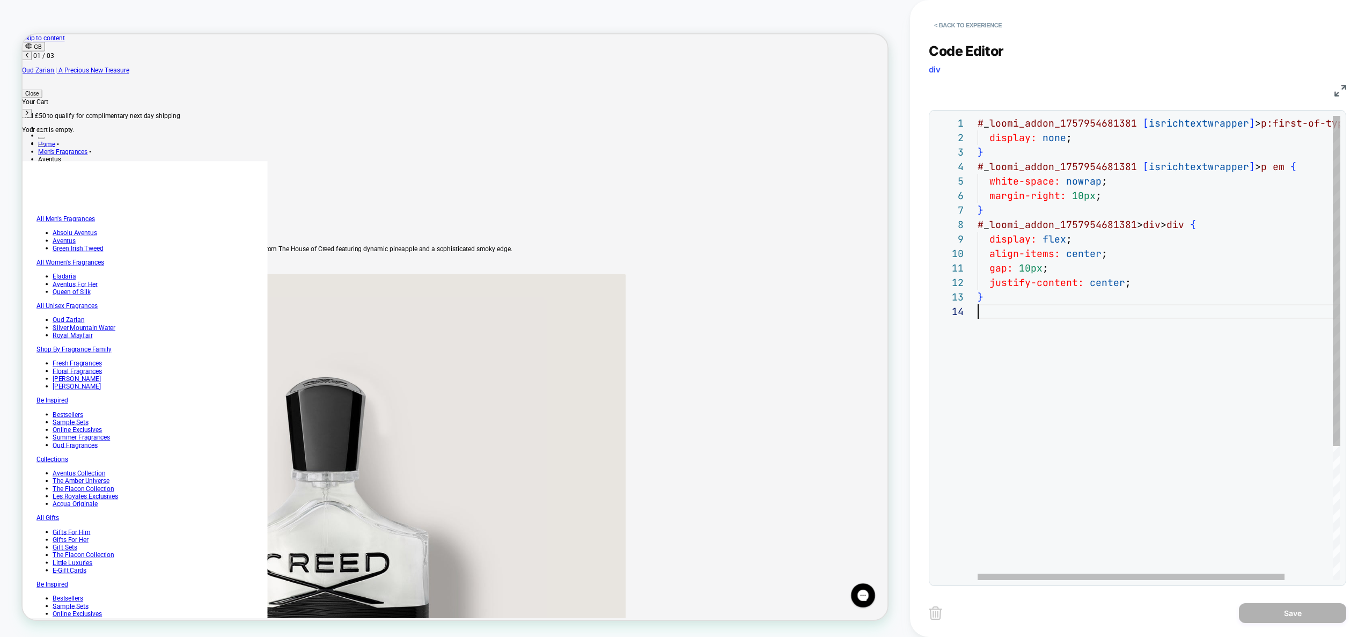
scroll to position [43, 0]
click at [1116, 331] on div "# _ loomi_addon_1757954681381 [ isrichtextwrapper ] > p:first-of-type { display…" at bounding box center [1187, 442] width 419 height 653
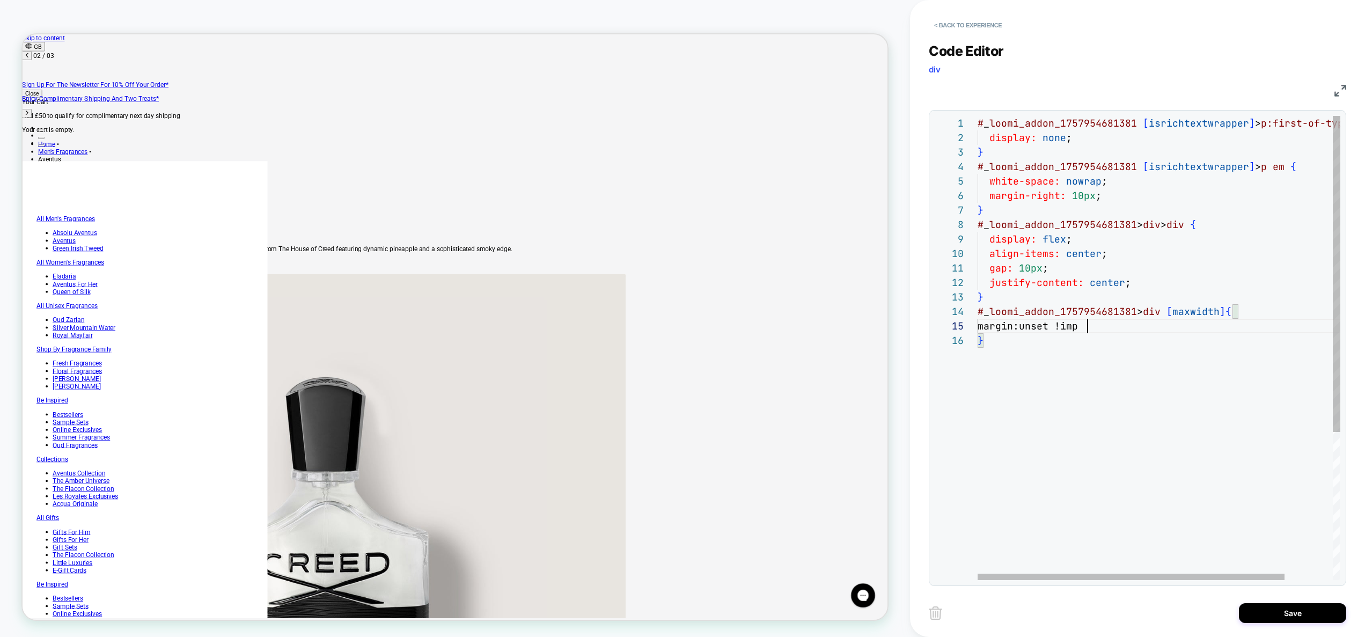
scroll to position [0, 0]
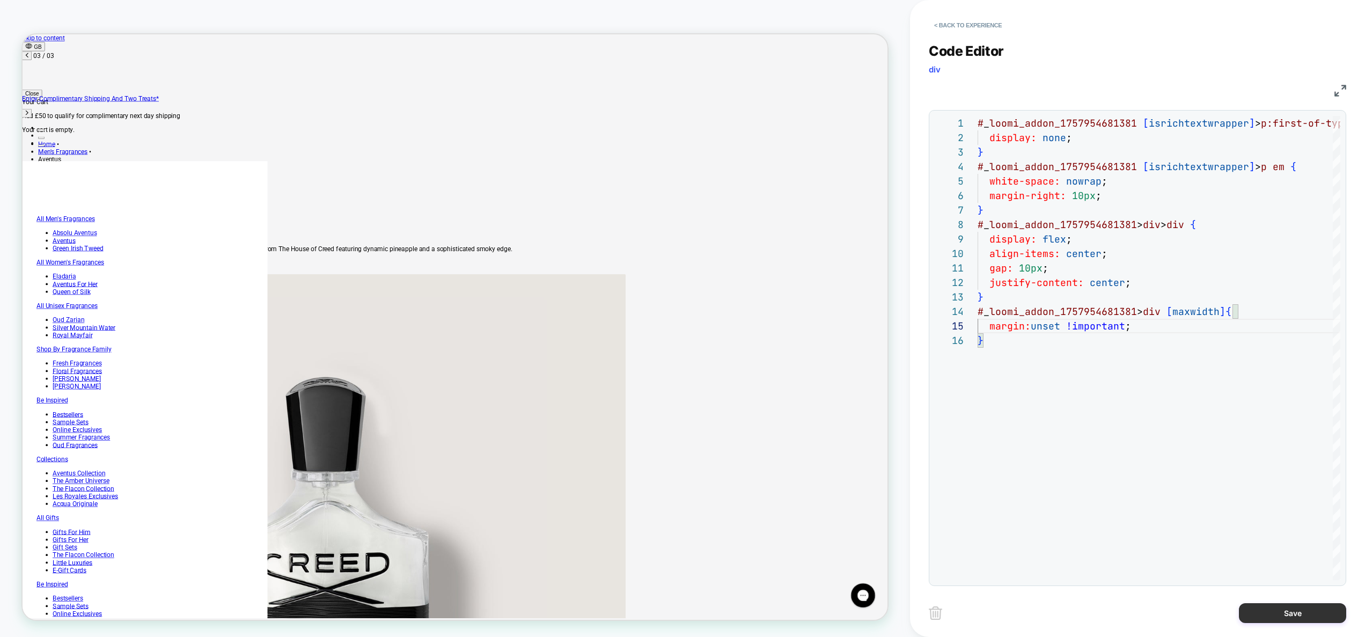
type textarea "**********"
click at [1307, 619] on button "Save" at bounding box center [1292, 613] width 107 height 20
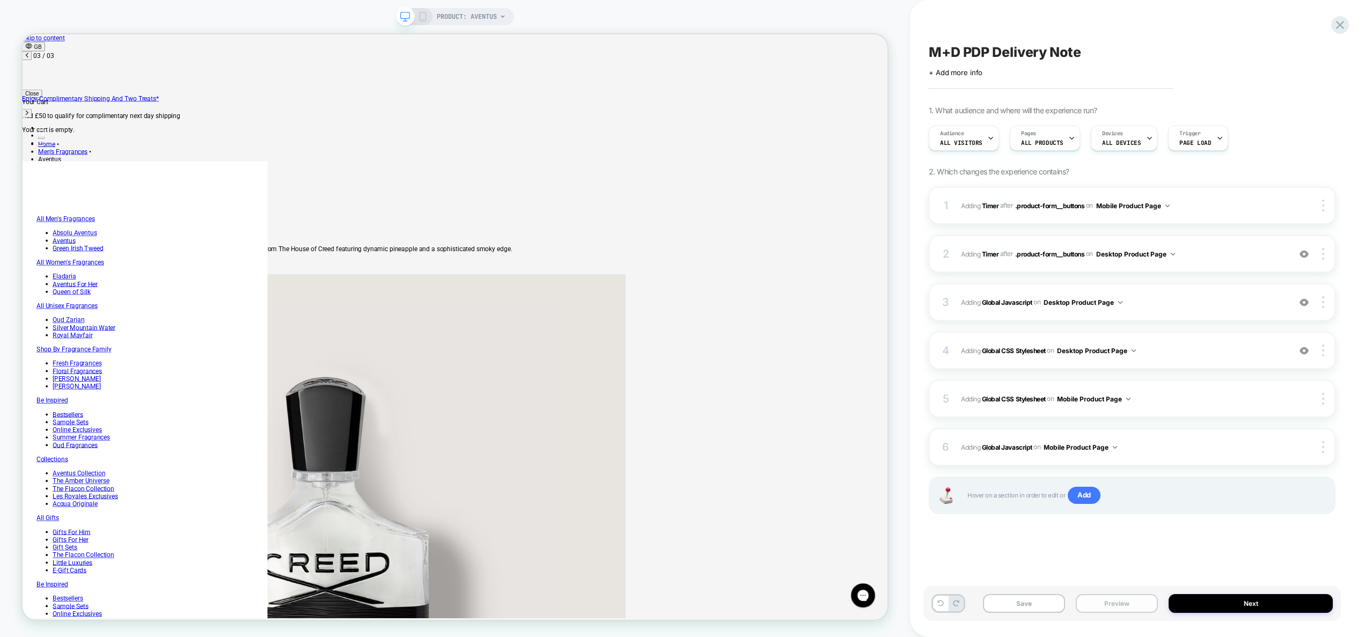
click at [1124, 602] on button "Preview" at bounding box center [1117, 603] width 82 height 19
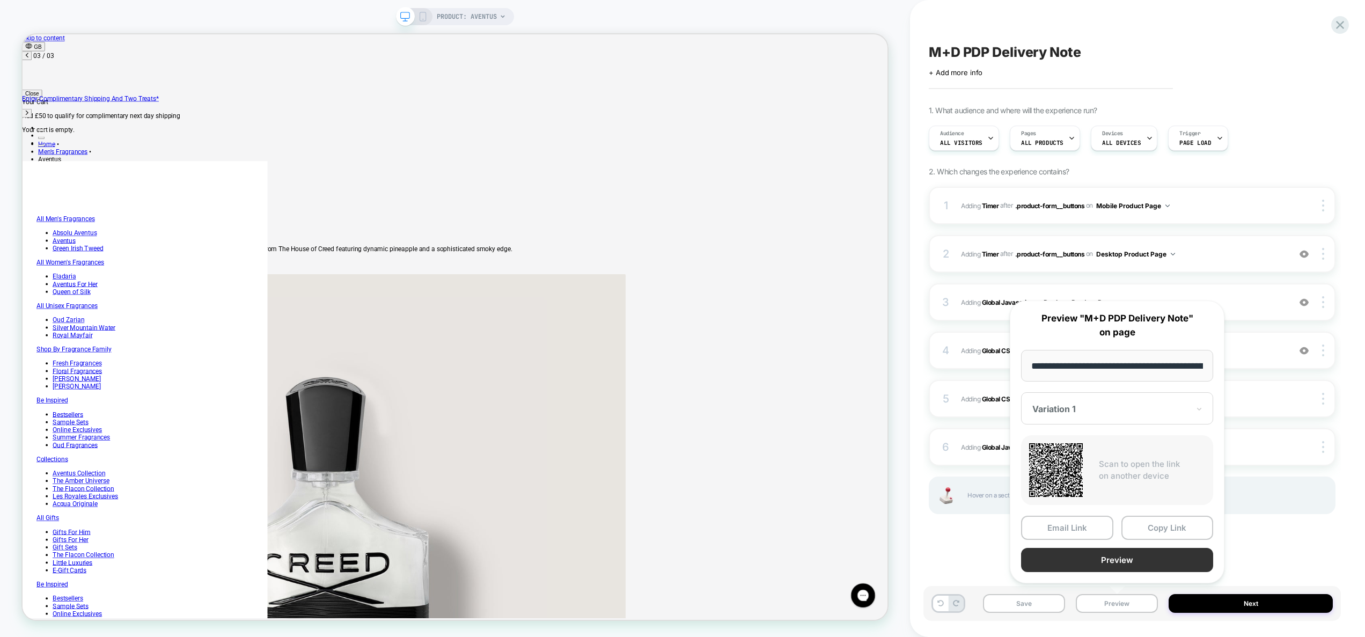
click at [1127, 562] on button "Preview" at bounding box center [1117, 560] width 192 height 24
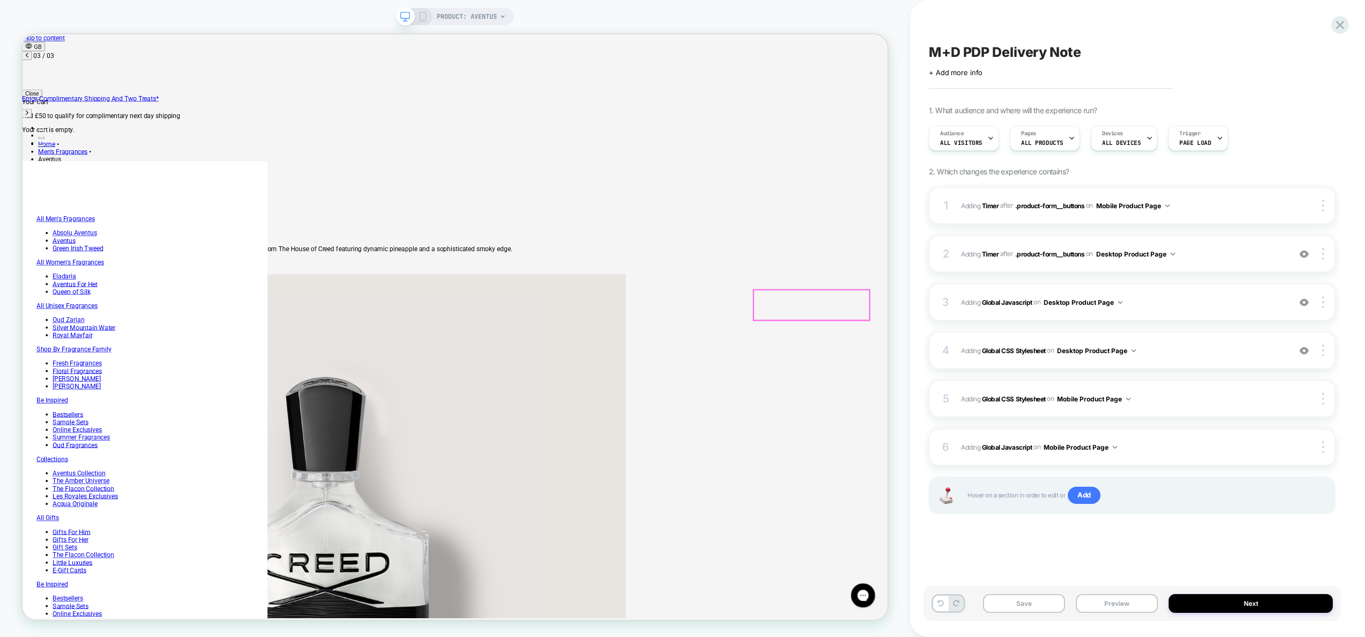
scroll to position [0, 1053]
click at [1158, 306] on span "Adding Global Javascript on Desktop Product Page" at bounding box center [1123, 302] width 324 height 13
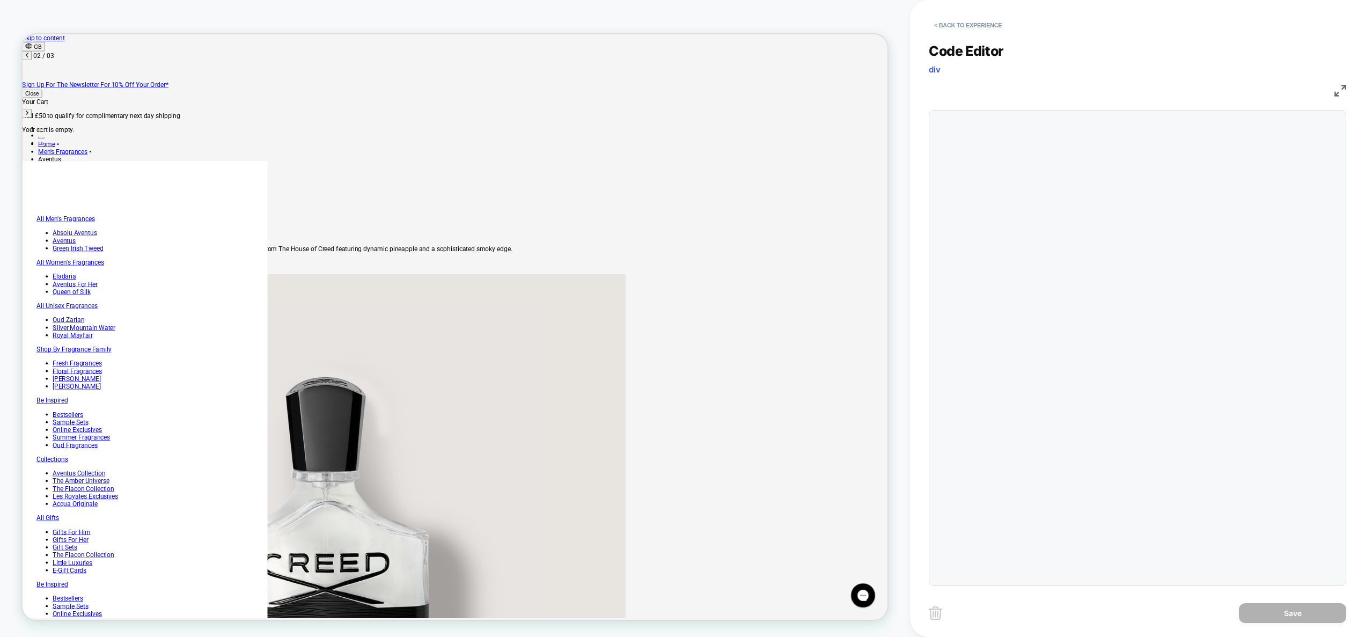
scroll to position [145, 0]
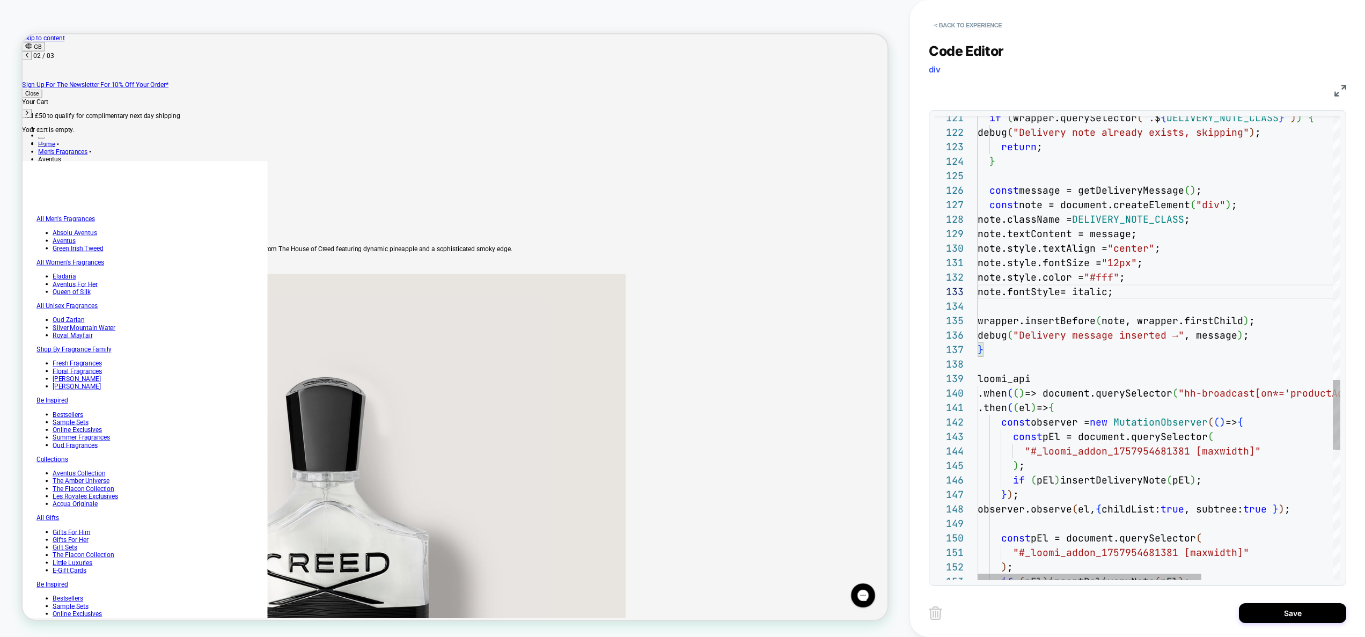
scroll to position [29, 145]
type textarea "**********"
click at [1312, 616] on button "Save" at bounding box center [1292, 613] width 107 height 20
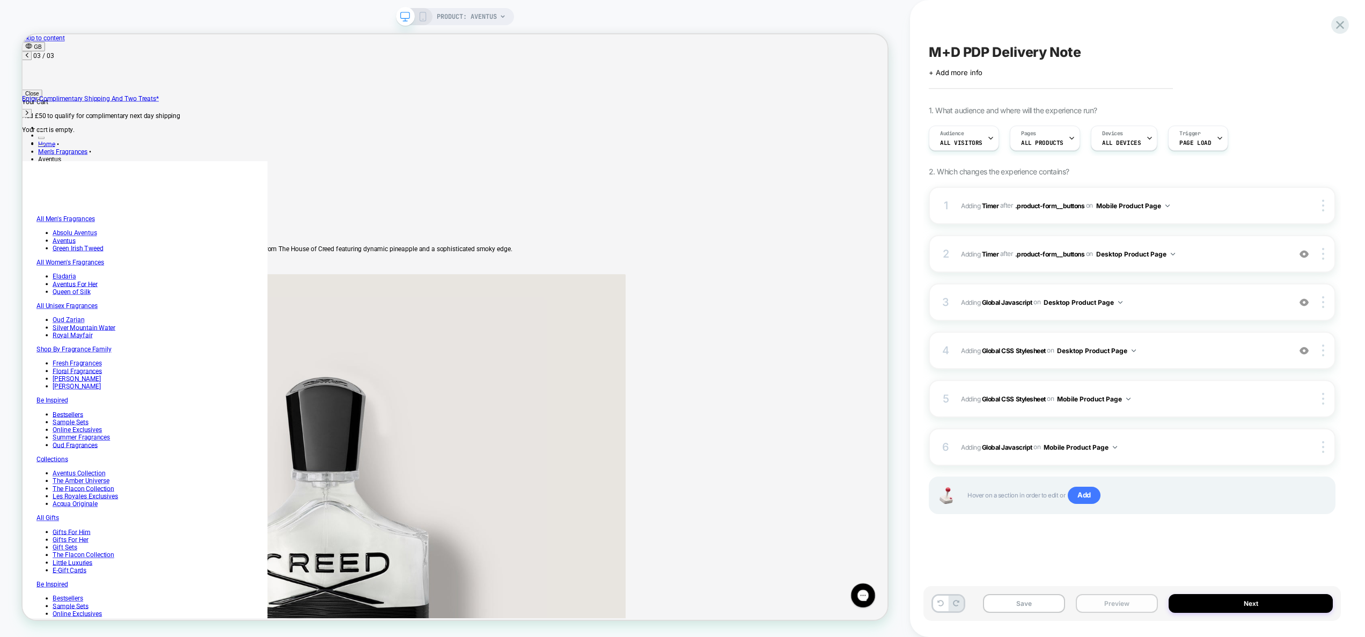
click at [1130, 604] on button "Preview" at bounding box center [1117, 603] width 82 height 19
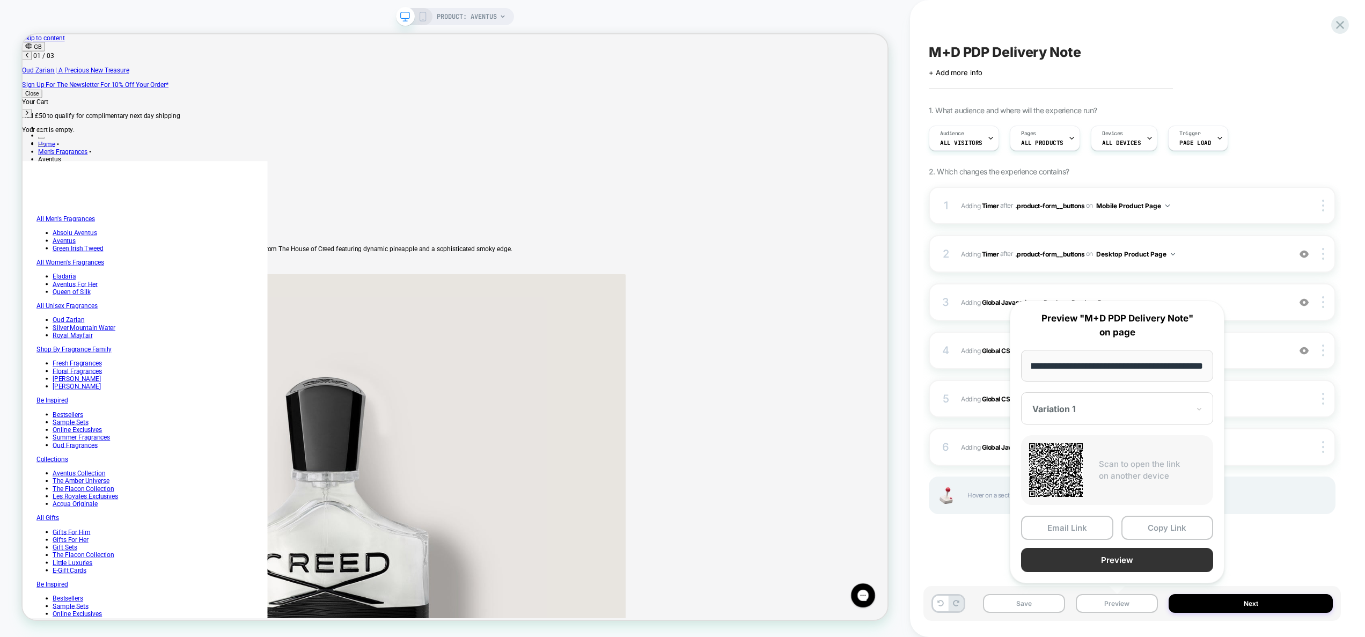
scroll to position [0, 0]
click at [1129, 562] on button "Preview" at bounding box center [1117, 560] width 192 height 24
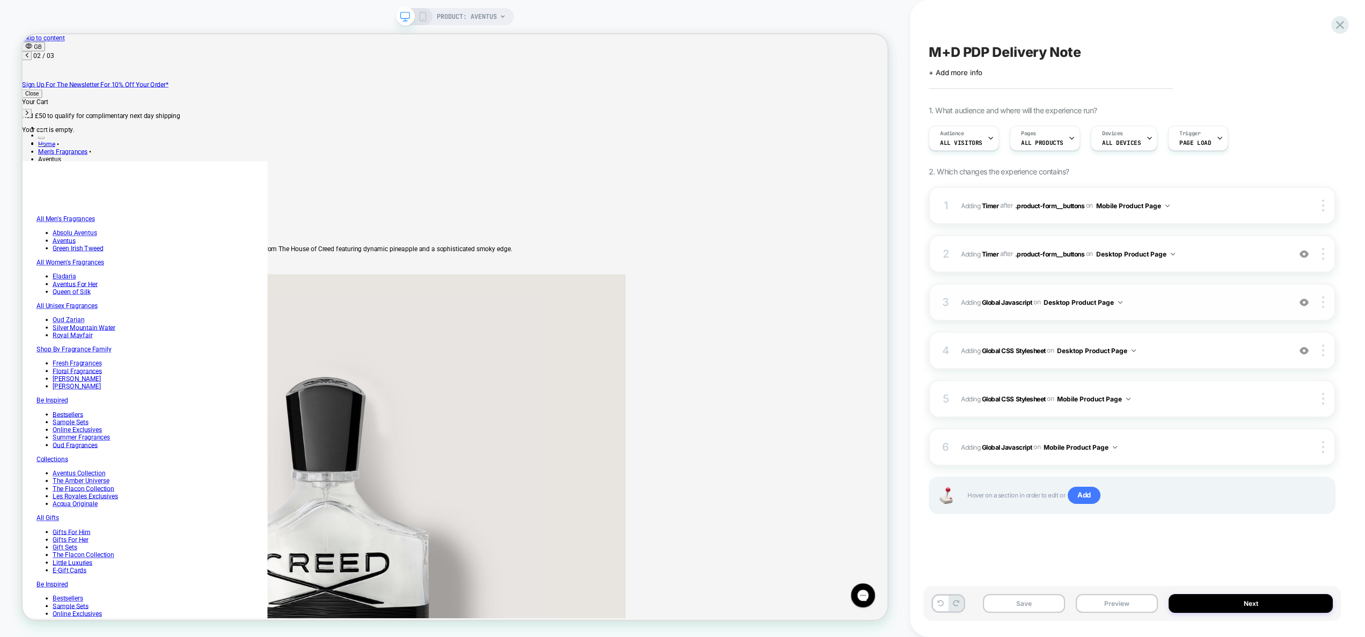
click at [1198, 310] on div "3 Adding Global Javascript on Desktop Product Page Add Before Add After Copy to…" at bounding box center [1132, 302] width 407 height 38
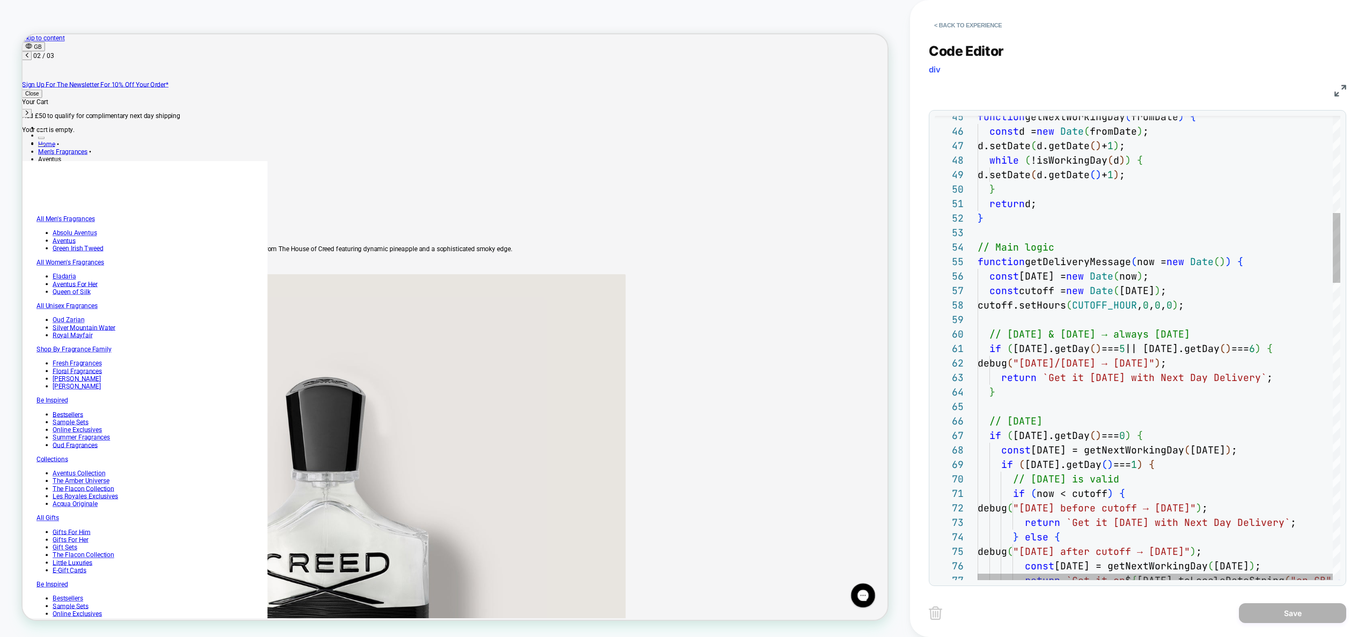
type textarea "**********"
type textarea "*"
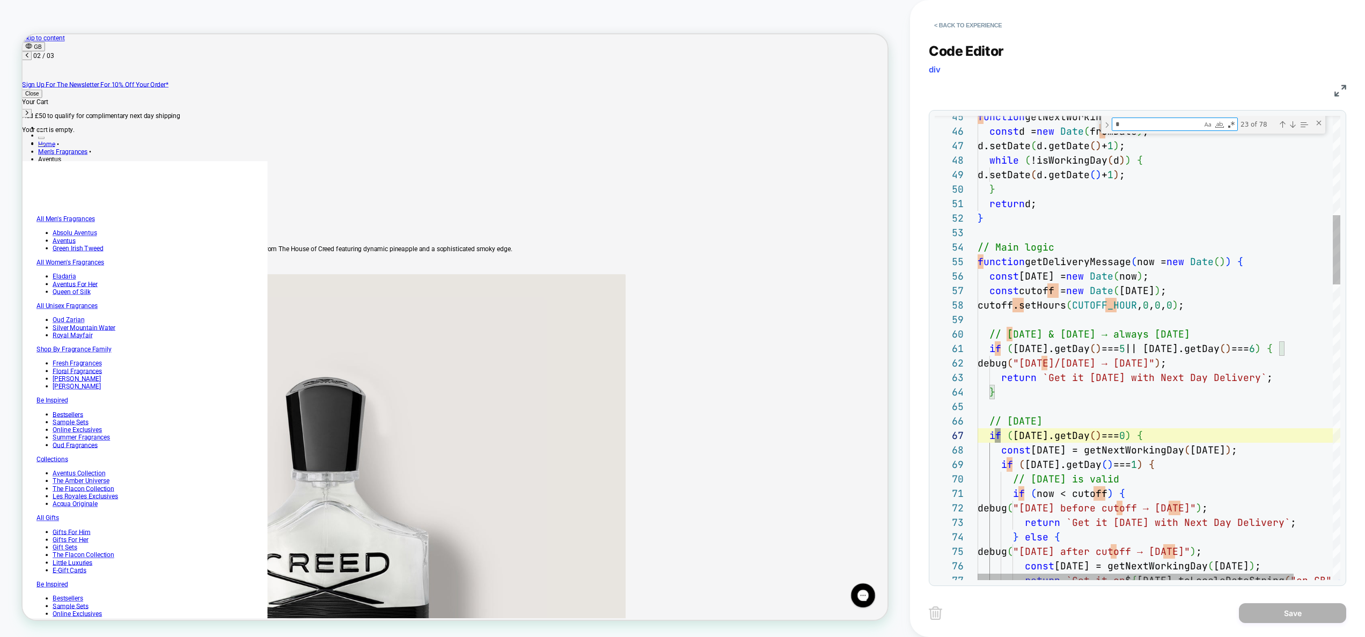
type textarea "**********"
type textarea "**"
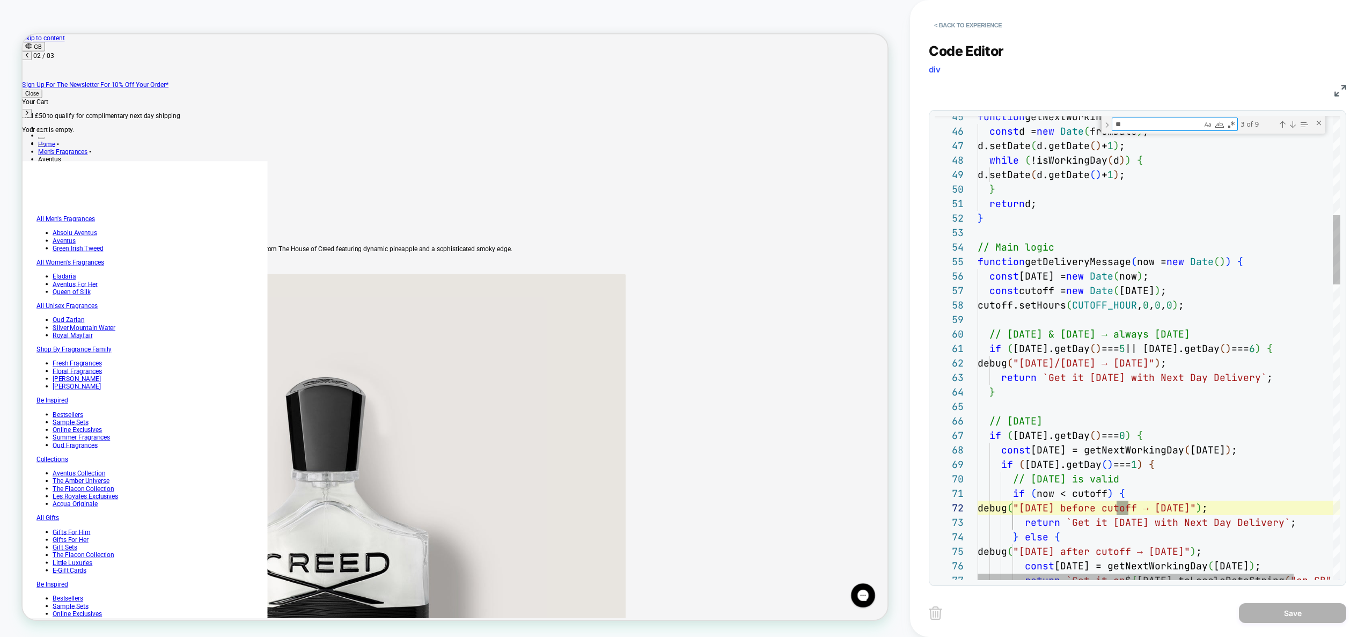
type textarea "**********"
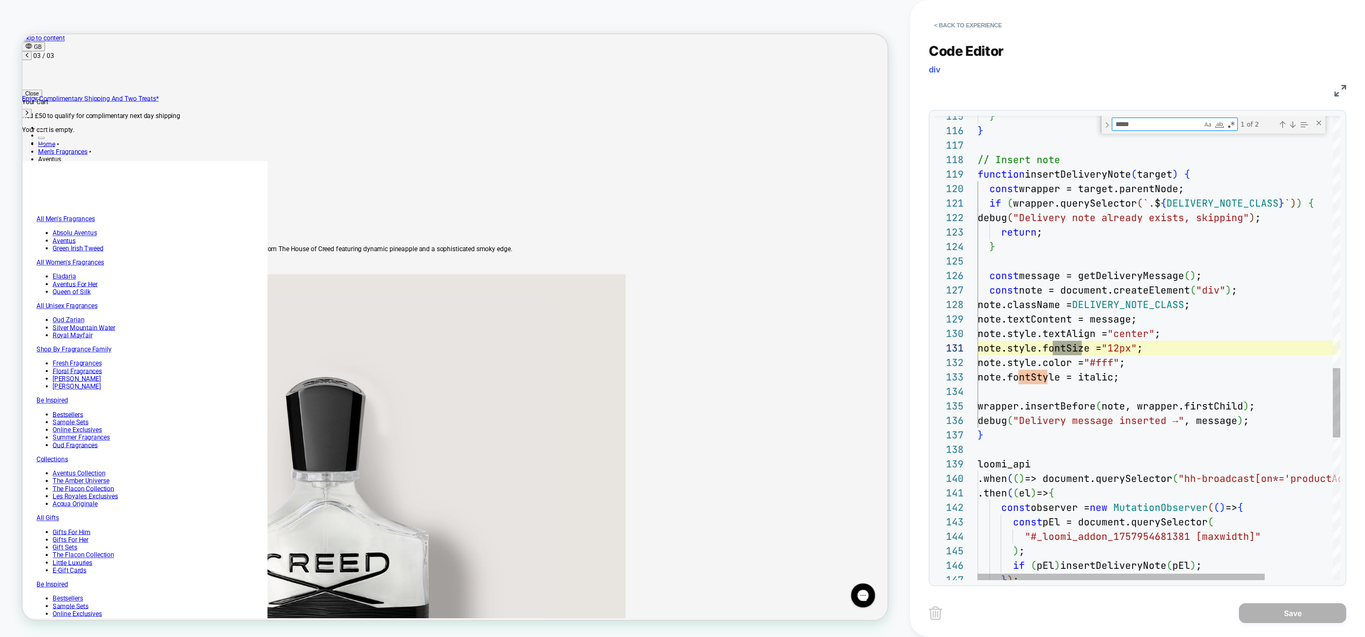
type textarea "*****"
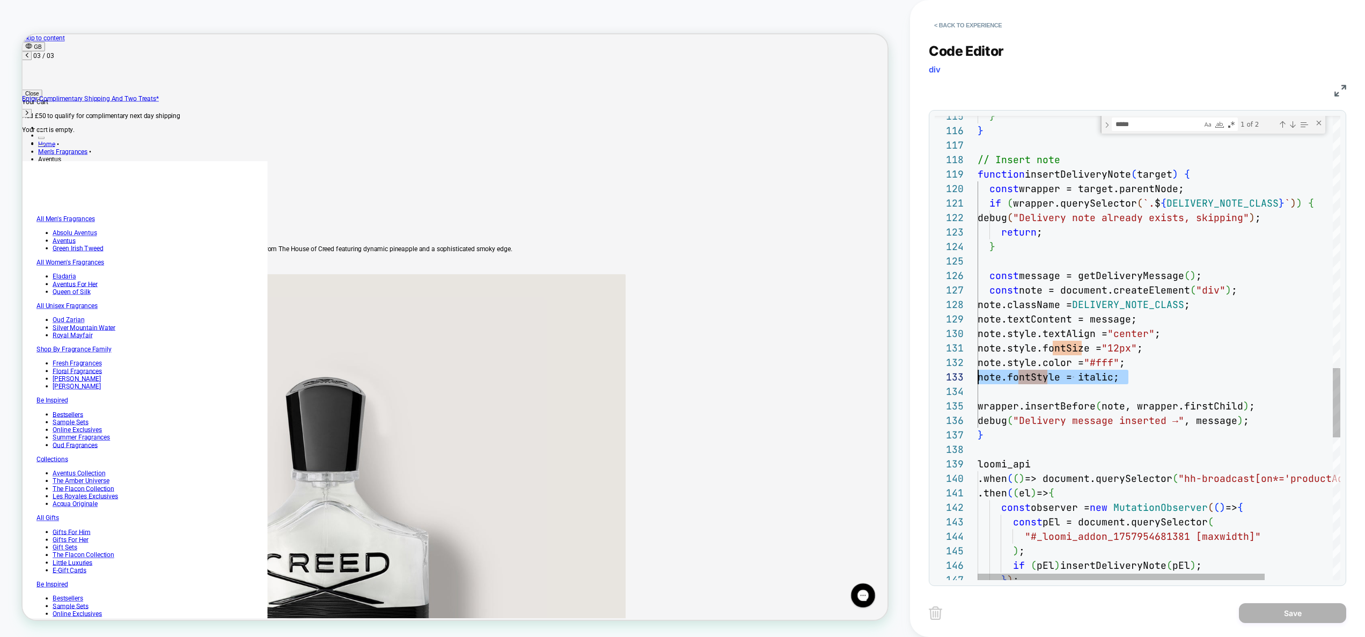
drag, startPoint x: 1110, startPoint y: 380, endPoint x: 964, endPoint y: 372, distance: 146.2
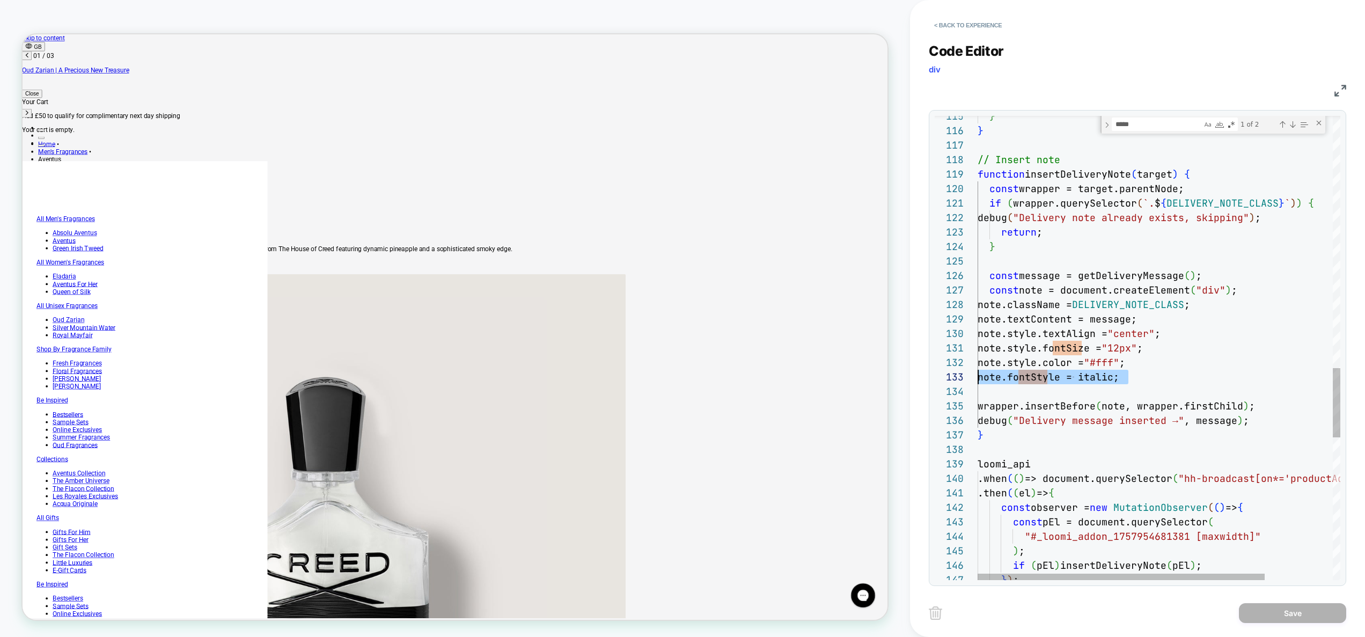
drag, startPoint x: 1136, startPoint y: 379, endPoint x: 943, endPoint y: 382, distance: 192.7
type textarea "**********"
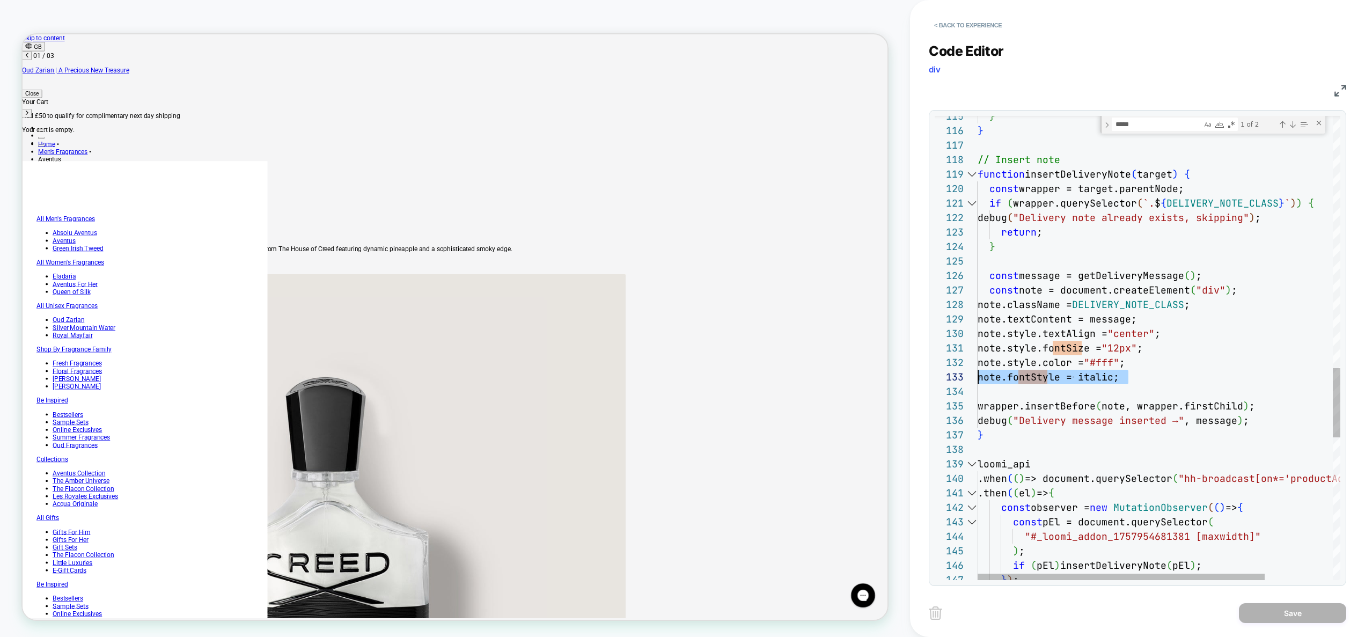
scroll to position [29, 186]
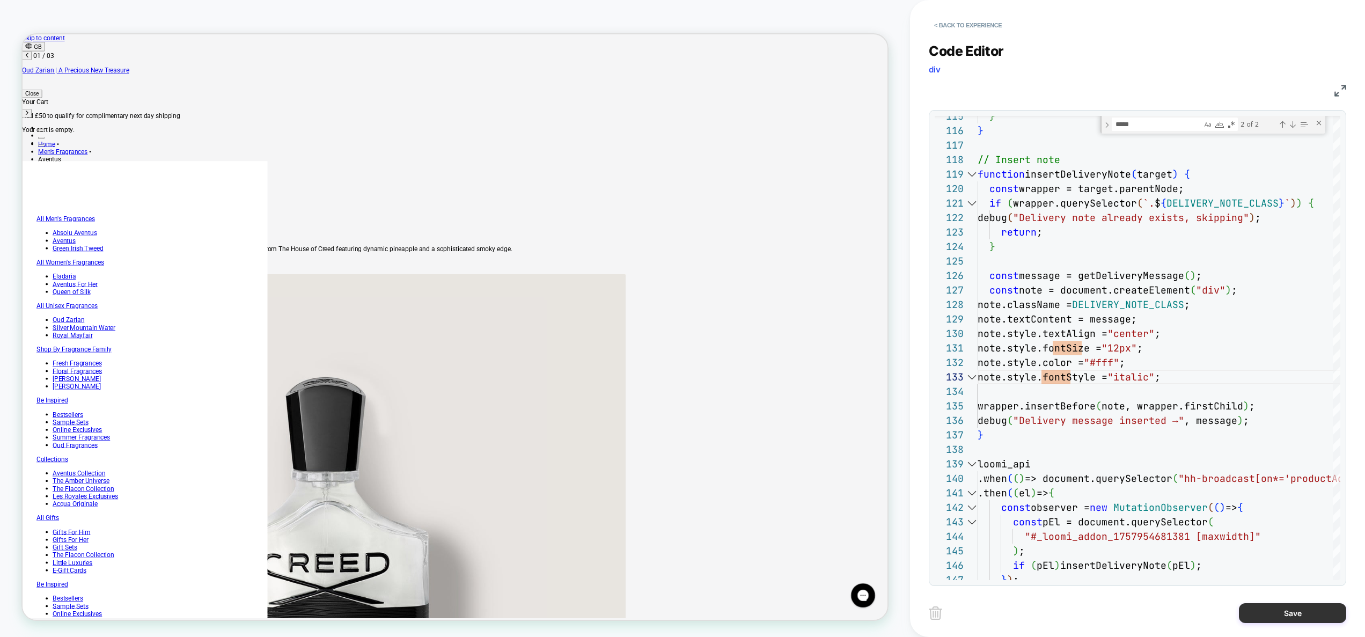
click at [1276, 620] on button "Save" at bounding box center [1292, 613] width 107 height 20
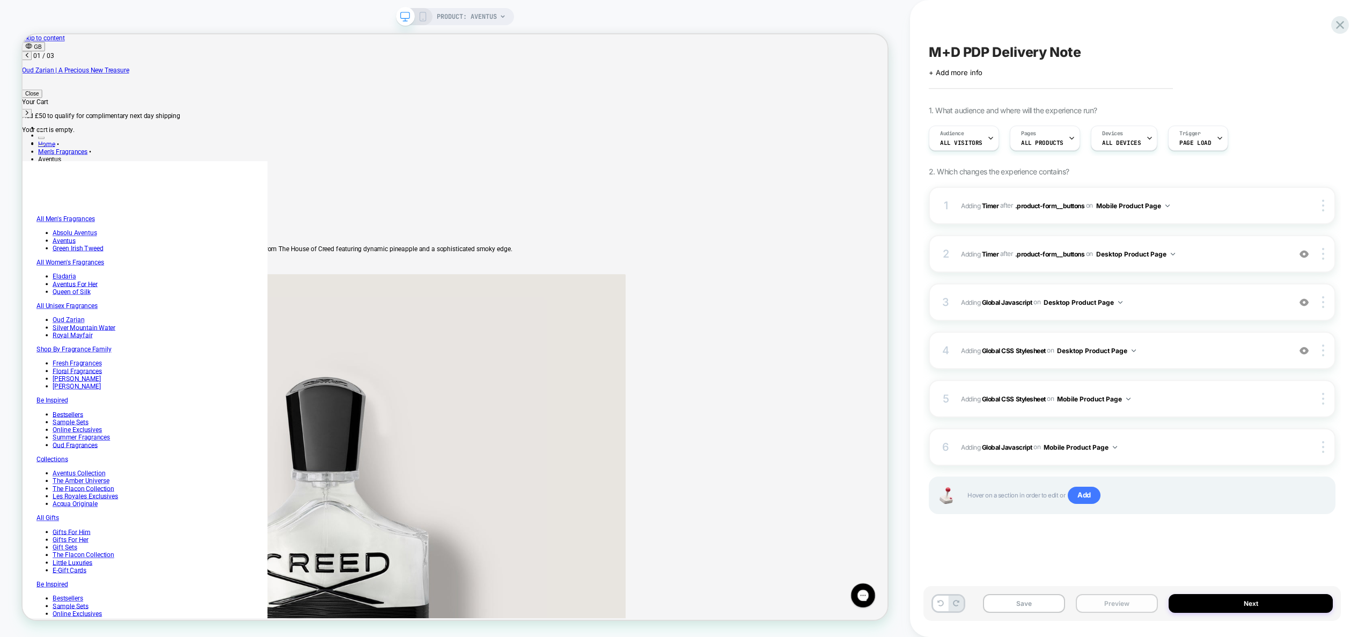
click at [1130, 607] on button "Preview" at bounding box center [1117, 603] width 82 height 19
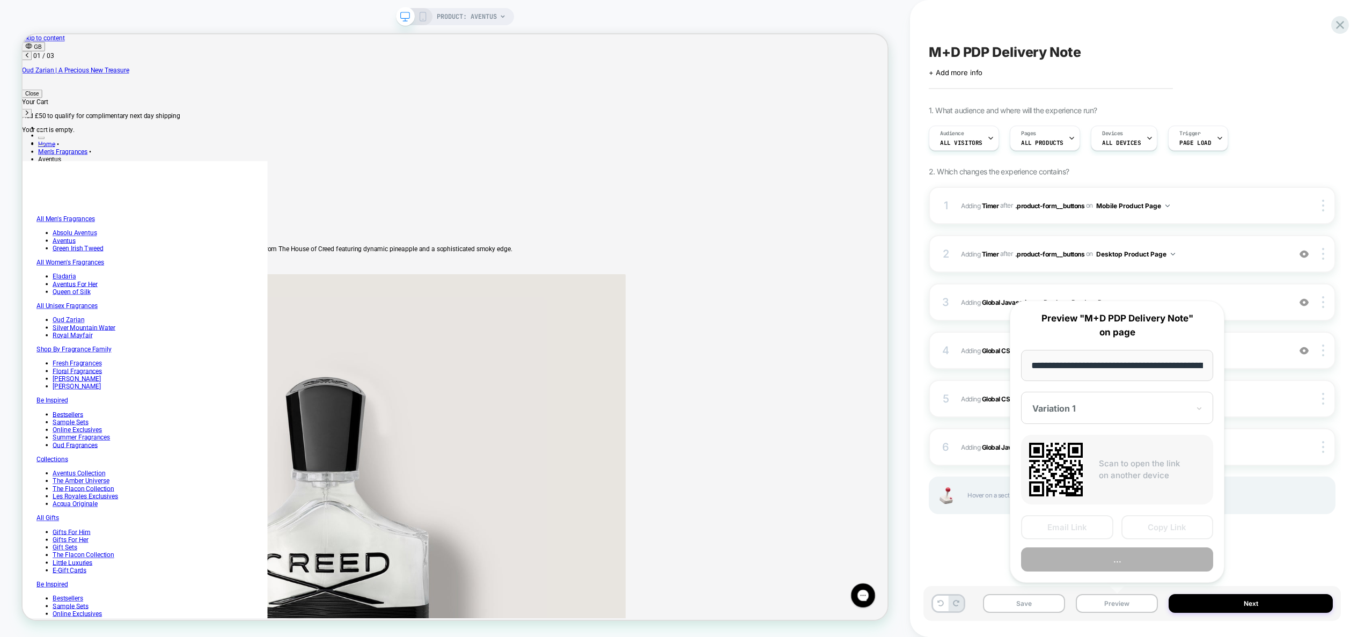
scroll to position [0, 142]
click at [1116, 548] on button "..." at bounding box center [1117, 560] width 192 height 24
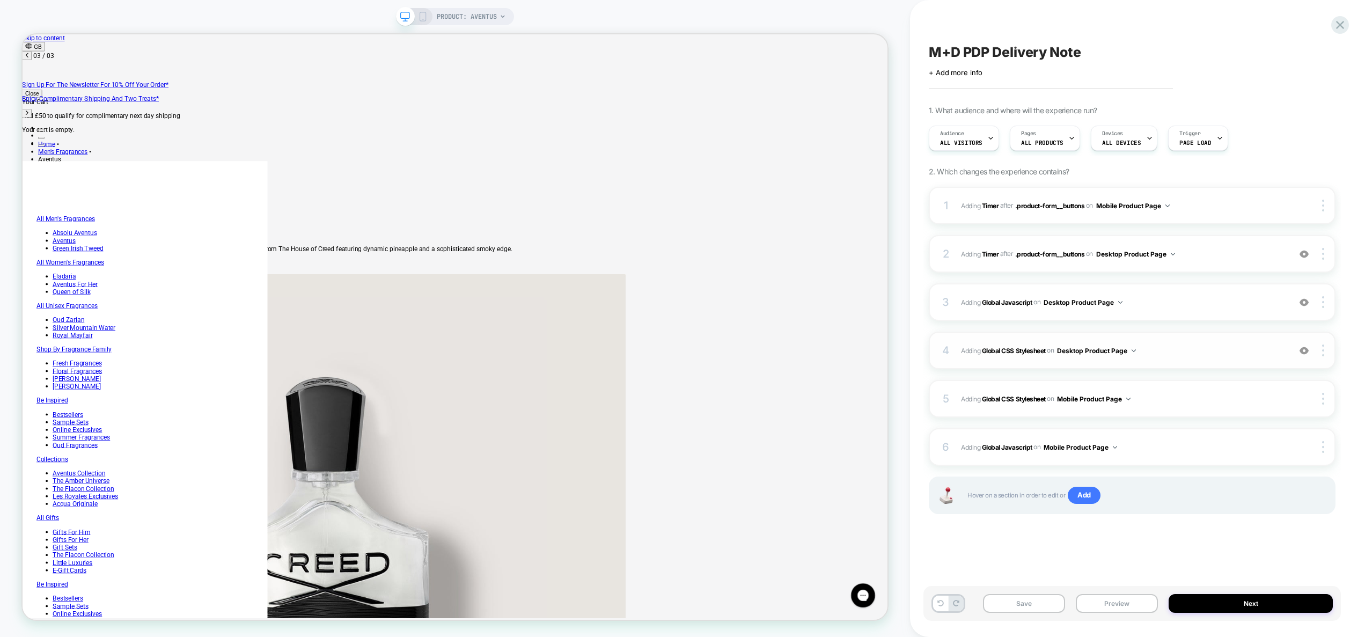
scroll to position [0, 1053]
click at [1149, 354] on span "Adding Global CSS Stylesheet on Desktop Product Page" at bounding box center [1123, 350] width 324 height 13
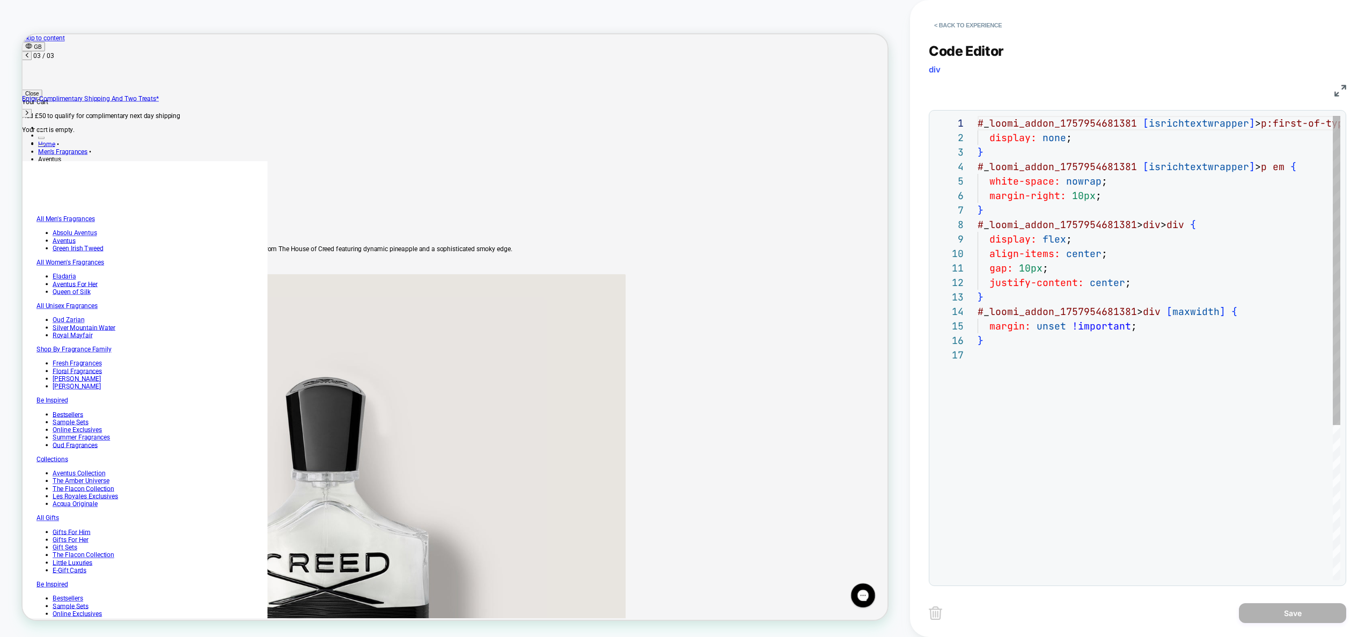
scroll to position [72, 6]
click at [1159, 340] on div "# _ loomi_addon_1757954681381 [ isrichtextwrapper ] > p:first-of-type { display…" at bounding box center [1159, 464] width 363 height 696
drag, startPoint x: 1020, startPoint y: 269, endPoint x: 1026, endPoint y: 269, distance: 5.4
click at [1026, 269] on div "# _ loomi_addon_1757954681381 [ isrichtextwrapper ] > p:first-of-type { display…" at bounding box center [1187, 464] width 419 height 696
drag, startPoint x: 1030, startPoint y: 270, endPoint x: 1018, endPoint y: 268, distance: 12.5
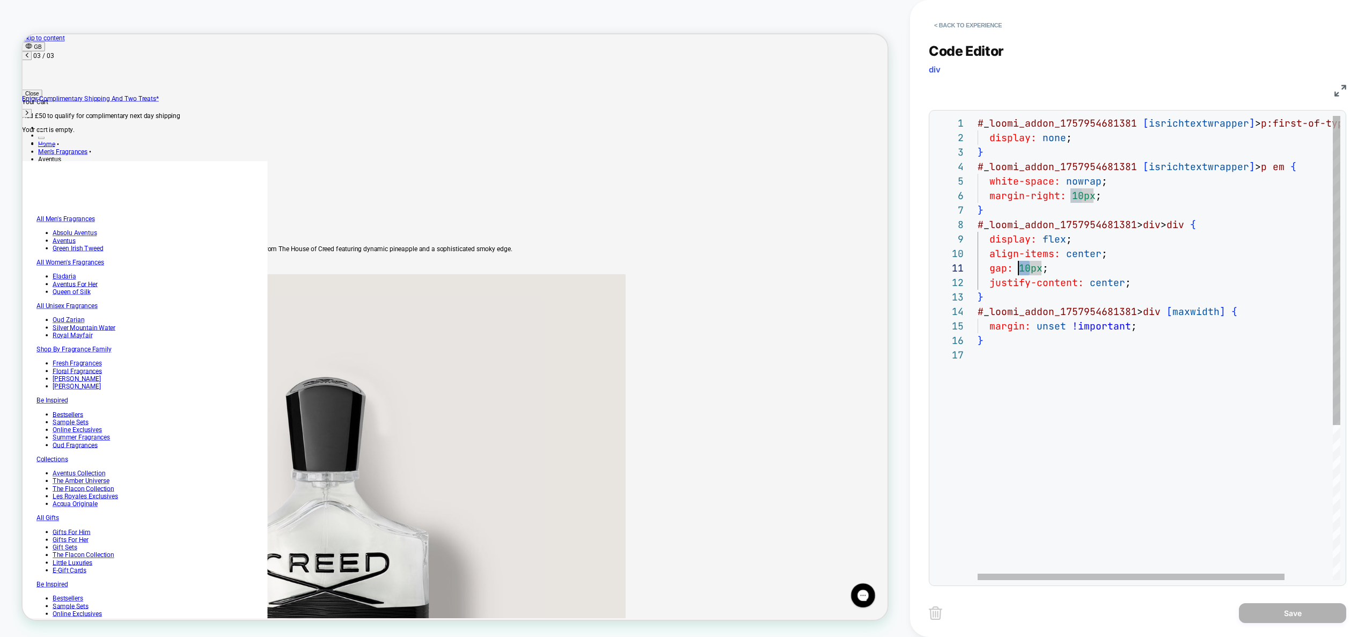
click at [1018, 268] on div "# _ loomi_addon_1757954681381 [ isrichtextwrapper ] > p:first-of-type { display…" at bounding box center [1187, 464] width 419 height 696
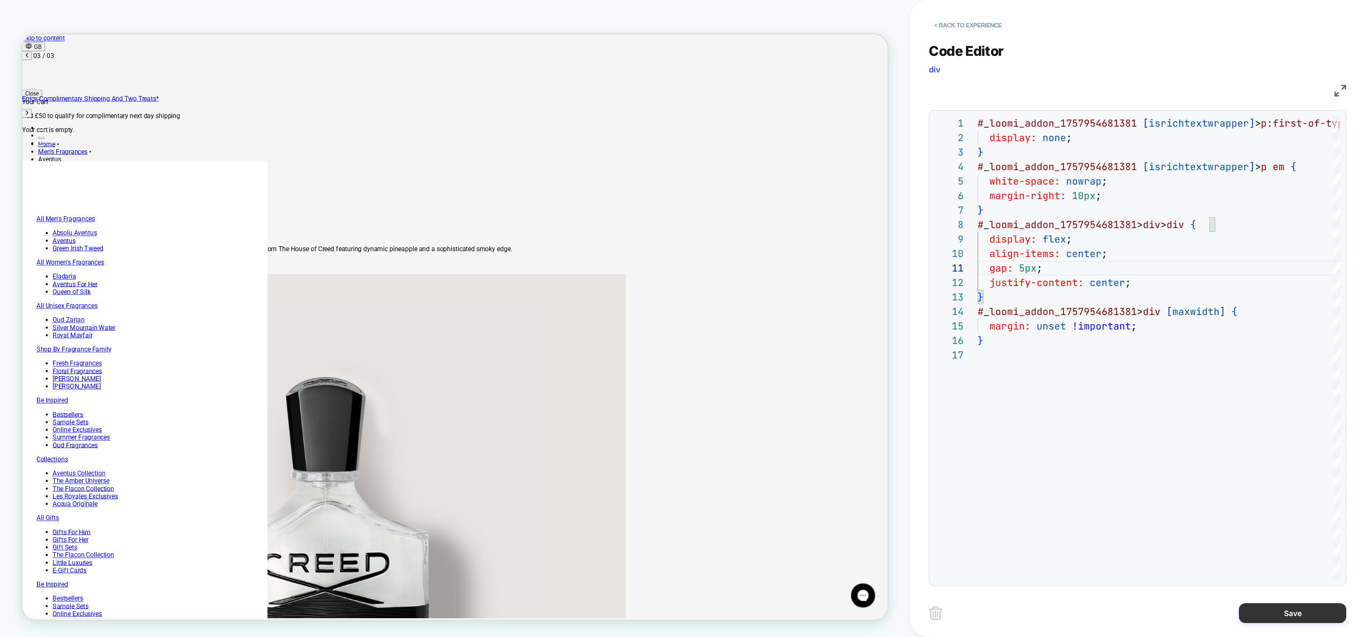
type textarea "**********"
click at [1295, 614] on button "Save" at bounding box center [1292, 613] width 107 height 20
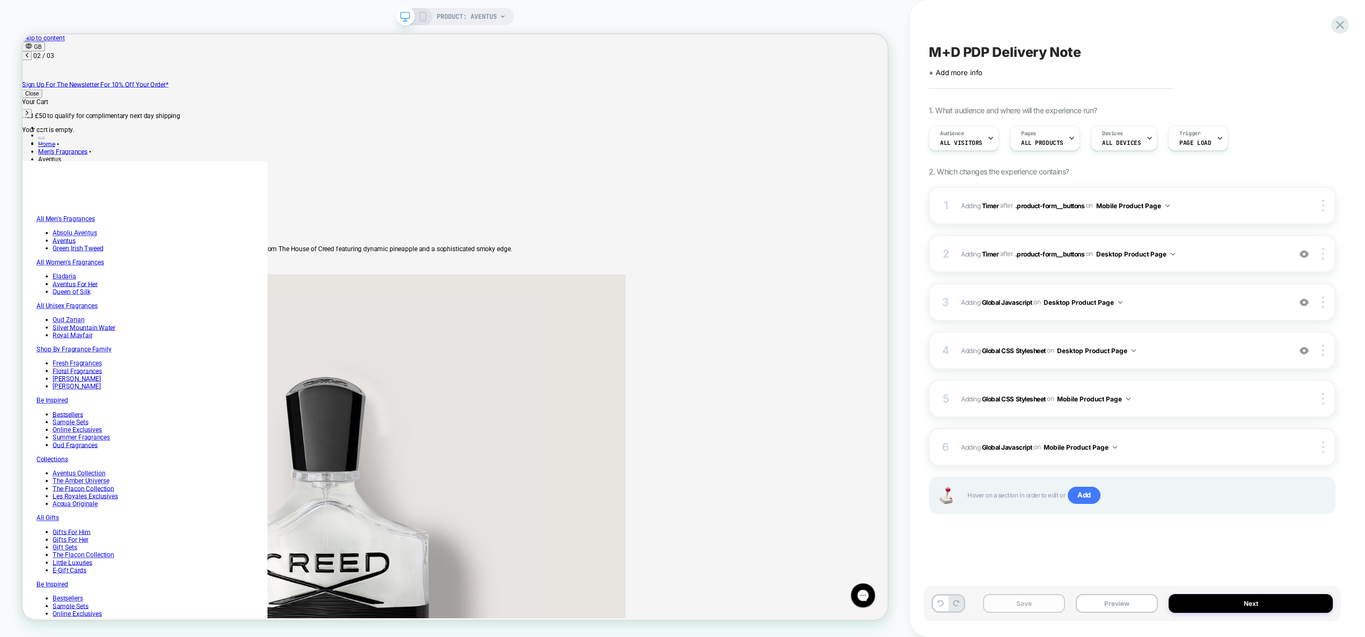
scroll to position [0, 526]
click at [1028, 599] on button "Save" at bounding box center [1024, 603] width 82 height 19
click at [425, 18] on rect at bounding box center [423, 16] width 6 height 9
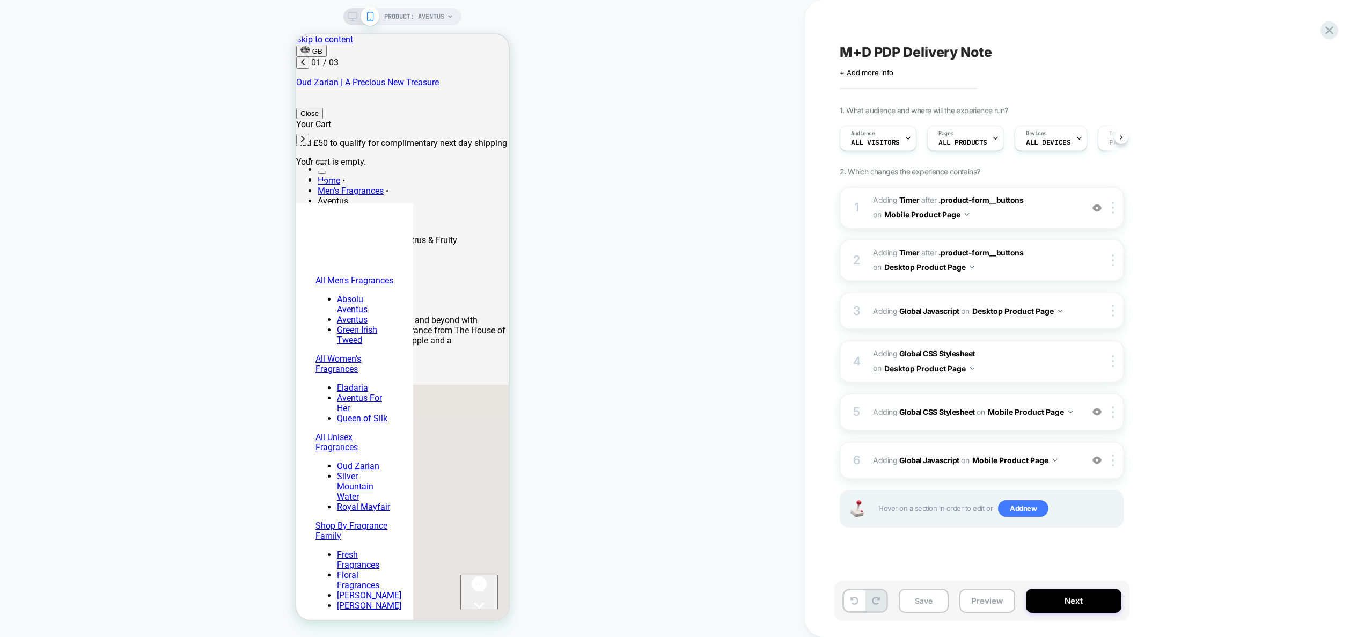
scroll to position [0, 1]
click at [1114, 210] on div at bounding box center [1115, 208] width 18 height 12
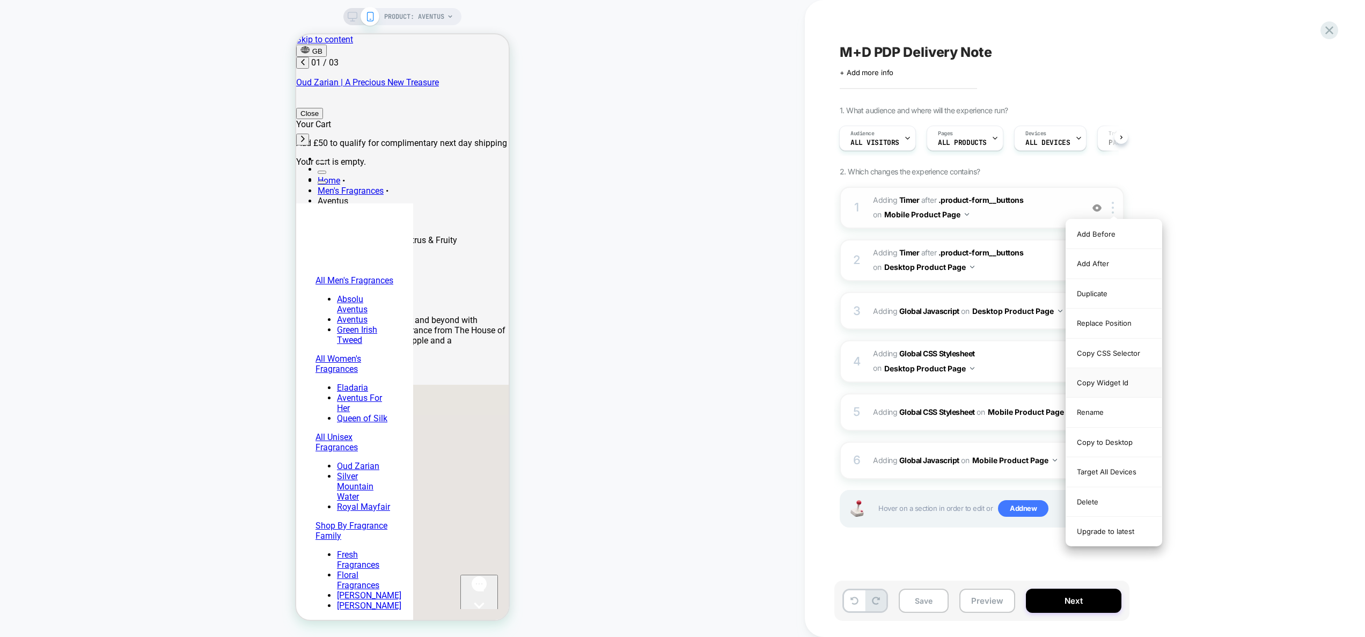
click at [1117, 380] on div "Copy Widget Id" at bounding box center [1114, 383] width 96 height 30
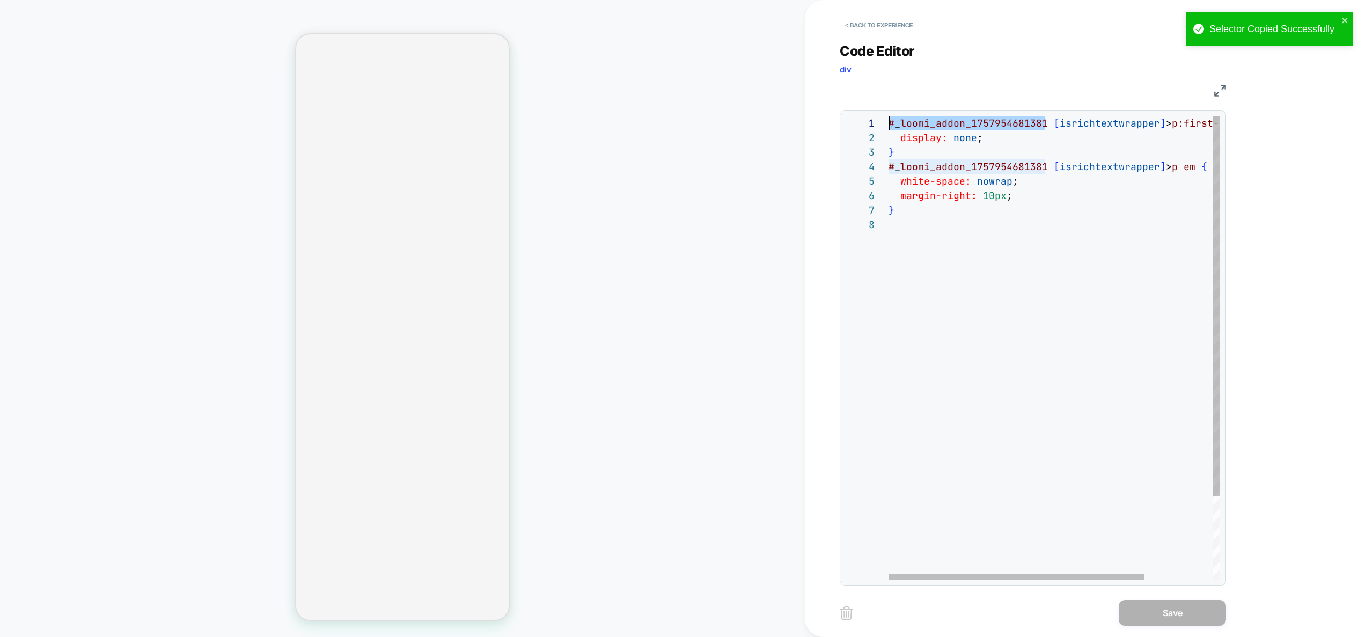
drag, startPoint x: 1045, startPoint y: 121, endPoint x: 921, endPoint y: 169, distance: 132.7
click at [889, 118] on div "# _ loomi_addon_1757954681381 [ isrichtextwrapper ] > p:first-of-type { display…" at bounding box center [1098, 399] width 419 height 566
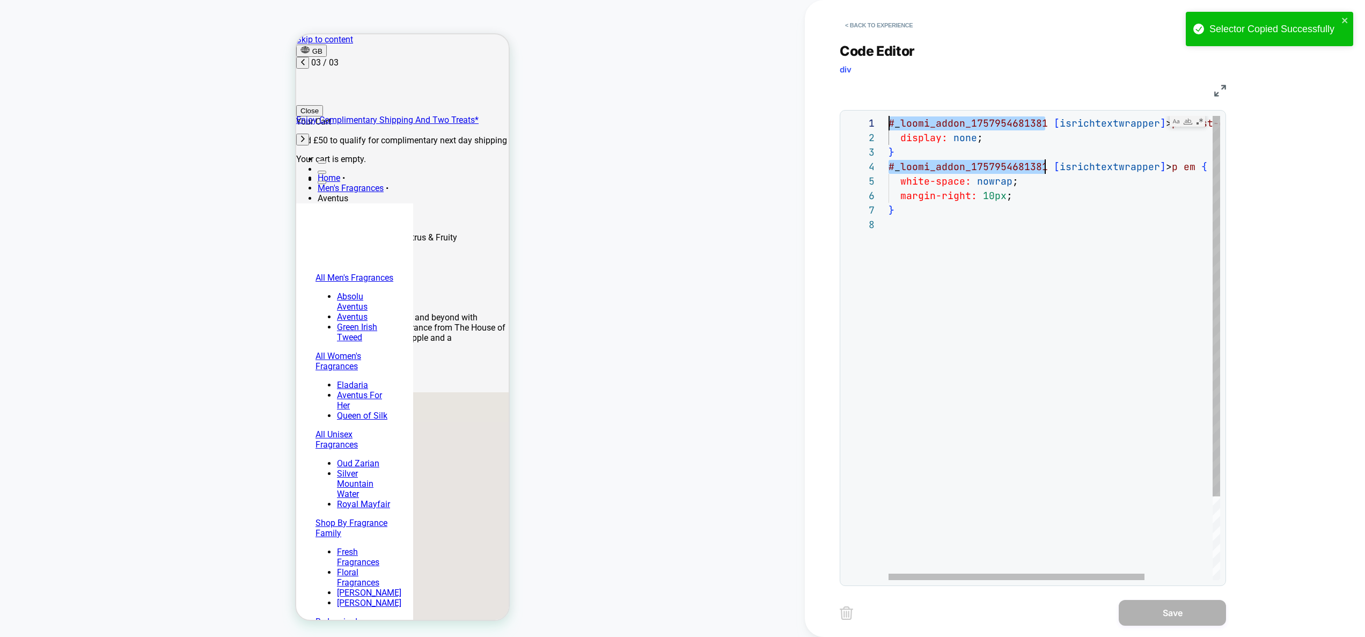
scroll to position [0, 339]
type textarea "**********"
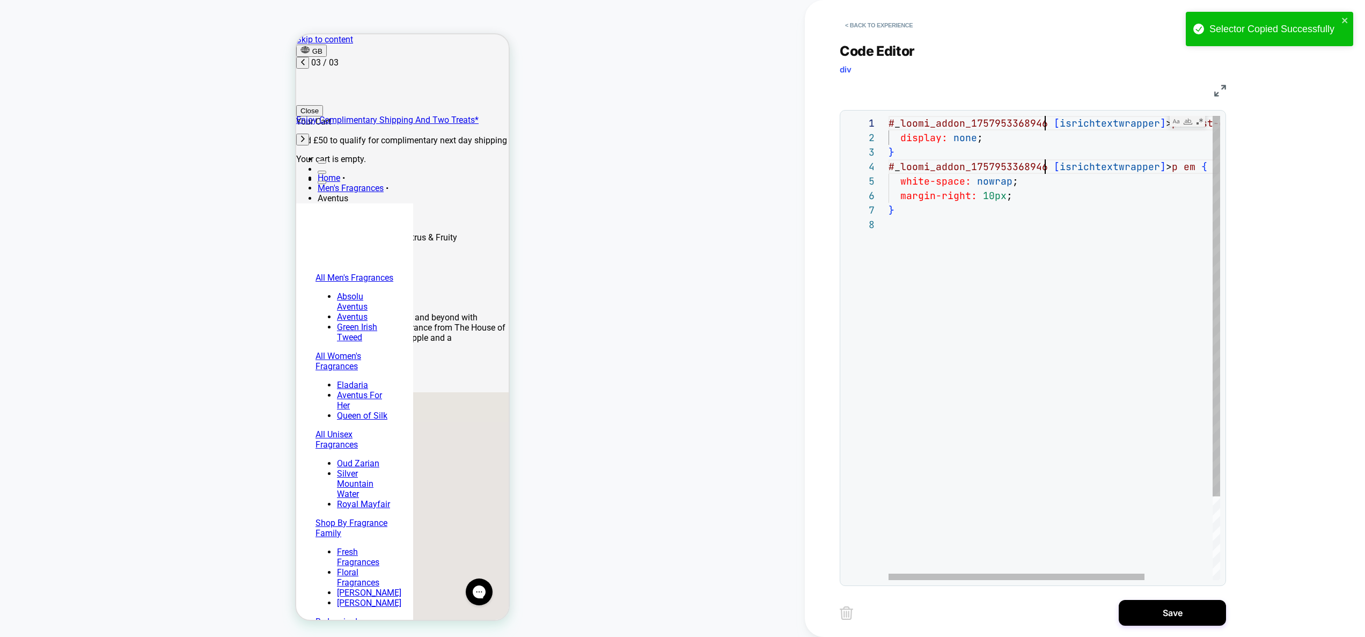
scroll to position [0, 157]
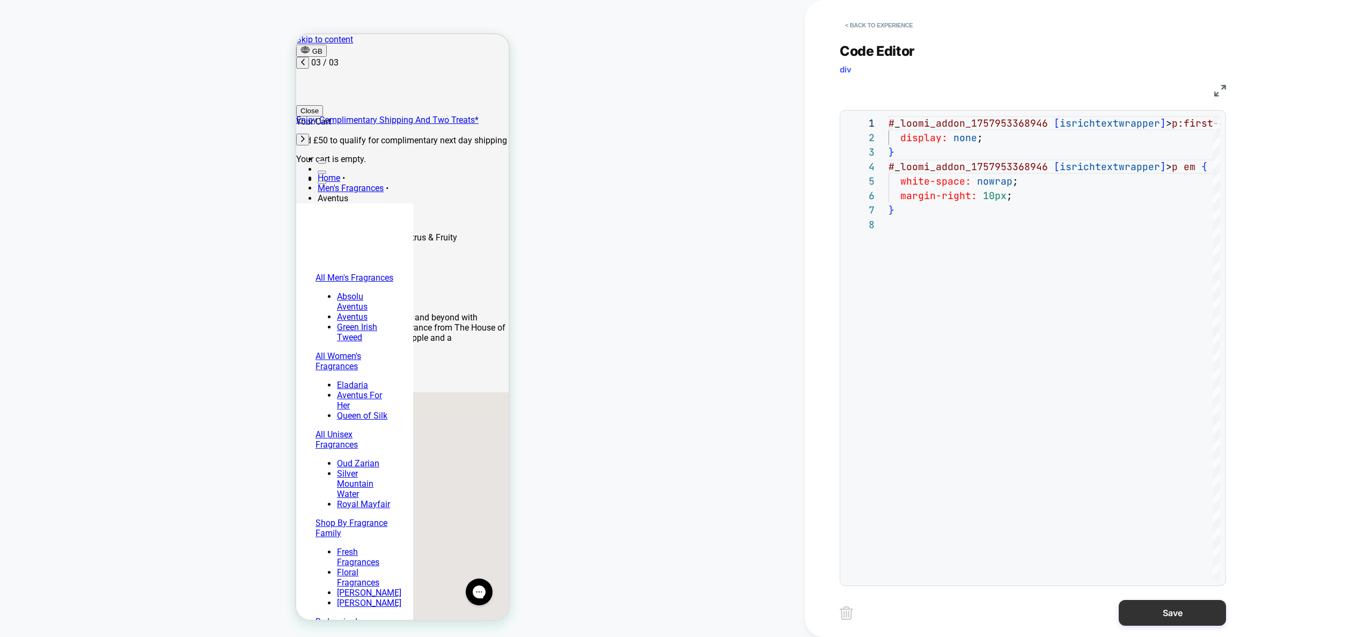
click at [1173, 618] on button "Save" at bounding box center [1172, 613] width 107 height 26
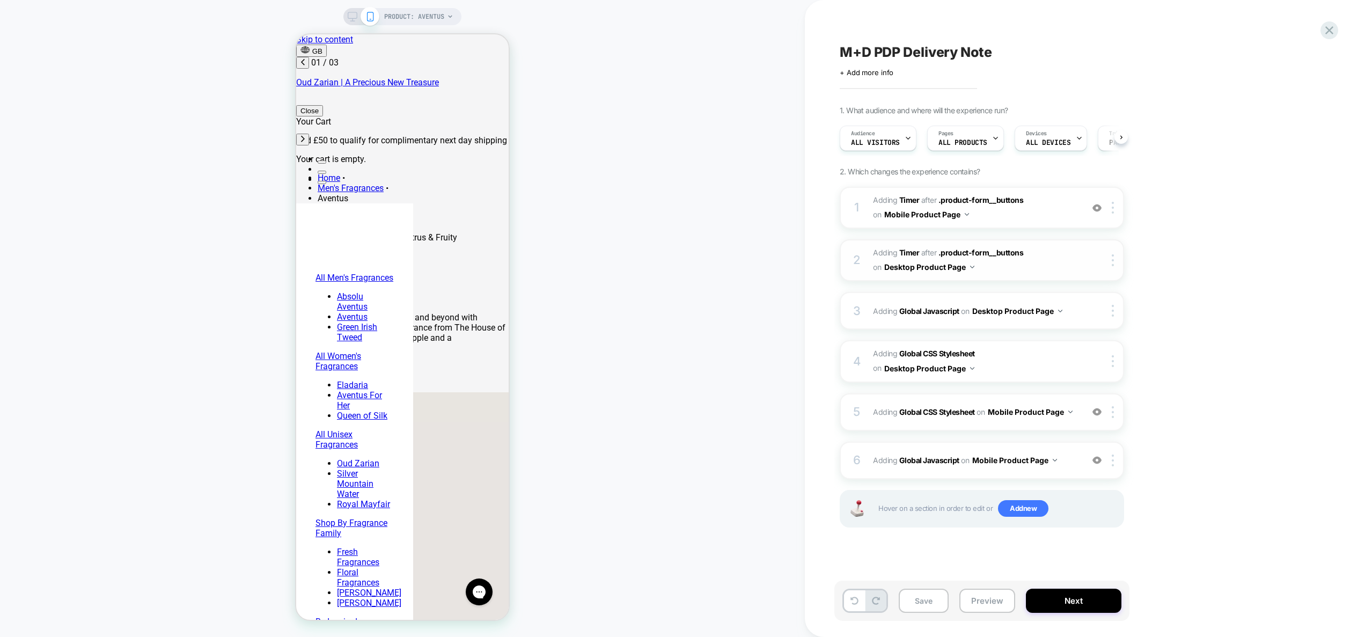
scroll to position [0, 1]
click at [1058, 210] on span "#_loomi_addon_1757953368946 Adding Timer AFTER .product-form__buttons .product-…" at bounding box center [975, 207] width 204 height 29
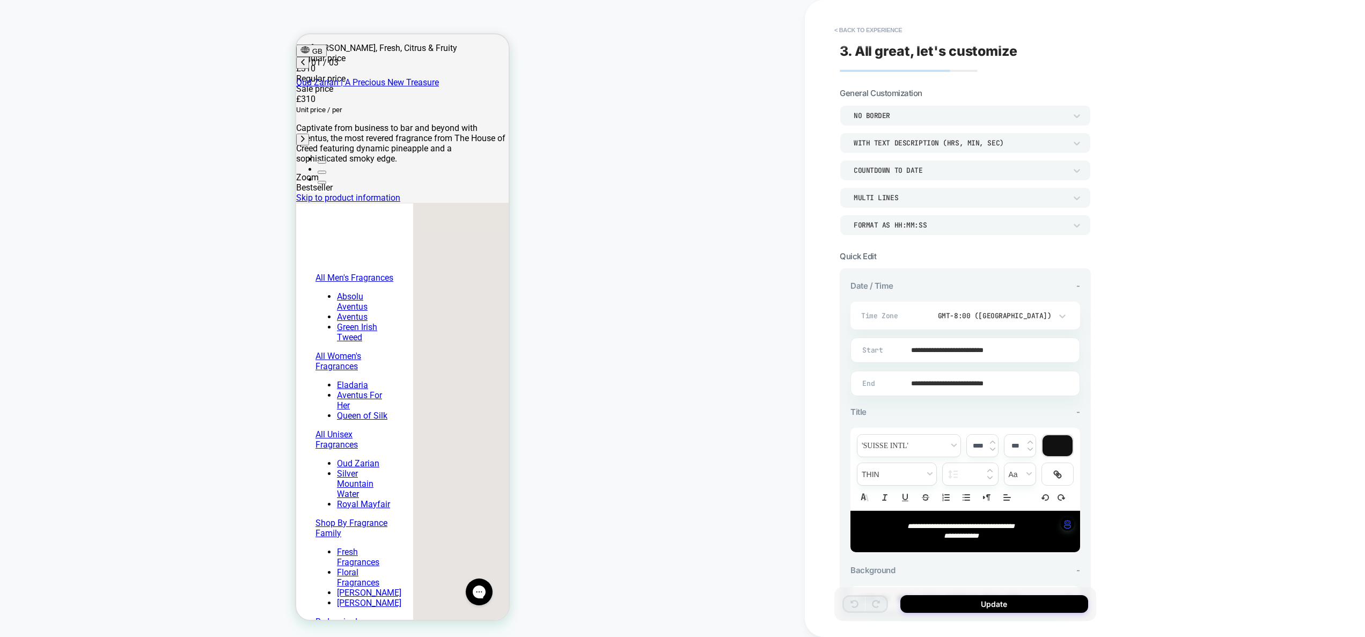
scroll to position [199, 0]
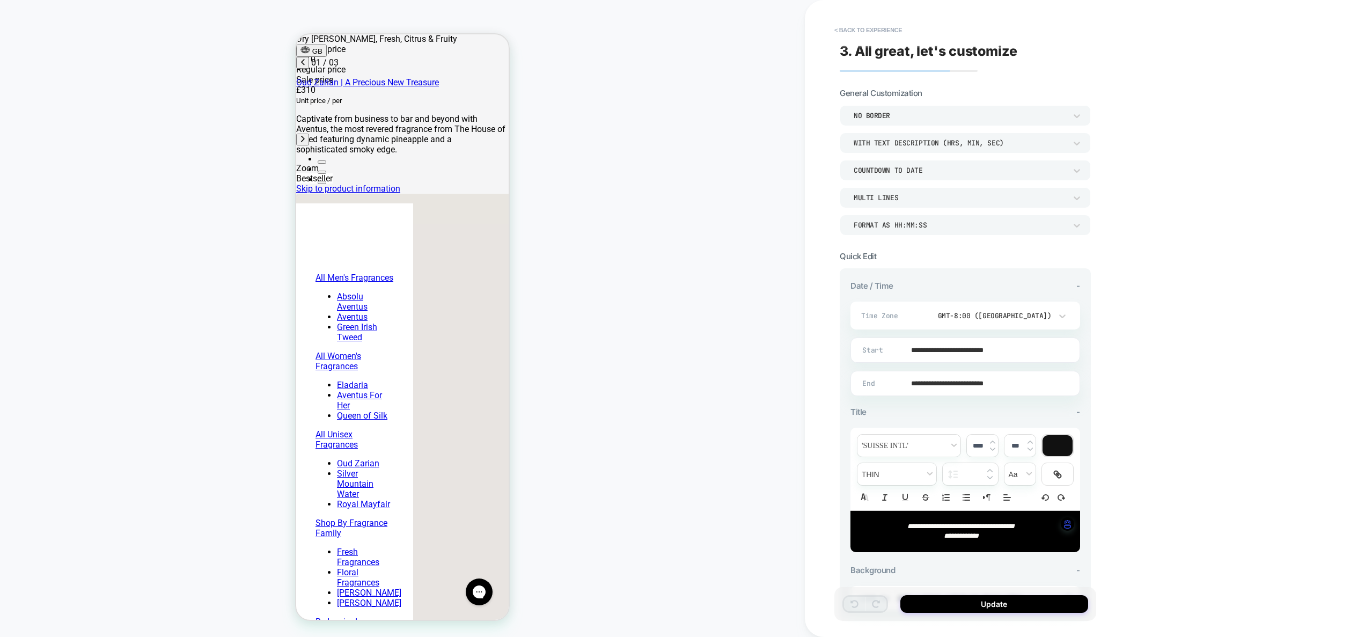
click at [900, 203] on div "MULTI LINES" at bounding box center [959, 197] width 223 height 11
click at [889, 227] on div "ONE LINE" at bounding box center [965, 225] width 243 height 23
click at [995, 605] on button "Update" at bounding box center [995, 604] width 188 height 18
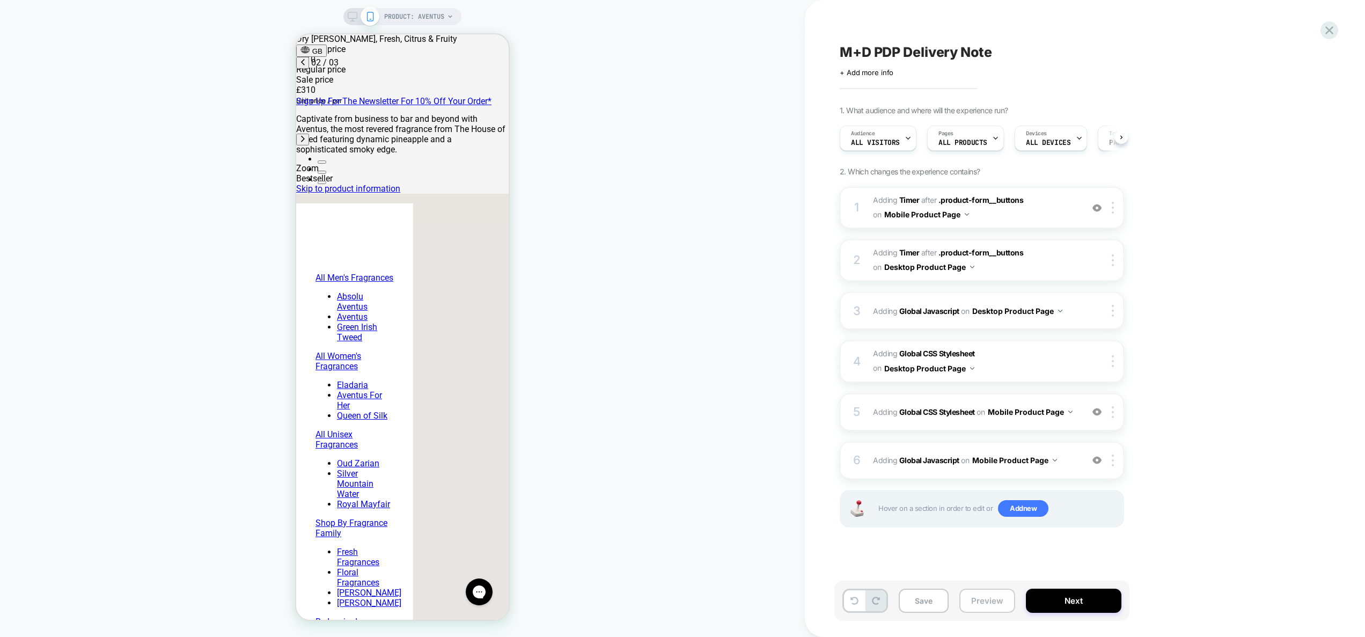
scroll to position [0, 1]
click at [984, 602] on button "Preview" at bounding box center [988, 601] width 56 height 24
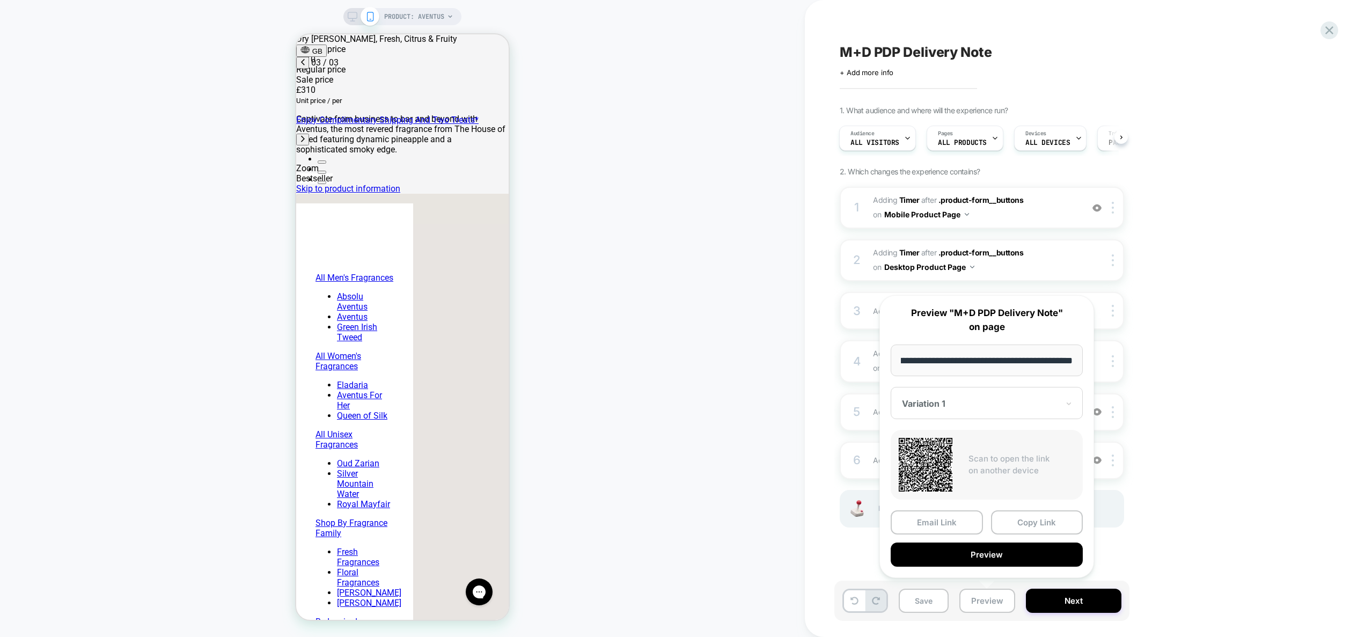
scroll to position [0, 0]
click at [1205, 441] on div "1. What audience and where will the experience run? Audience All Visitors Pages…" at bounding box center [1036, 330] width 392 height 449
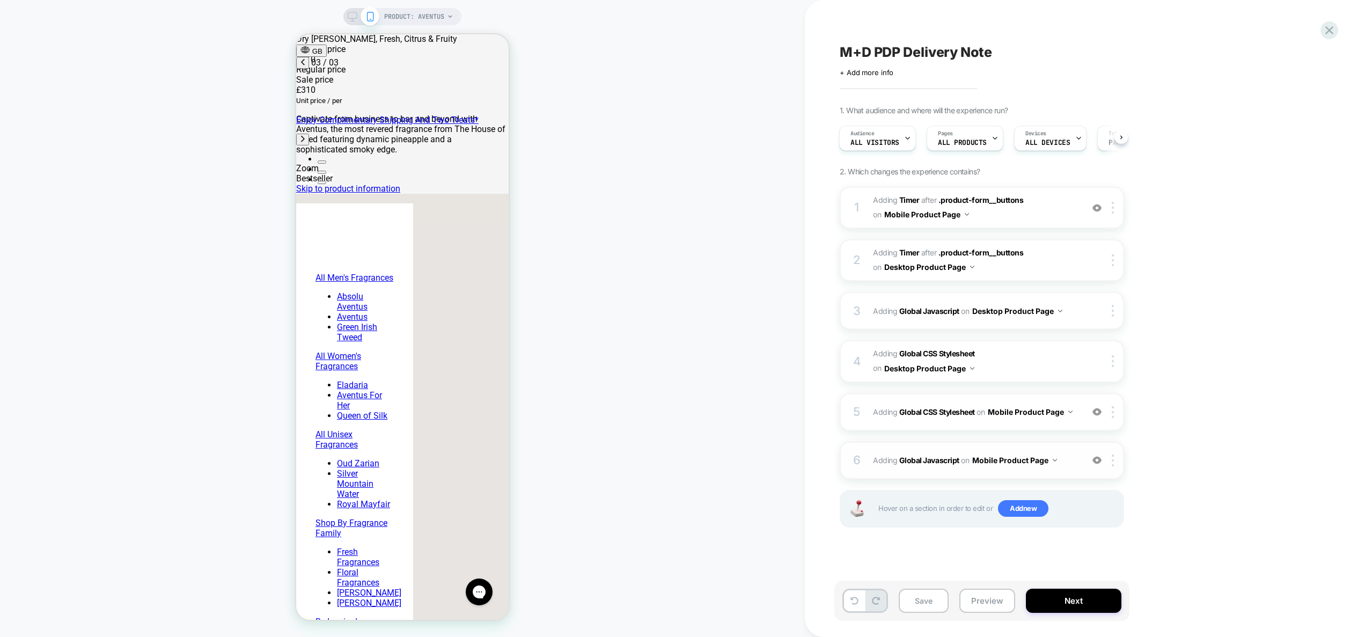
click at [1064, 462] on span "Adding Global Javascript on Mobile Product Page" at bounding box center [975, 460] width 204 height 16
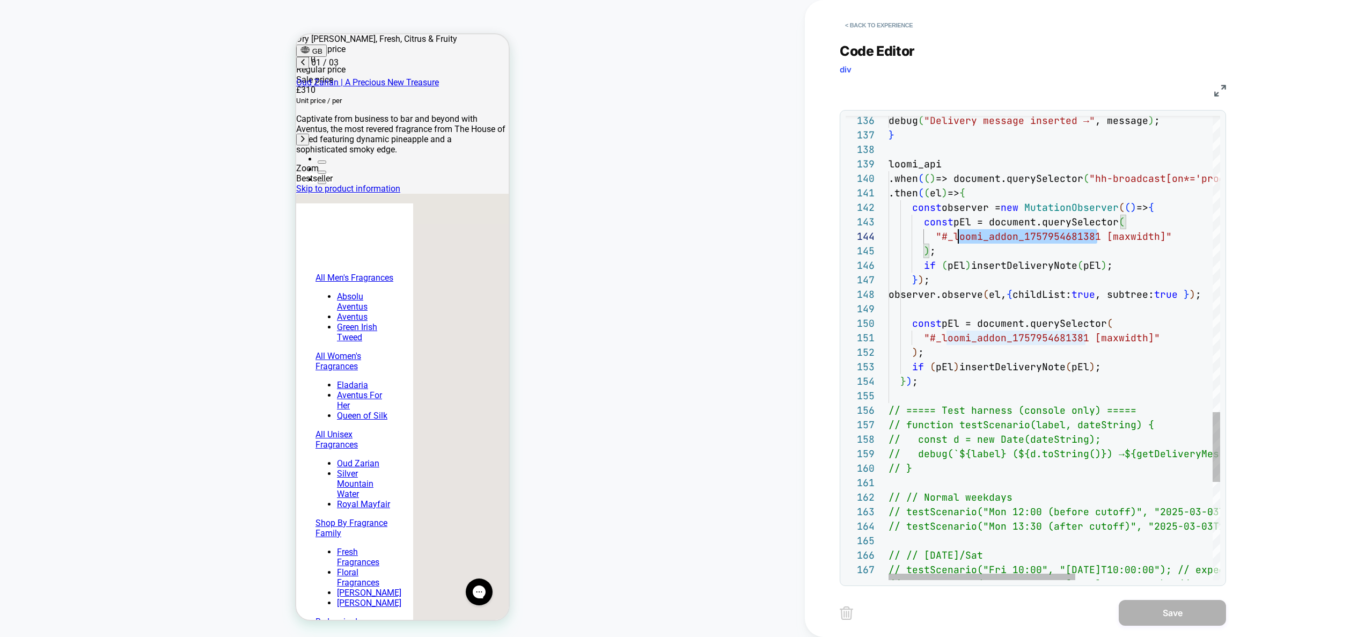
scroll to position [43, 52]
drag, startPoint x: 1096, startPoint y: 237, endPoint x: 940, endPoint y: 240, distance: 156.2
type textarea "**********"
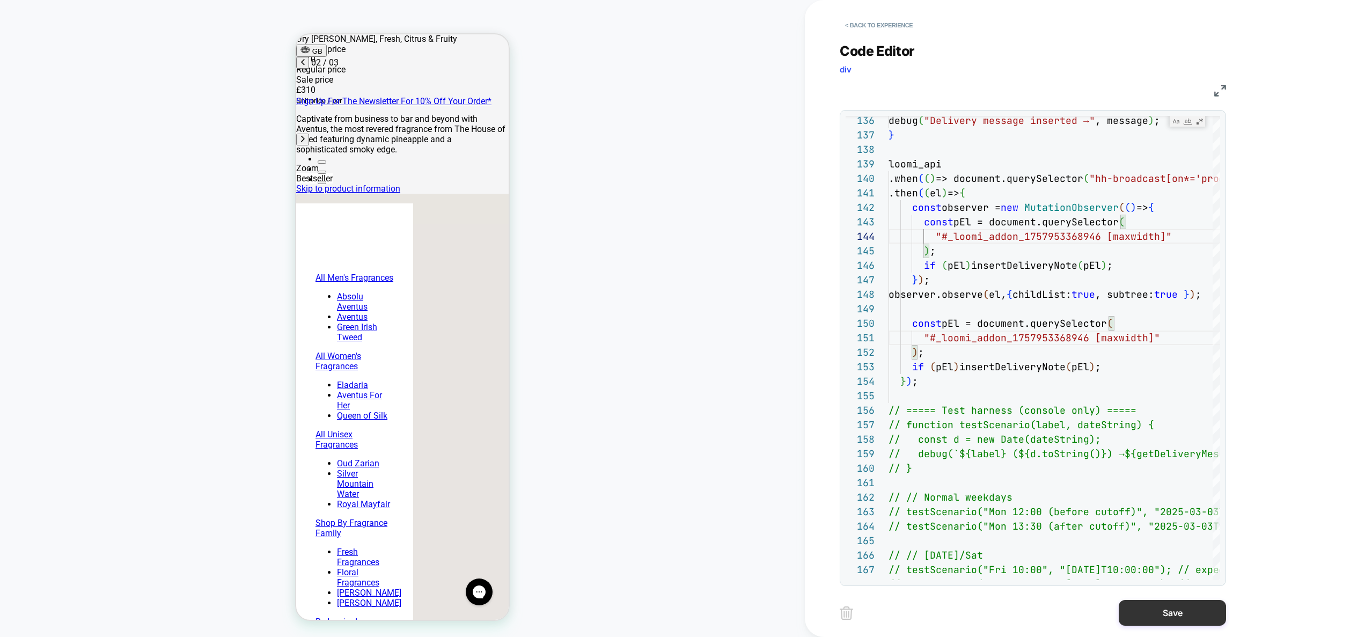
click at [1169, 619] on button "Save" at bounding box center [1172, 613] width 107 height 26
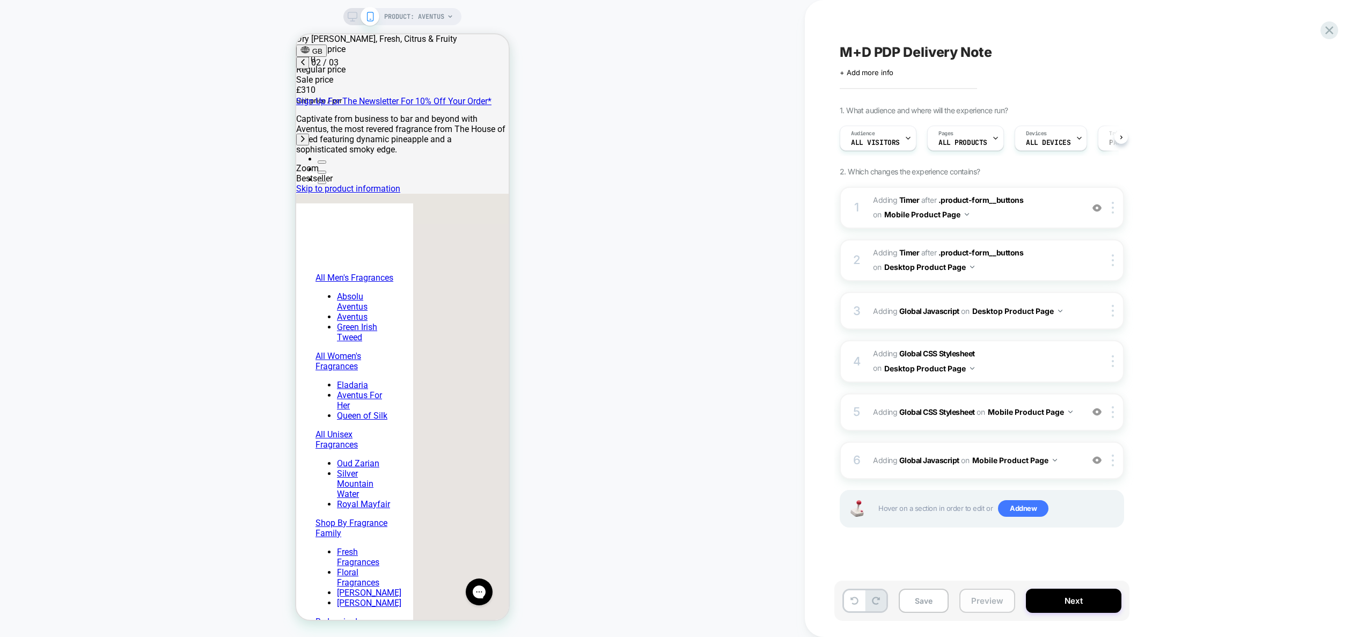
scroll to position [0, 1]
click at [1005, 599] on button "Preview" at bounding box center [988, 601] width 56 height 24
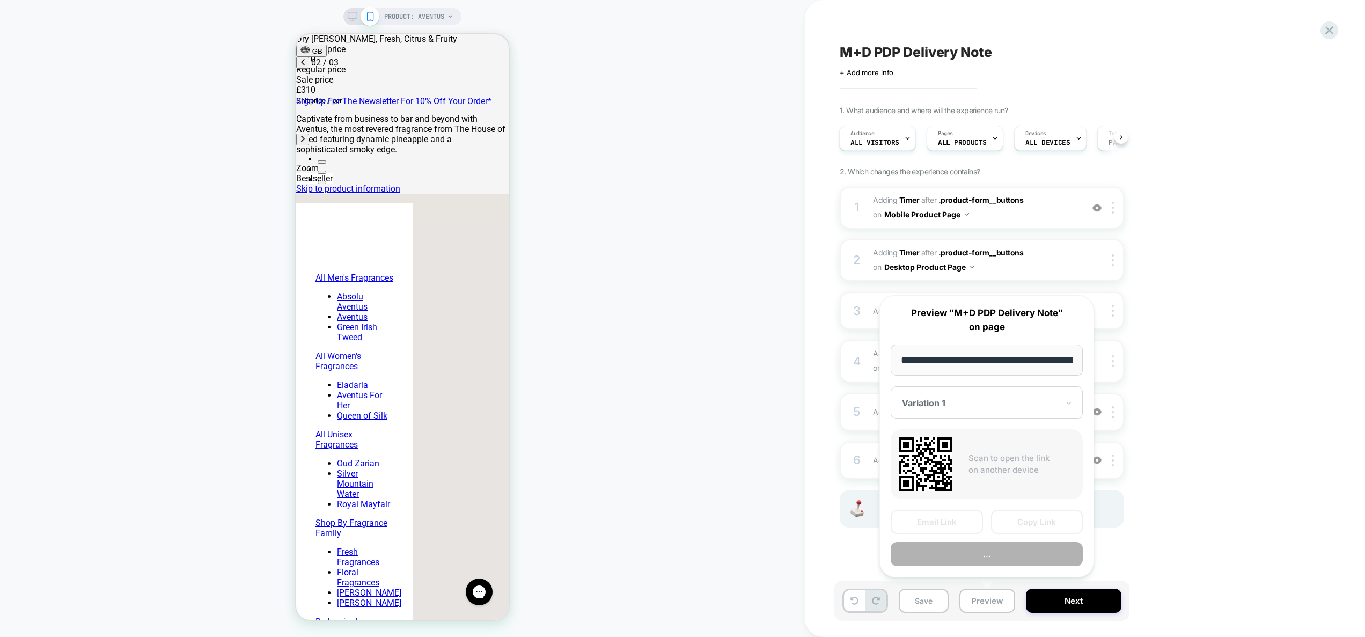
scroll to position [0, 142]
click at [987, 554] on button "Preview" at bounding box center [987, 555] width 192 height 24
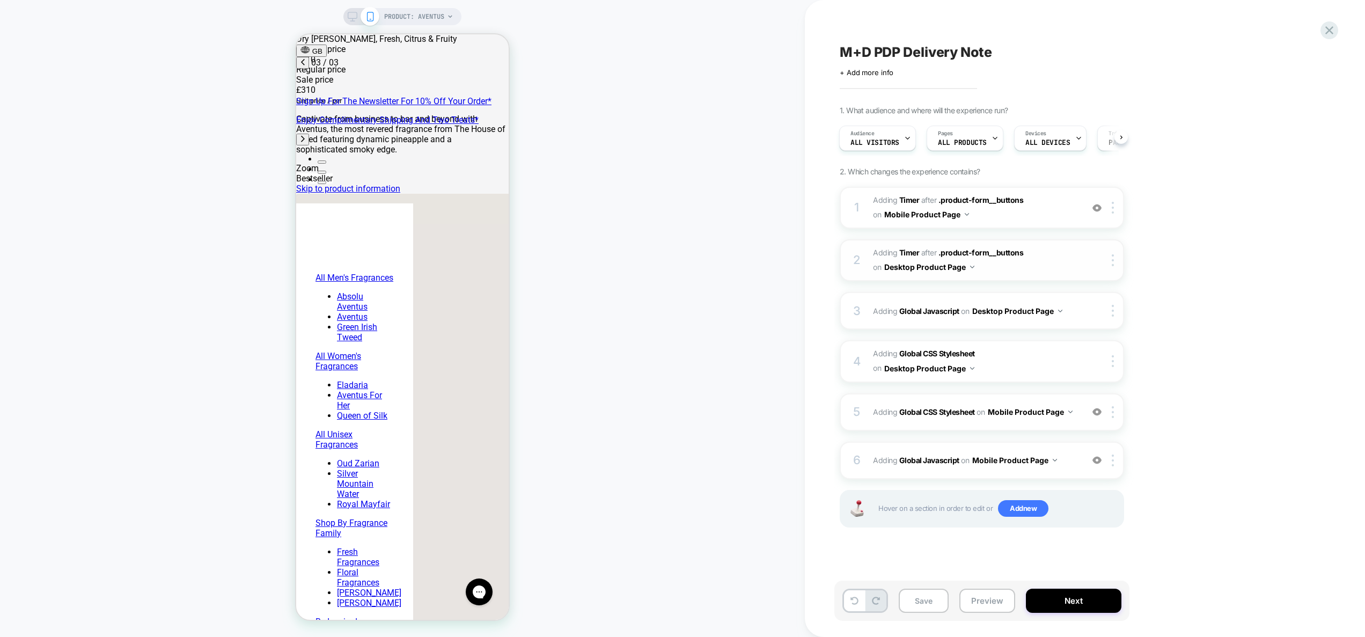
scroll to position [0, 339]
click at [1073, 454] on span "Adding Global Javascript on Mobile Product Page" at bounding box center [975, 460] width 204 height 16
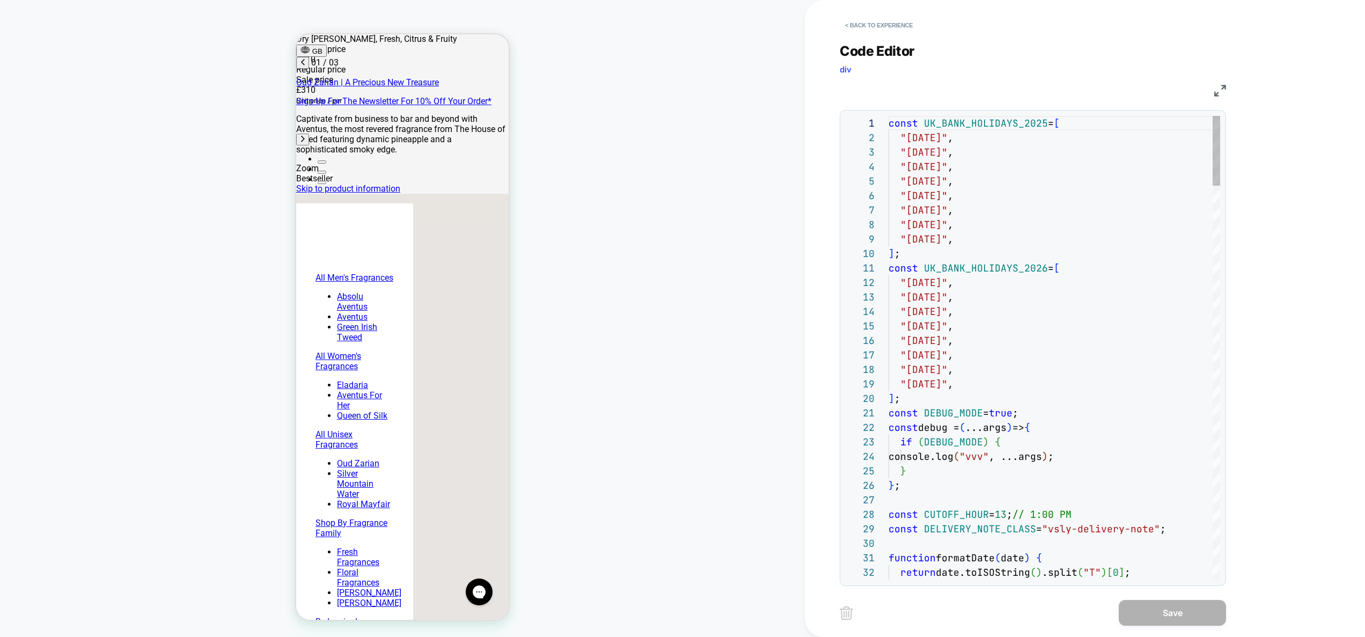
scroll to position [0, 0]
click at [896, 15] on div "< Back to experience" at bounding box center [1120, 16] width 560 height 32
click at [897, 20] on button "< Back to experience" at bounding box center [879, 25] width 78 height 17
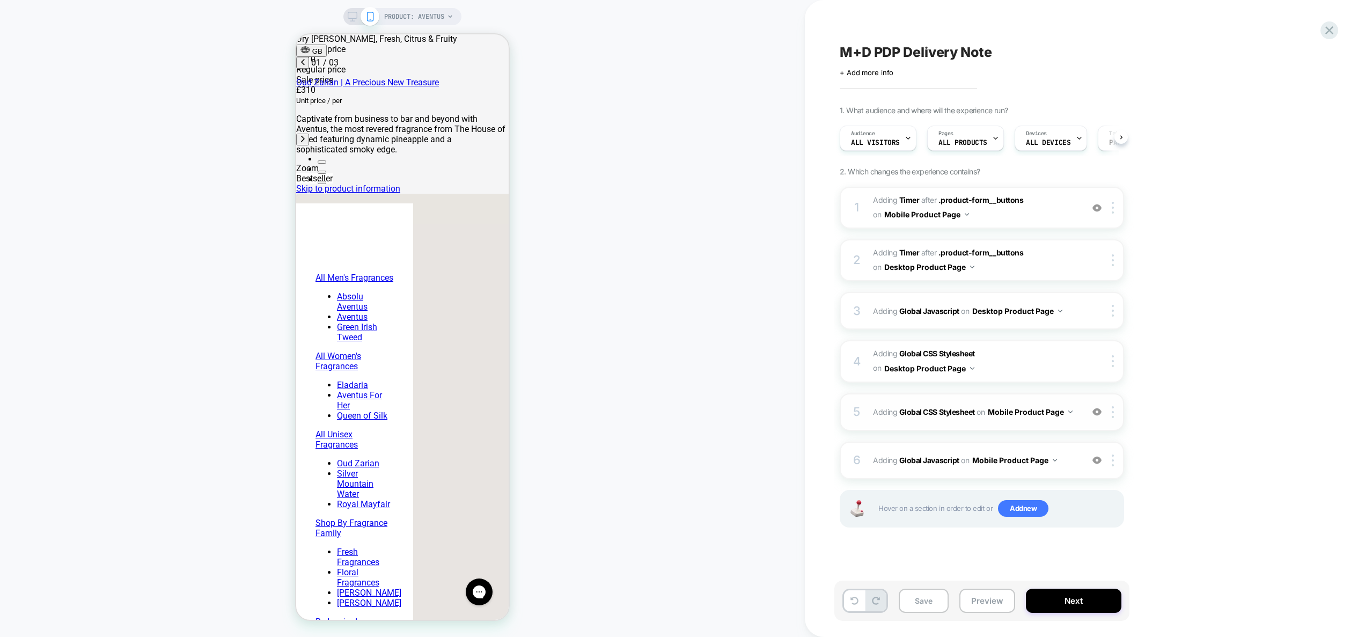
scroll to position [0, 1]
click at [1071, 421] on div "5 Adding Global CSS Stylesheet on Mobile Product Page Add Before Add After Copy…" at bounding box center [982, 412] width 284 height 38
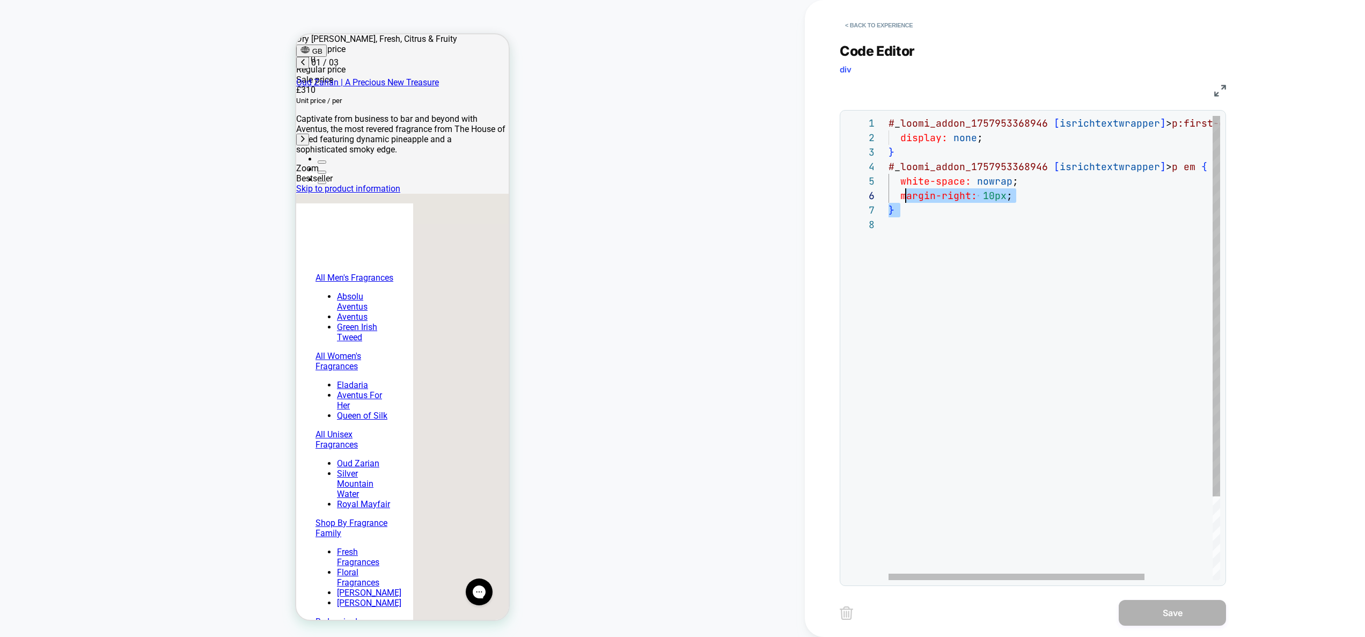
scroll to position [58, 6]
drag, startPoint x: 954, startPoint y: 253, endPoint x: 881, endPoint y: 169, distance: 111.8
click at [889, 170] on div "# _ loomi_addon_1757953368946 [ isrichtextwrapper ] > p:first-of-type { display…" at bounding box center [1098, 399] width 419 height 566
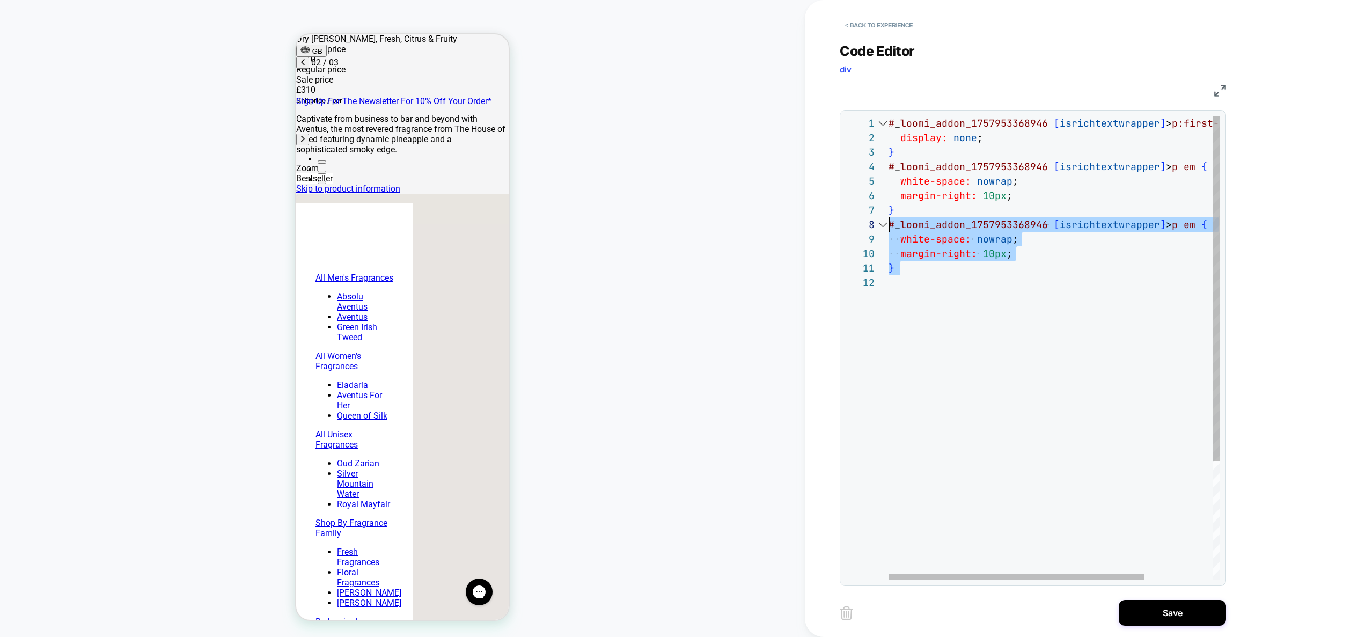
scroll to position [101, 0]
click at [1060, 226] on div "# _ loomi_addon_1757953368946 [ isrichtextwrapper ] > p:first-of-type { display…" at bounding box center [1098, 428] width 419 height 624
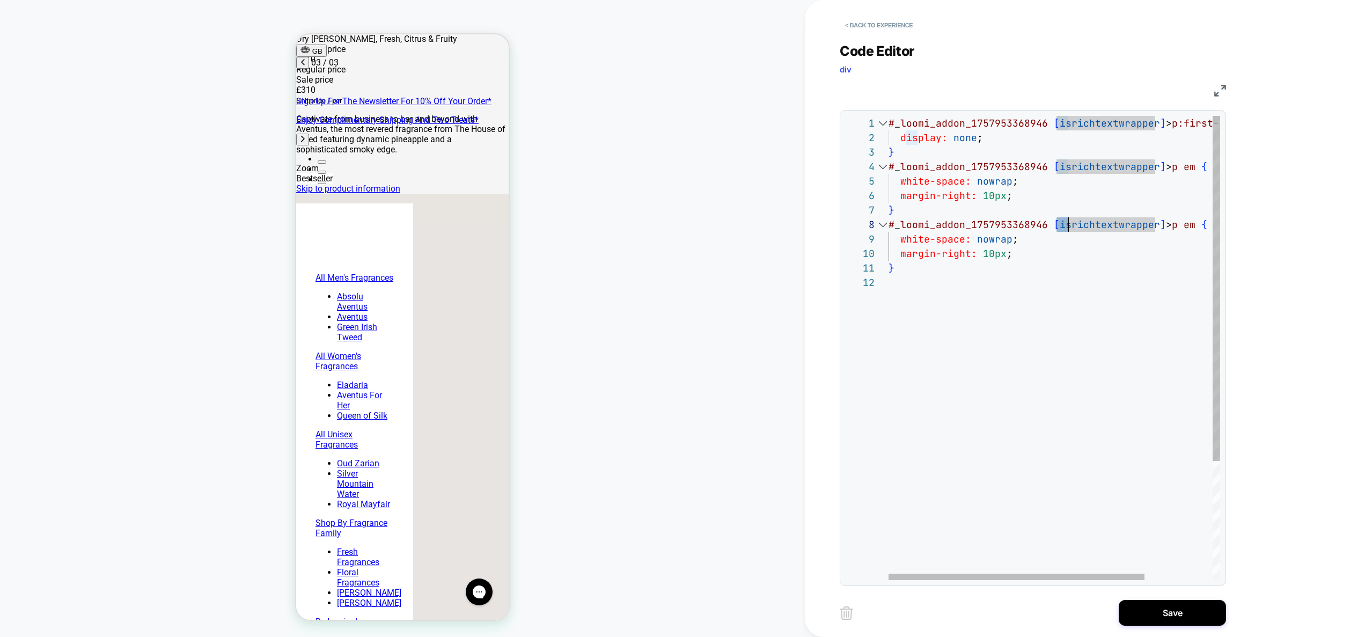
scroll to position [0, 339]
drag, startPoint x: 1056, startPoint y: 226, endPoint x: 1154, endPoint y: 229, distance: 97.7
click at [1154, 229] on div "# _ loomi_addon_1757953368946 [ isrichtextwrapper ] > p:first-of-type { display…" at bounding box center [1098, 428] width 419 height 624
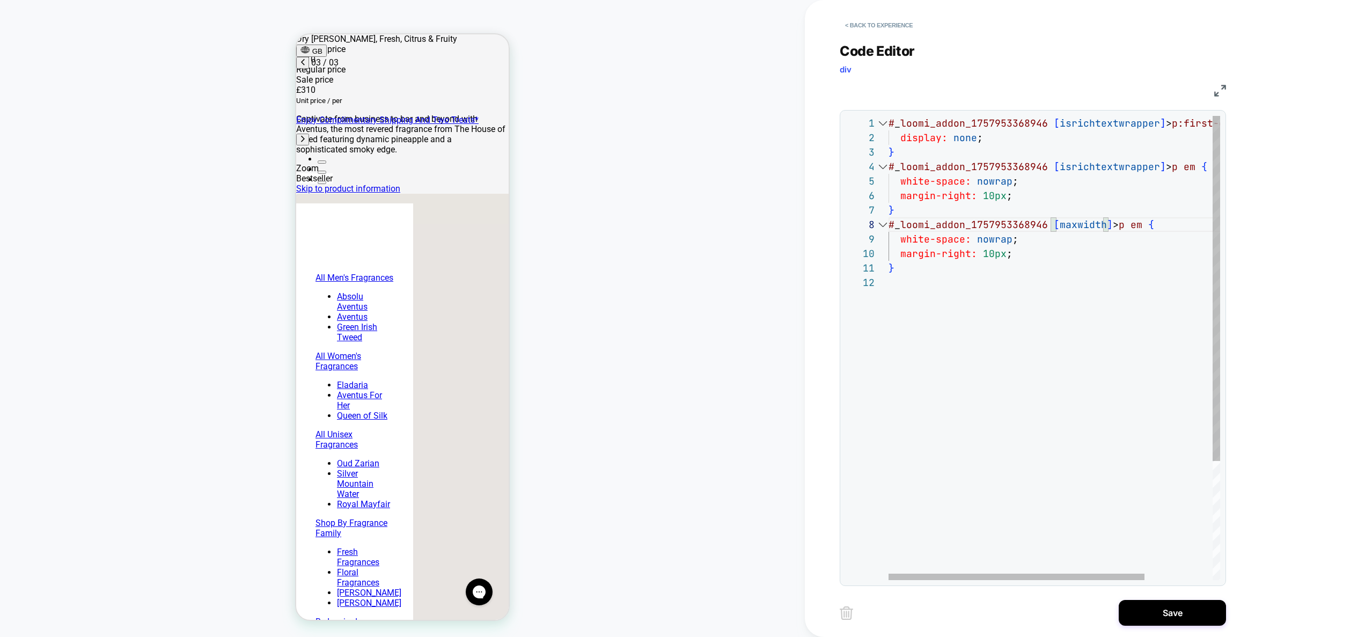
scroll to position [14, 0]
click at [1007, 377] on div "# _ loomi_addon_1757953368946 [ isrichtextwrapper ] > p:first-of-type { display…" at bounding box center [1098, 428] width 419 height 624
drag, startPoint x: 1024, startPoint y: 260, endPoint x: 902, endPoint y: 239, distance: 124.2
click at [902, 239] on div "# _ loomi_addon_1757953368946 [ isrichtextwrapper ] > p:first-of-type { display…" at bounding box center [1098, 428] width 419 height 624
drag, startPoint x: 1126, startPoint y: 228, endPoint x: 1150, endPoint y: 229, distance: 24.2
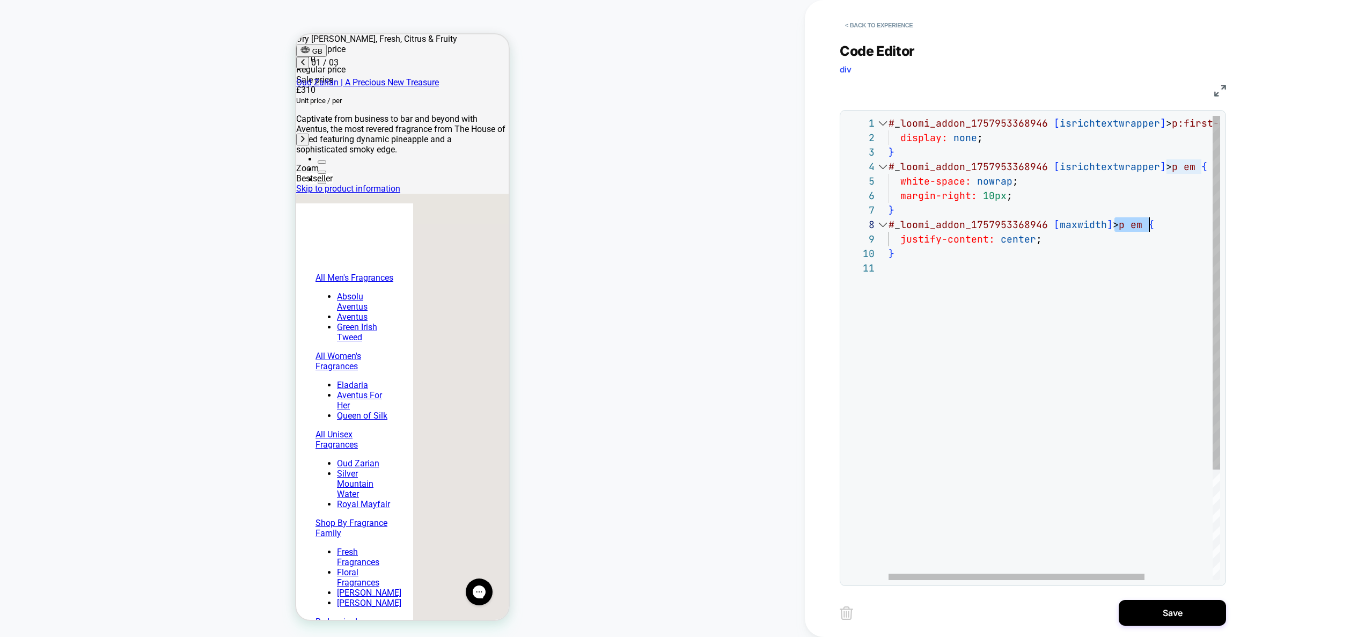
click at [1150, 229] on div "# _ loomi_addon_1757953368946 [ isrichtextwrapper ] > p:first-of-type { display…" at bounding box center [1098, 420] width 419 height 609
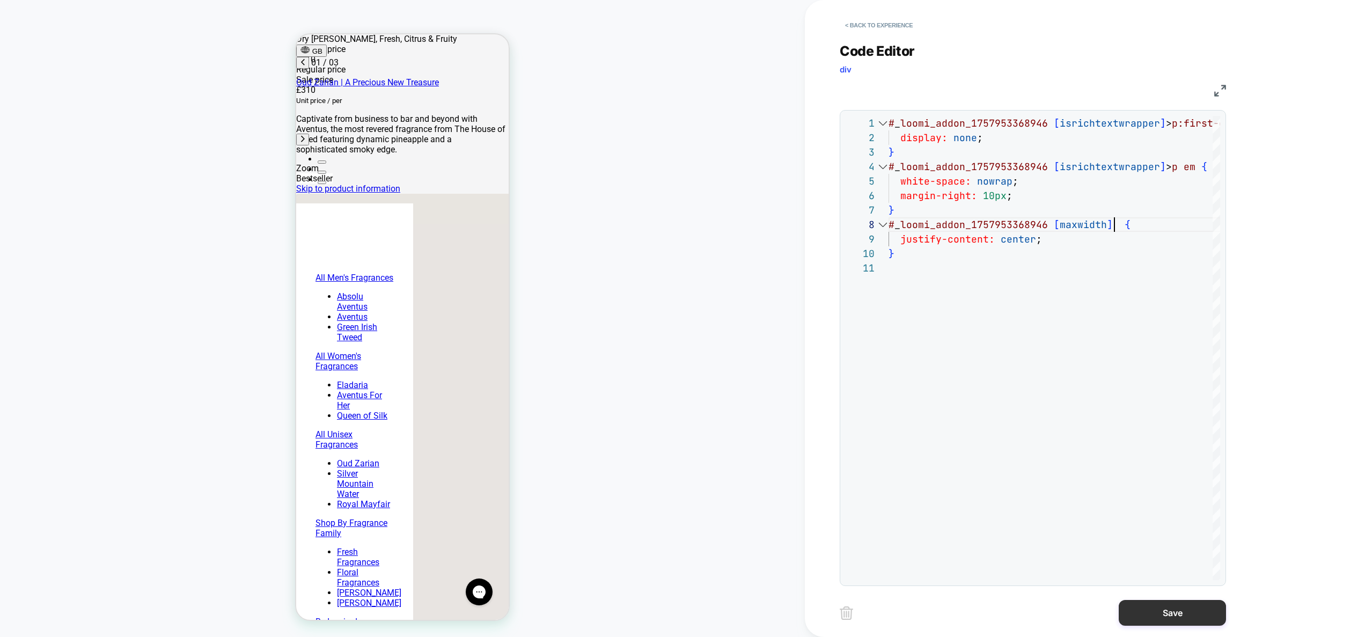
type textarea "**********"
click at [1164, 605] on button "Save" at bounding box center [1172, 613] width 107 height 26
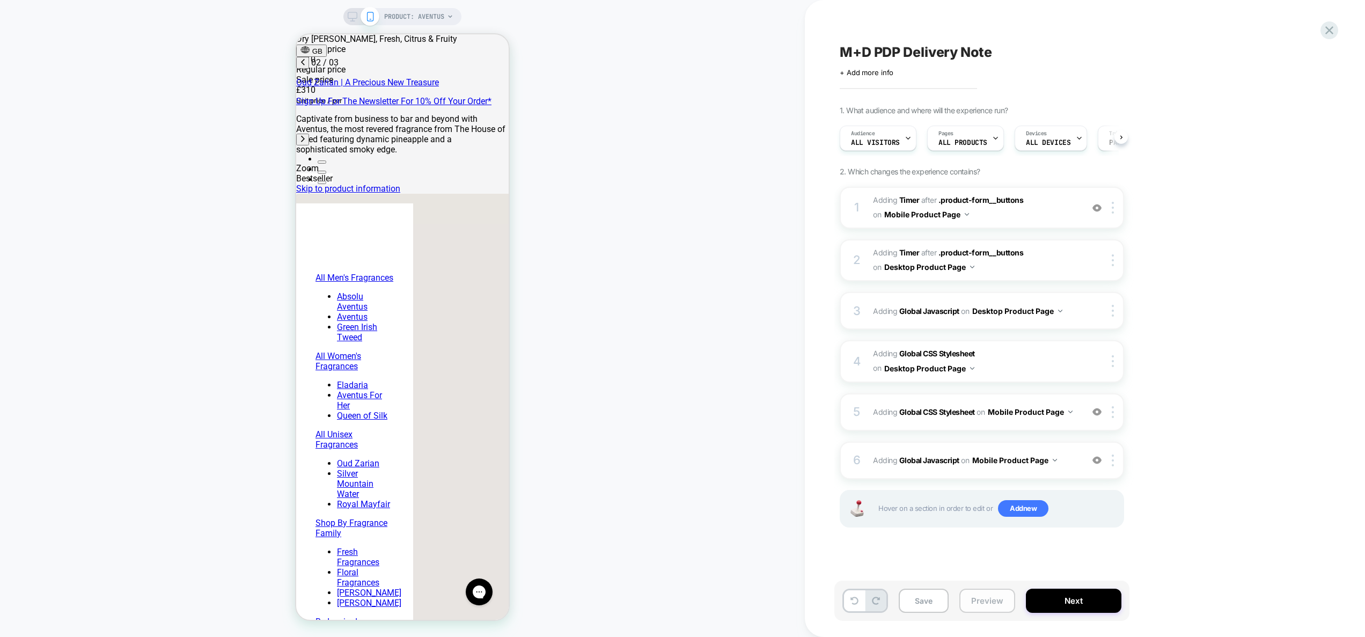
scroll to position [0, 170]
click at [962, 599] on button "Preview" at bounding box center [988, 601] width 56 height 24
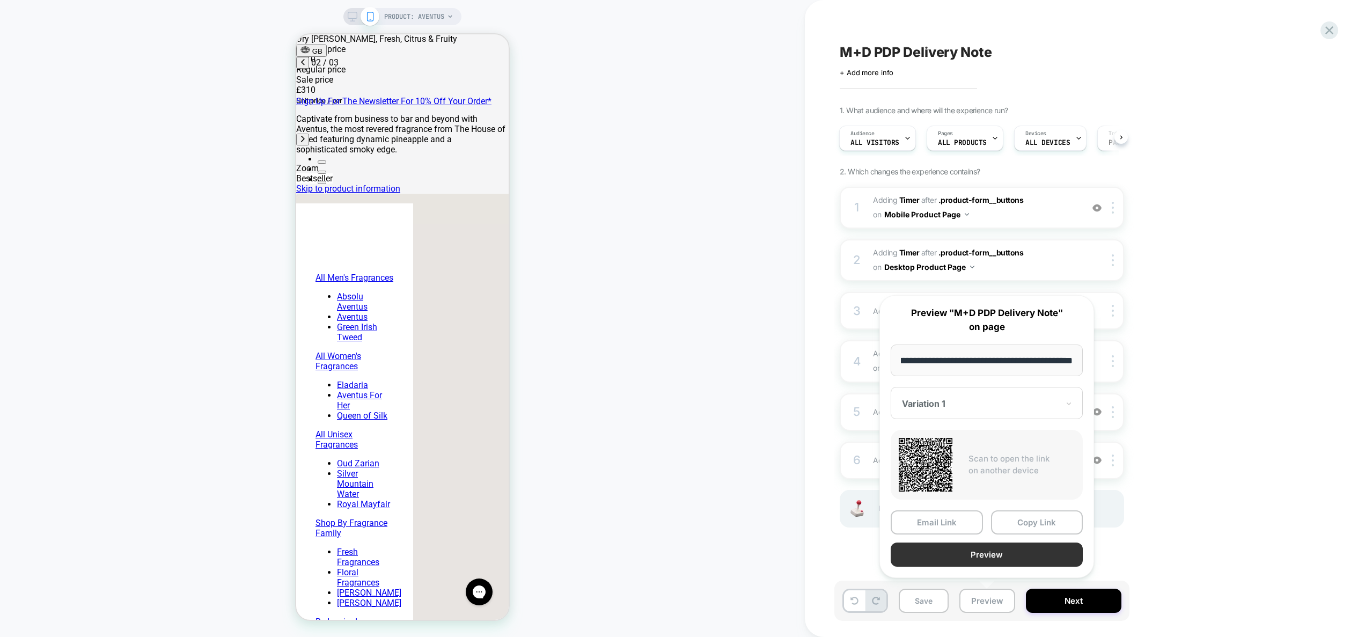
scroll to position [0, 0]
click at [971, 550] on button "Preview" at bounding box center [987, 555] width 192 height 24
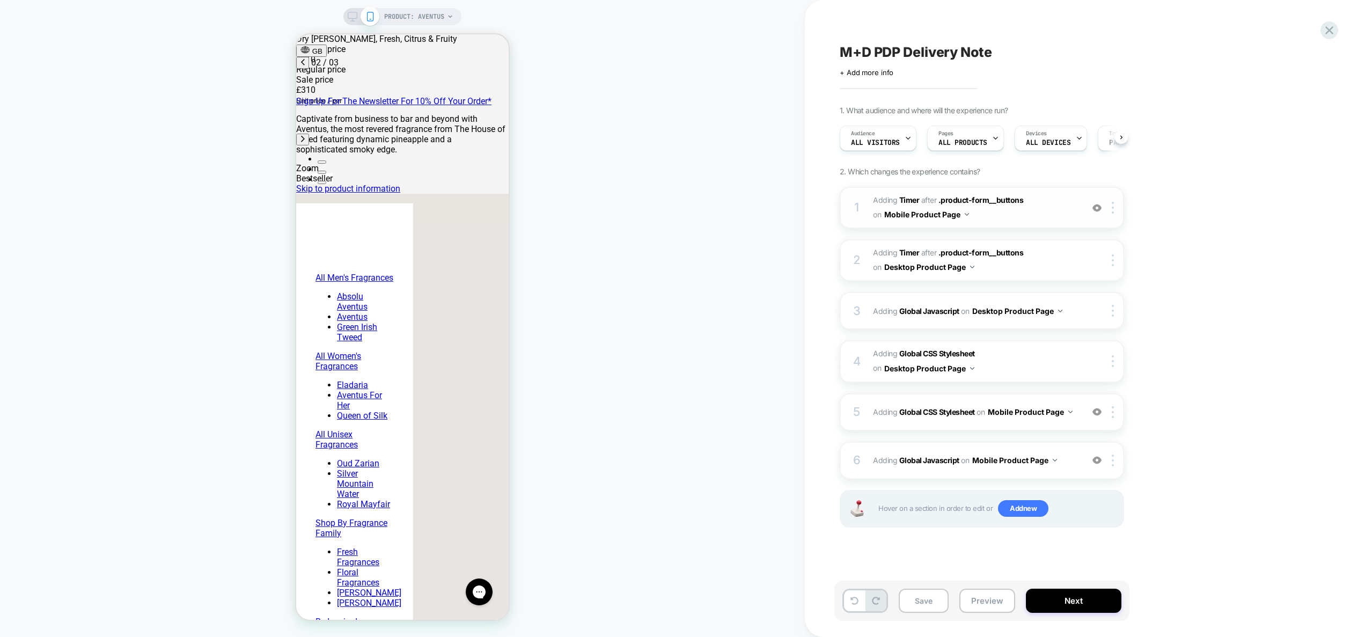
scroll to position [0, 1]
click at [935, 599] on button "Save" at bounding box center [924, 601] width 50 height 24
click at [1056, 204] on span "#_loomi_addon_1757953368946 Adding Timer AFTER .product-form__buttons .product-…" at bounding box center [975, 207] width 204 height 29
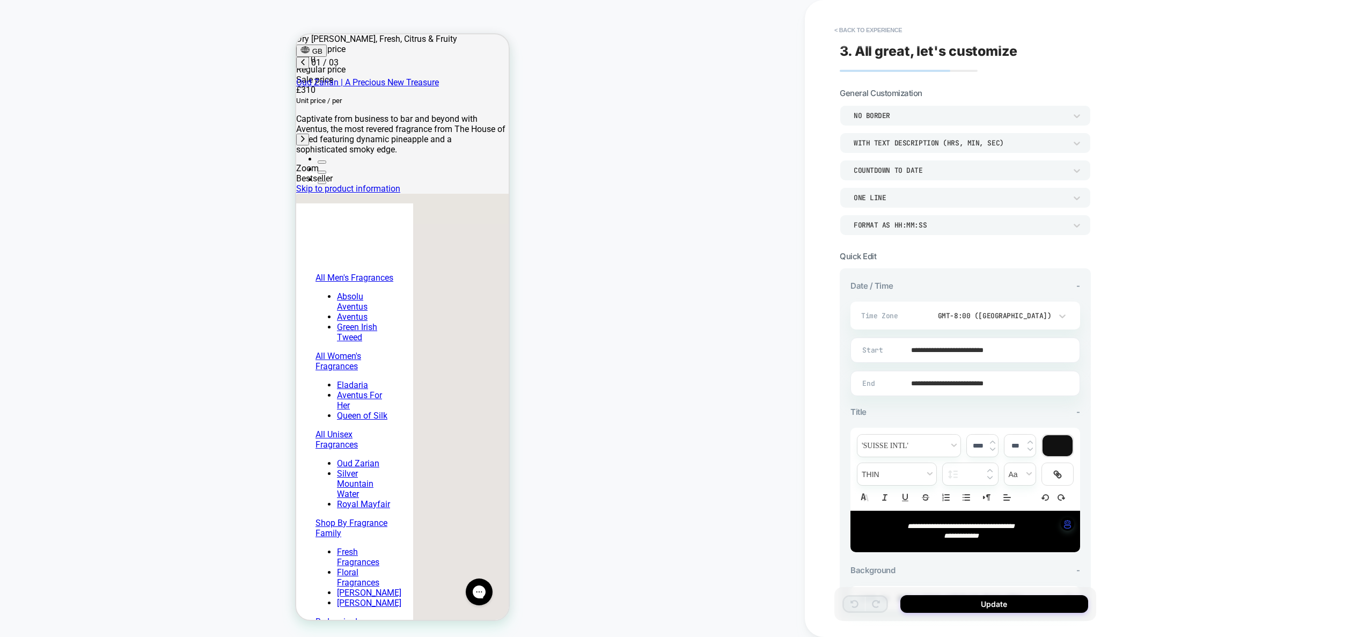
scroll to position [201, 0]
click at [966, 389] on input "**********" at bounding box center [963, 383] width 229 height 25
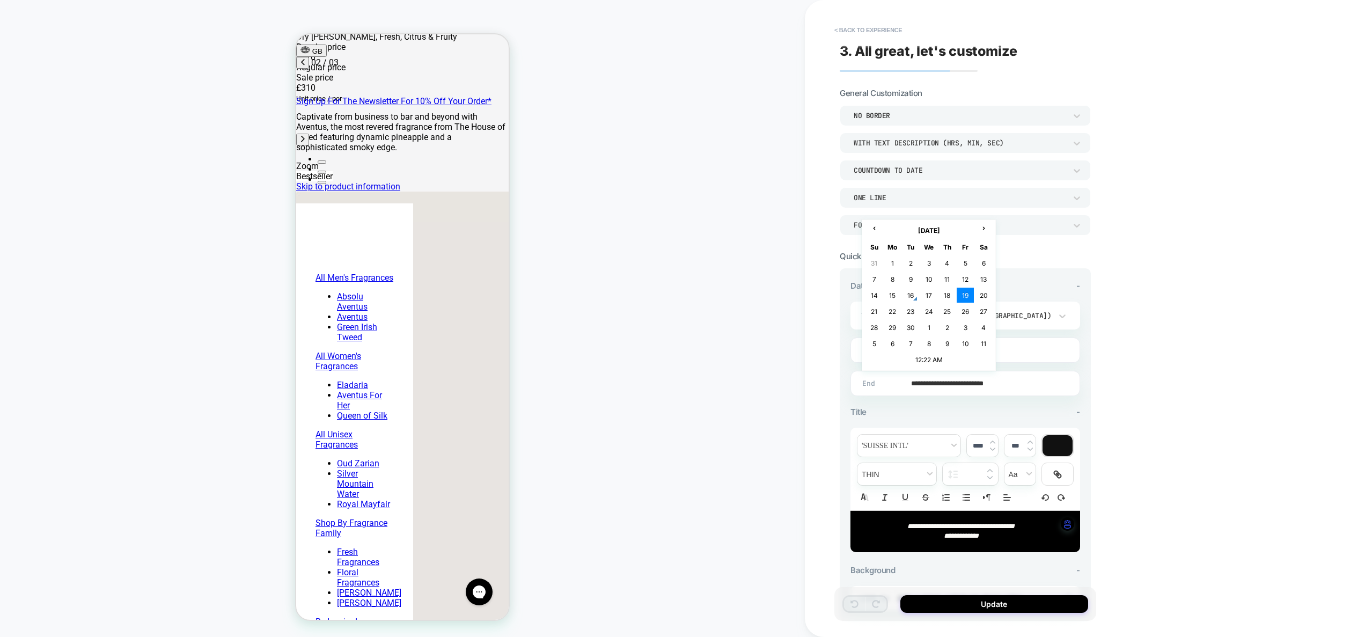
scroll to position [0, 170]
click at [952, 230] on th "[DATE]" at bounding box center [929, 230] width 90 height 15
click at [986, 275] on span "›" at bounding box center [988, 272] width 6 height 8
click at [881, 350] on td "Sep" at bounding box center [881, 353] width 31 height 27
click at [895, 297] on td "14" at bounding box center [892, 295] width 17 height 15
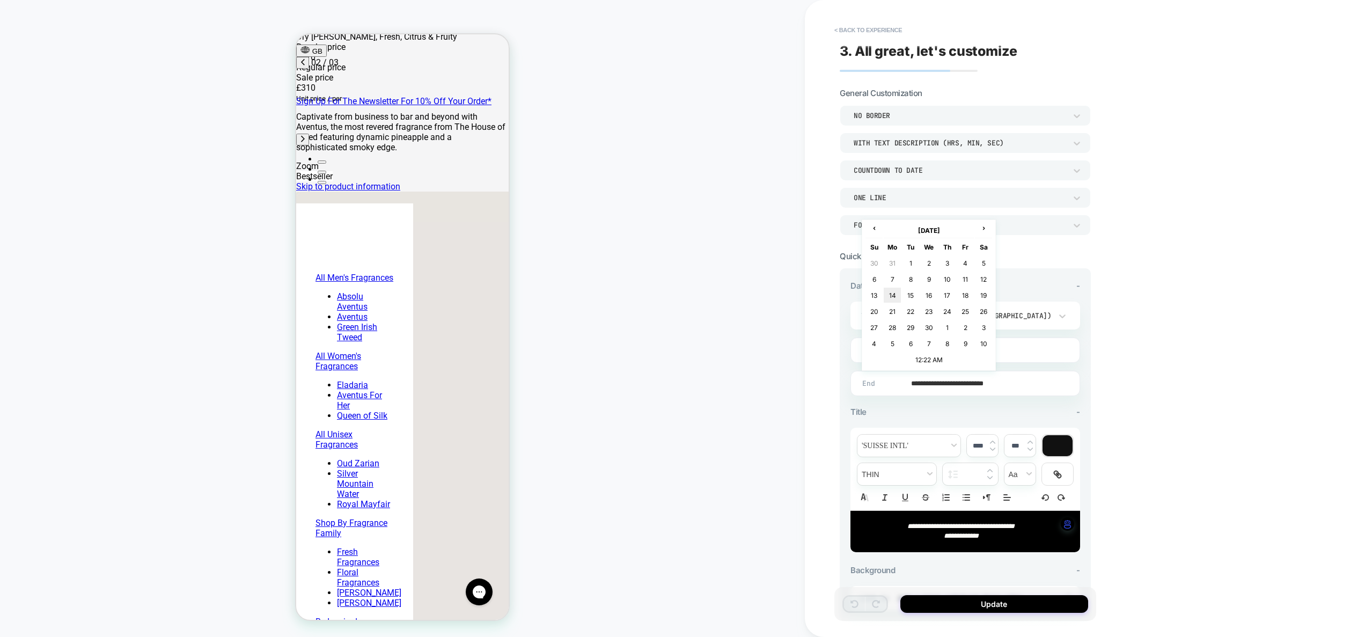
type input "**********"
click at [997, 353] on input "**********" at bounding box center [963, 350] width 229 height 25
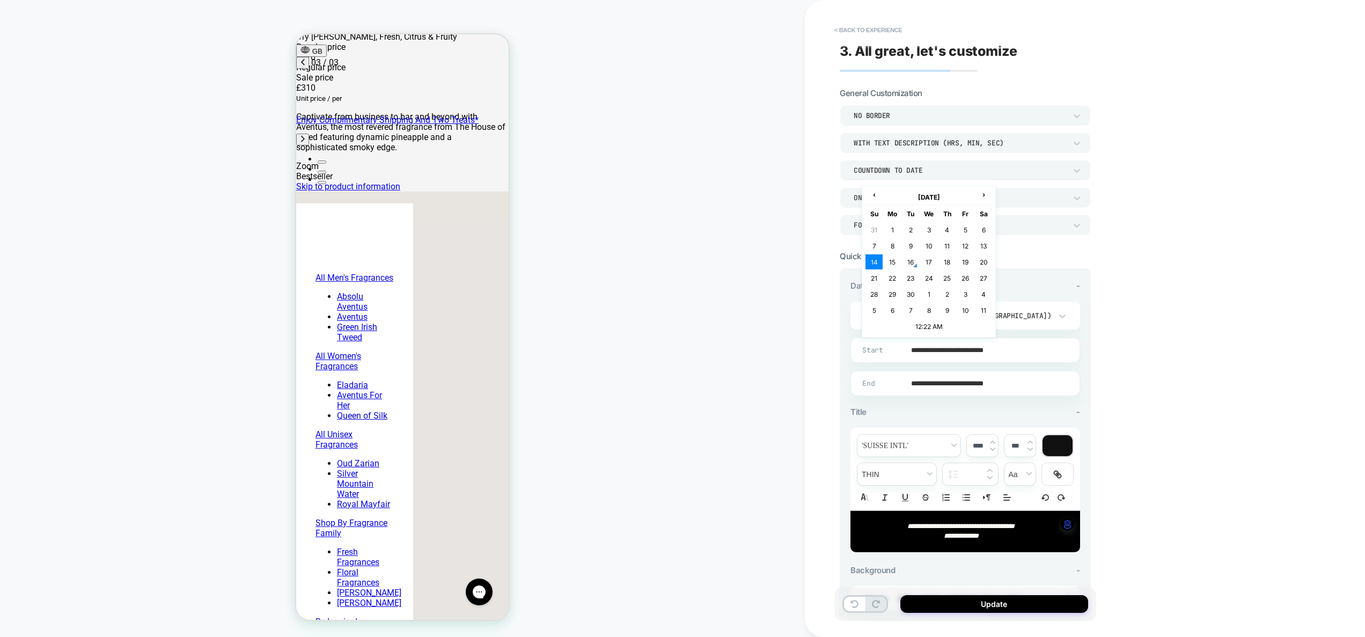
scroll to position [0, 339]
click at [965, 331] on td "12:22 AM" at bounding box center [929, 326] width 127 height 15
drag, startPoint x: 910, startPoint y: 289, endPoint x: 918, endPoint y: 291, distance: 8.3
click at [910, 289] on span "▲" at bounding box center [906, 288] width 21 height 21
click at [949, 290] on span "▲" at bounding box center [951, 288] width 21 height 21
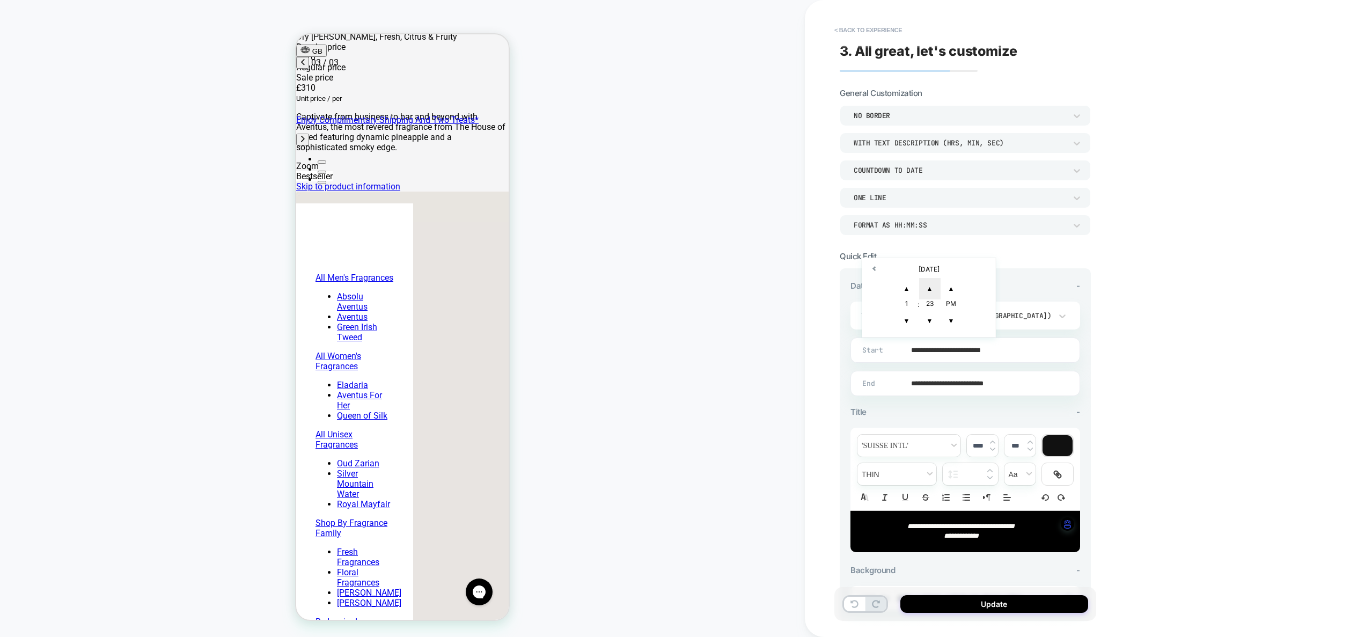
click at [932, 289] on span "▲" at bounding box center [929, 288] width 21 height 21
click at [929, 320] on span "▼" at bounding box center [929, 320] width 21 height 21
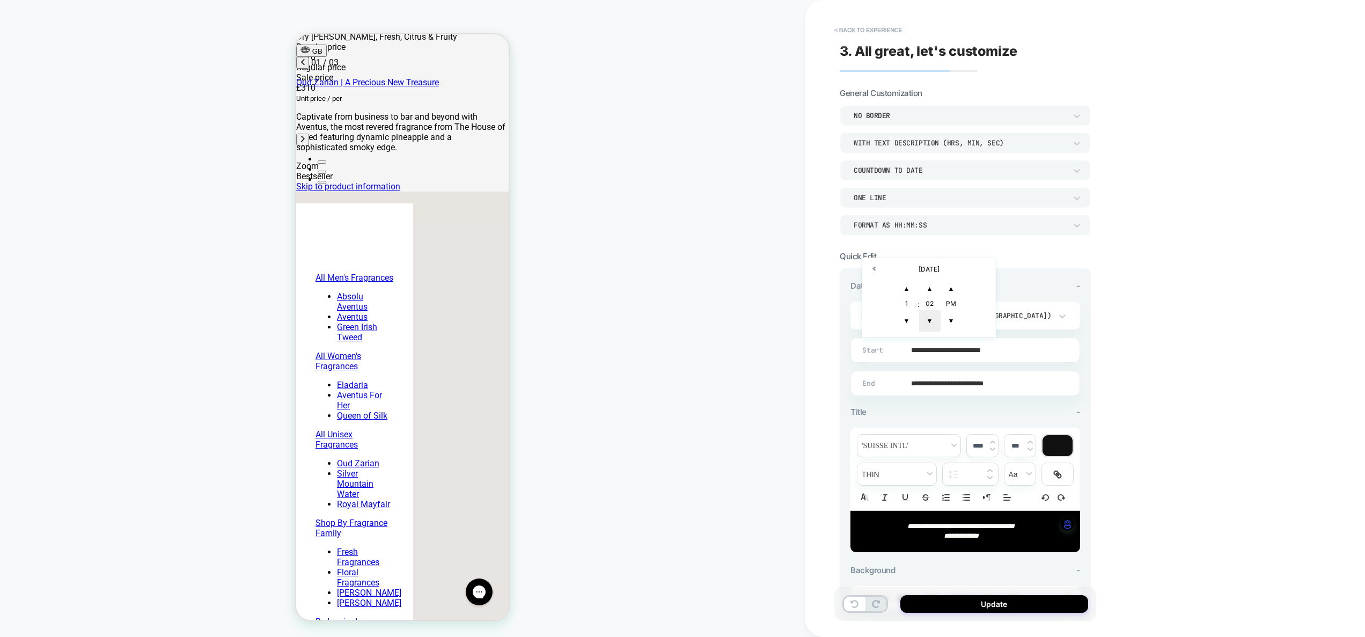
click at [929, 320] on span "▼" at bounding box center [929, 320] width 21 height 21
type input "**********"
click at [1007, 383] on input "**********" at bounding box center [963, 383] width 229 height 25
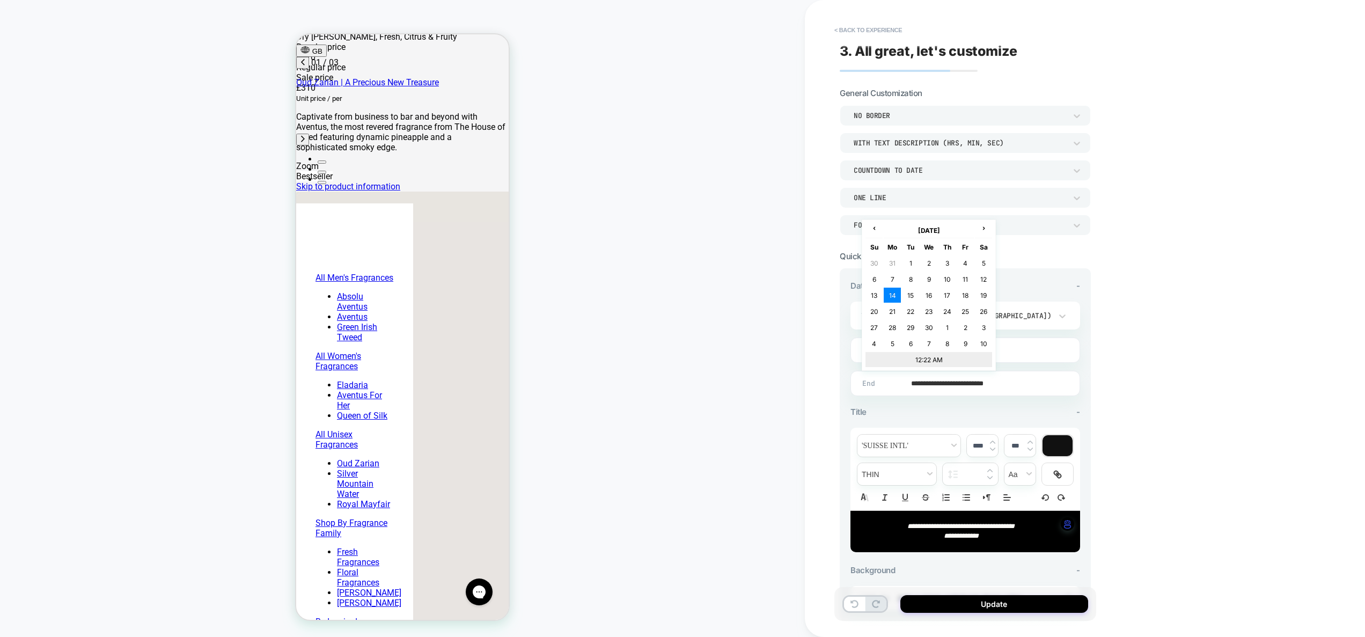
click at [948, 365] on td "12:22 AM" at bounding box center [929, 359] width 127 height 15
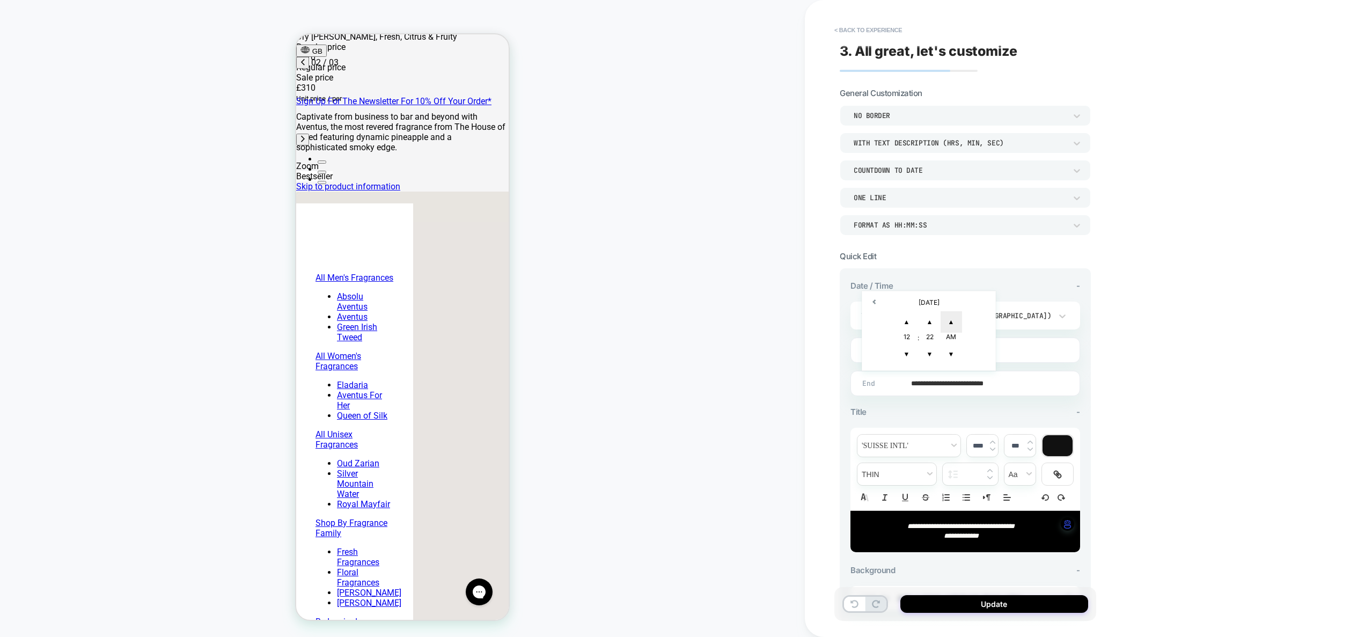
scroll to position [0, 170]
click at [952, 326] on span "▲" at bounding box center [951, 321] width 21 height 21
drag, startPoint x: 936, startPoint y: 349, endPoint x: 929, endPoint y: 354, distance: 8.7
click at [929, 354] on span "▼" at bounding box center [929, 353] width 21 height 21
click at [927, 352] on span "▼" at bounding box center [929, 353] width 21 height 21
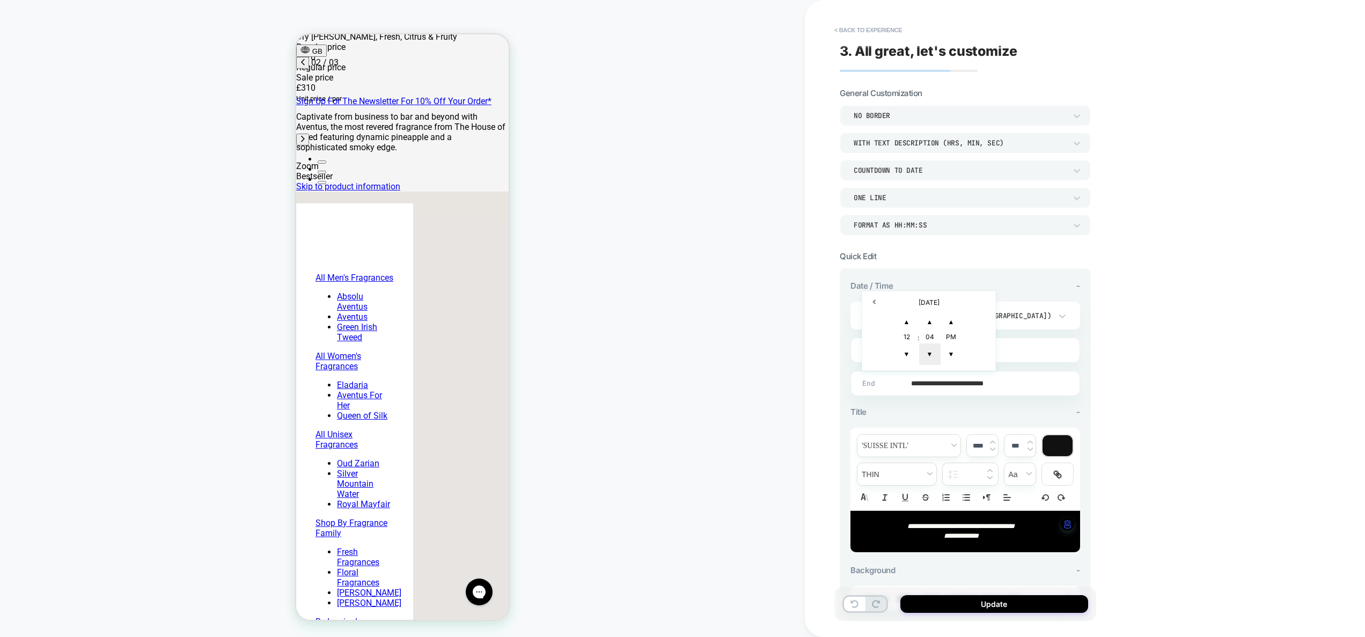
click at [927, 352] on span "▼" at bounding box center [929, 353] width 21 height 21
click at [927, 353] on span "▼" at bounding box center [929, 353] width 21 height 21
click at [929, 353] on span "▼" at bounding box center [929, 353] width 21 height 21
click at [910, 324] on span "▲" at bounding box center [906, 321] width 21 height 21
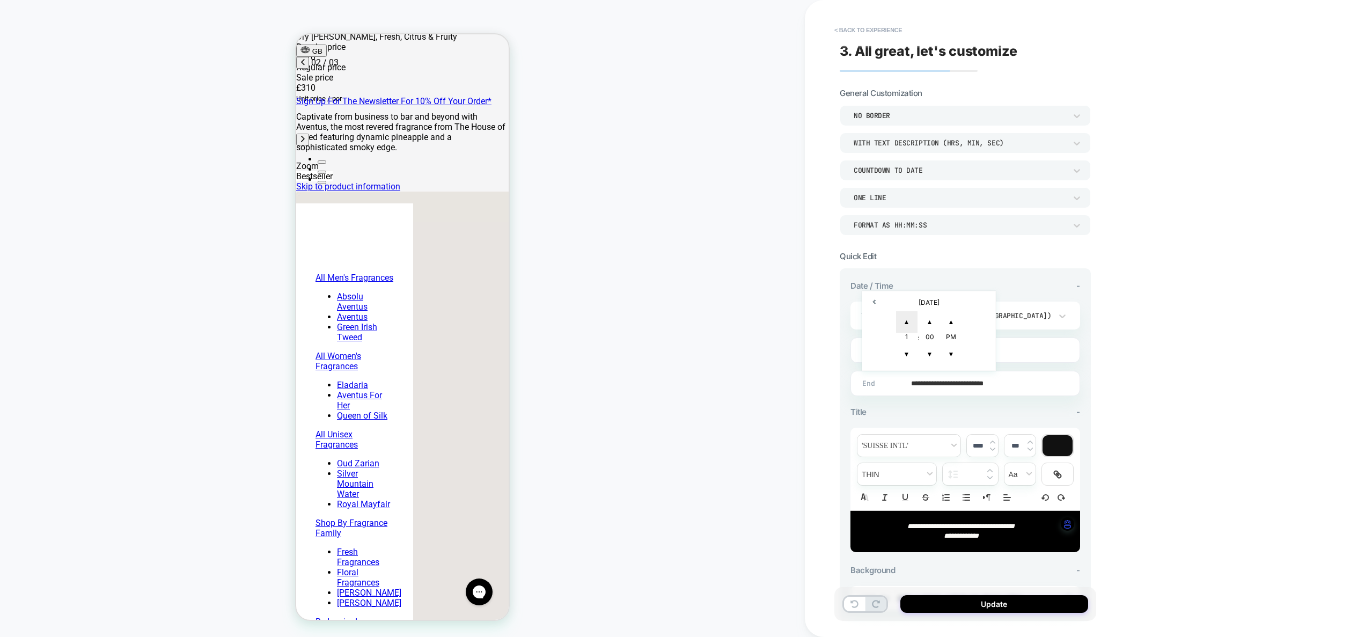
type input "**********"
click at [1130, 392] on div "**********" at bounding box center [1041, 318] width 472 height 637
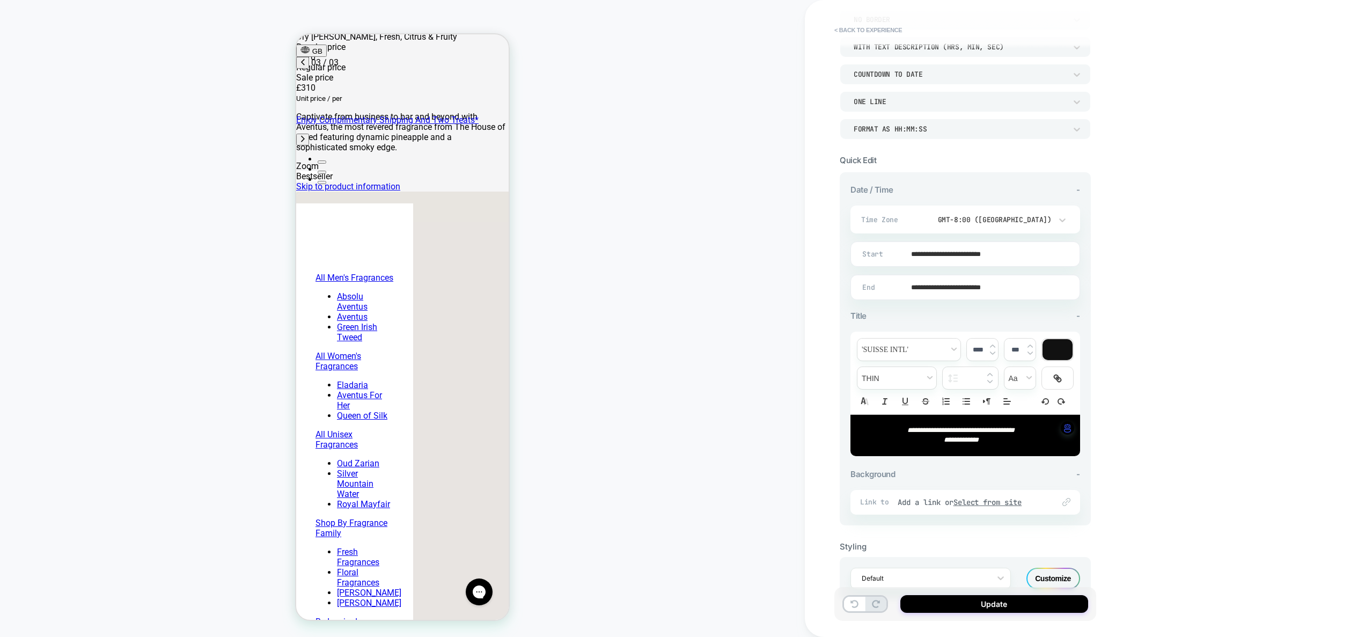
scroll to position [107, 0]
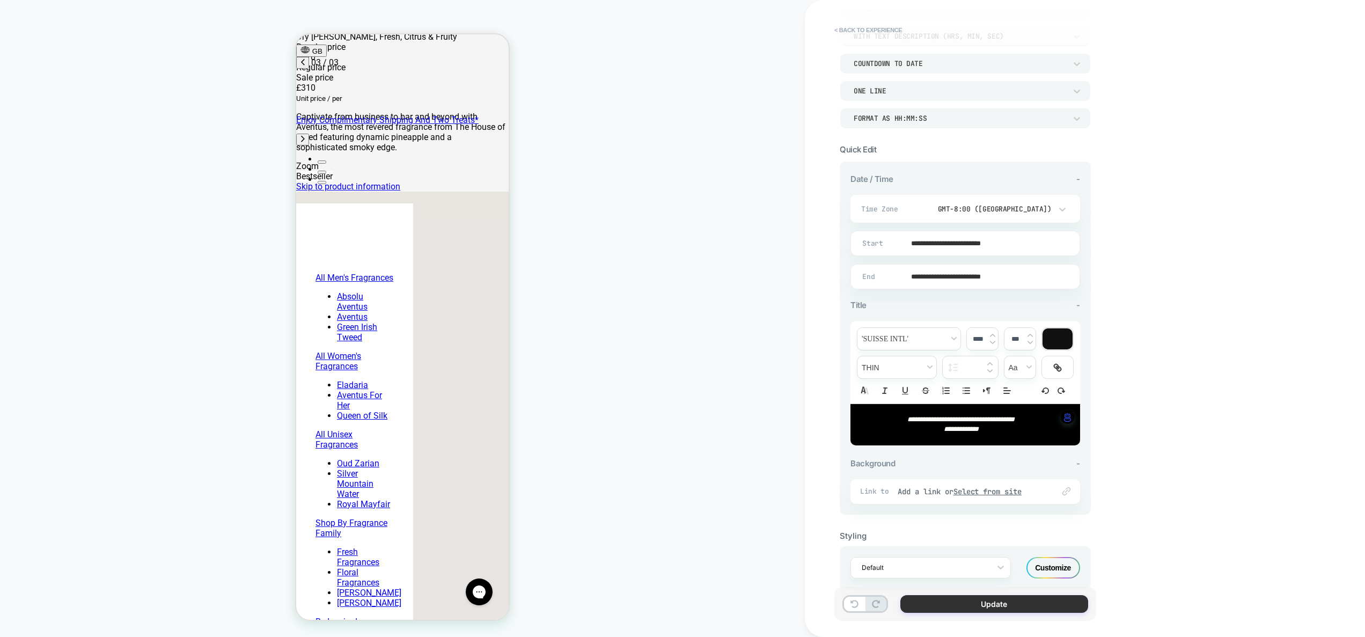
click at [1013, 609] on button "Update" at bounding box center [995, 604] width 188 height 18
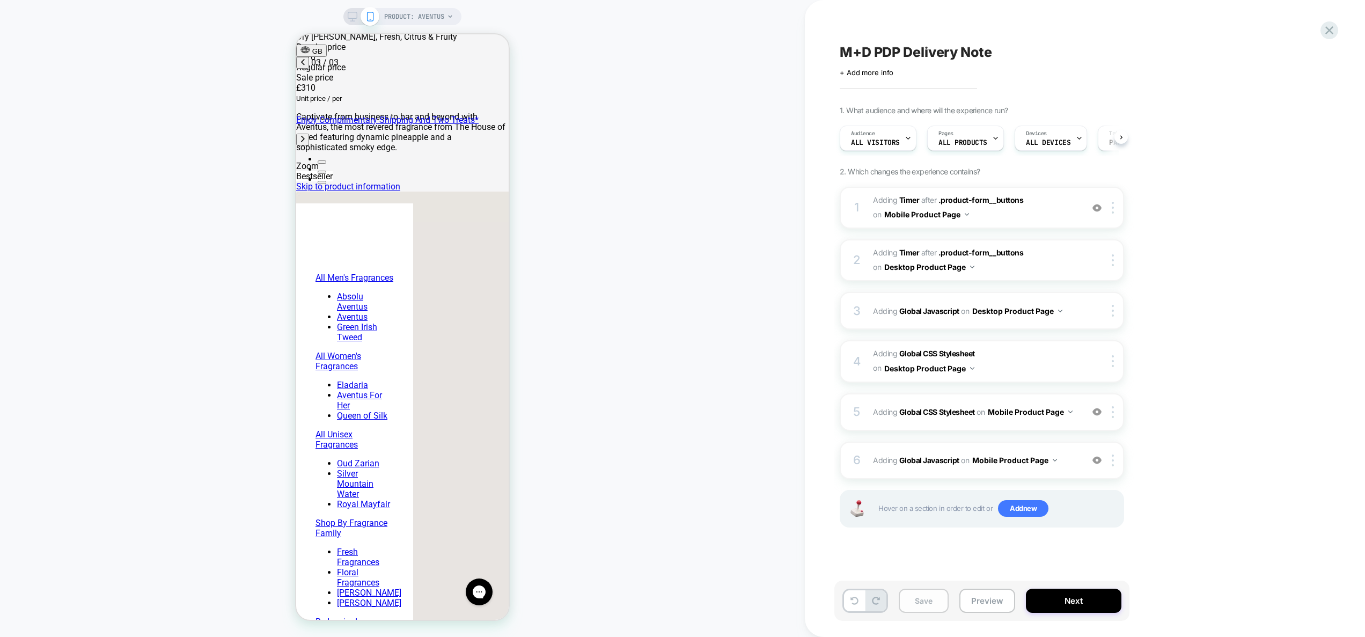
click at [928, 602] on button "Save" at bounding box center [924, 601] width 50 height 24
click at [990, 610] on button "Preview" at bounding box center [988, 601] width 56 height 24
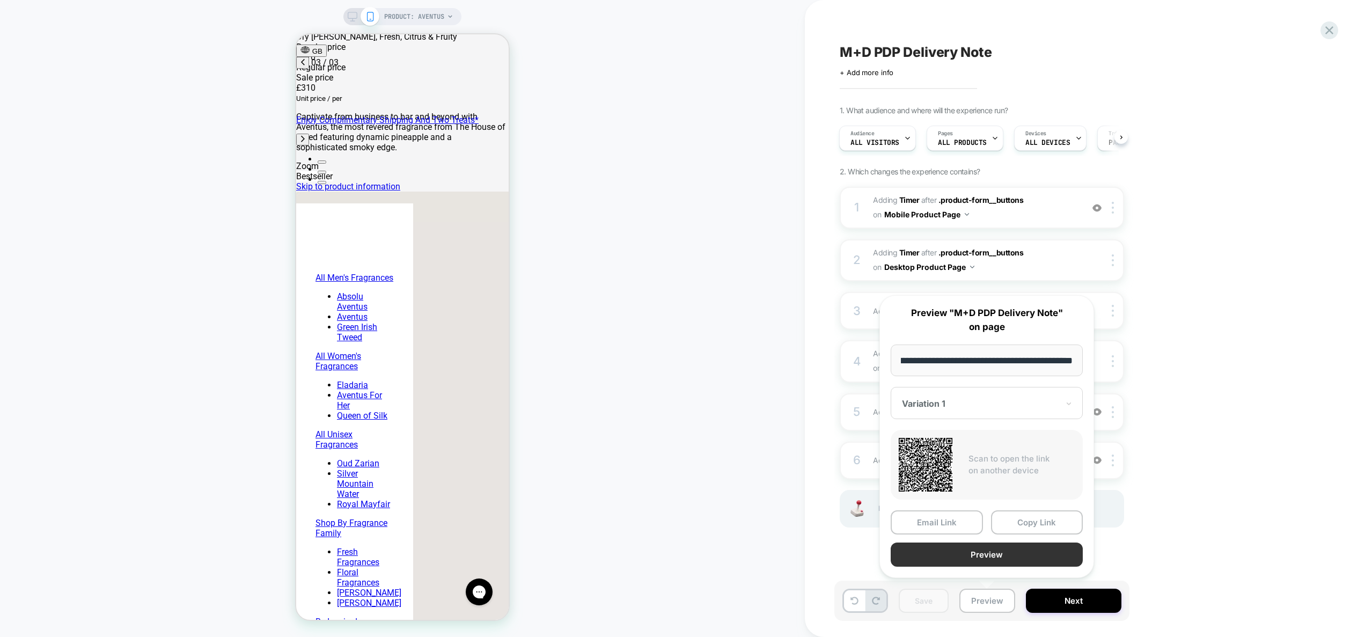
scroll to position [0, 0]
click at [980, 553] on button "Preview" at bounding box center [987, 555] width 192 height 24
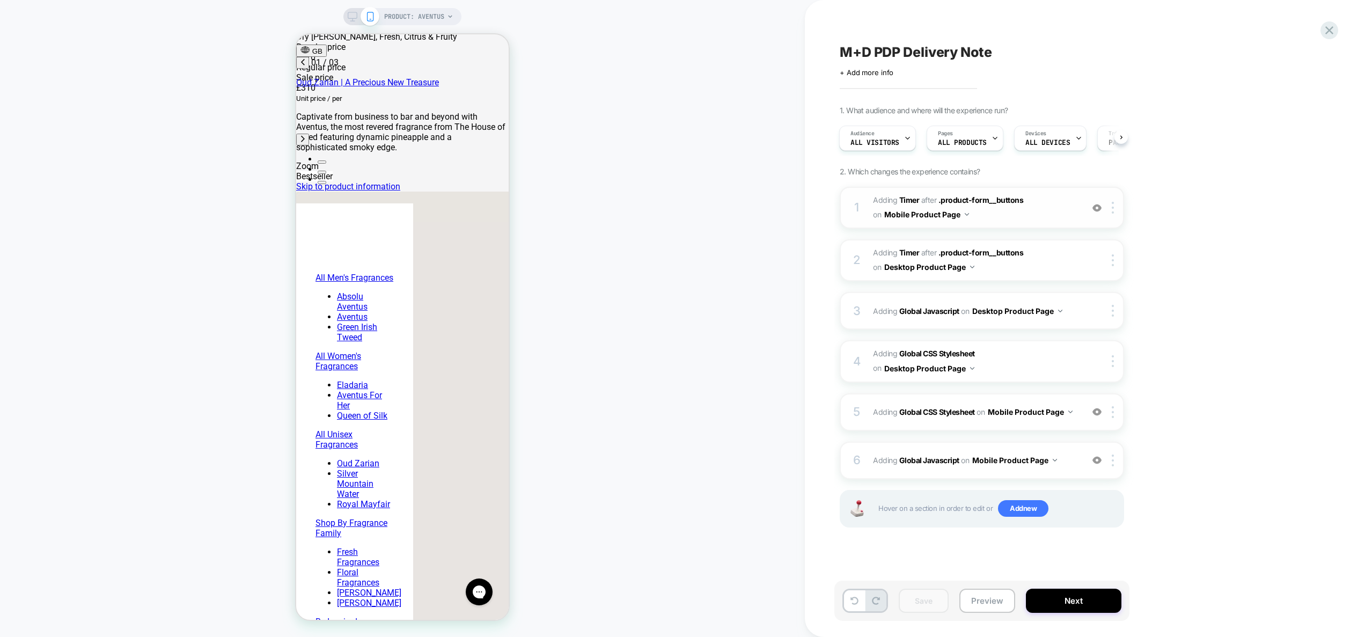
click at [1048, 199] on span "#_loomi_addon_1757953368946 Adding Timer AFTER .product-form__buttons .product-…" at bounding box center [975, 207] width 204 height 29
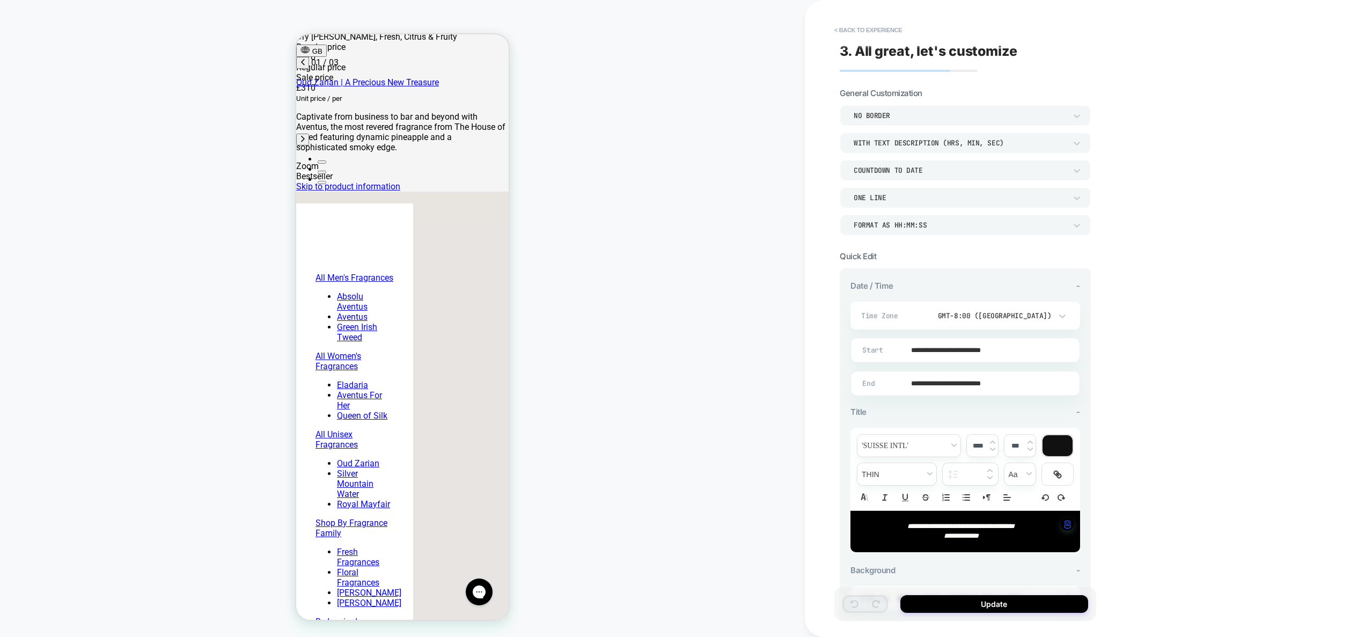
click at [1036, 319] on div "GMT-8:00 ([GEOGRAPHIC_DATA])" at bounding box center [988, 315] width 127 height 9
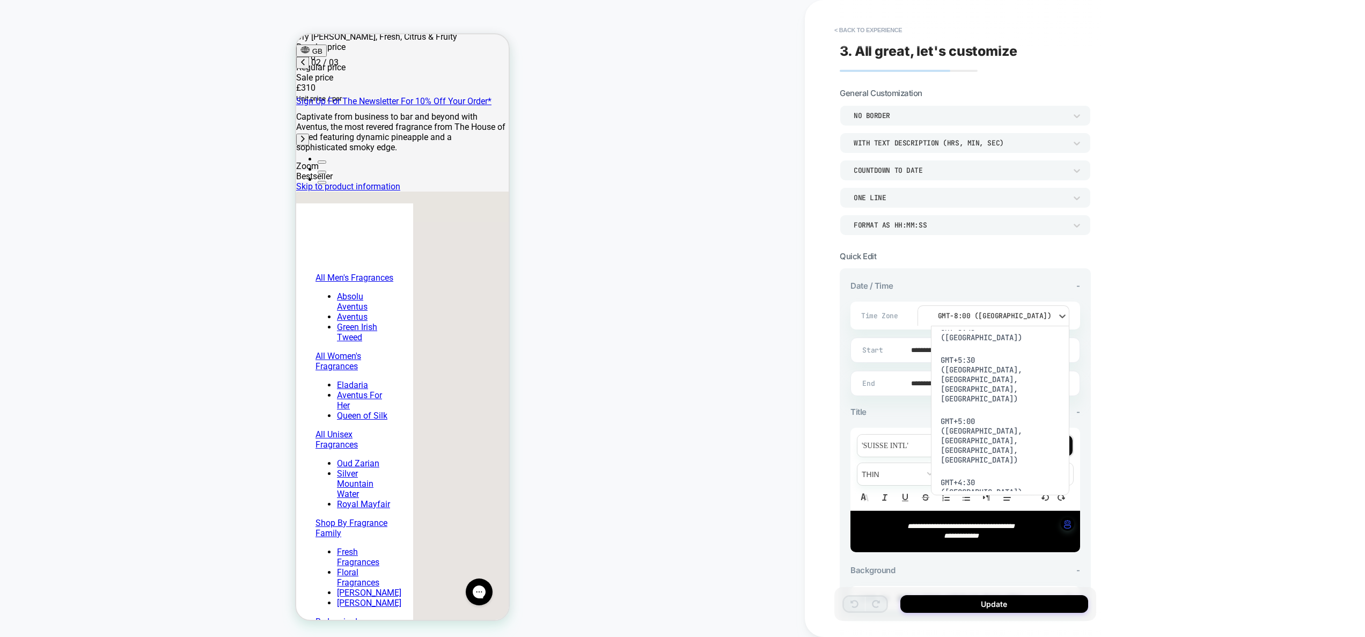
scroll to position [0, 170]
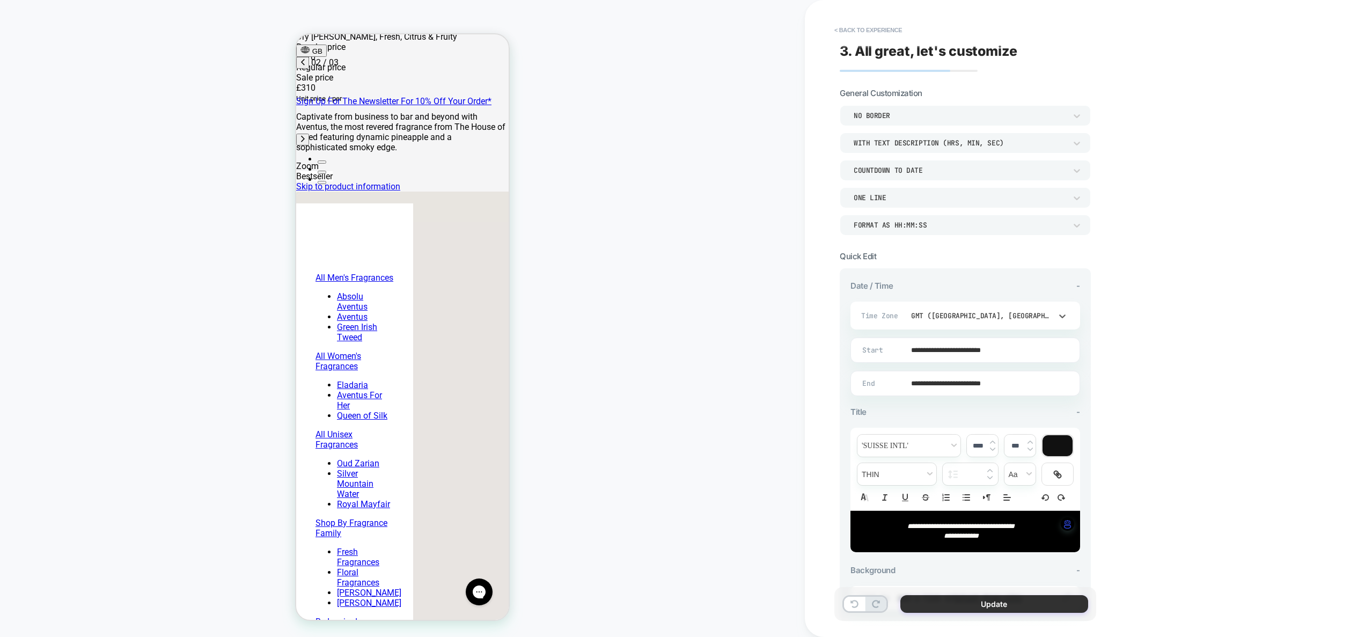
click at [1002, 605] on button "Update" at bounding box center [995, 604] width 188 height 18
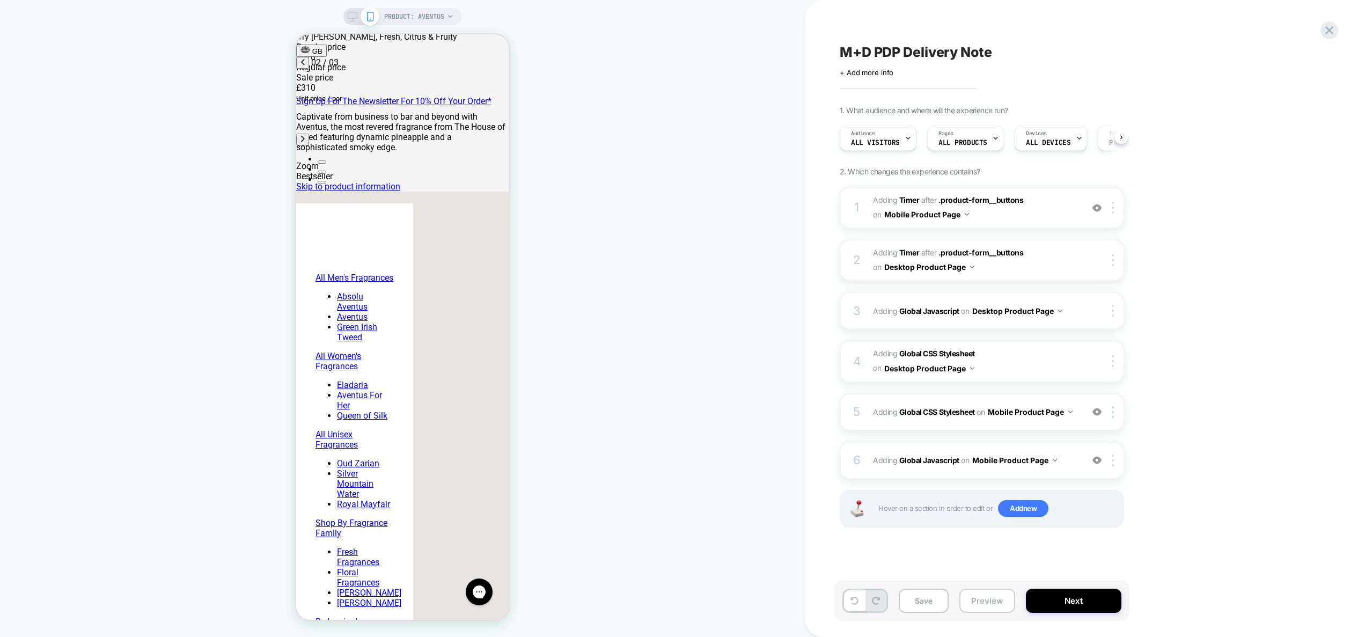
scroll to position [0, 1]
click at [925, 598] on button "Save" at bounding box center [924, 601] width 50 height 24
click at [982, 599] on button "Preview" at bounding box center [988, 601] width 56 height 24
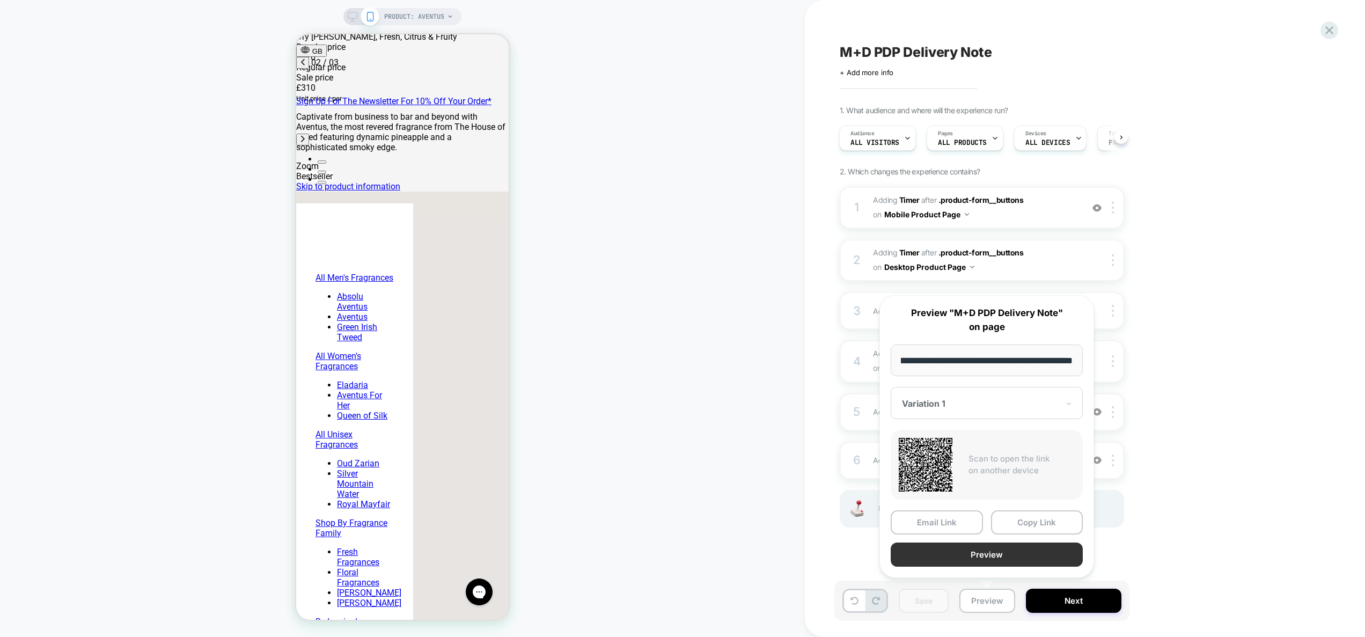
scroll to position [0, 0]
click at [985, 559] on button "Preview" at bounding box center [987, 555] width 192 height 24
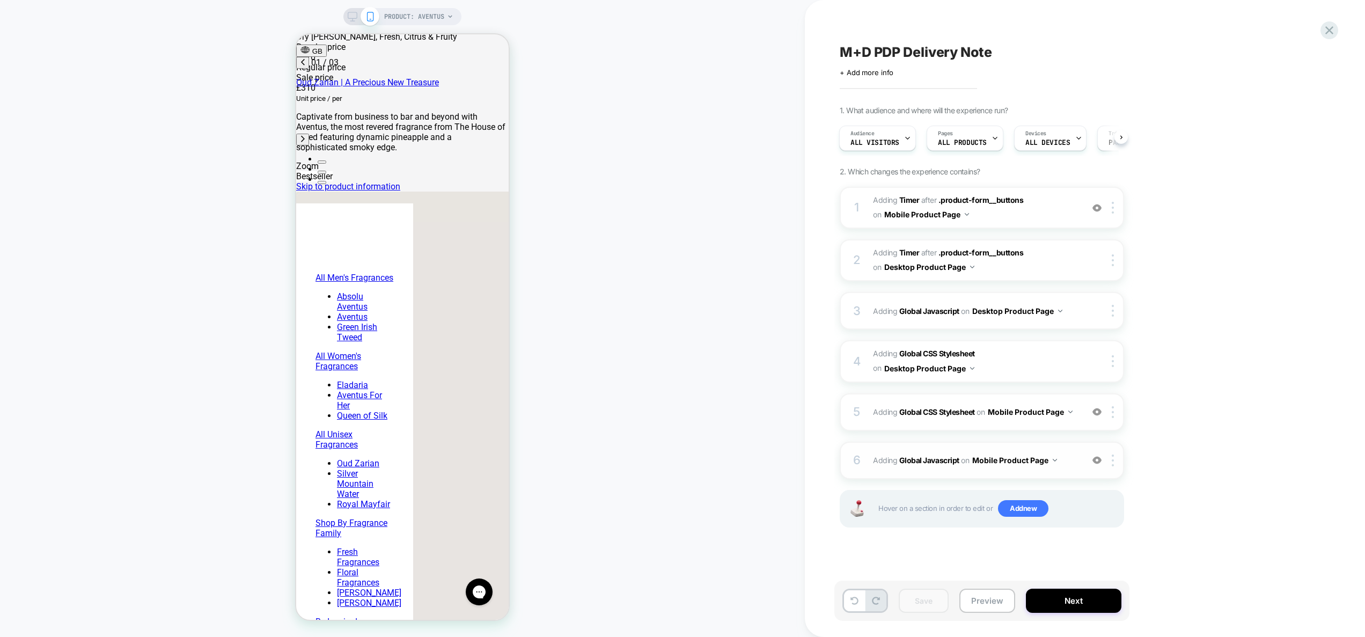
click at [1064, 465] on span "Adding Global Javascript on Mobile Product Page" at bounding box center [975, 460] width 204 height 16
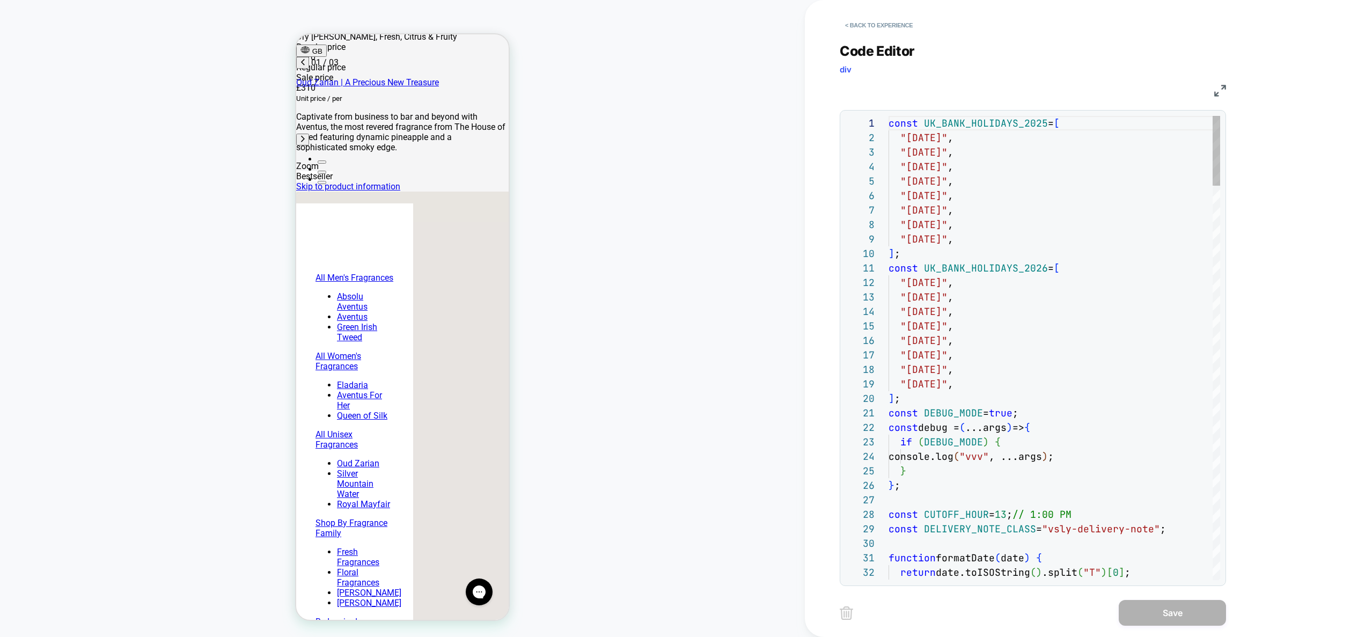
type textarea "**********"
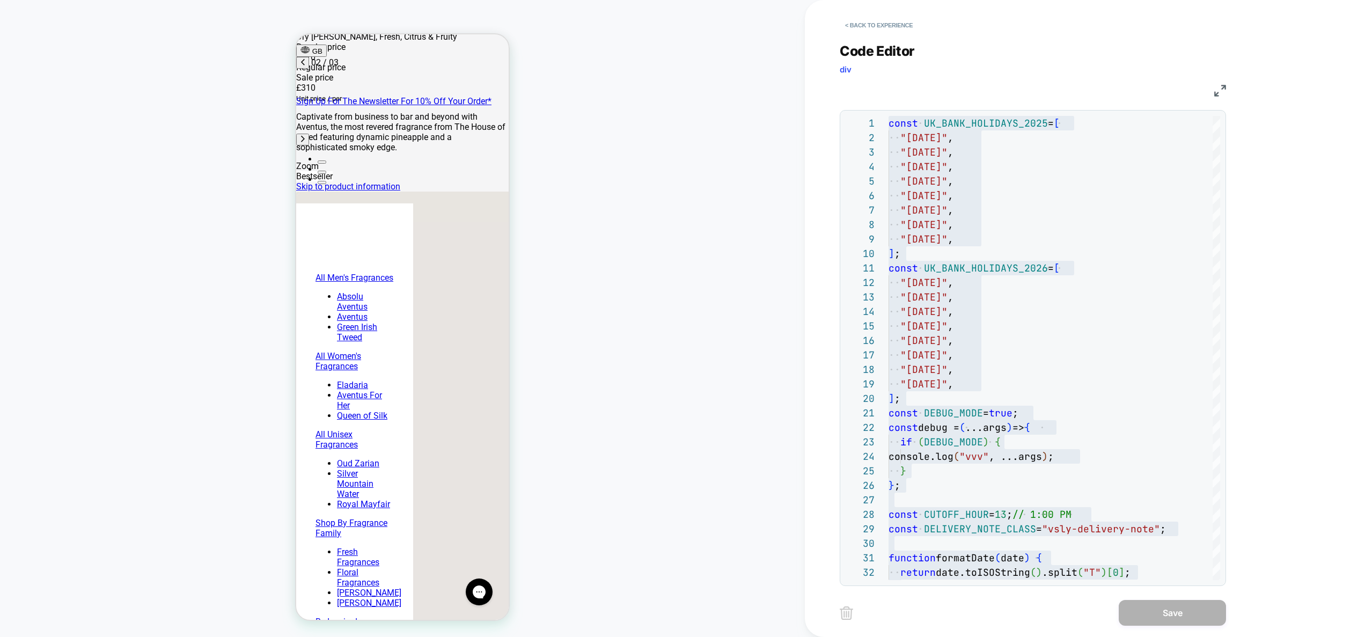
scroll to position [0, 170]
click at [896, 26] on button "< Back to experience" at bounding box center [879, 25] width 78 height 17
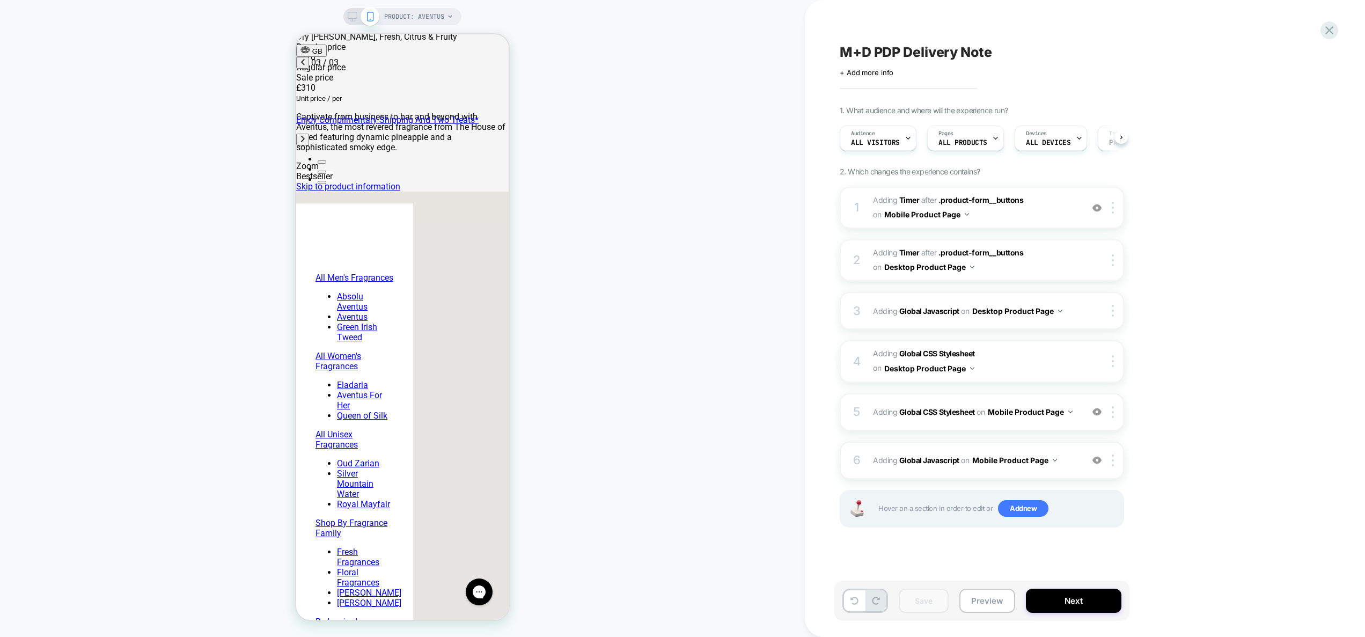
scroll to position [0, 1]
click at [1073, 426] on div "5 Adding Global CSS Stylesheet on Mobile Product Page Add Before Add After Copy…" at bounding box center [982, 412] width 284 height 38
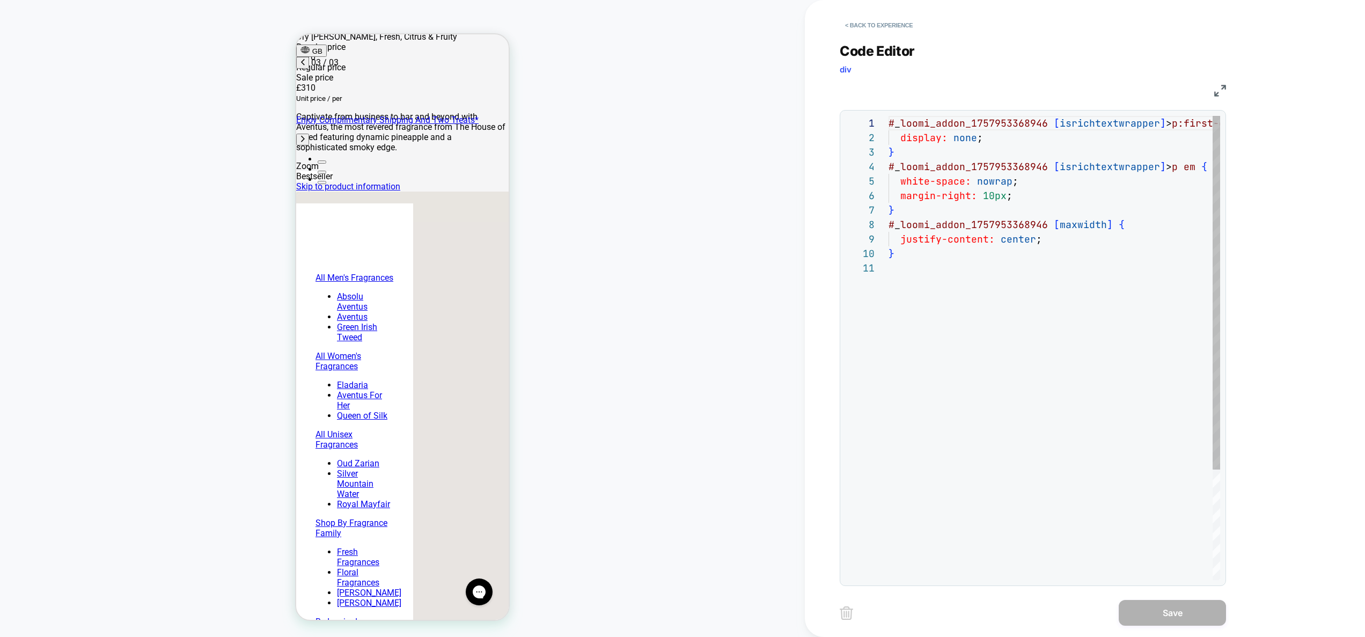
scroll to position [0, 0]
click at [1036, 317] on div "# _ loomi_addon_1757953368946 [ isrichtextwrapper ] > p:first-of-type { display…" at bounding box center [1055, 420] width 332 height 609
type textarea "**********"
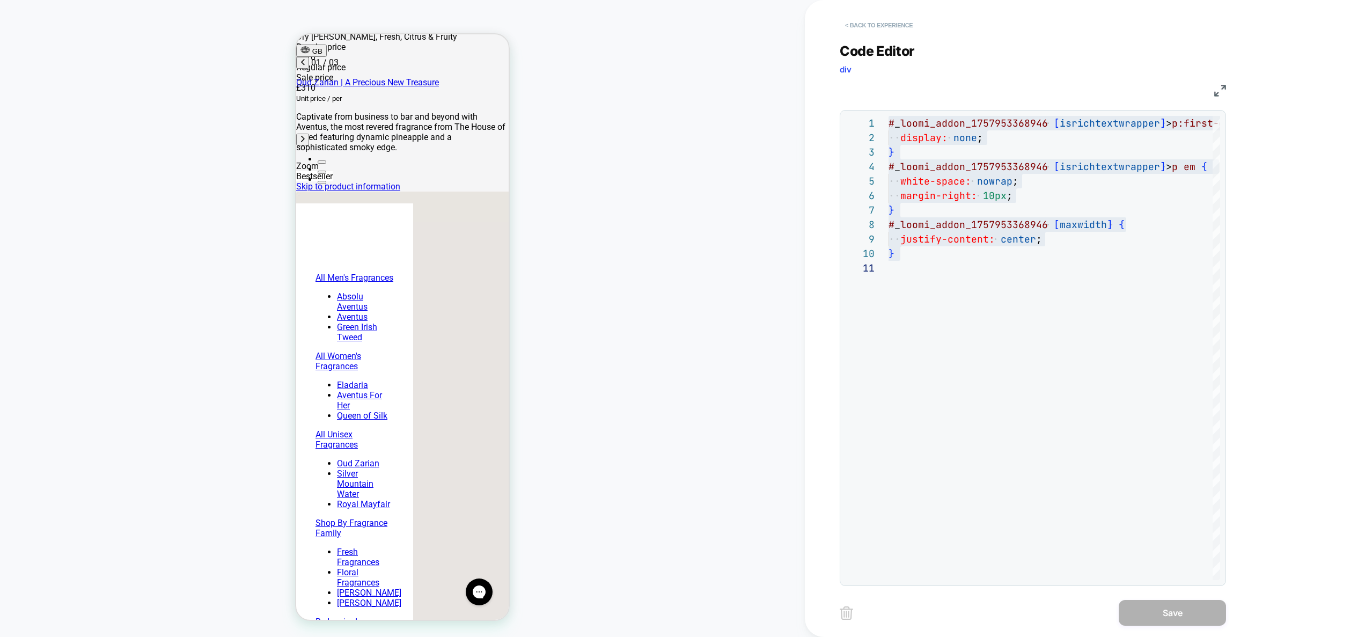
click at [888, 23] on button "< Back to experience" at bounding box center [879, 25] width 78 height 17
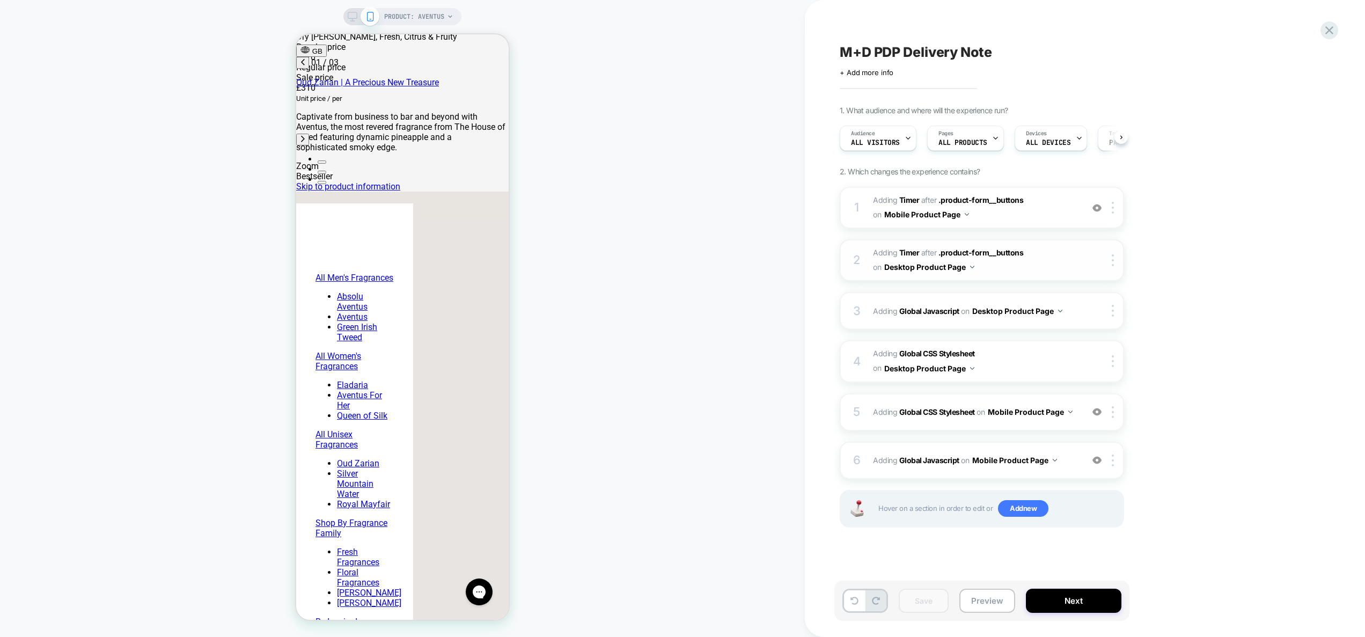
scroll to position [0, 1]
click at [353, 19] on icon at bounding box center [353, 17] width 10 height 10
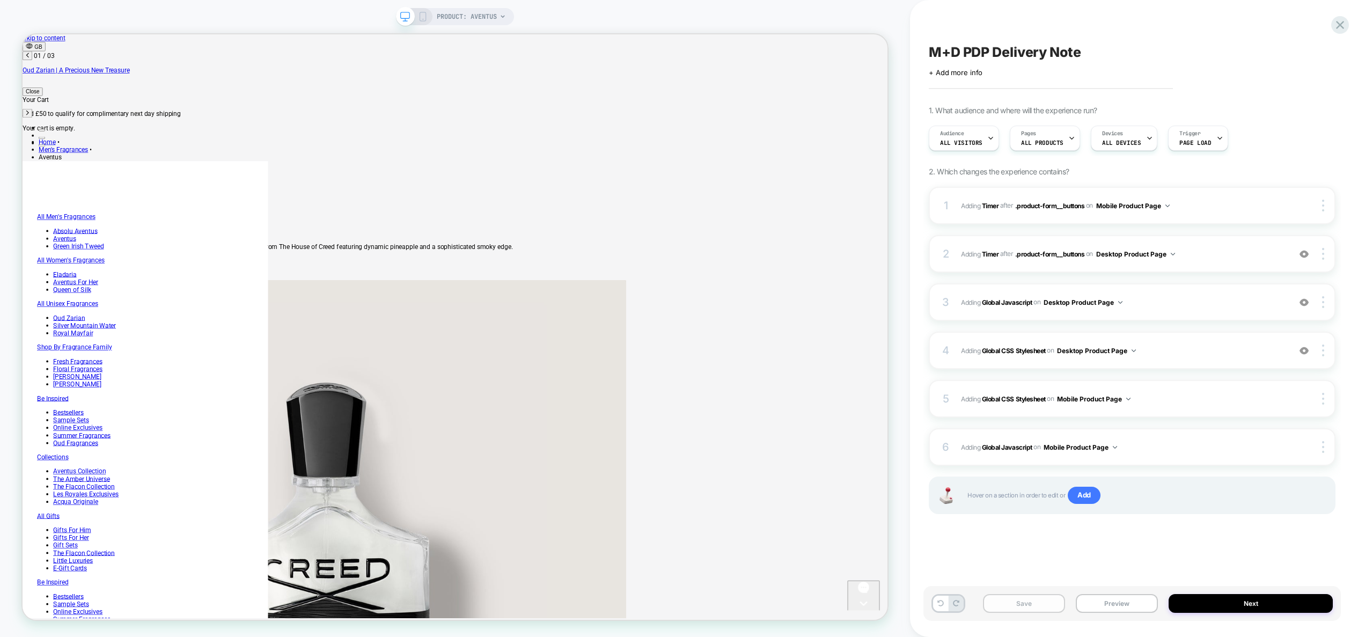
click at [1028, 605] on button "Save" at bounding box center [1024, 603] width 82 height 19
click at [1176, 344] on span "Adding Global CSS Stylesheet on Desktop Product Page" at bounding box center [1123, 350] width 324 height 13
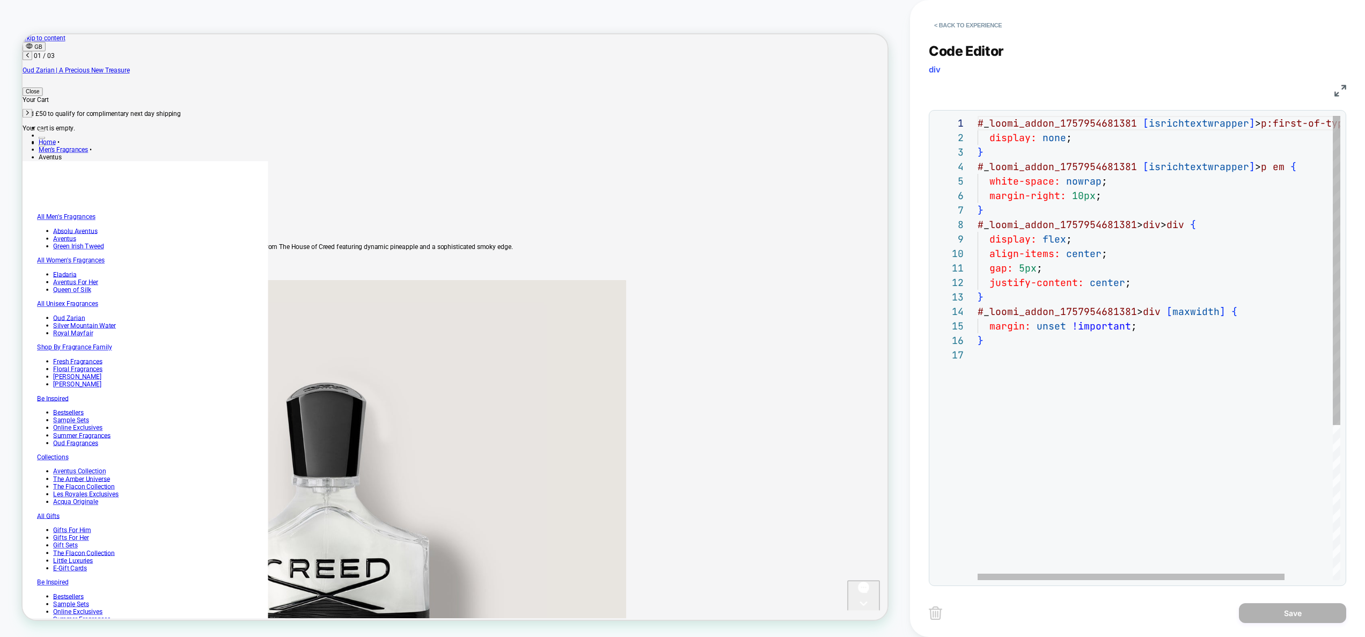
scroll to position [87, 0]
click at [1155, 350] on div "# _ loomi_addon_1757954681381 [ isrichtextwrapper ] > p:first-of-type { display…" at bounding box center [1187, 464] width 419 height 696
type textarea "**********"
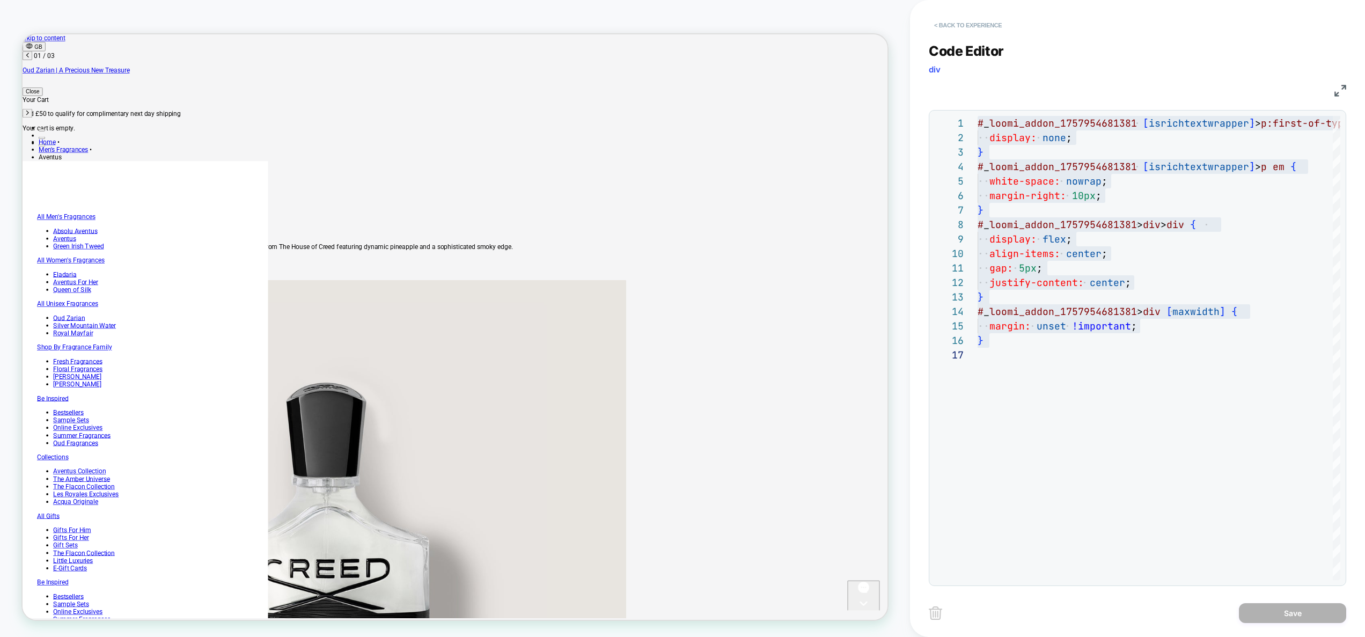
click at [982, 24] on button "< Back to experience" at bounding box center [968, 25] width 78 height 17
